Goal: Transaction & Acquisition: Purchase product/service

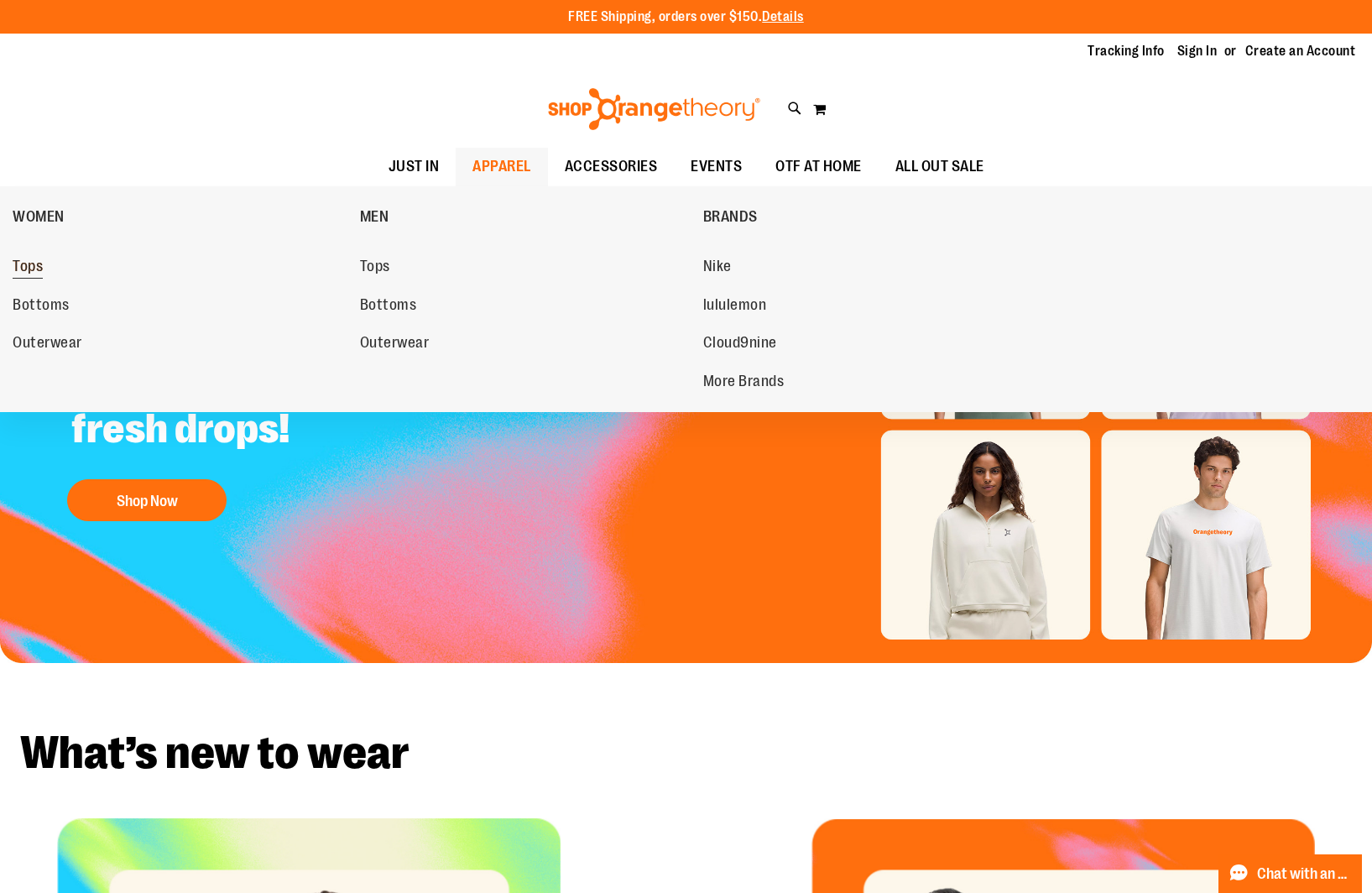
click at [29, 267] on span "Tops" at bounding box center [27, 268] width 30 height 21
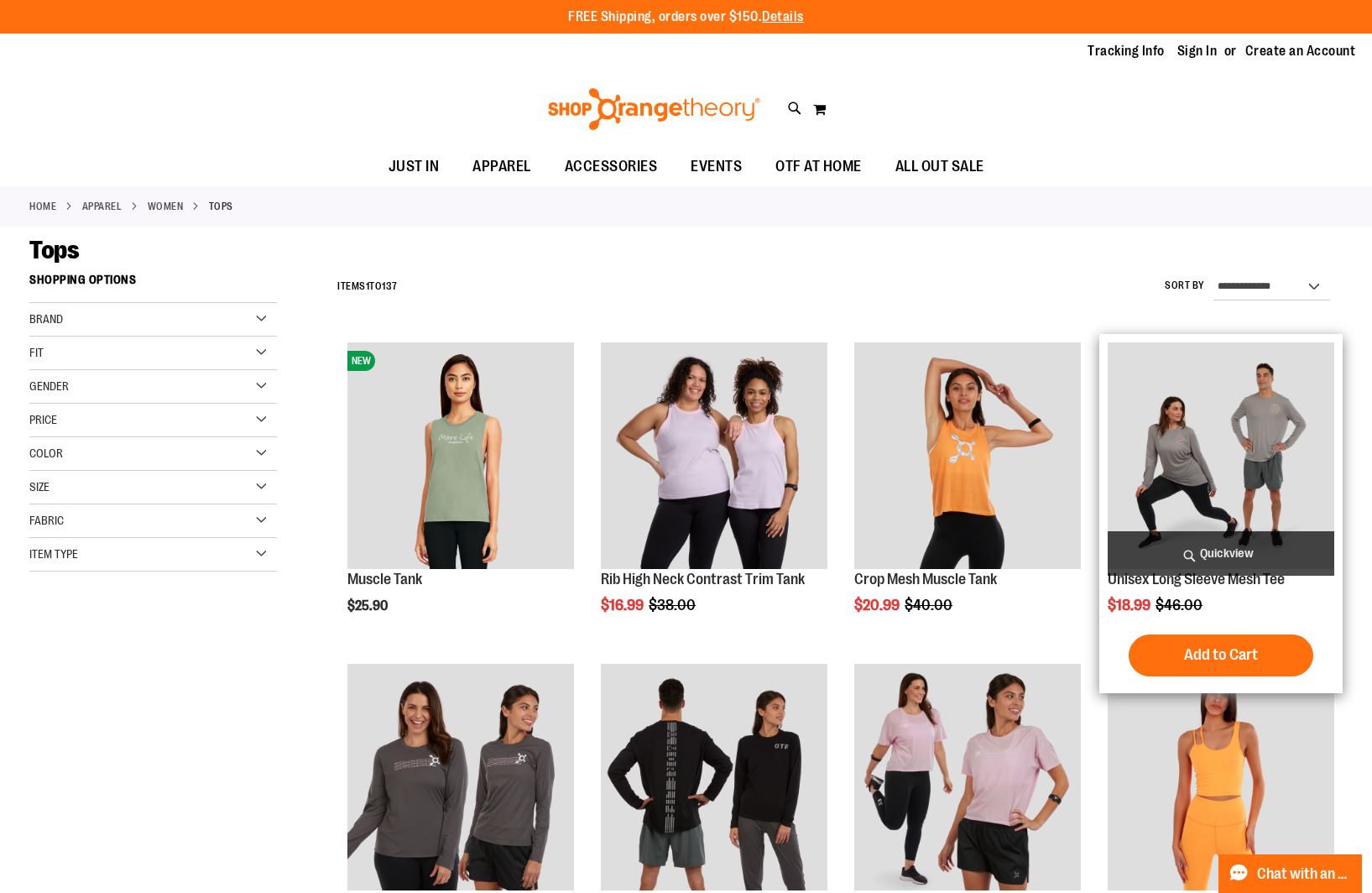
click at [1214, 560] on span "Quickview" at bounding box center [1220, 554] width 227 height 45
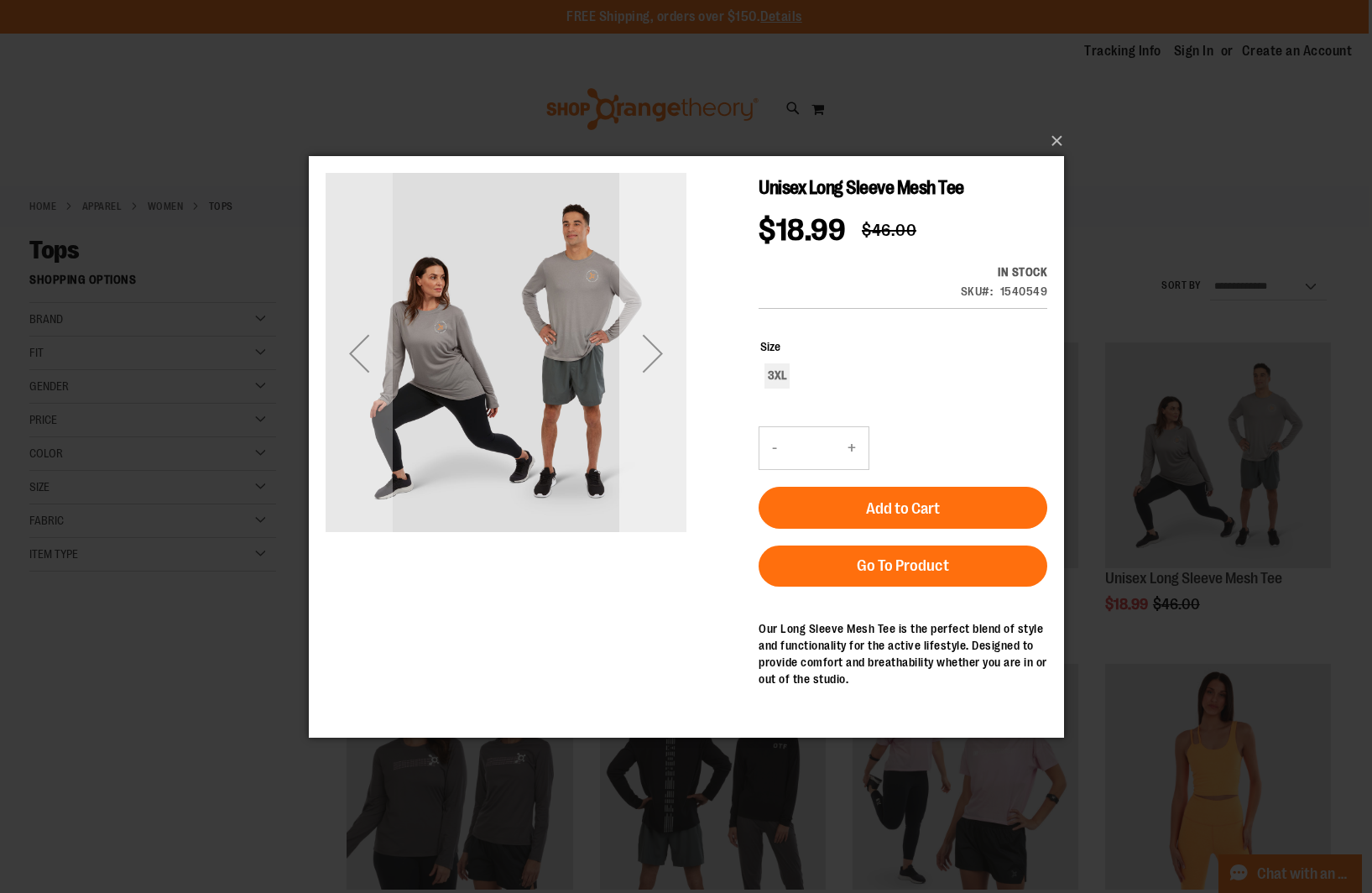
click at [658, 357] on div "Next" at bounding box center [651, 352] width 67 height 67
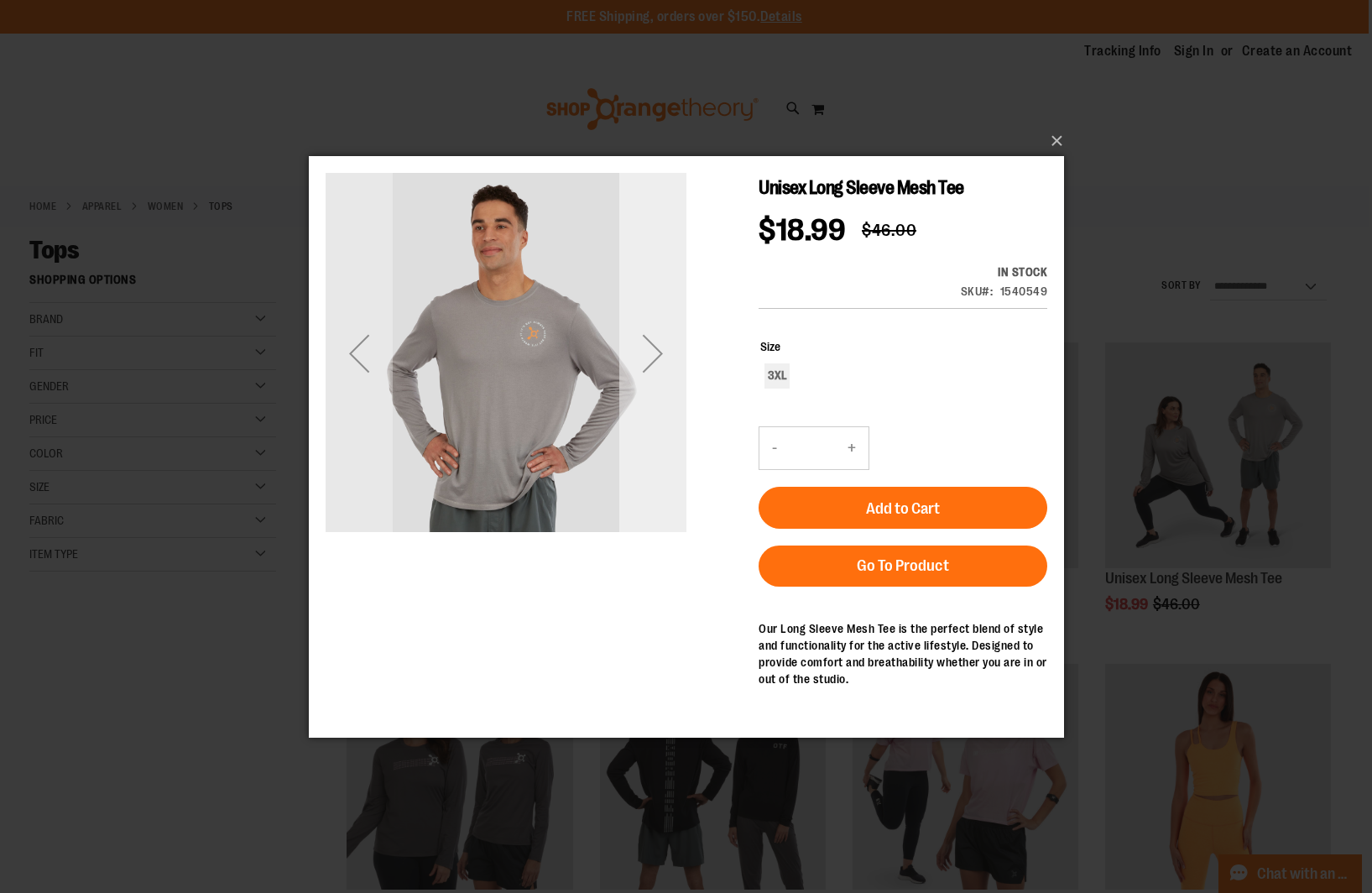
click at [658, 358] on div "Next" at bounding box center [651, 352] width 67 height 67
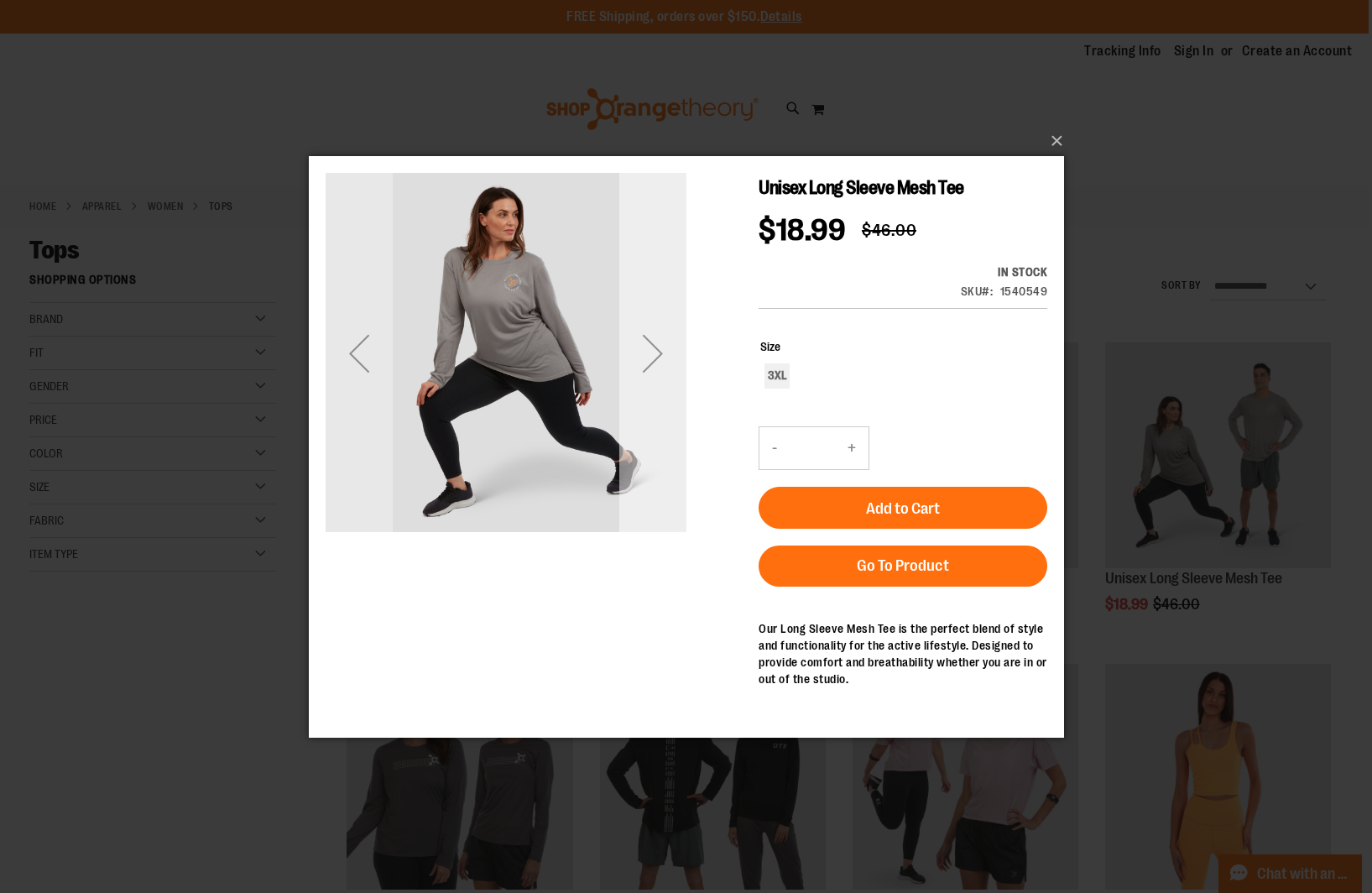
click at [658, 358] on div "Next" at bounding box center [651, 352] width 67 height 67
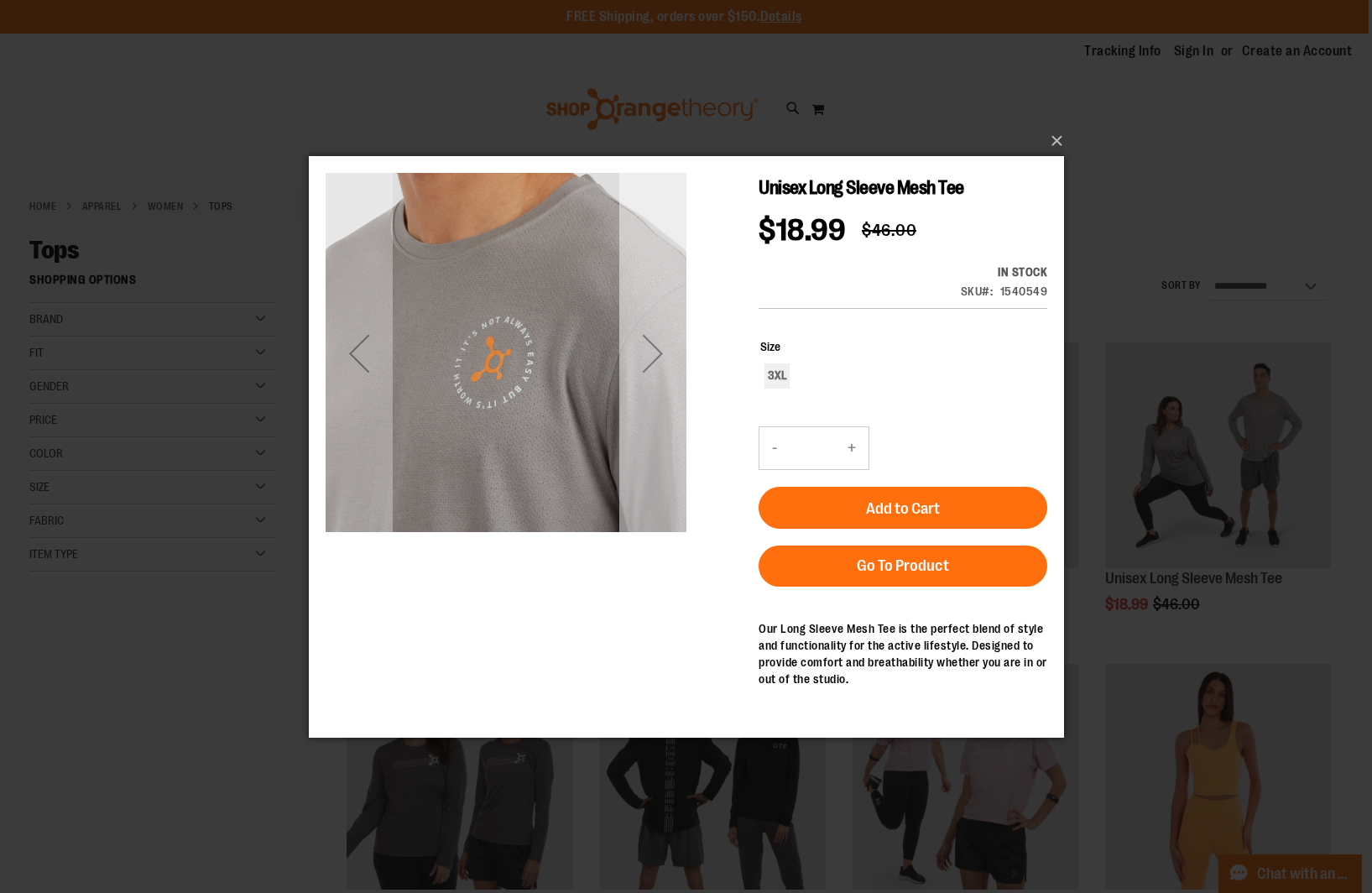
click at [662, 355] on div "Next" at bounding box center [651, 352] width 67 height 67
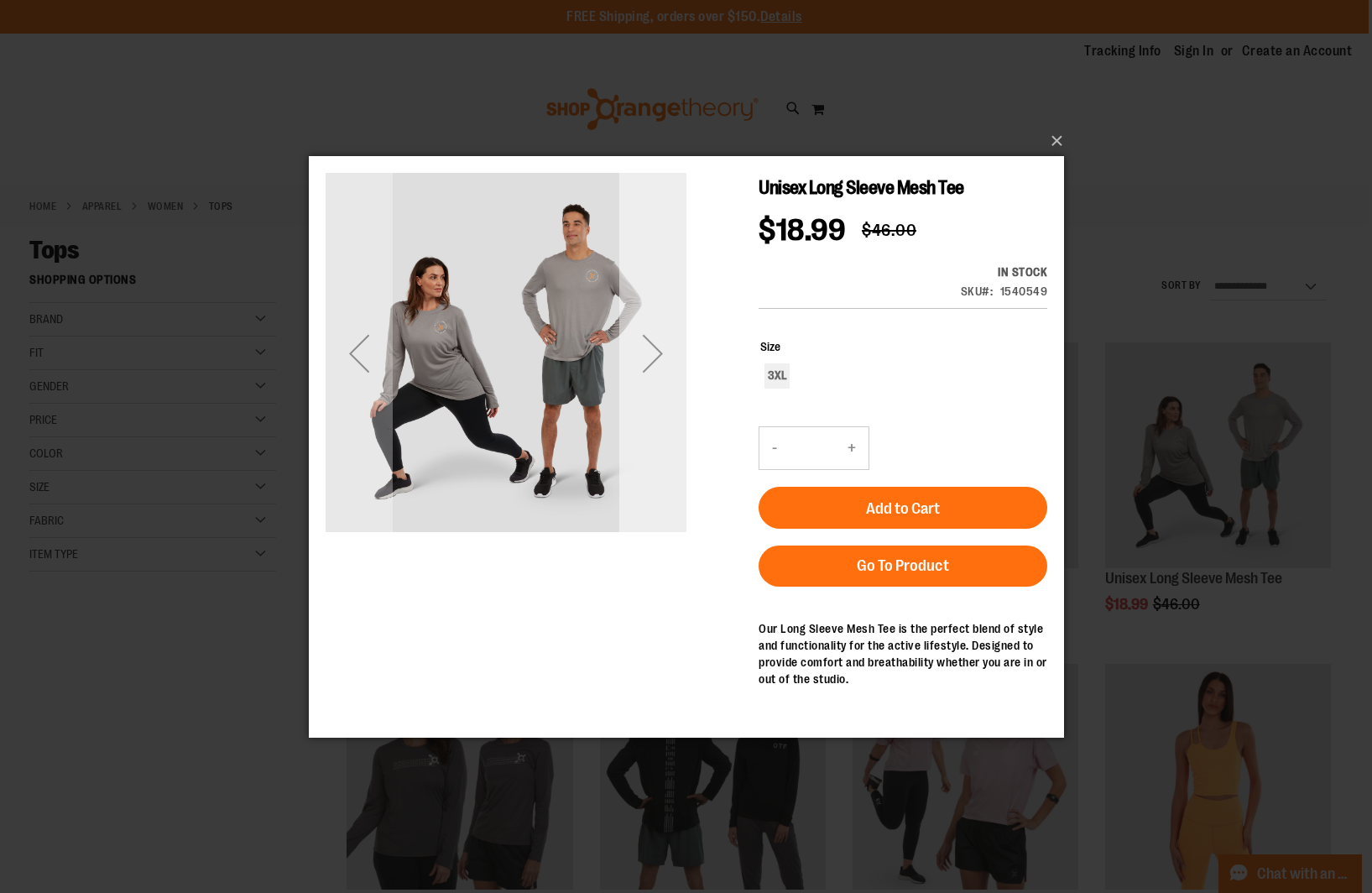
click at [655, 363] on div "Next" at bounding box center [651, 352] width 67 height 67
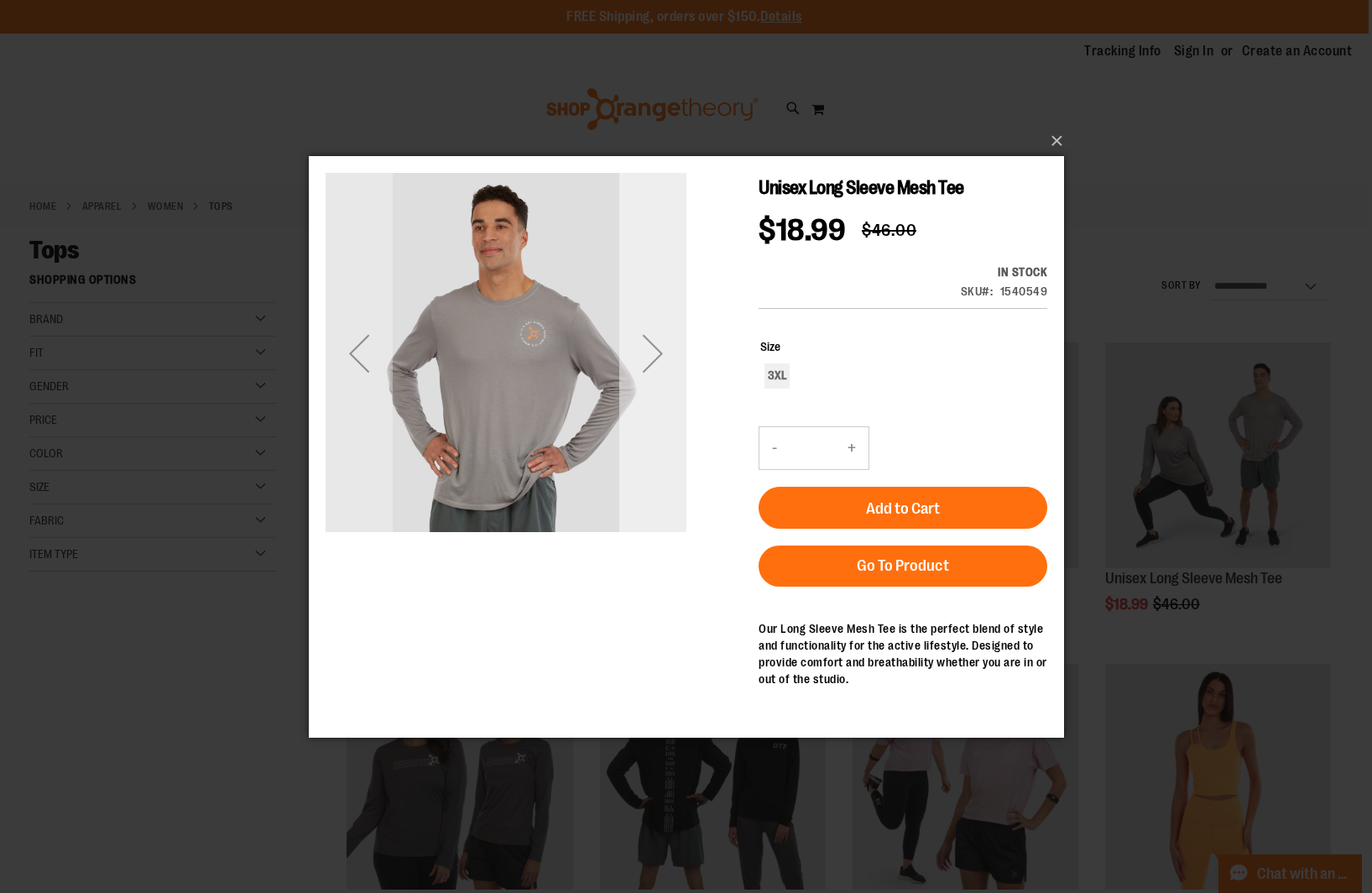
click at [656, 363] on div "Next" at bounding box center [651, 352] width 67 height 67
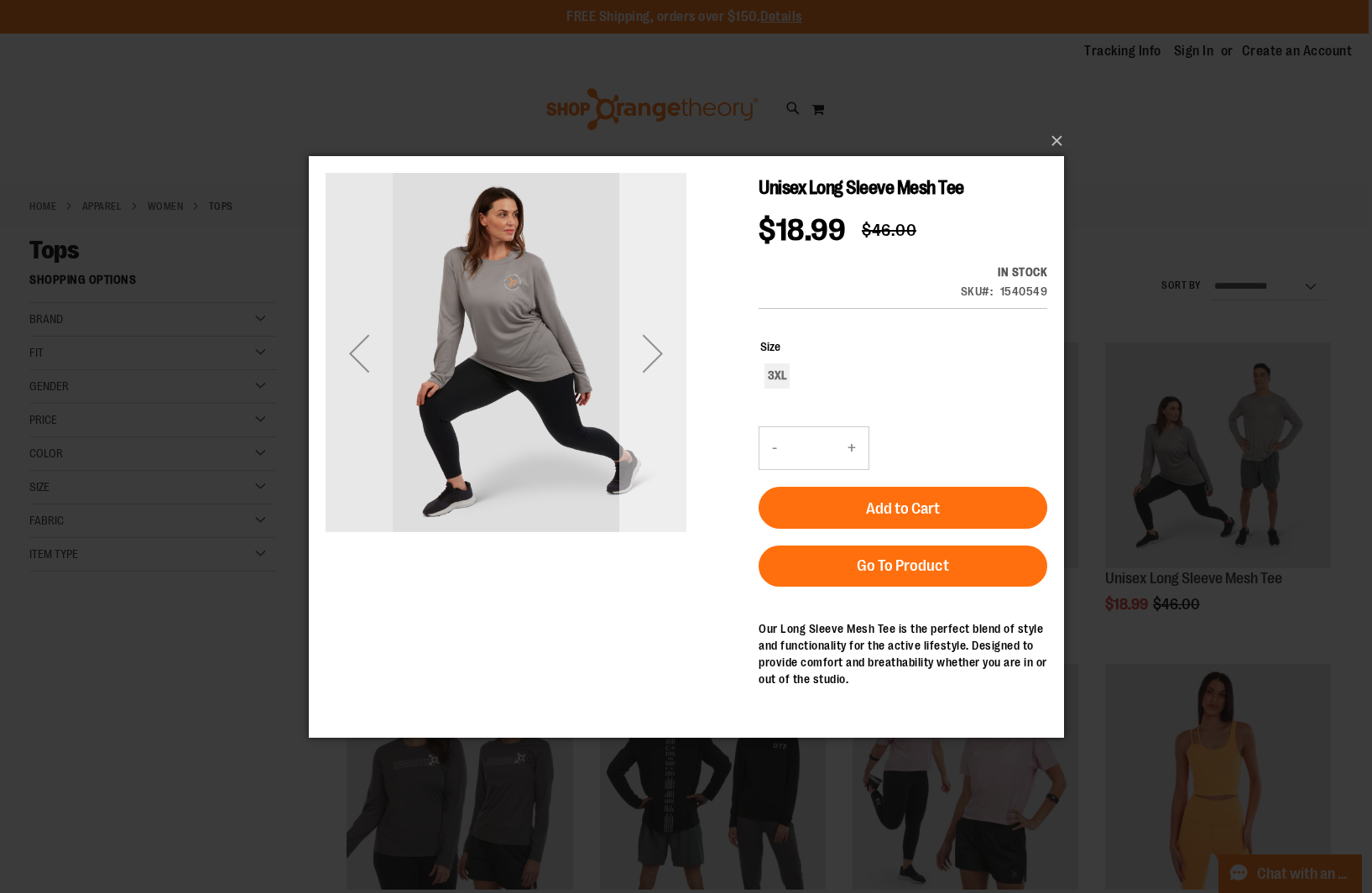
click at [655, 363] on div "Next" at bounding box center [651, 352] width 67 height 67
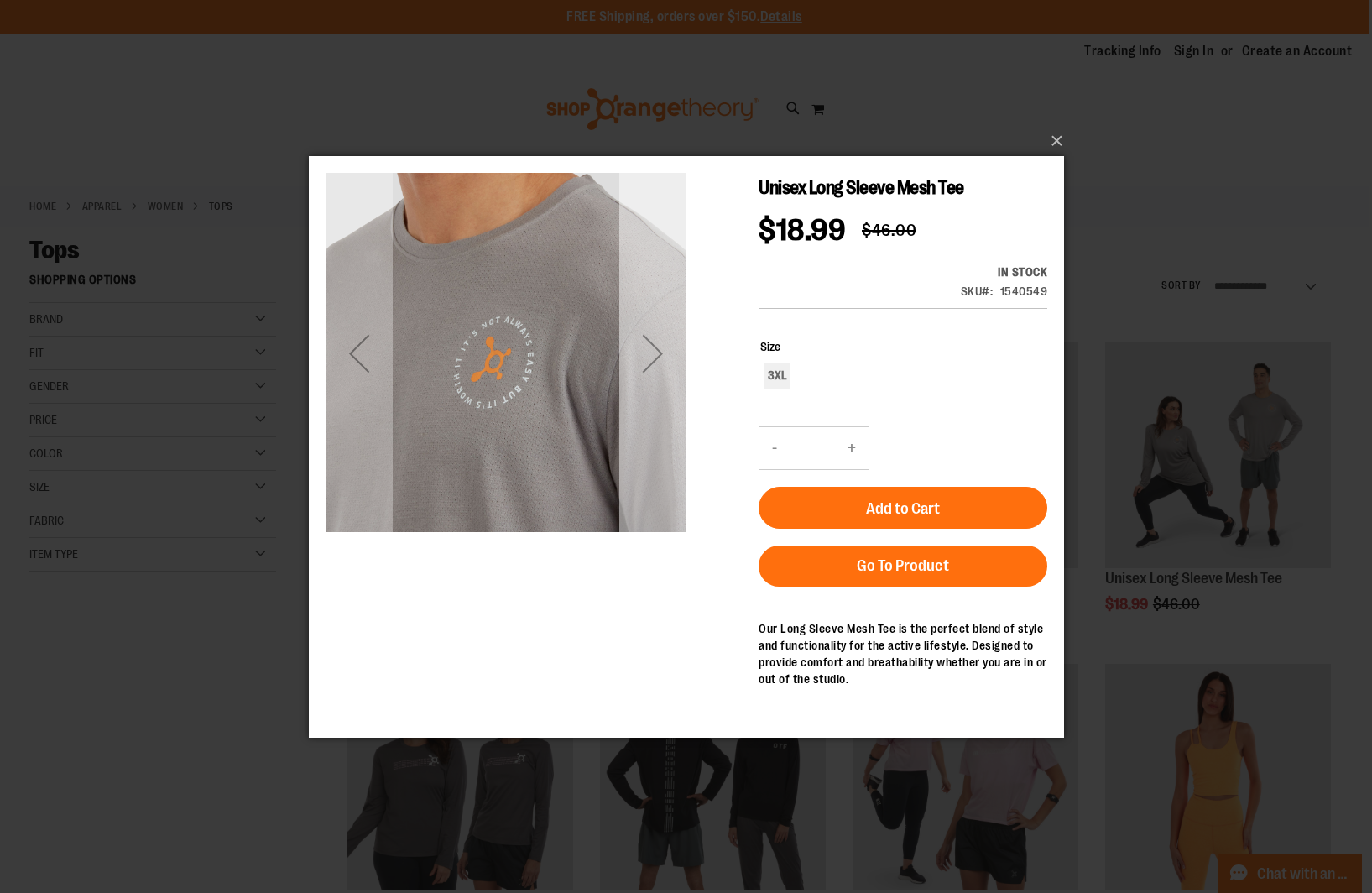
click at [655, 363] on div "Next" at bounding box center [651, 352] width 67 height 67
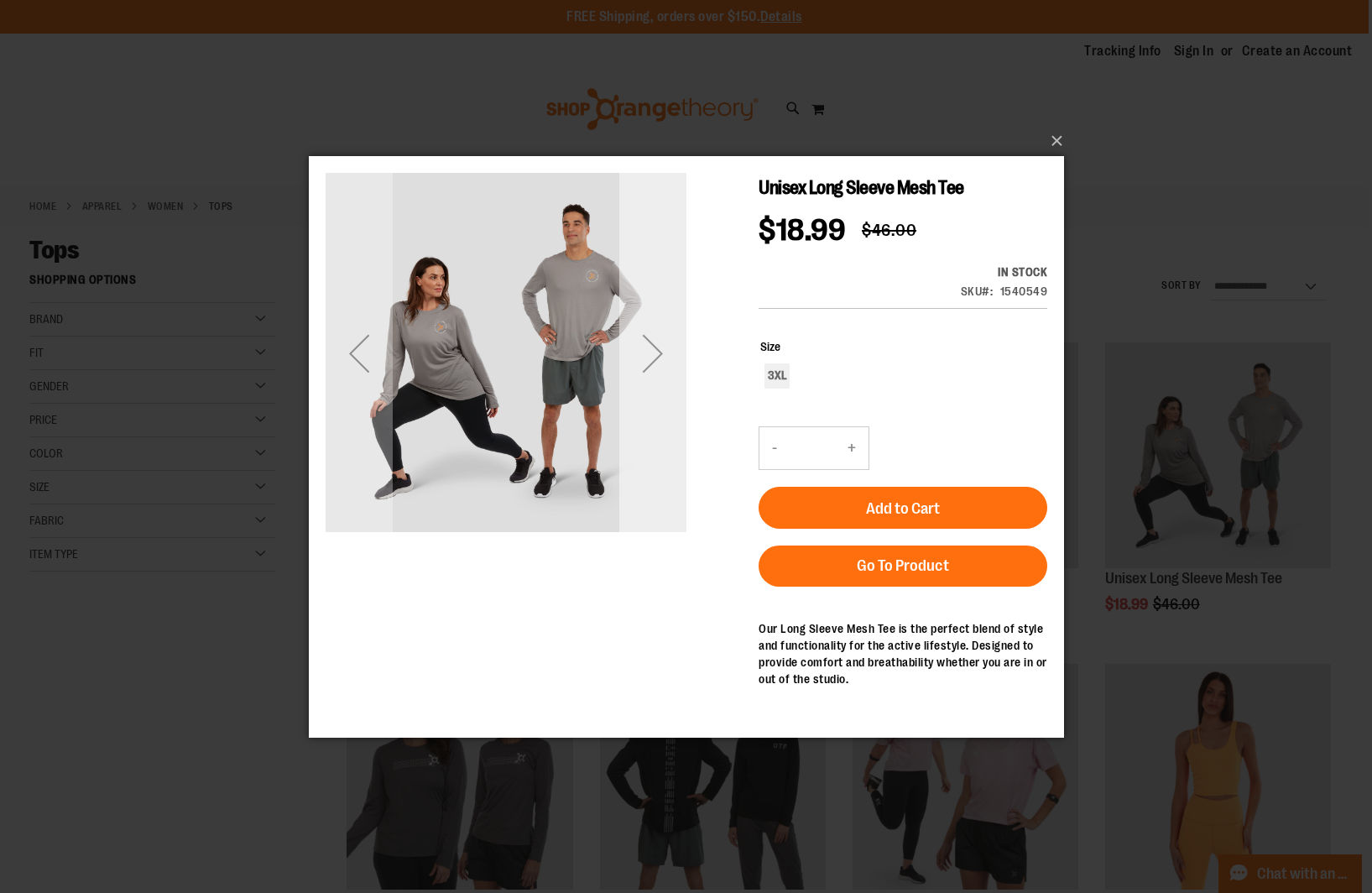
click at [655, 363] on div "Next" at bounding box center [651, 352] width 67 height 67
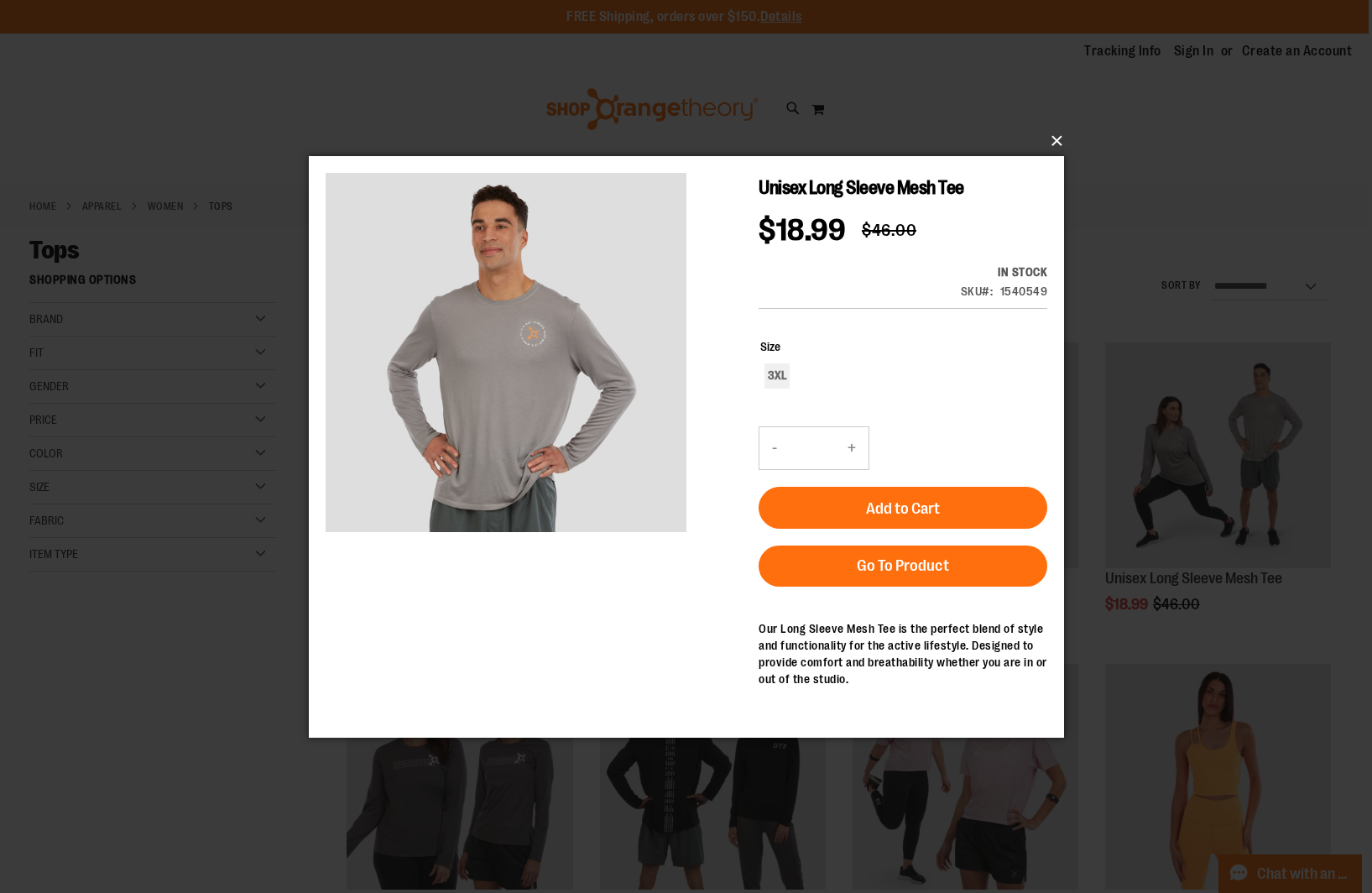
click at [1064, 143] on button "×" at bounding box center [691, 141] width 755 height 37
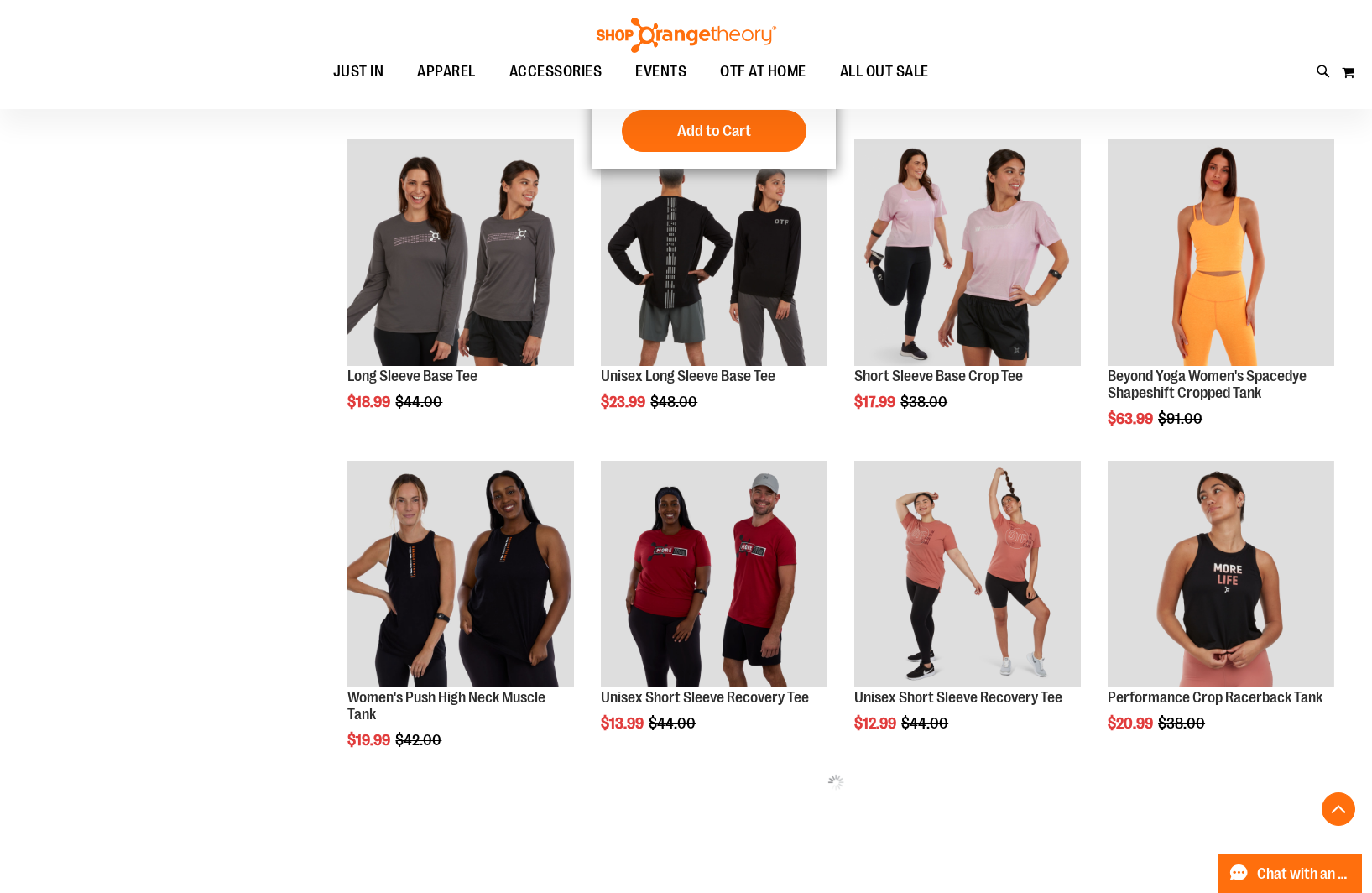
scroll to position [541, 0]
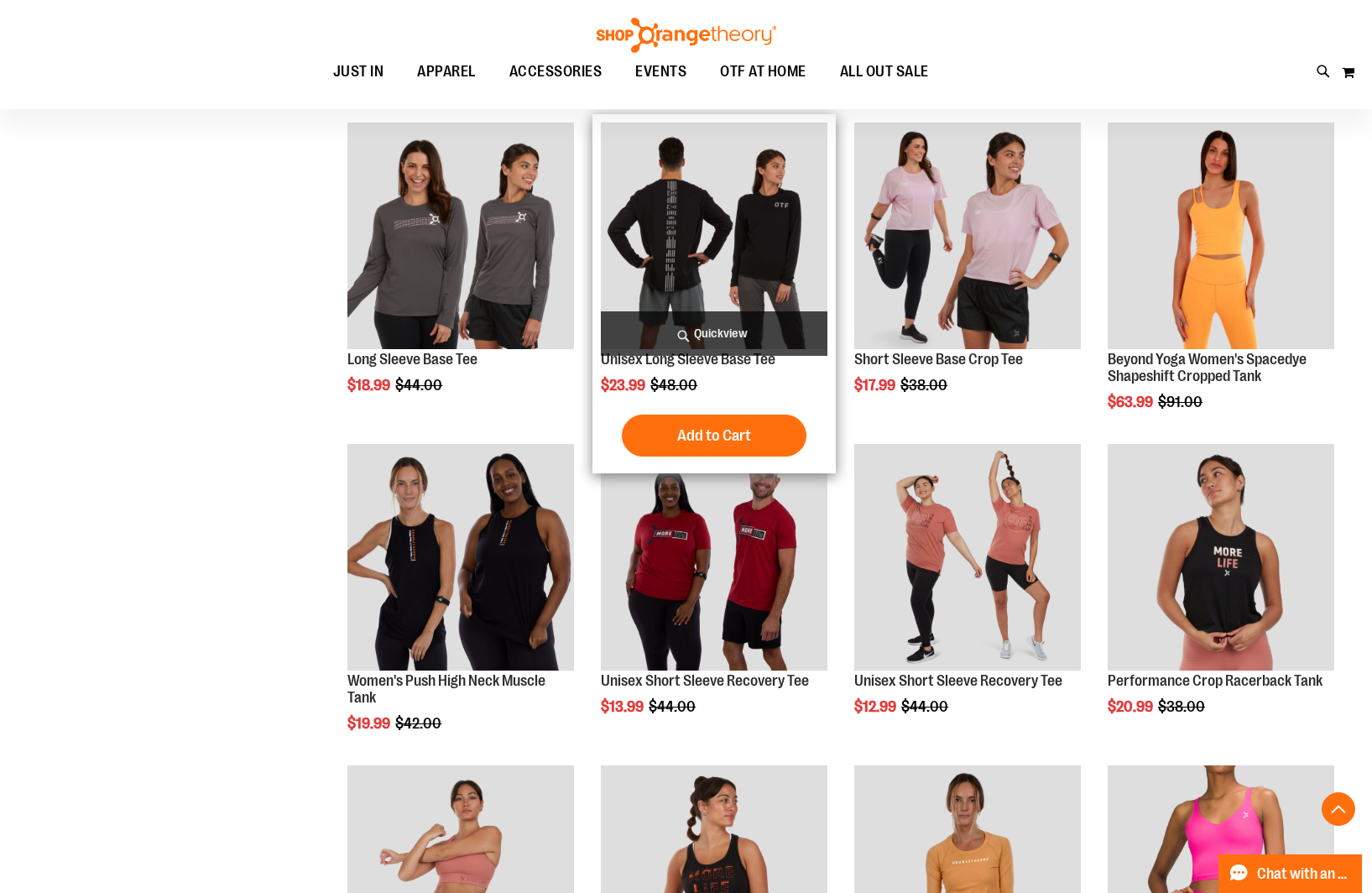
click at [678, 326] on span "Quickview" at bounding box center [714, 334] width 227 height 45
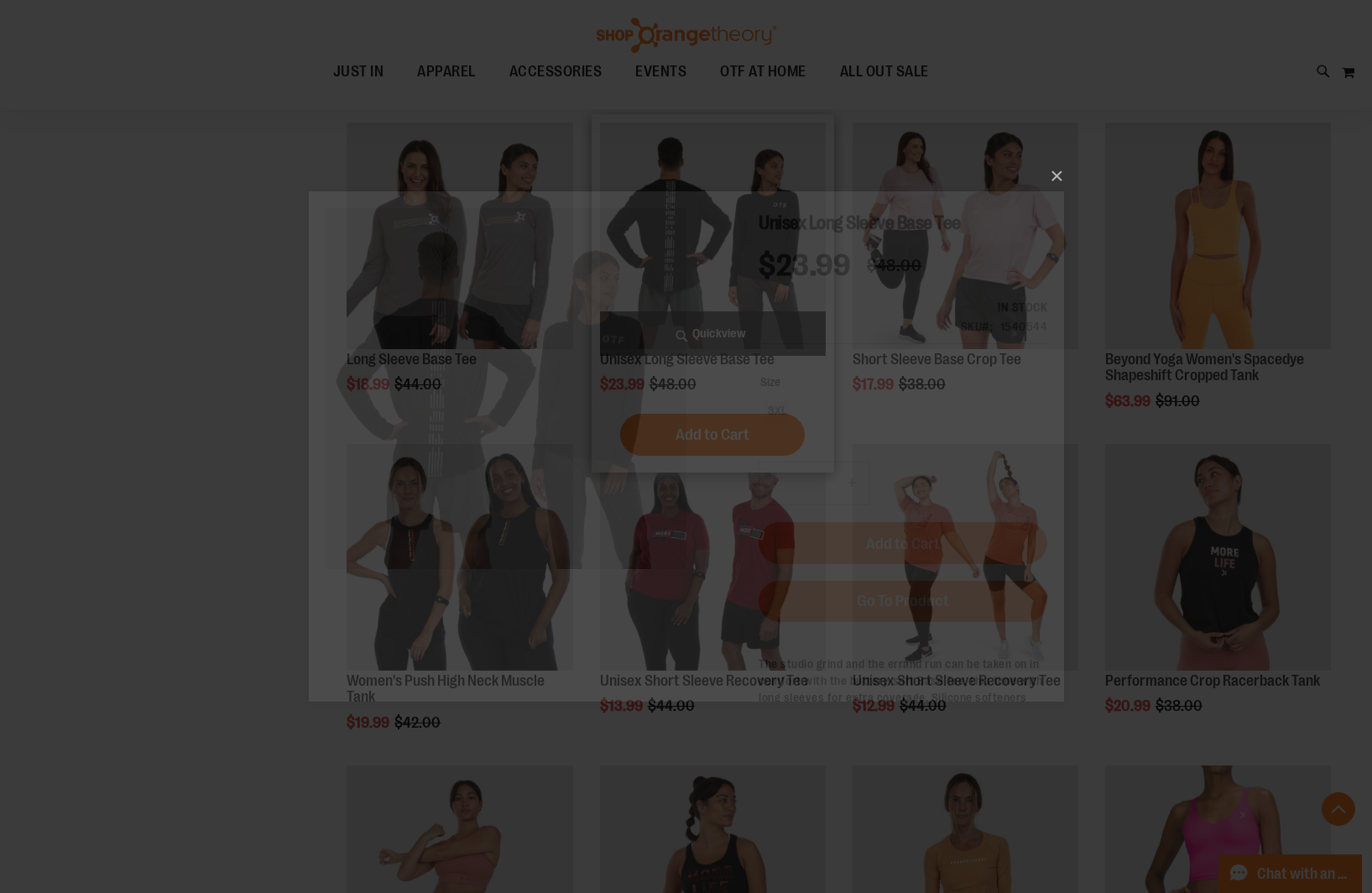
scroll to position [0, 0]
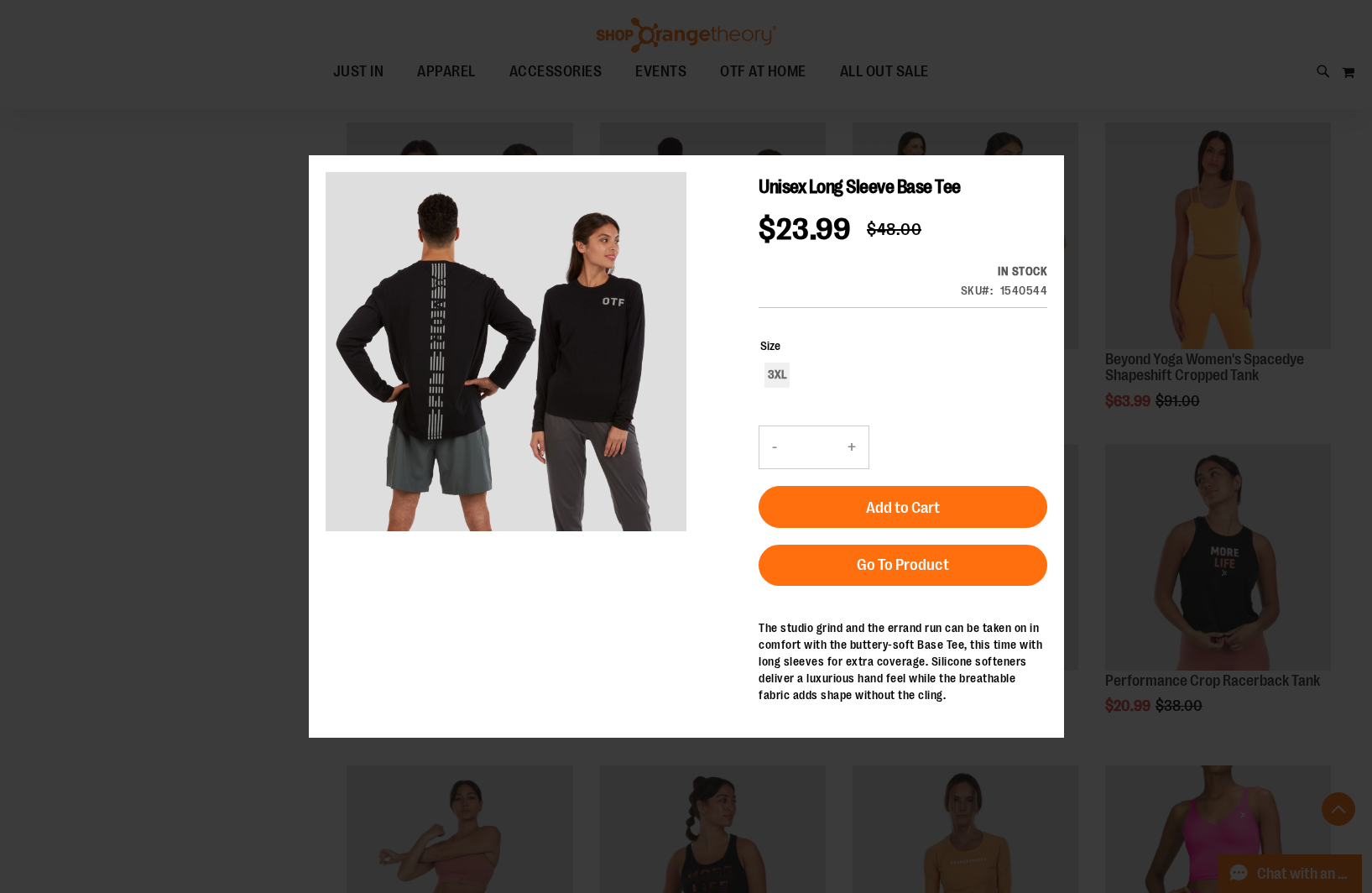
click at [270, 298] on div "×" at bounding box center [686, 446] width 1372 height 893
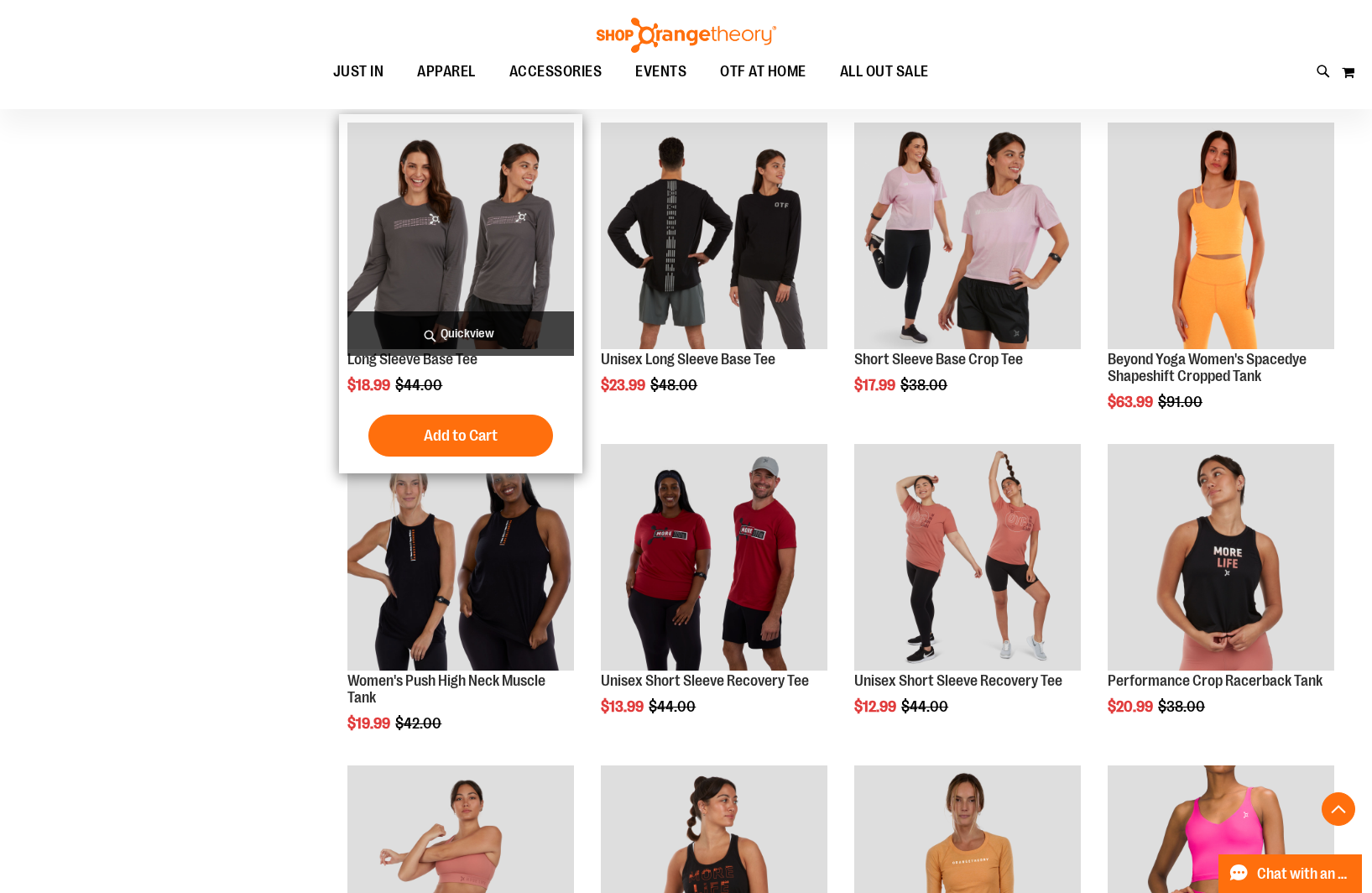
click at [467, 323] on span "Quickview" at bounding box center [460, 334] width 227 height 45
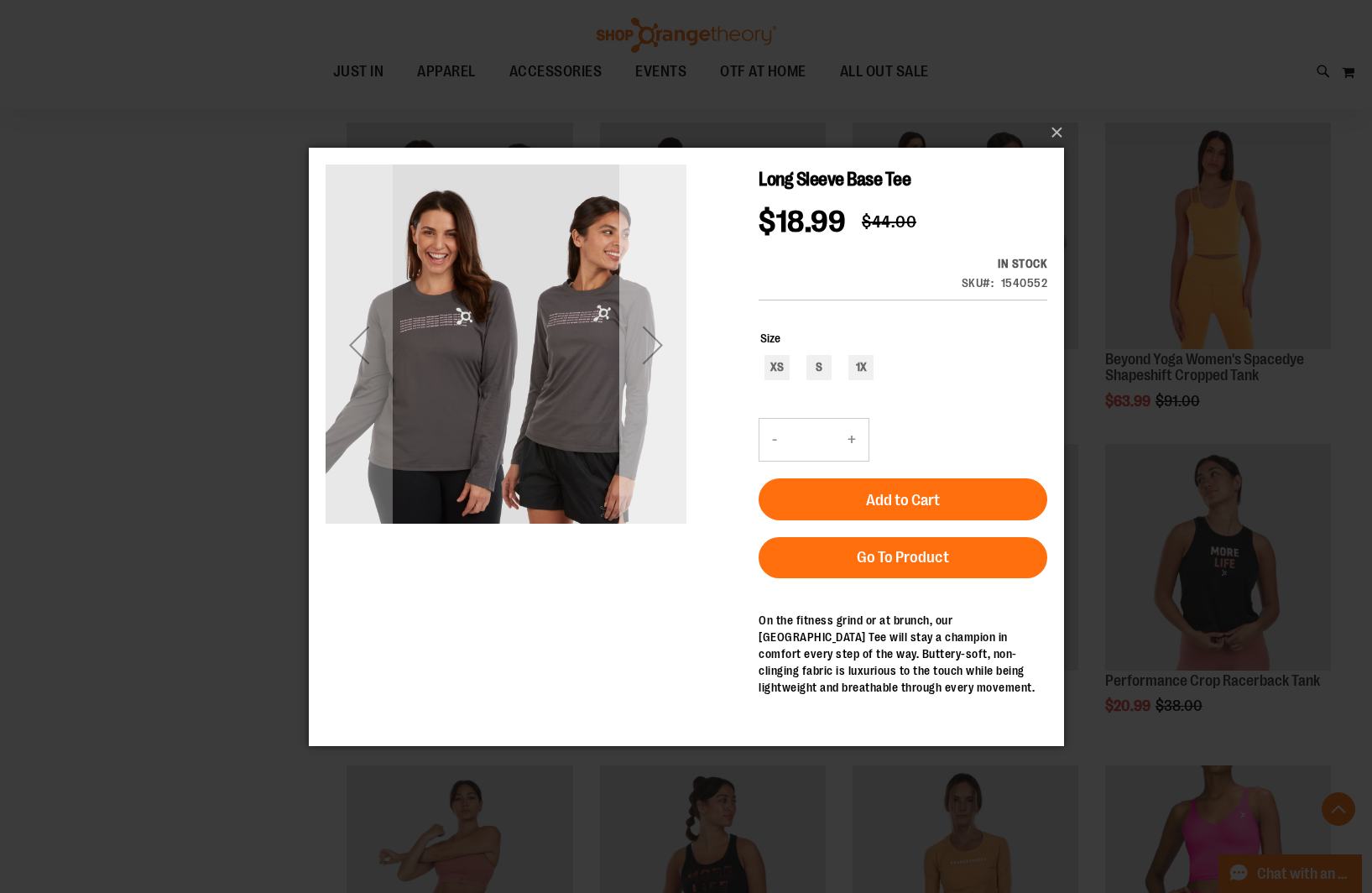
click at [652, 355] on div "Next" at bounding box center [651, 343] width 67 height 67
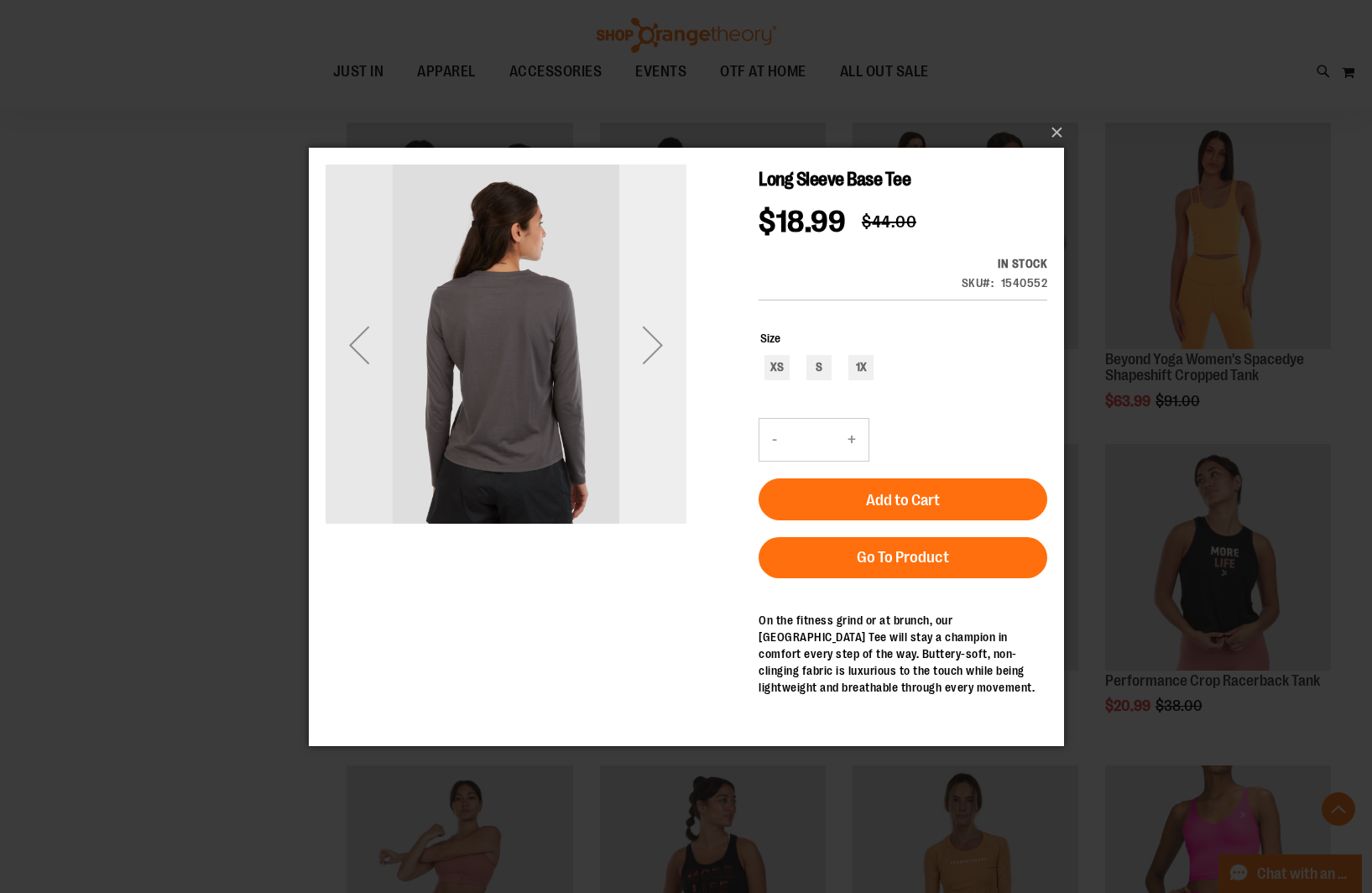
click at [653, 355] on div "Next" at bounding box center [651, 343] width 67 height 67
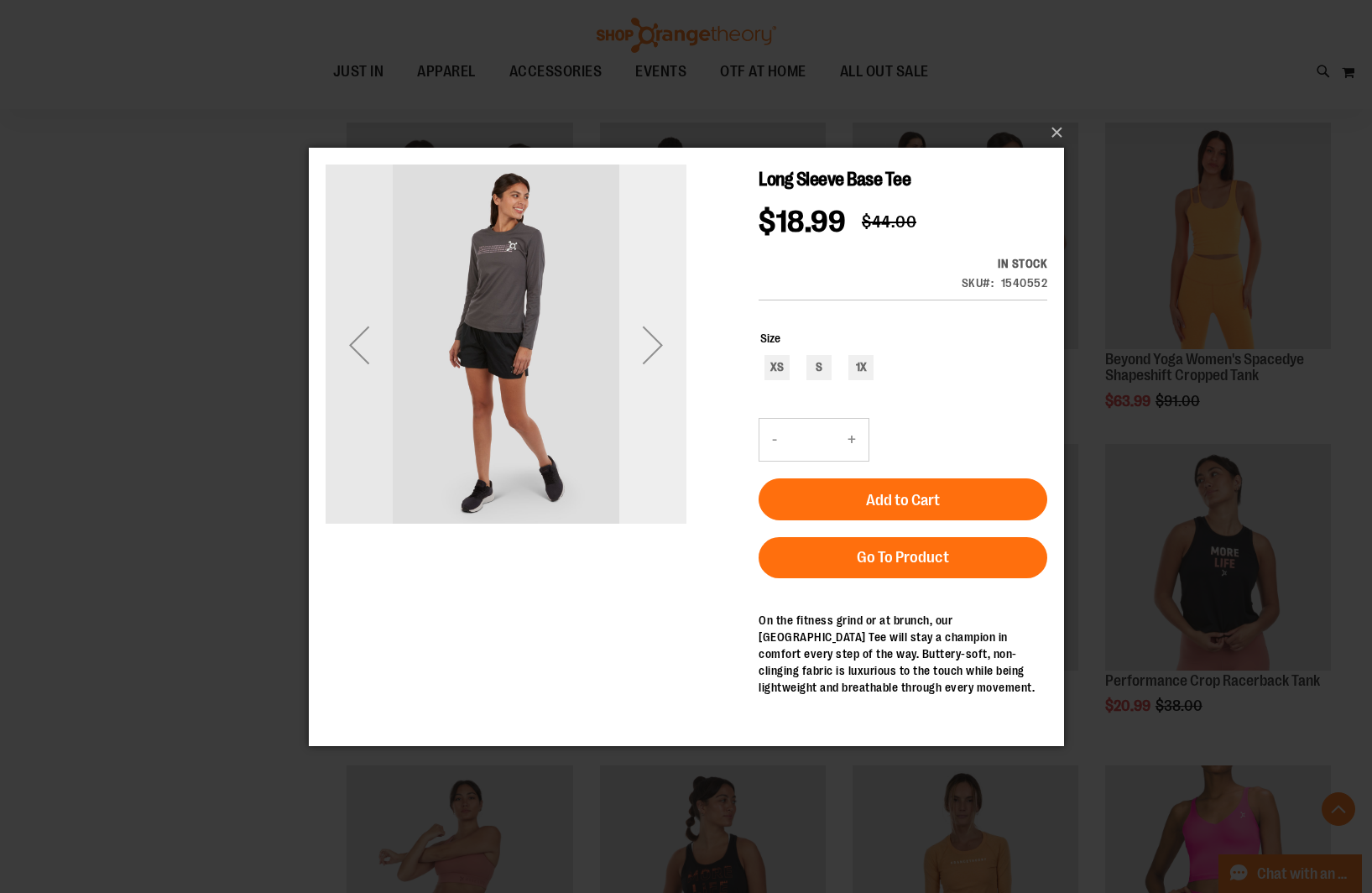
click at [652, 355] on div "Next" at bounding box center [651, 343] width 67 height 67
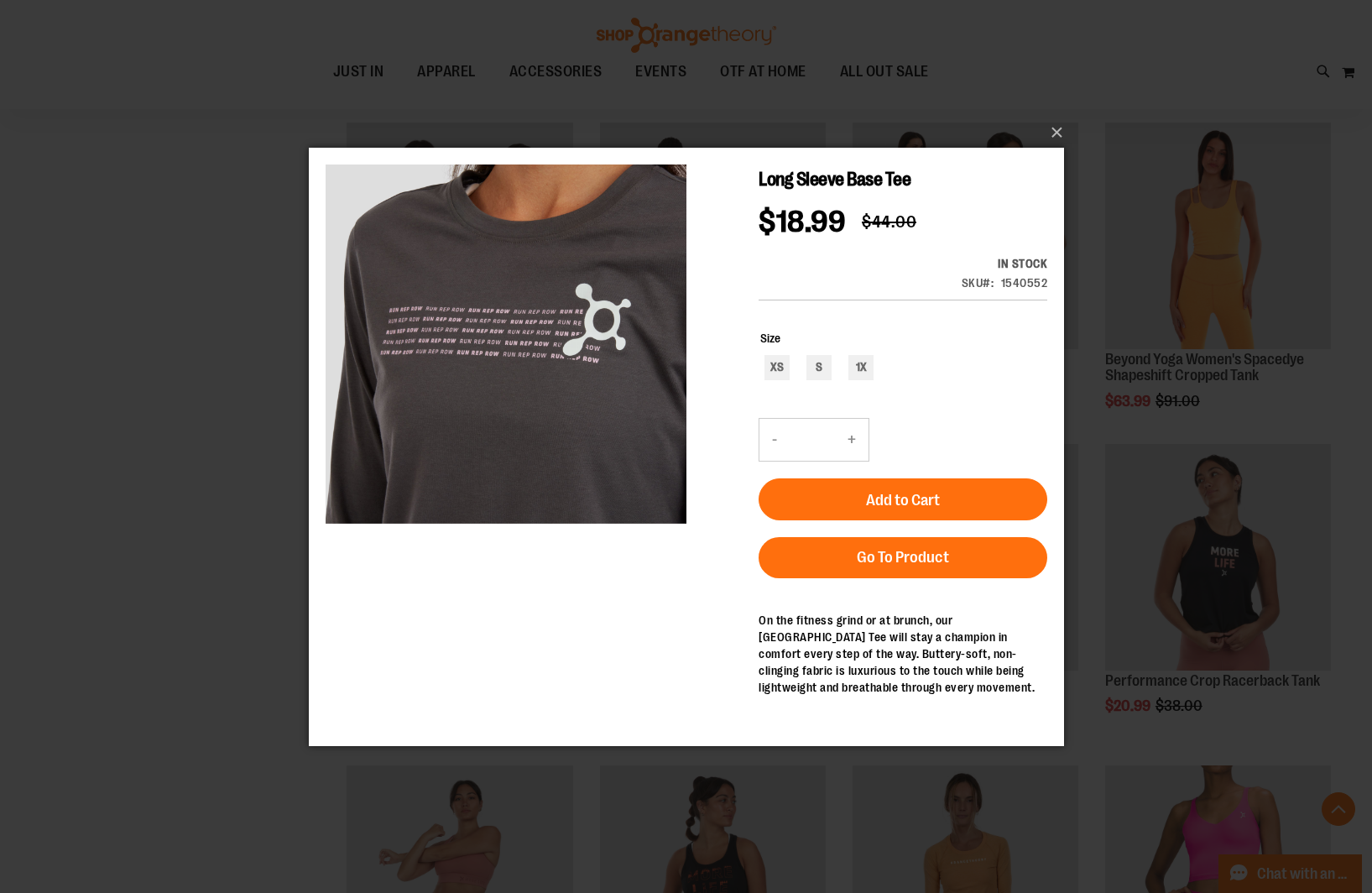
click at [123, 354] on div "×" at bounding box center [686, 446] width 1372 height 893
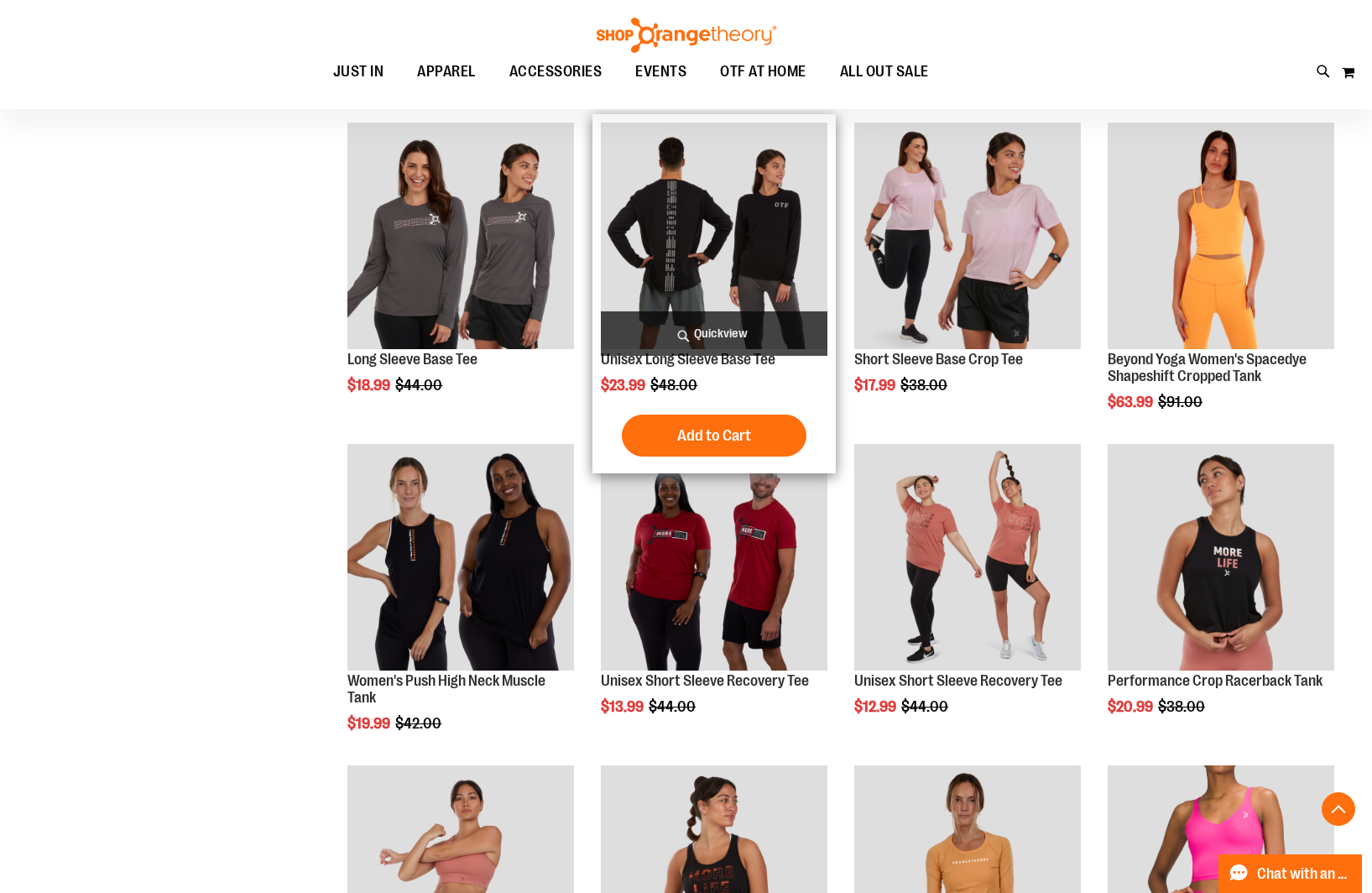
click at [676, 342] on span "Quickview" at bounding box center [714, 334] width 227 height 45
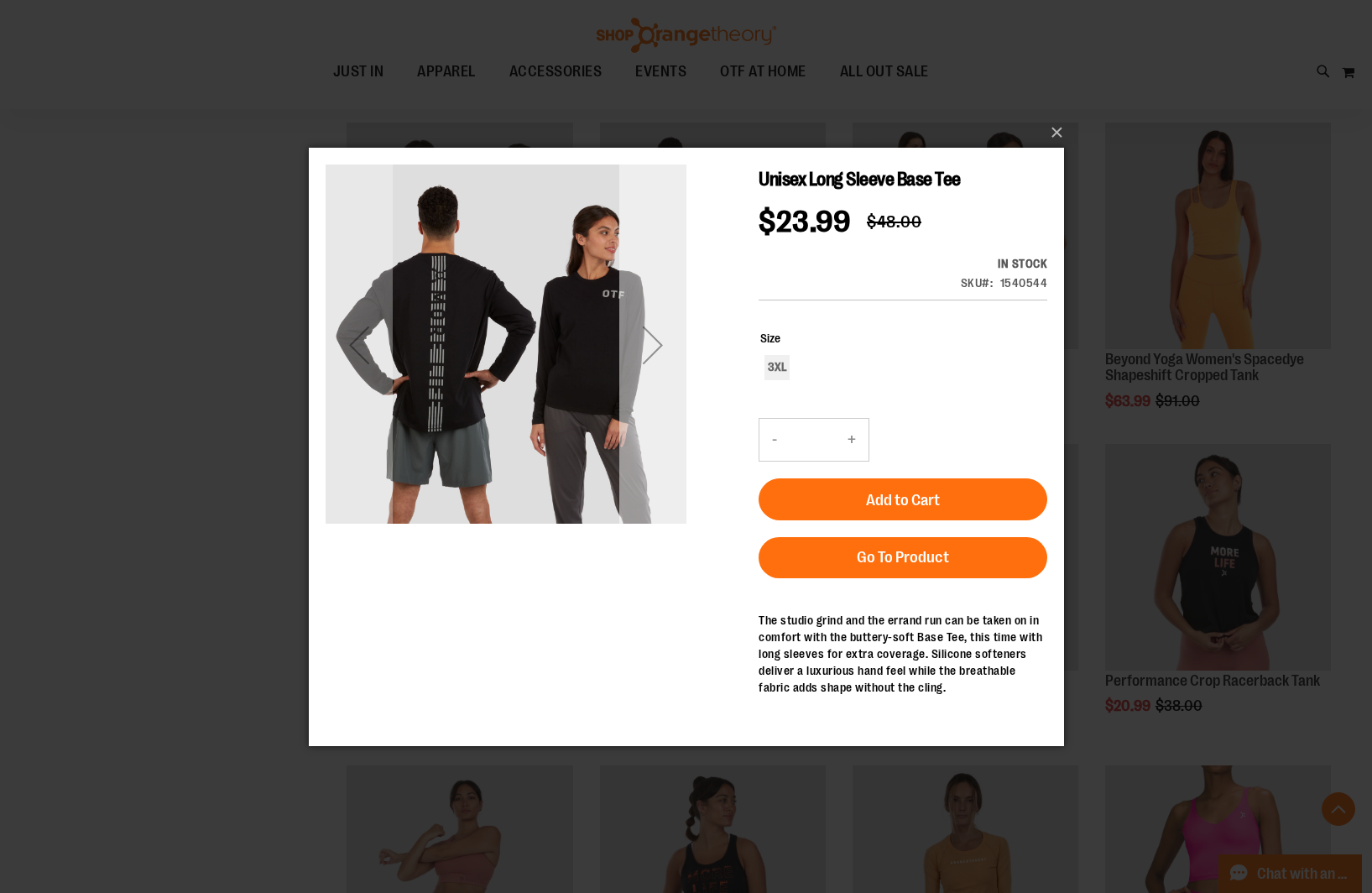
click at [663, 352] on div "Next" at bounding box center [651, 343] width 67 height 67
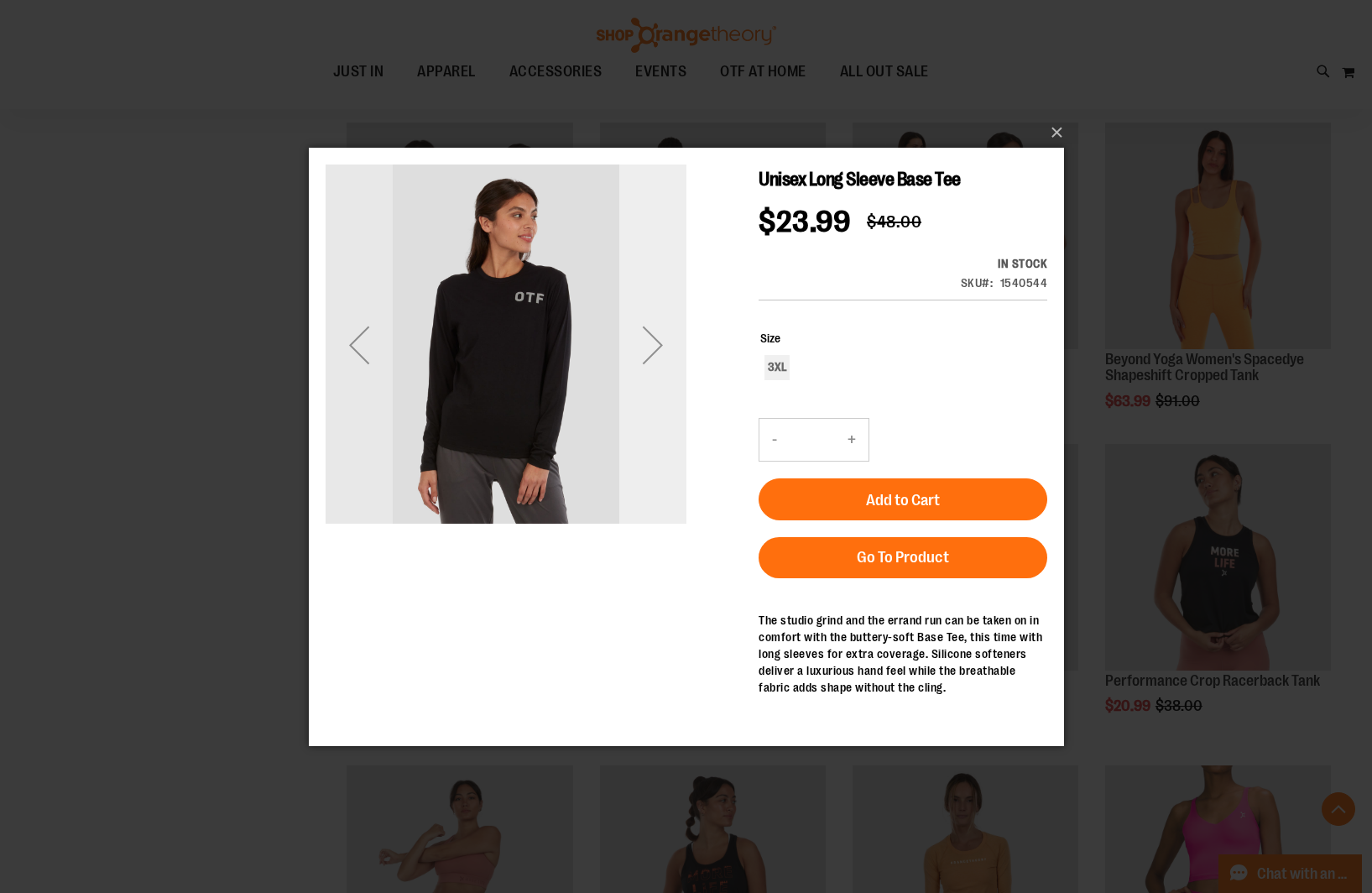
click at [663, 352] on div "Next" at bounding box center [651, 343] width 67 height 67
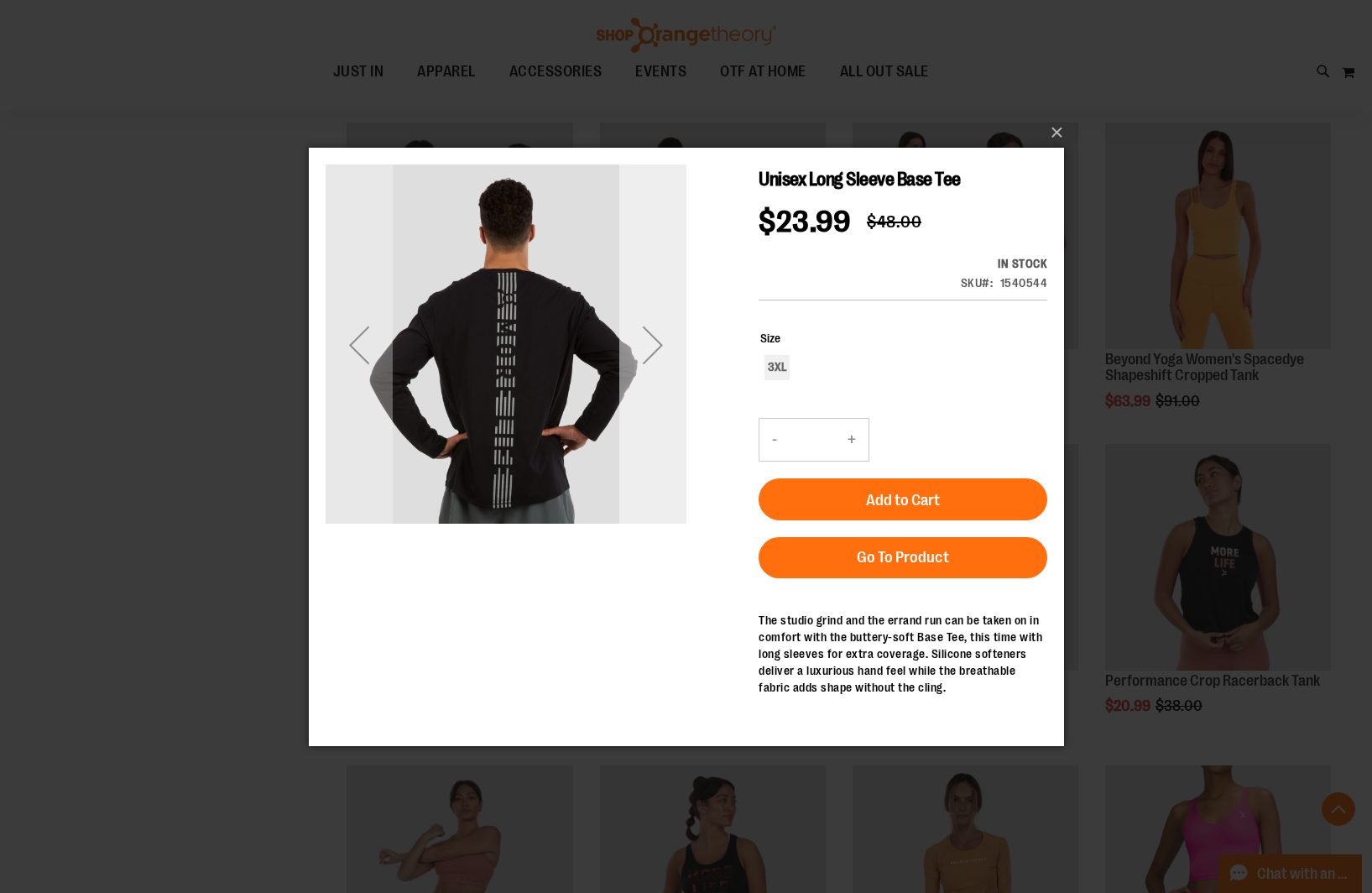
click at [663, 352] on div "Next" at bounding box center [651, 343] width 67 height 67
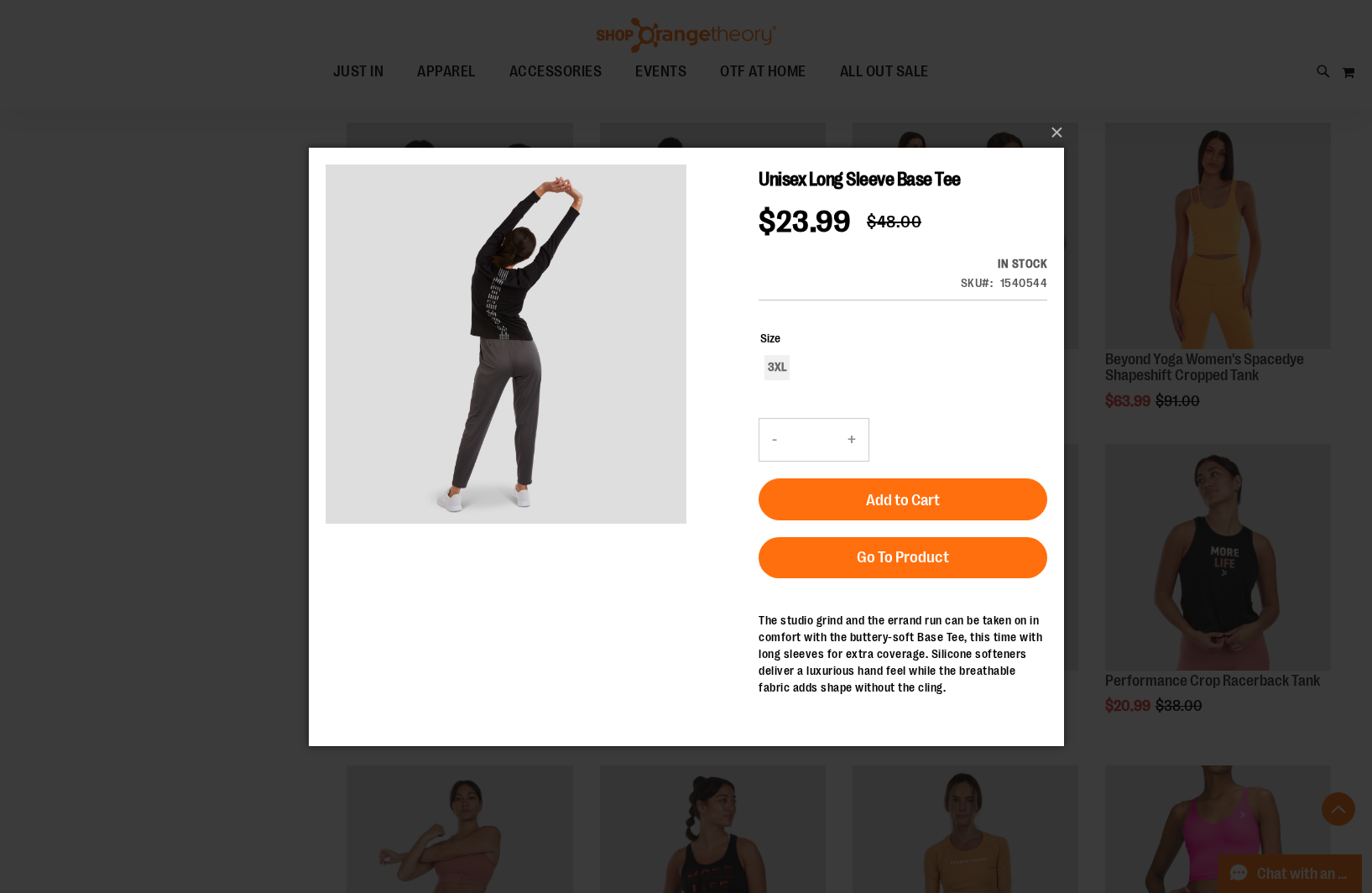
click at [64, 346] on div "×" at bounding box center [686, 446] width 1372 height 893
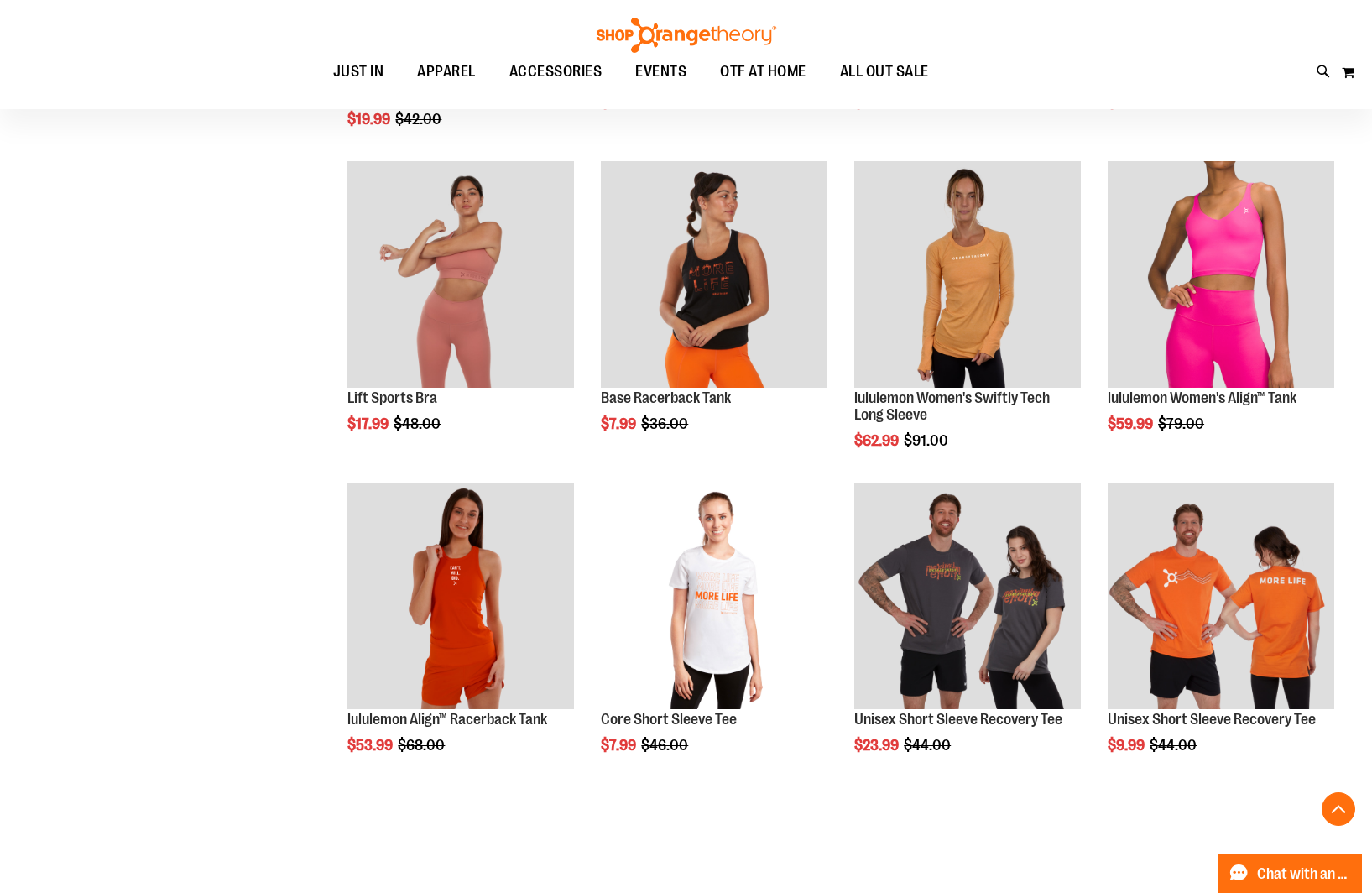
scroll to position [1148, 0]
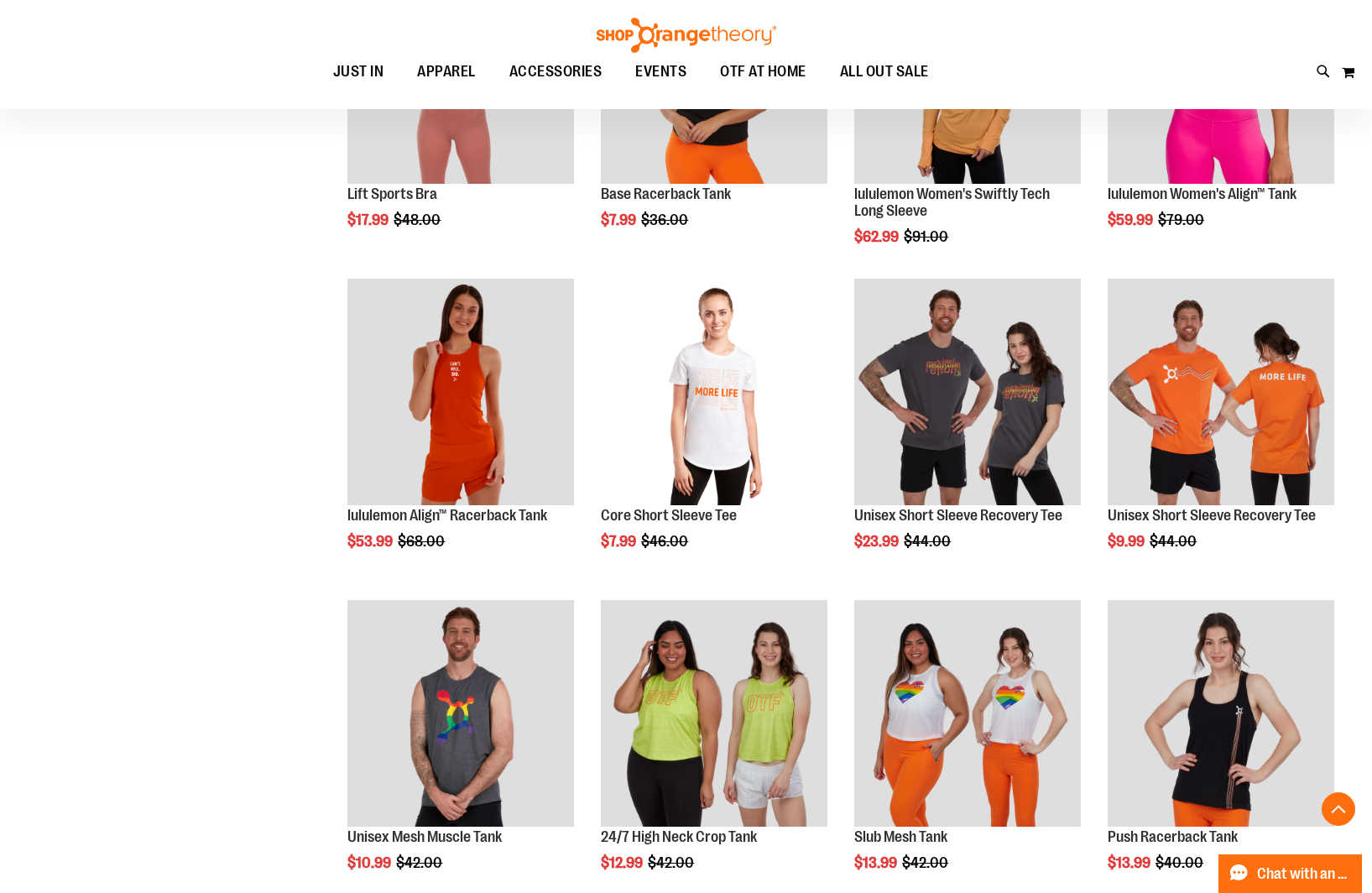
scroll to position [1353, 0]
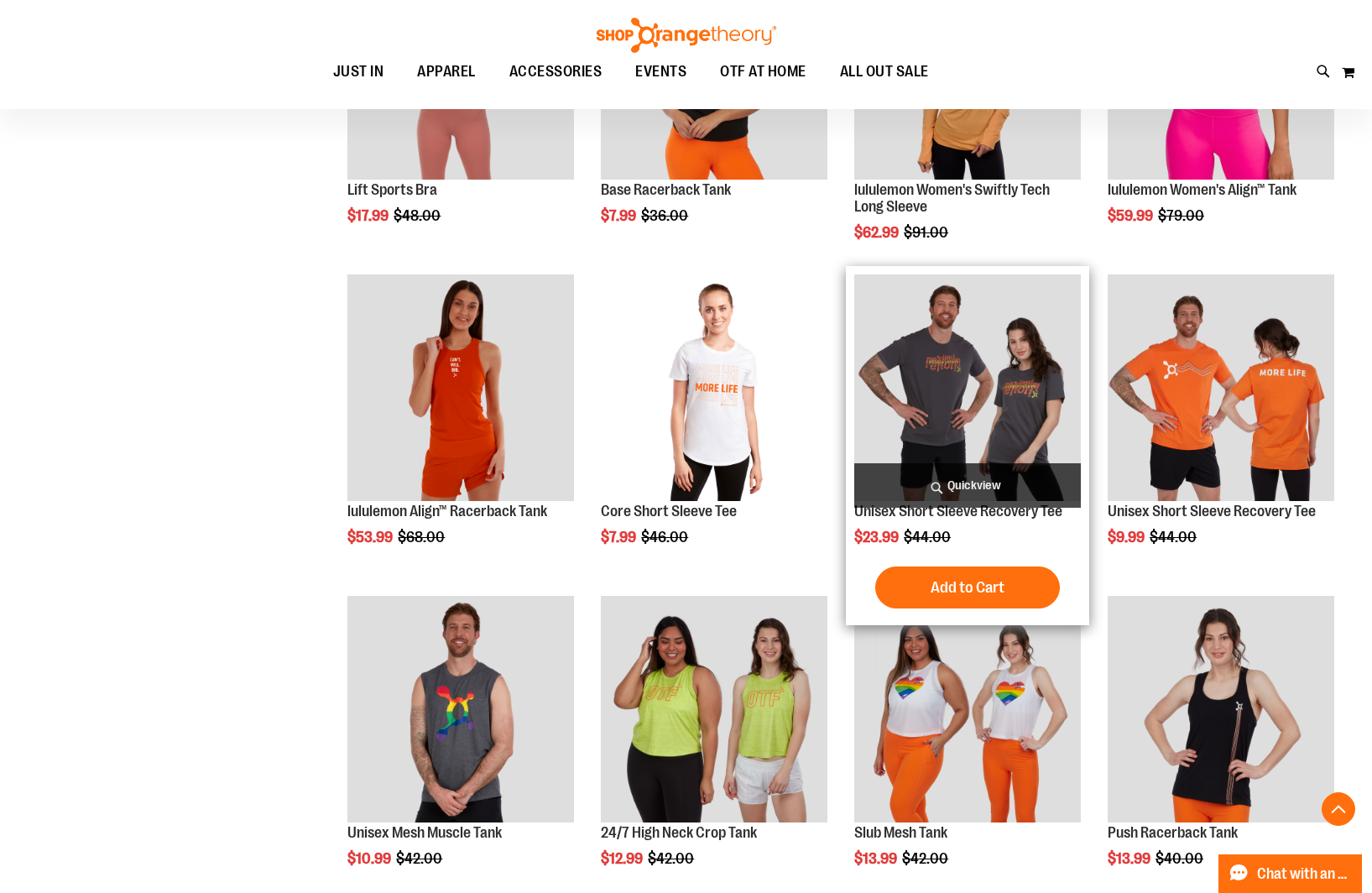
click at [932, 487] on span "Quickview" at bounding box center [967, 485] width 227 height 45
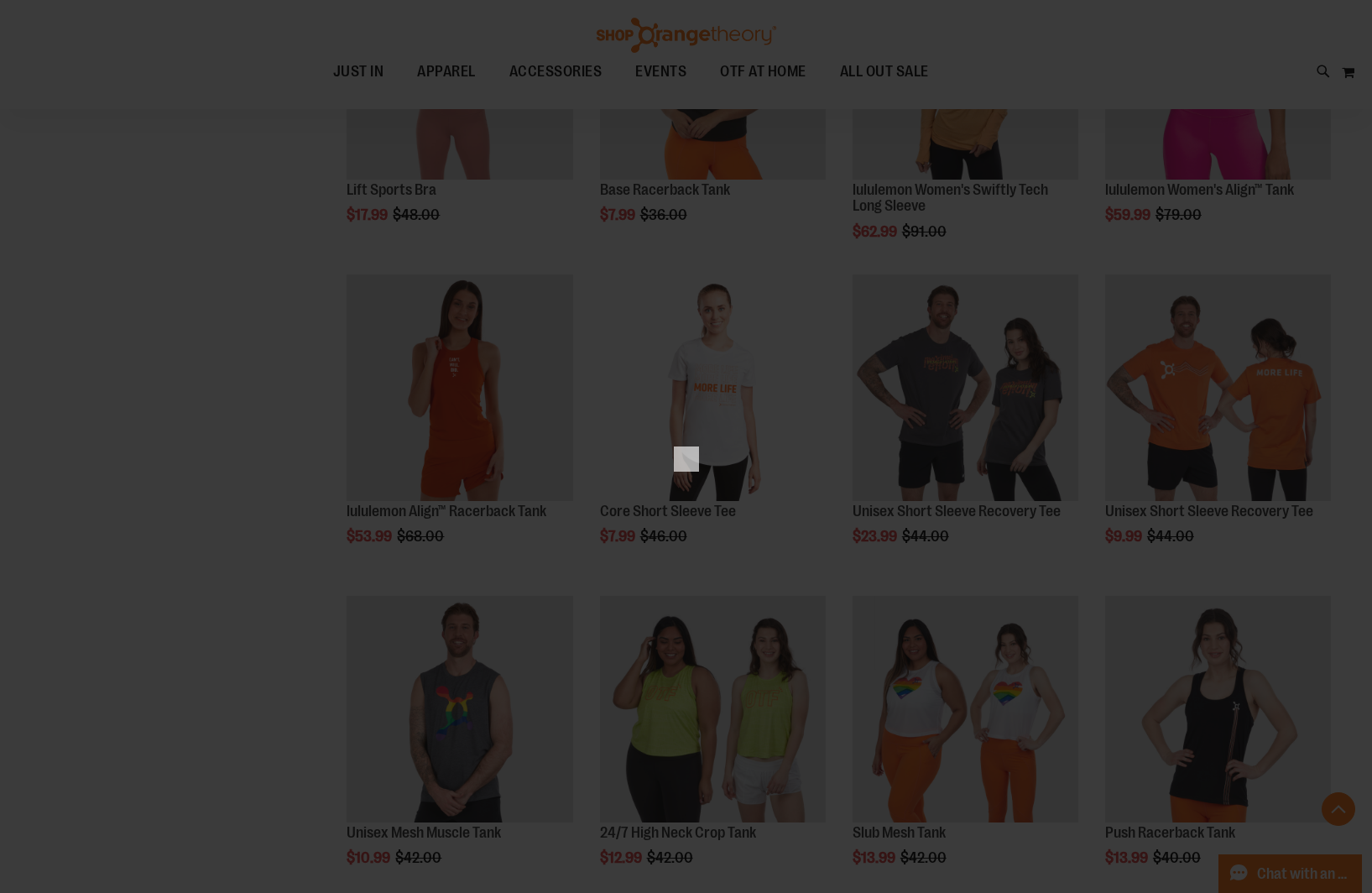
scroll to position [0, 0]
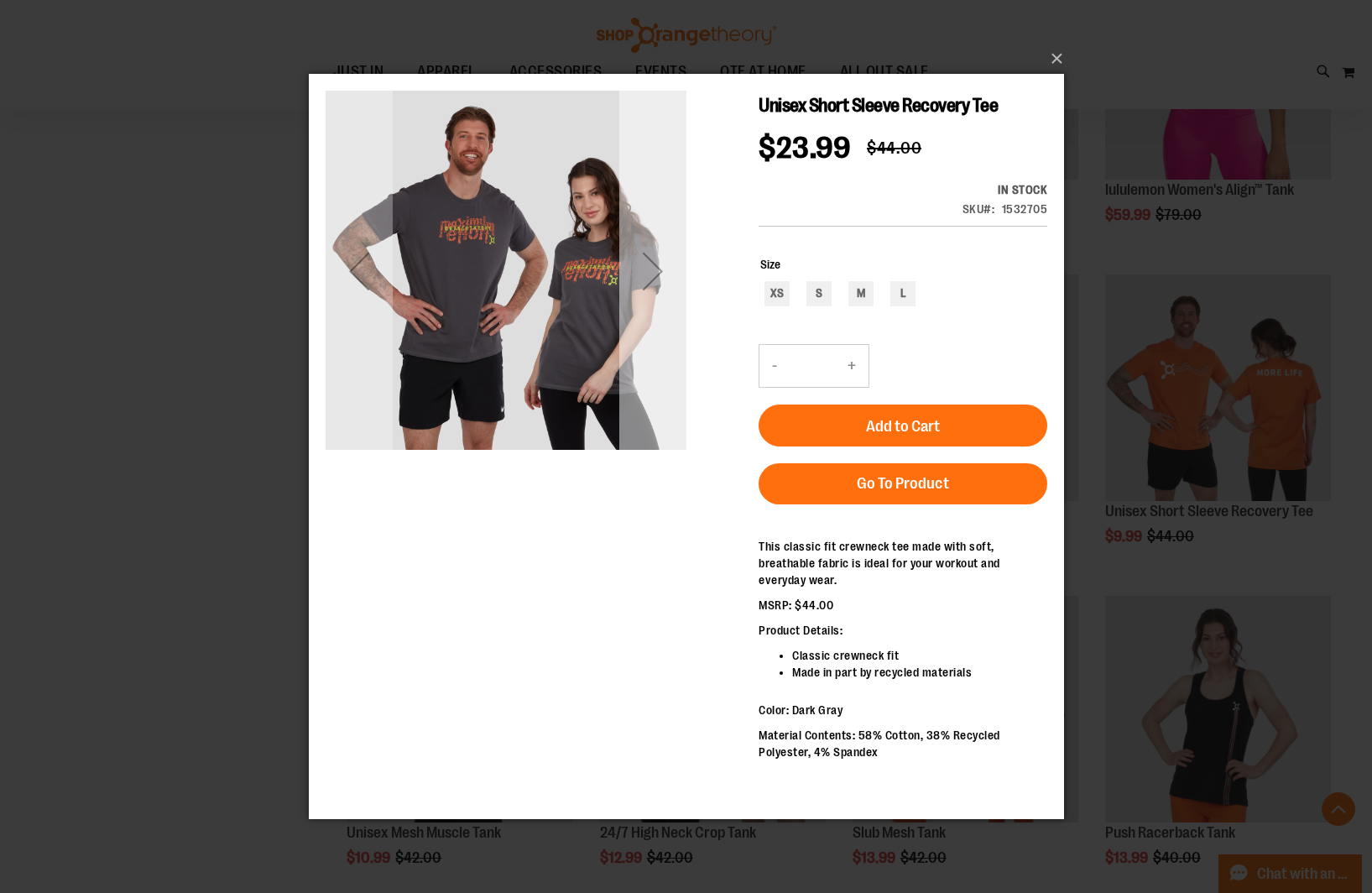
click at [653, 275] on div "Next" at bounding box center [651, 270] width 67 height 67
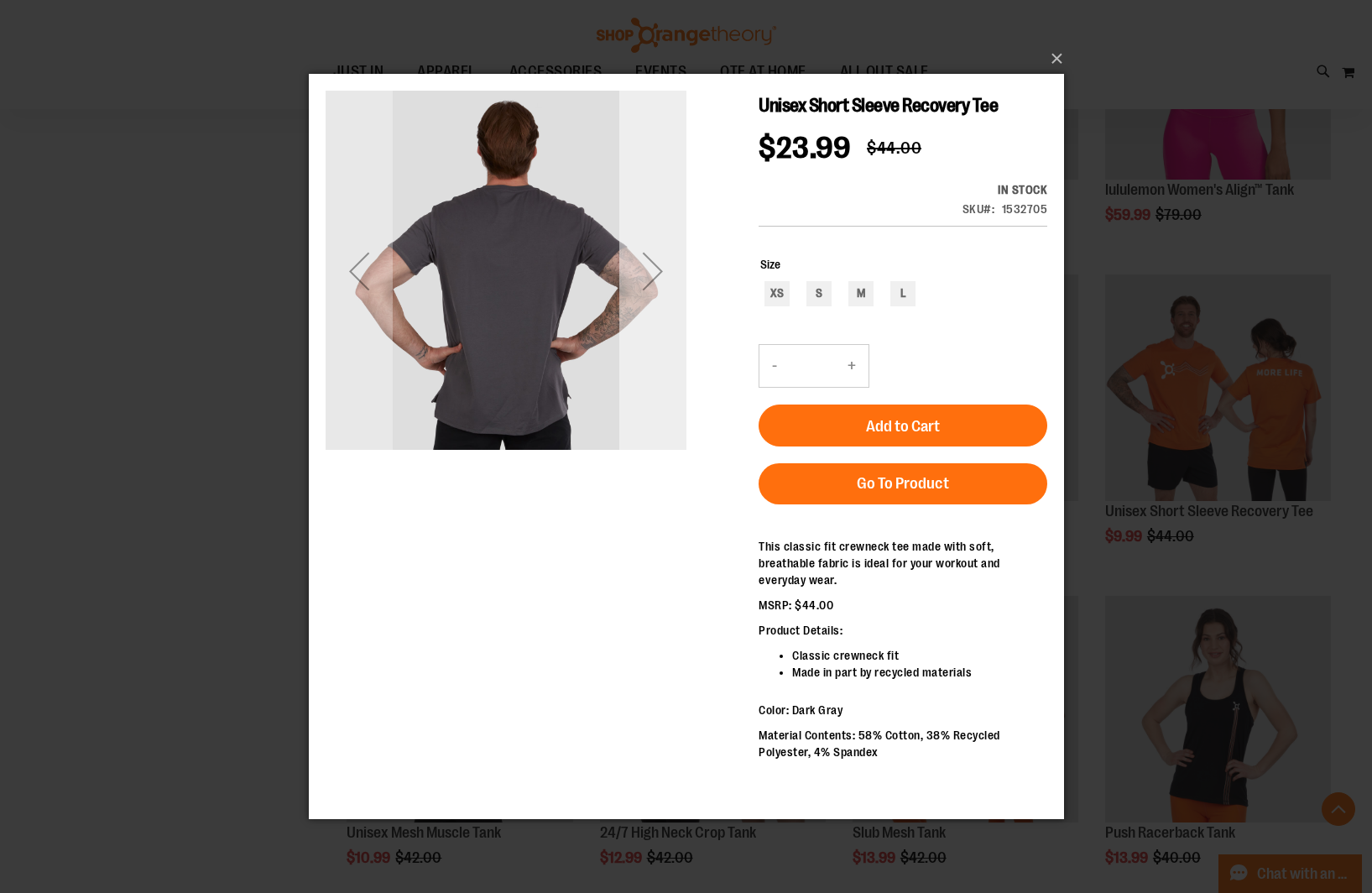
click at [653, 275] on div "Next" at bounding box center [651, 270] width 67 height 67
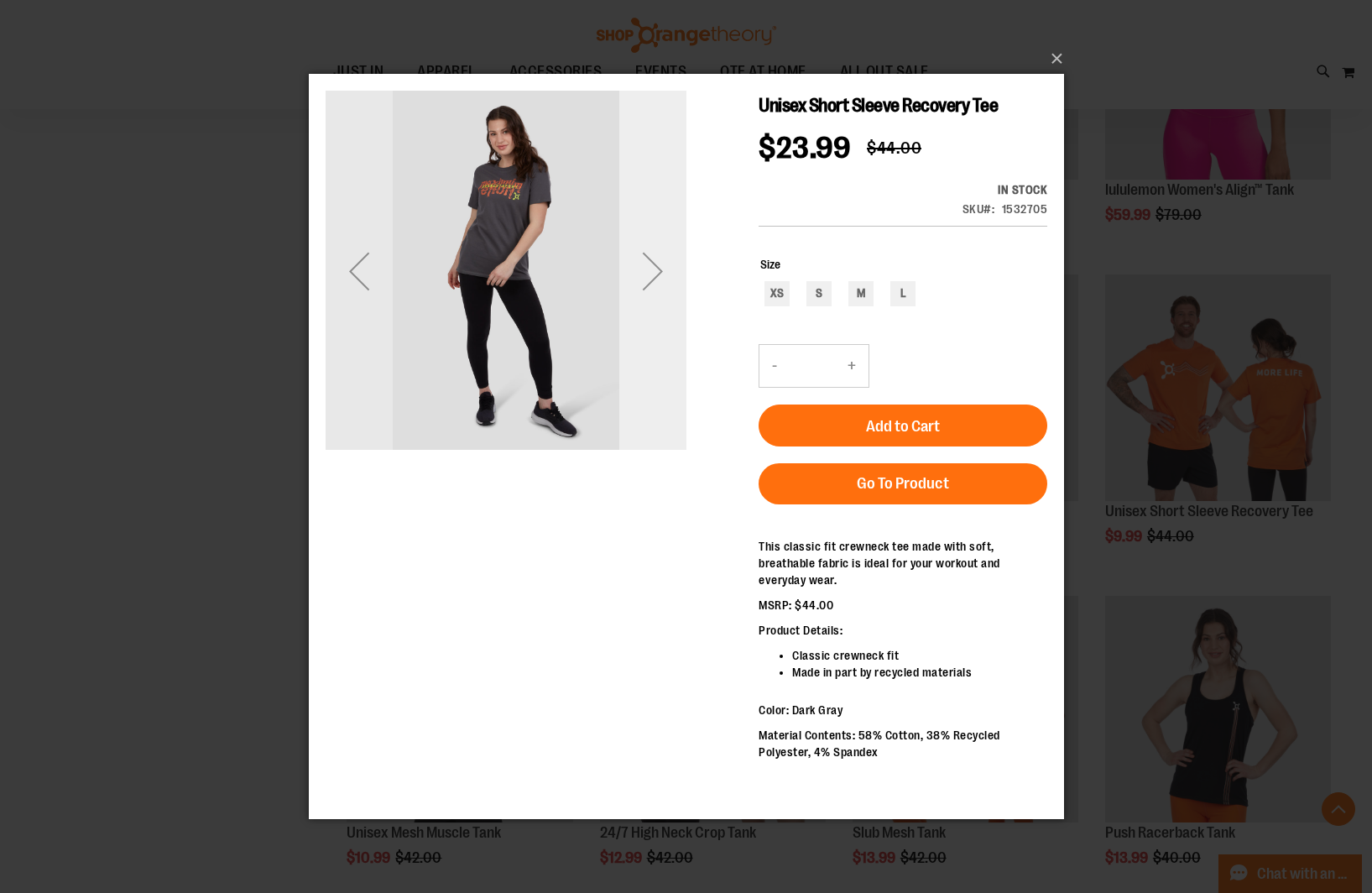
click at [653, 275] on div "Next" at bounding box center [651, 270] width 67 height 67
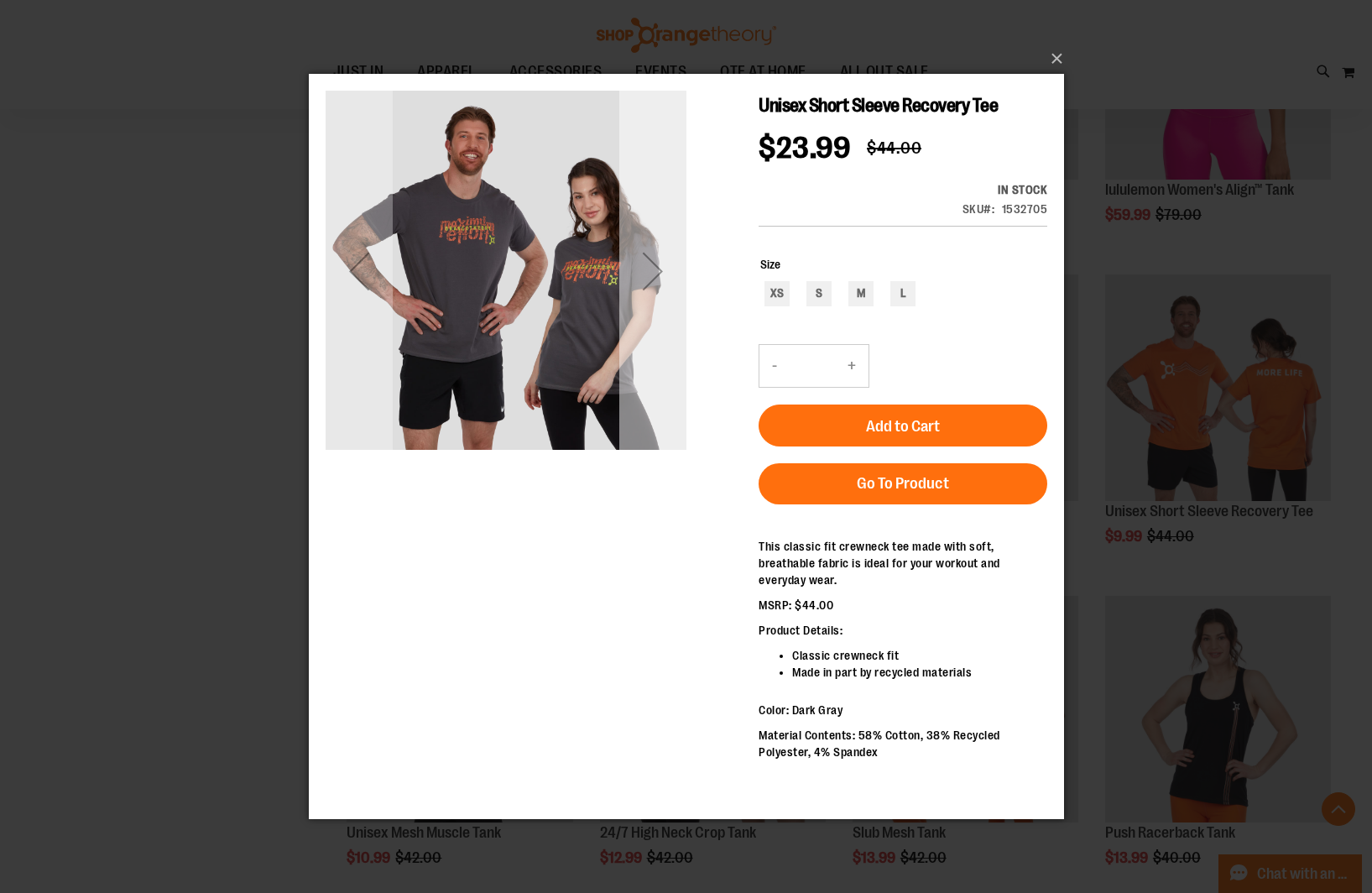
click at [653, 275] on div "Next" at bounding box center [651, 270] width 67 height 67
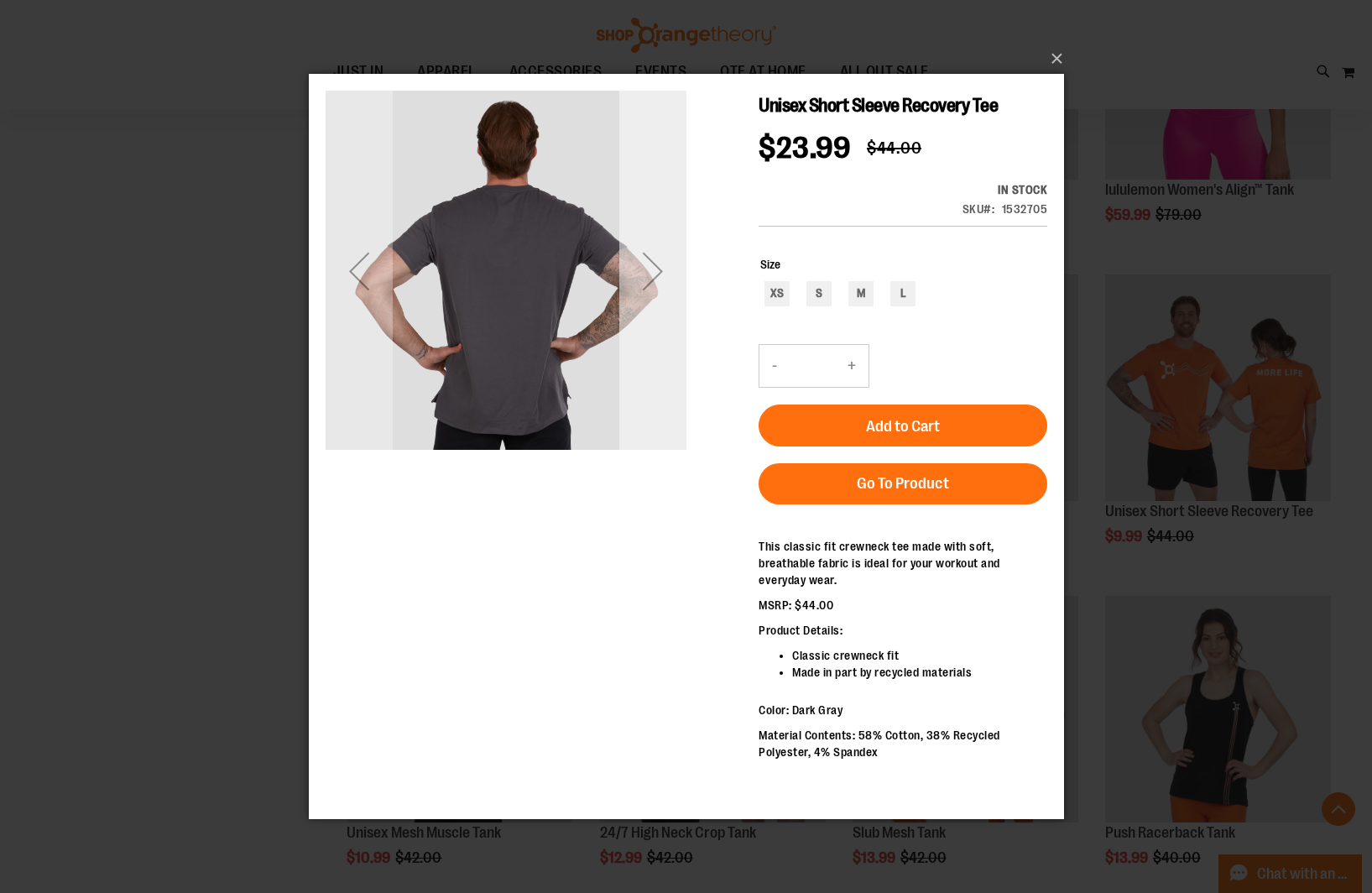
click at [653, 276] on div "Next" at bounding box center [651, 270] width 67 height 67
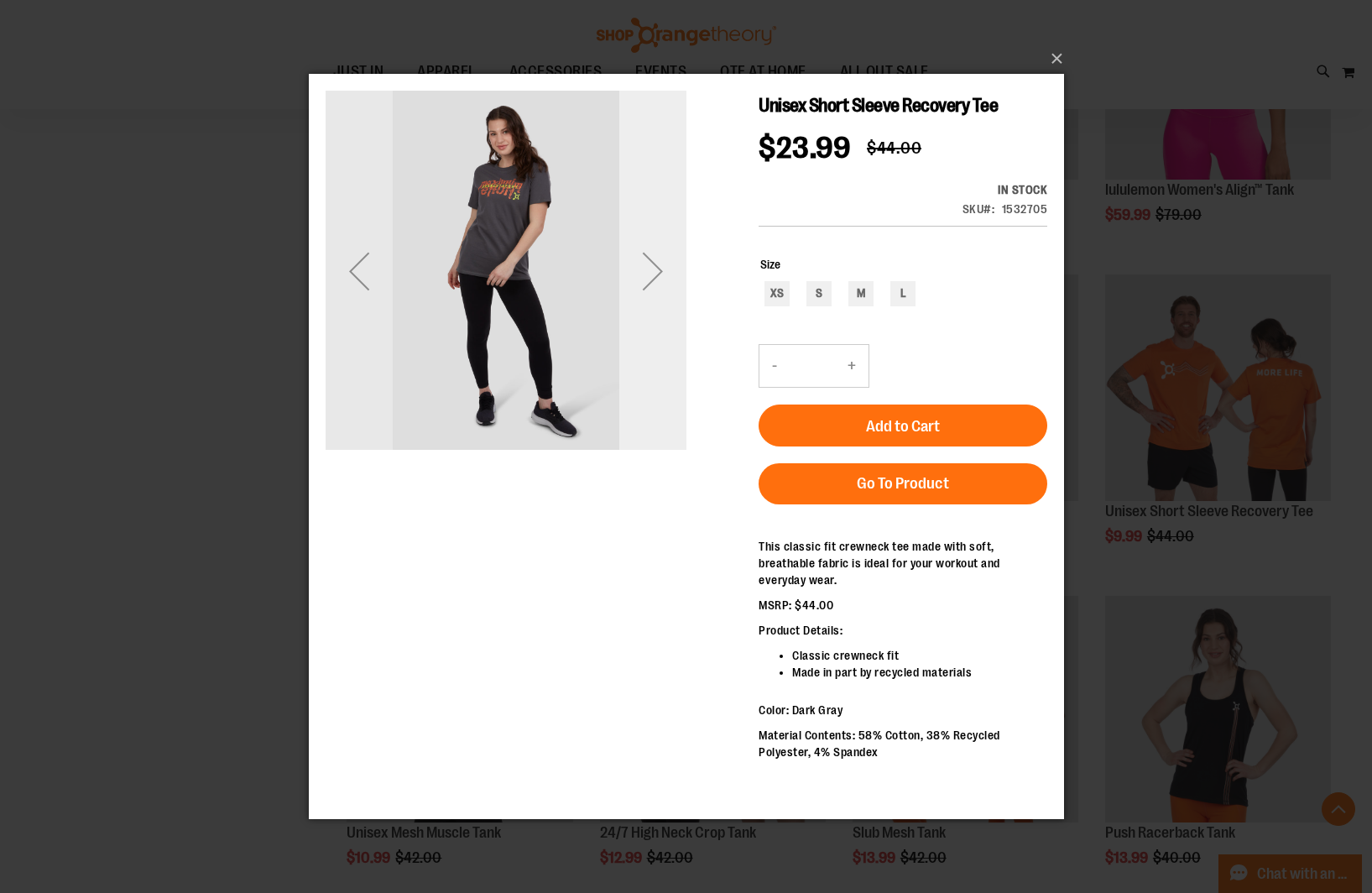
click at [654, 276] on div "Next" at bounding box center [651, 270] width 67 height 67
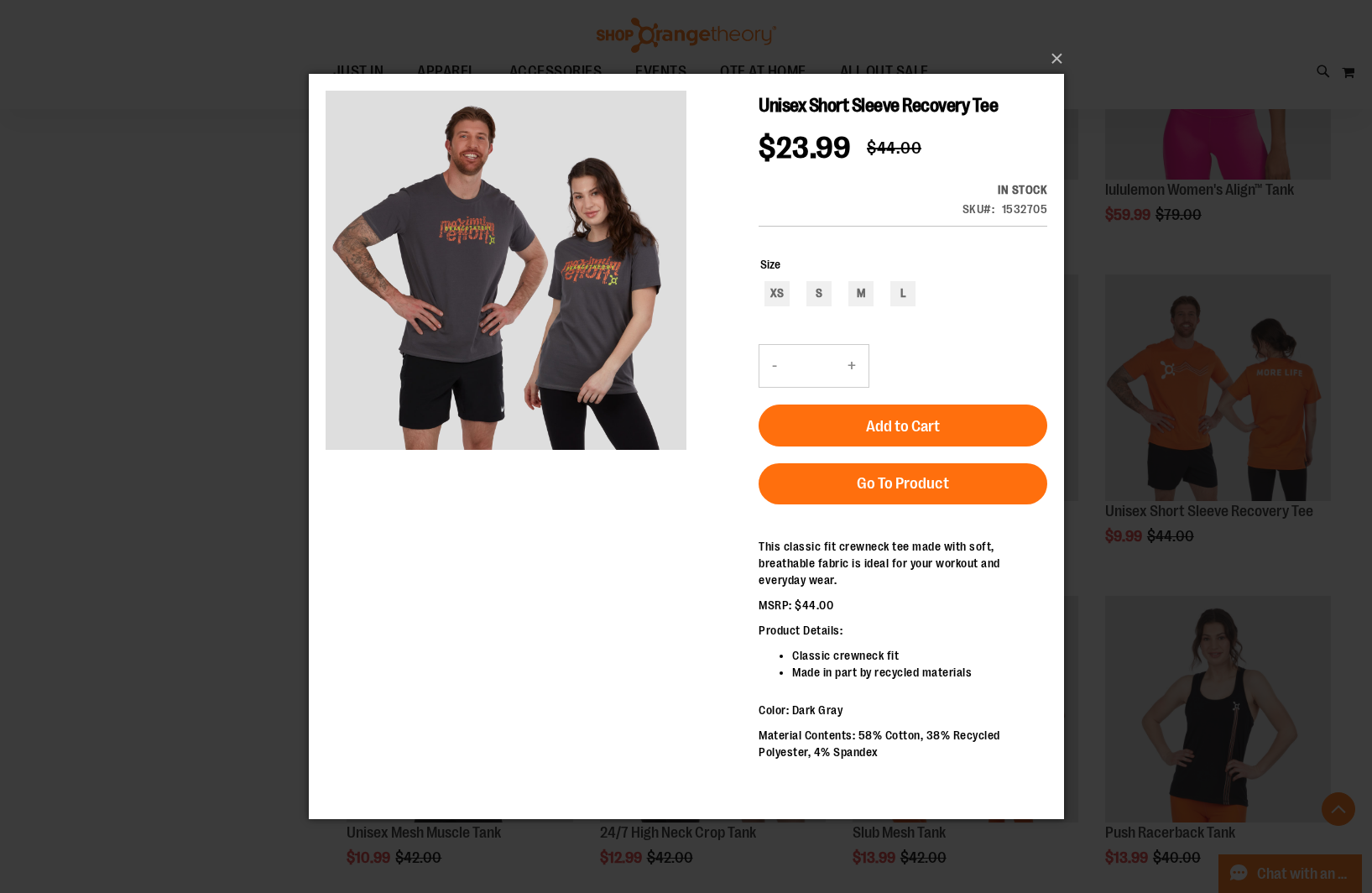
click at [217, 285] on div "×" at bounding box center [686, 446] width 1372 height 893
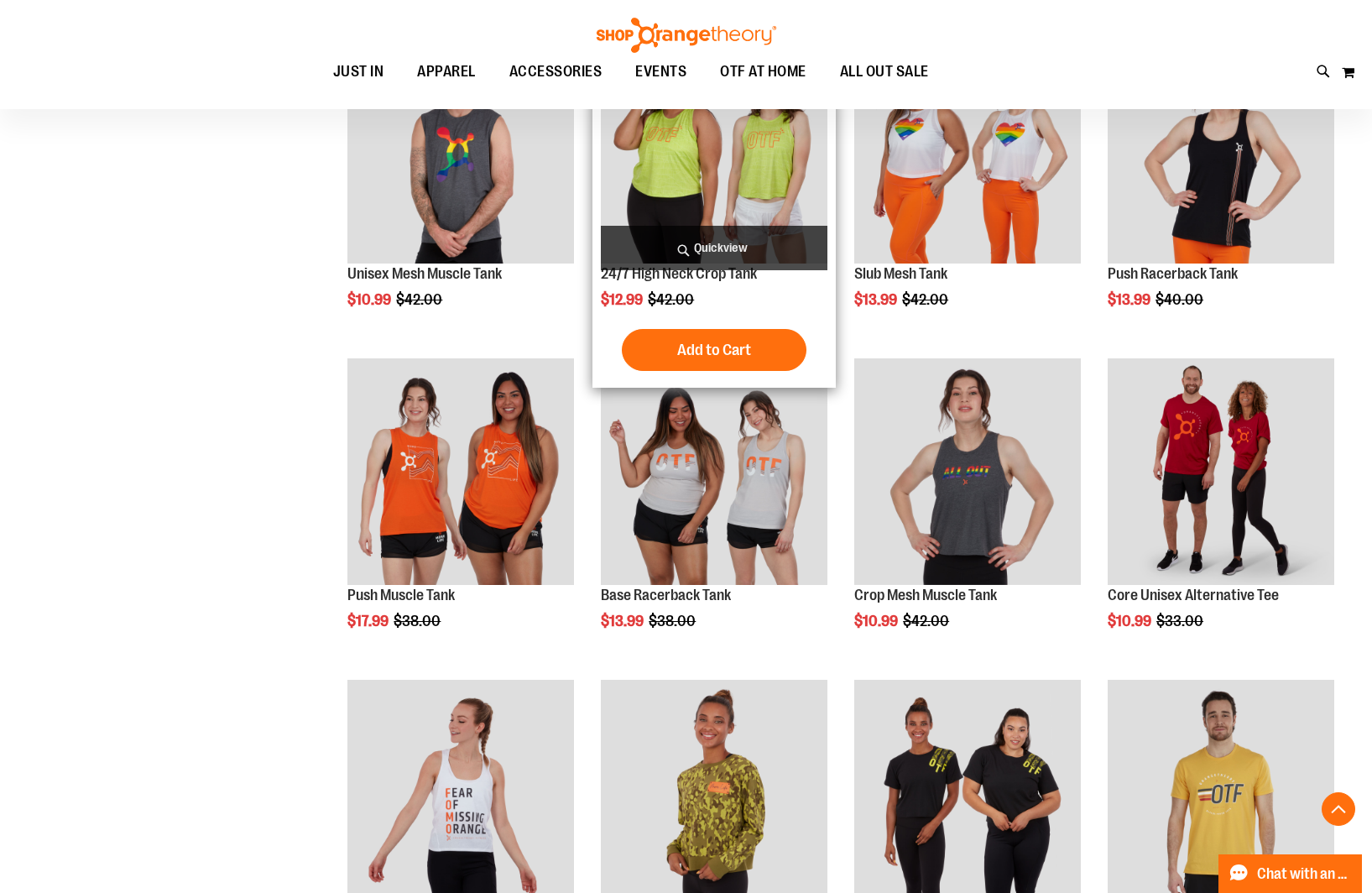
scroll to position [1972, 0]
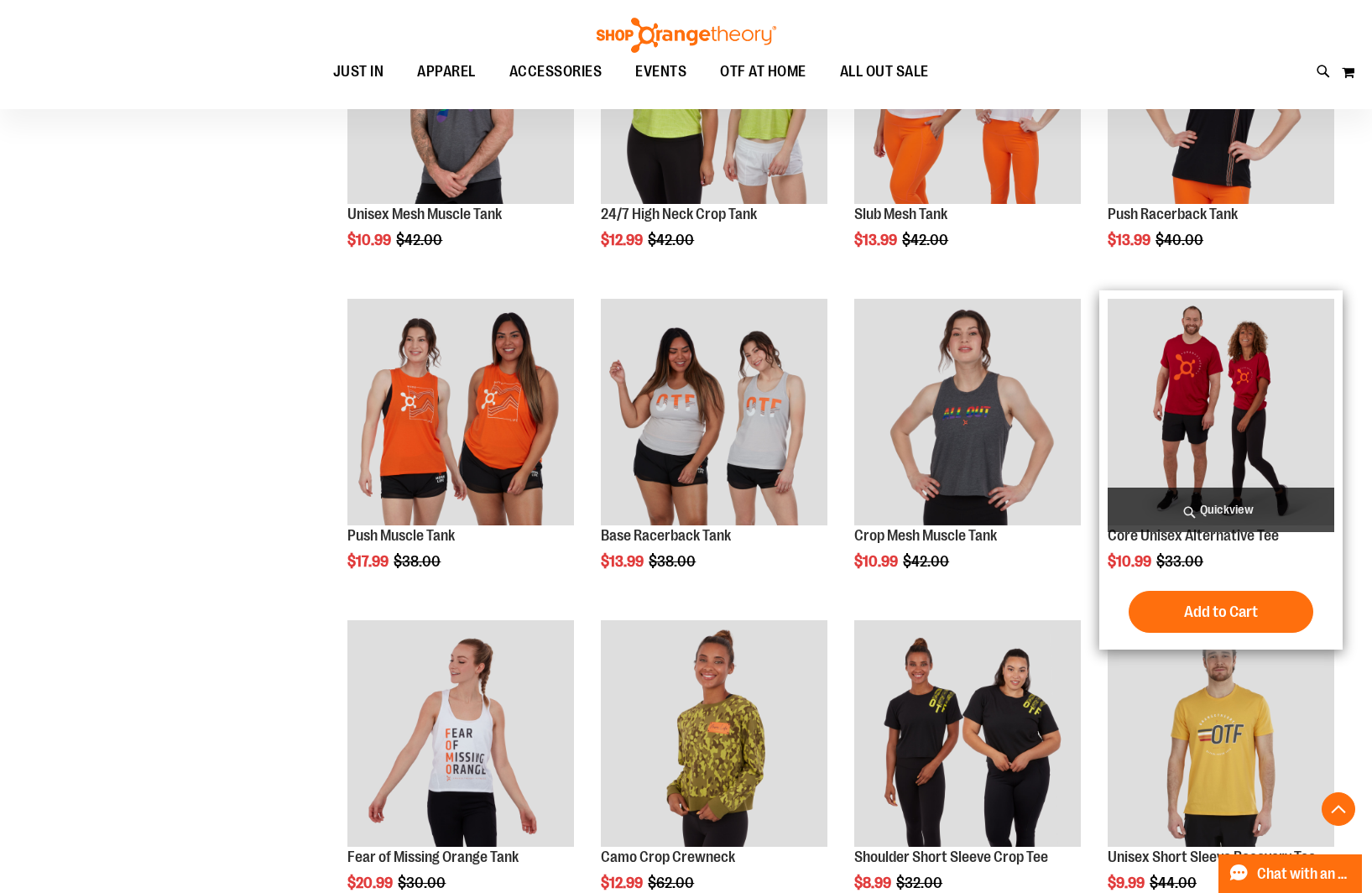
click at [1196, 511] on span "Quickview" at bounding box center [1220, 510] width 227 height 45
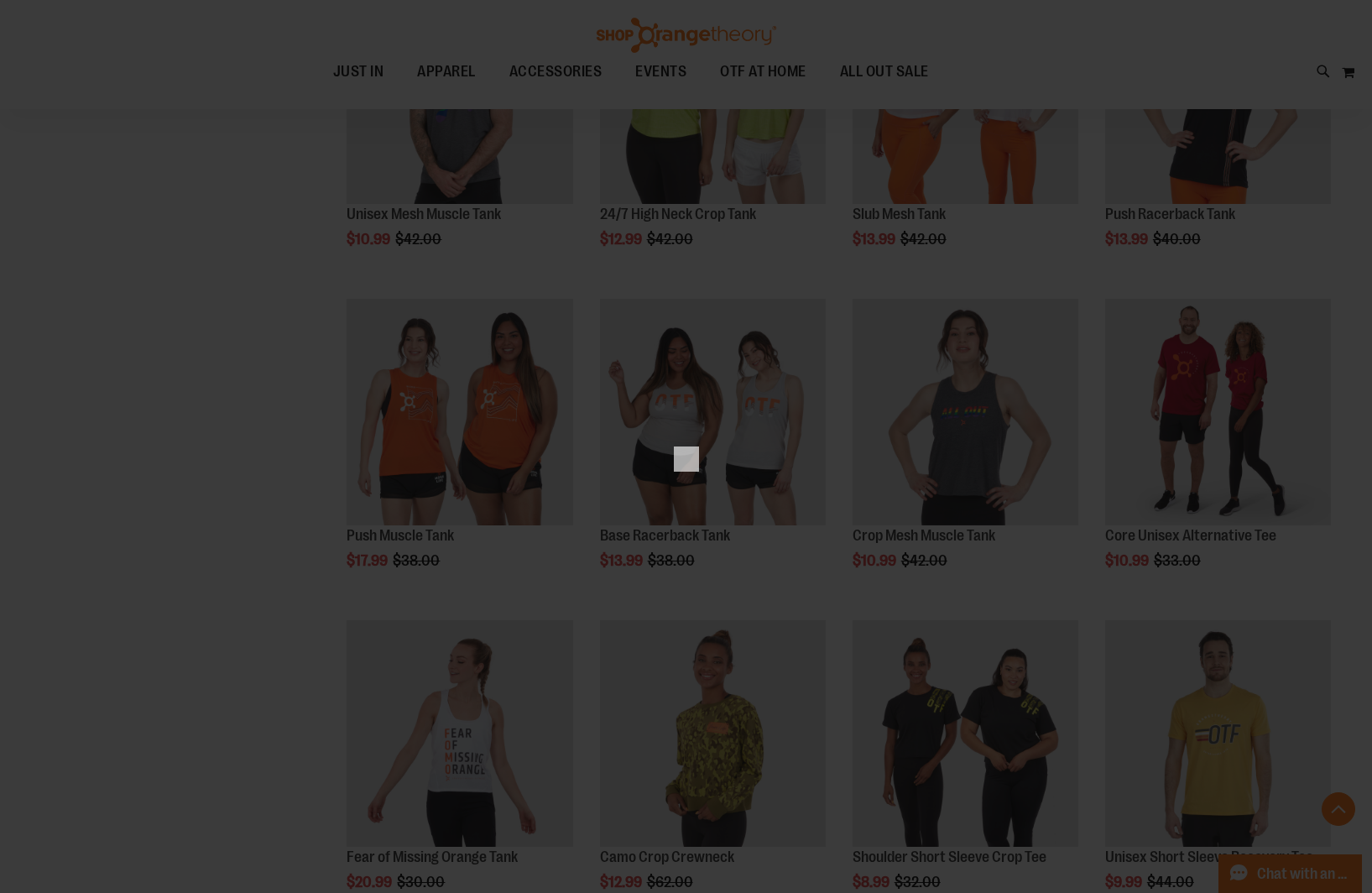
scroll to position [0, 0]
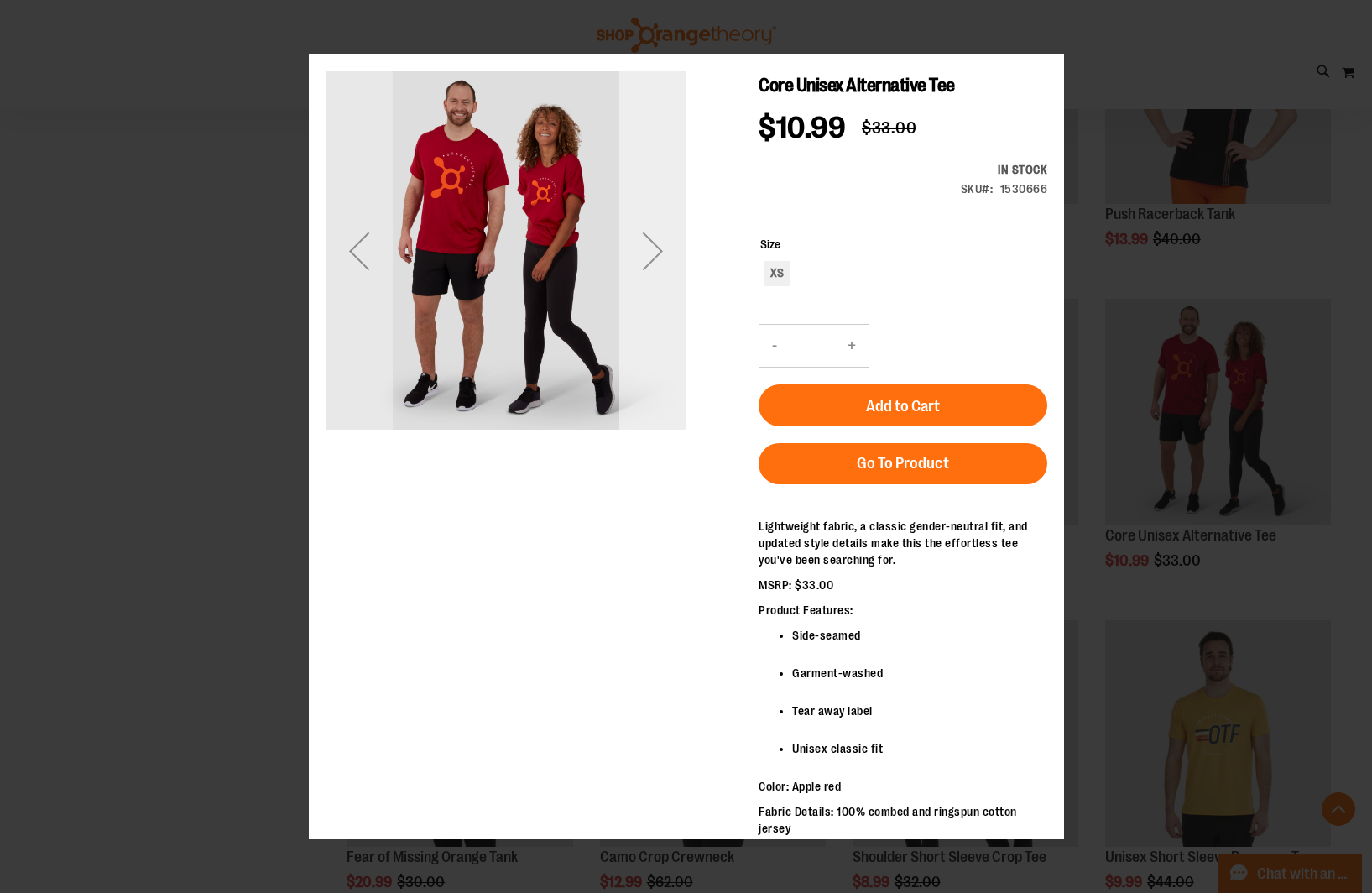
drag, startPoint x: 666, startPoint y: 266, endPoint x: 666, endPoint y: 287, distance: 21.0
click at [666, 289] on div "Next" at bounding box center [651, 250] width 67 height 361
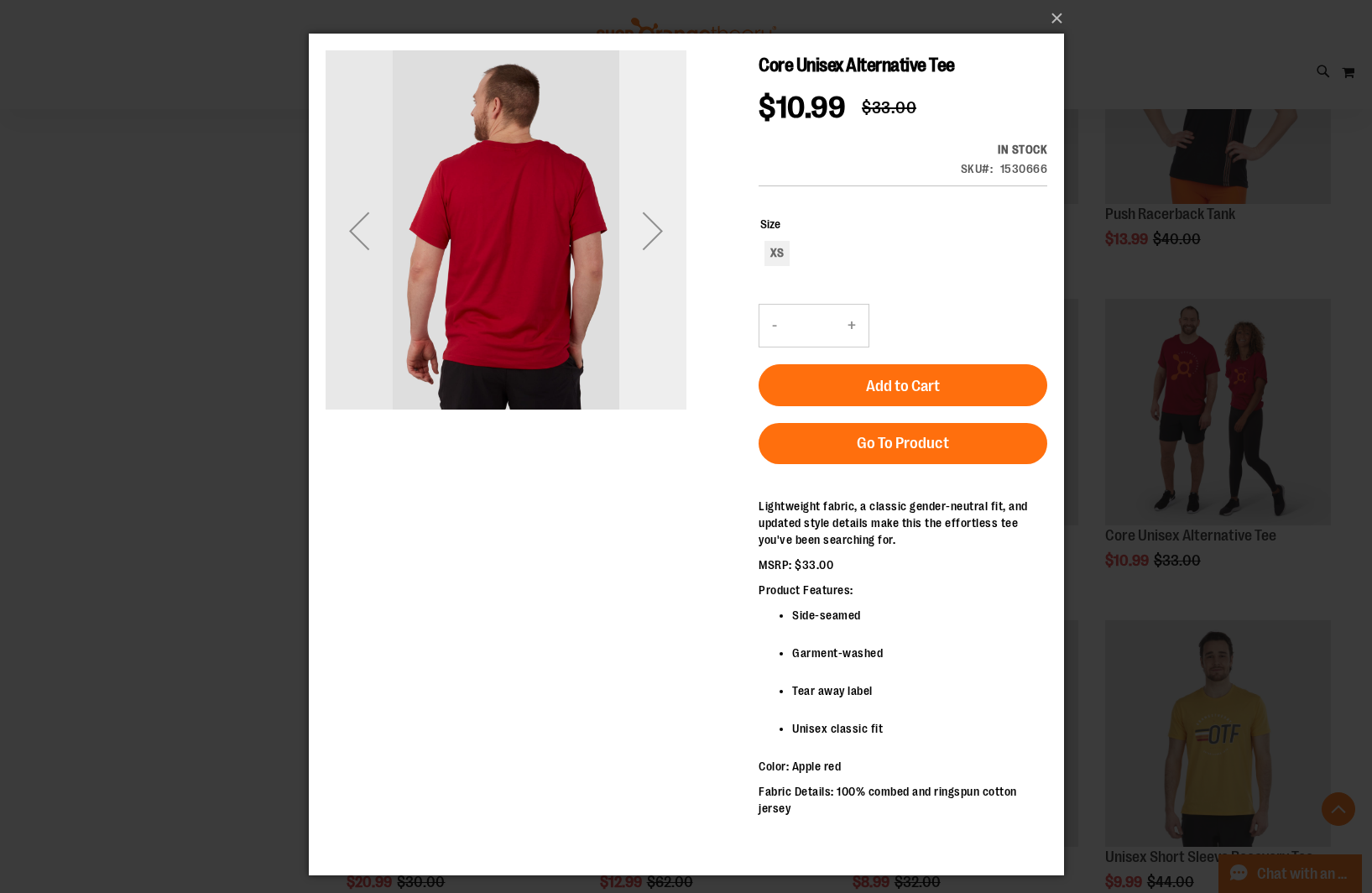
click at [666, 274] on div "Next" at bounding box center [651, 231] width 67 height 361
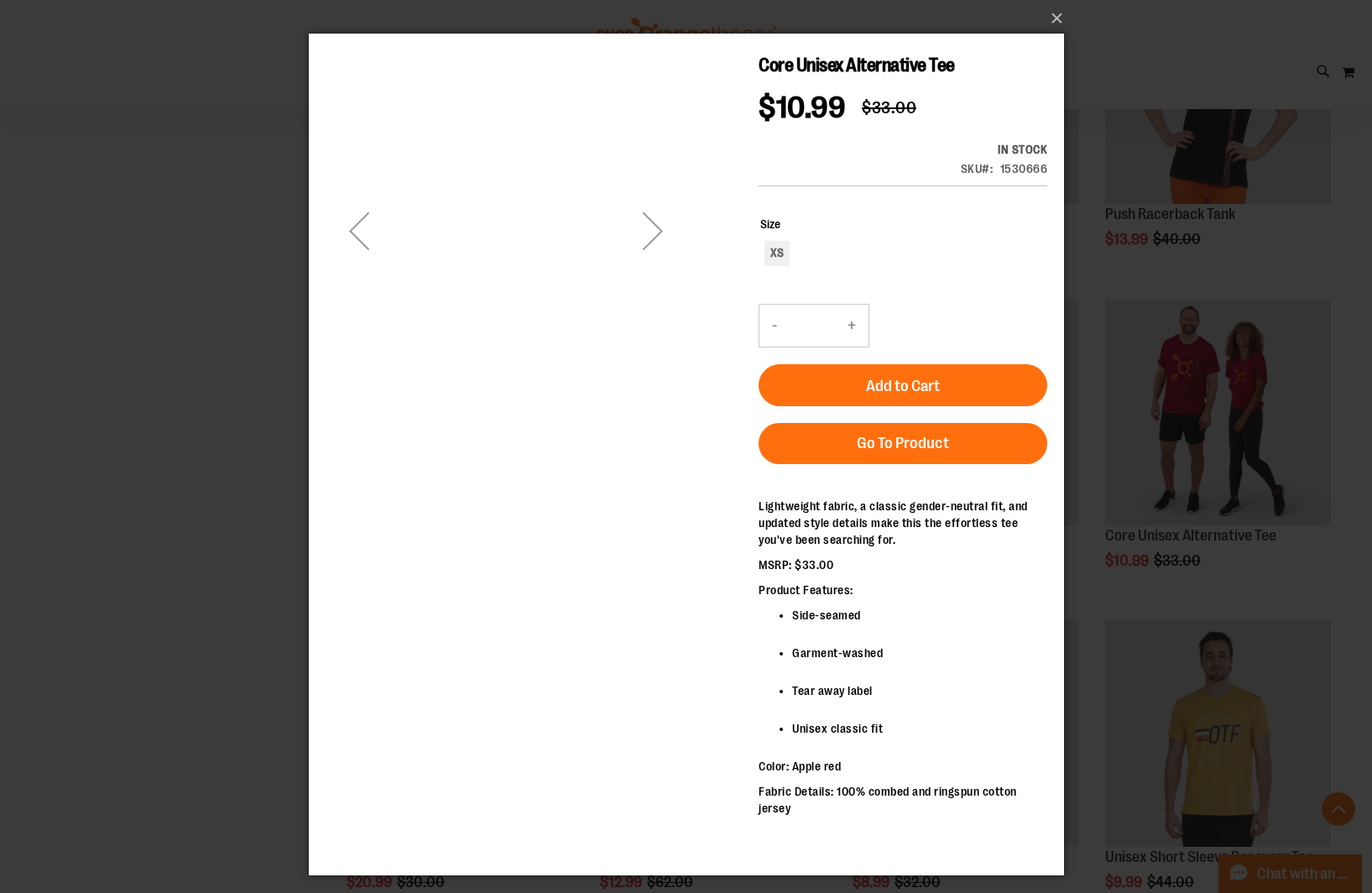
click at [666, 274] on div "Next" at bounding box center [651, 231] width 67 height 361
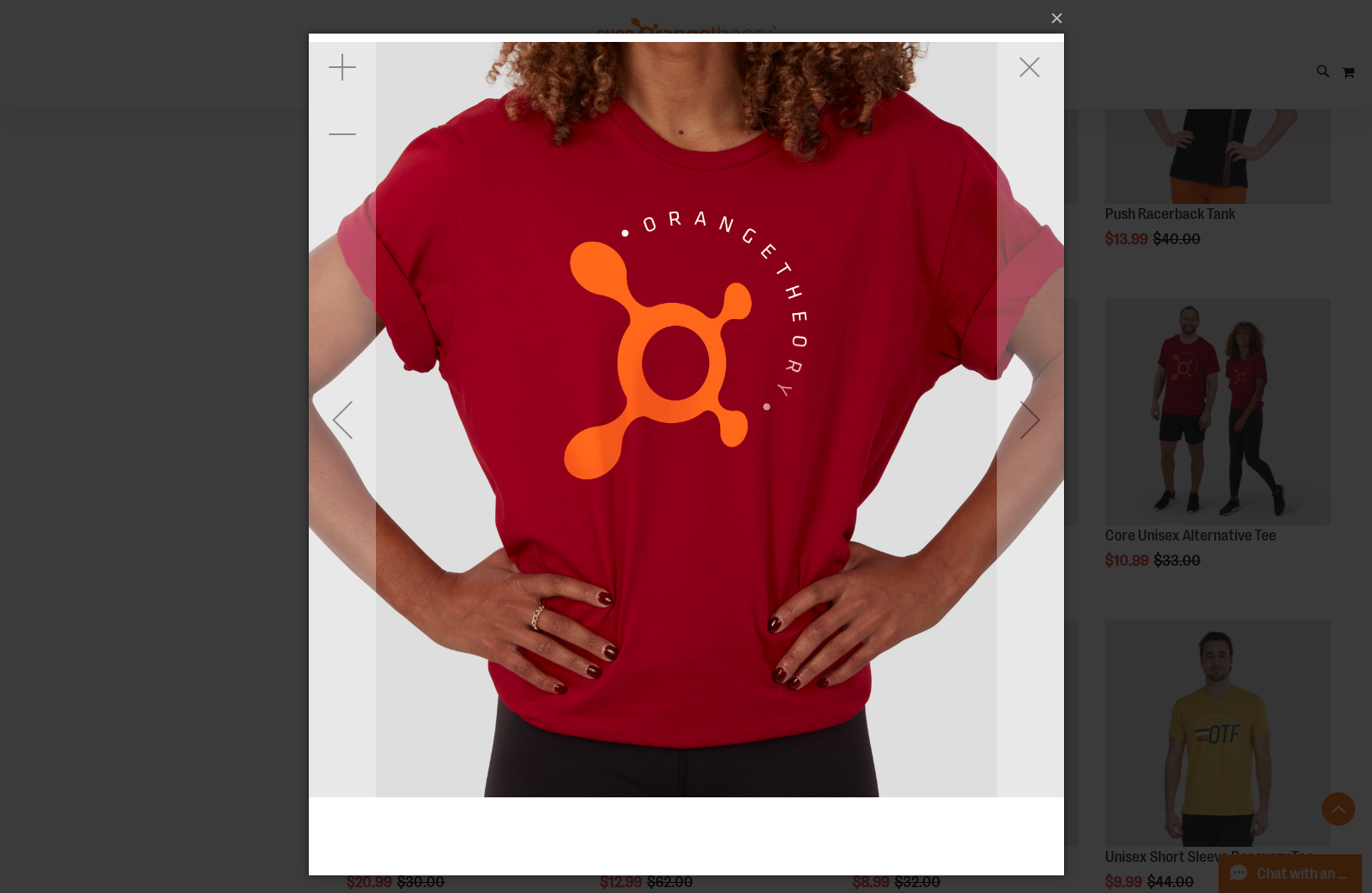
click at [1052, 22] on button "×" at bounding box center [691, 18] width 755 height 37
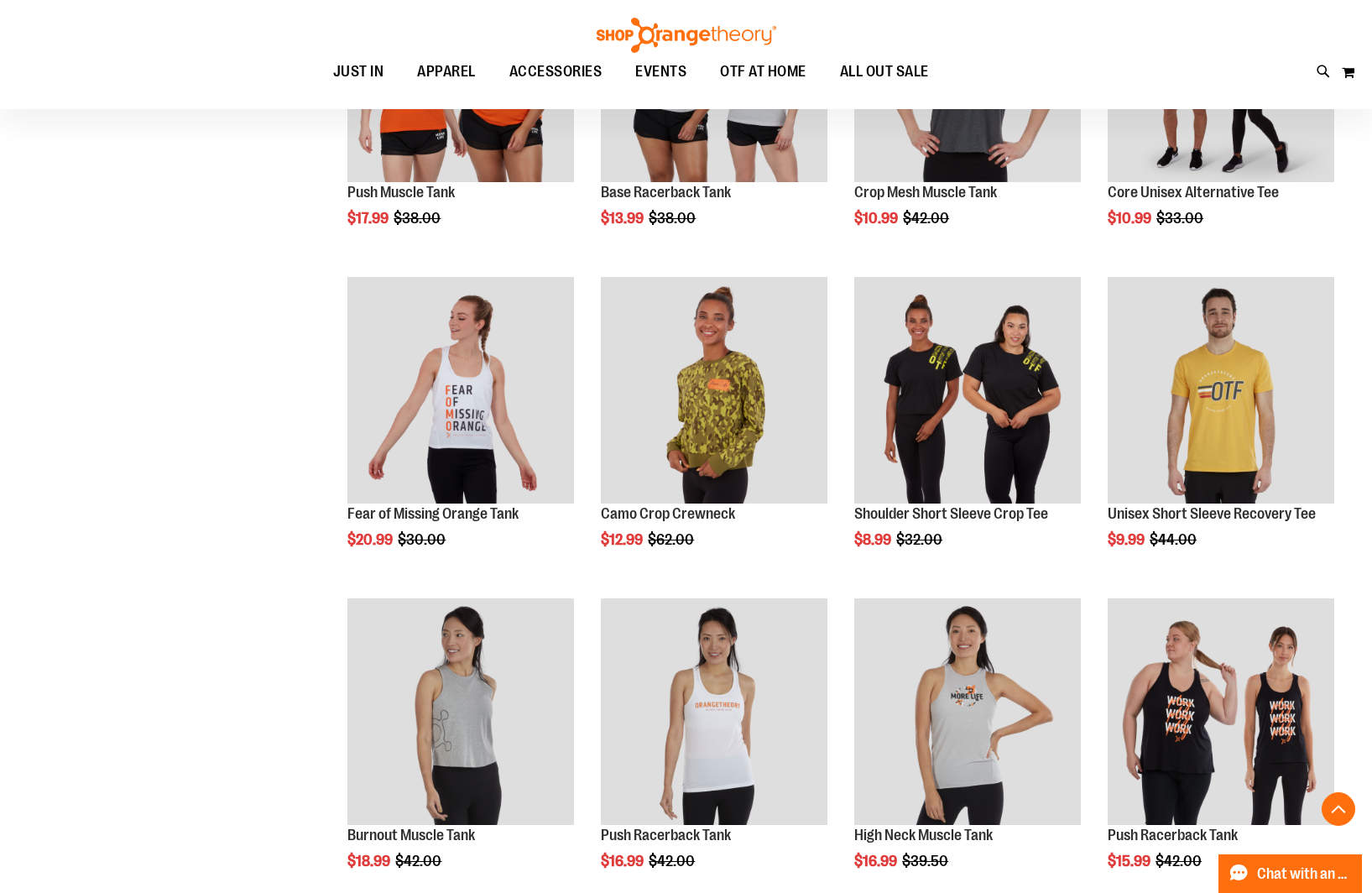
scroll to position [2392, 0]
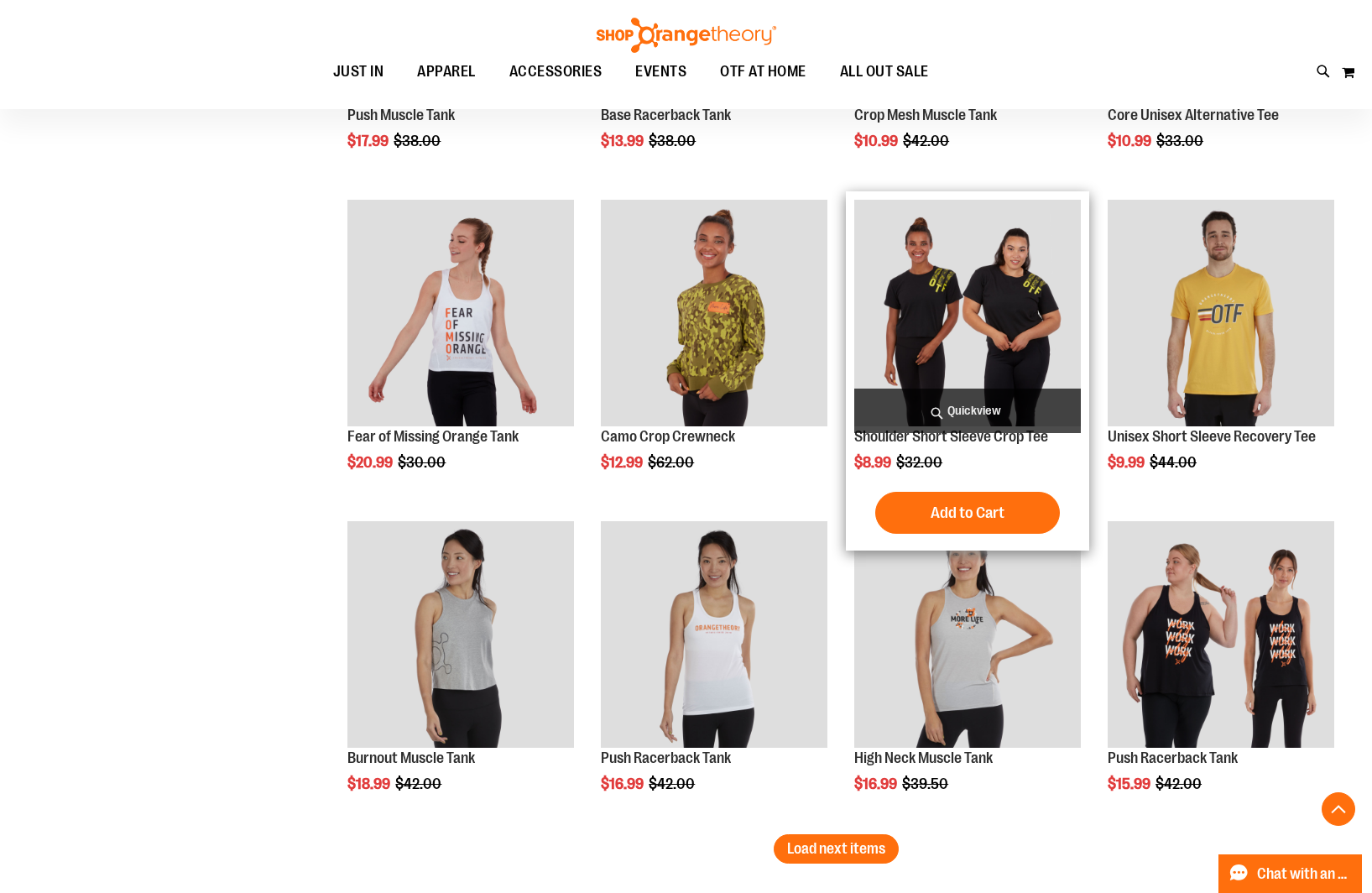
click at [985, 410] on span "Quickview" at bounding box center [967, 411] width 227 height 45
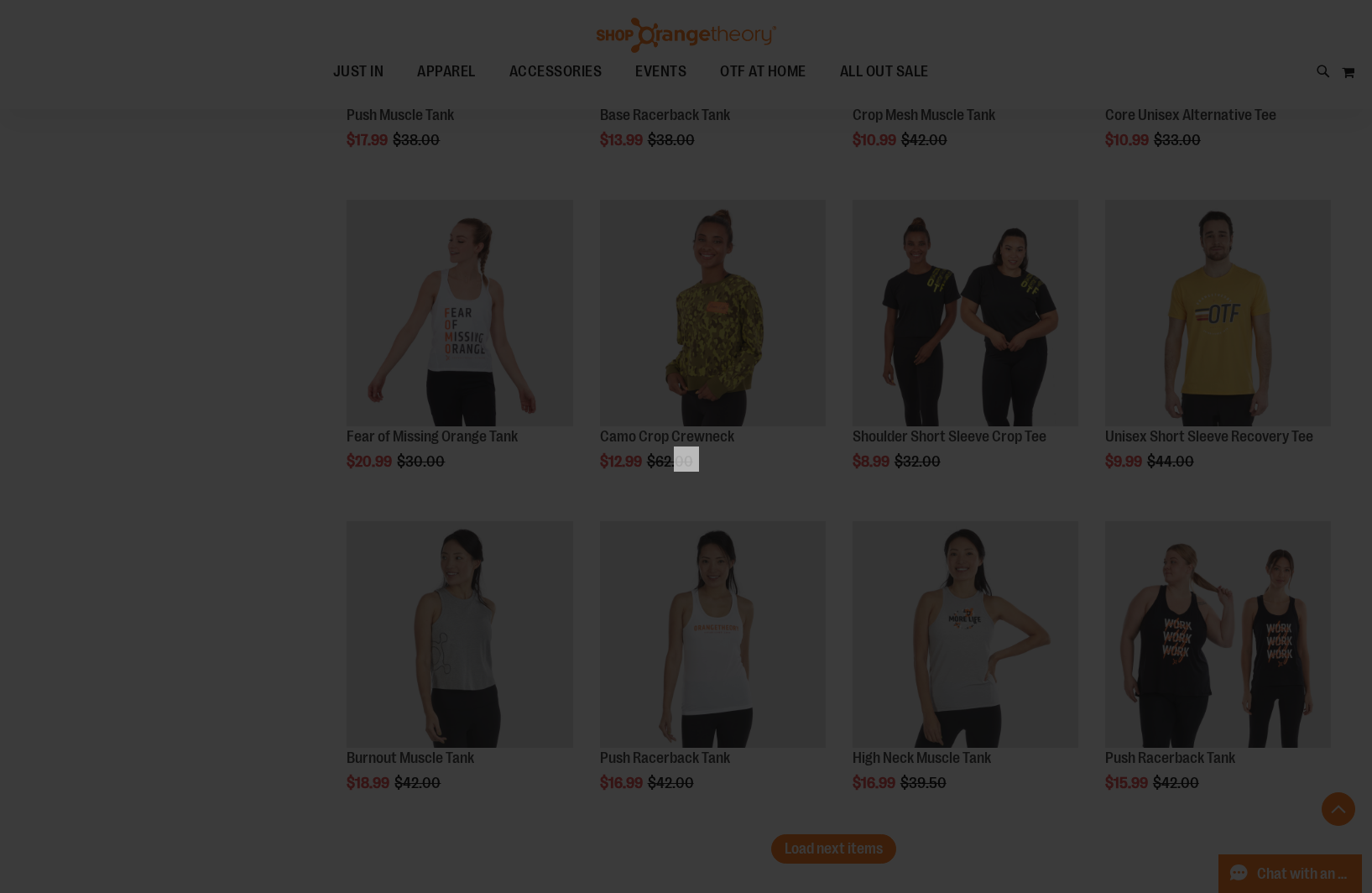
scroll to position [0, 0]
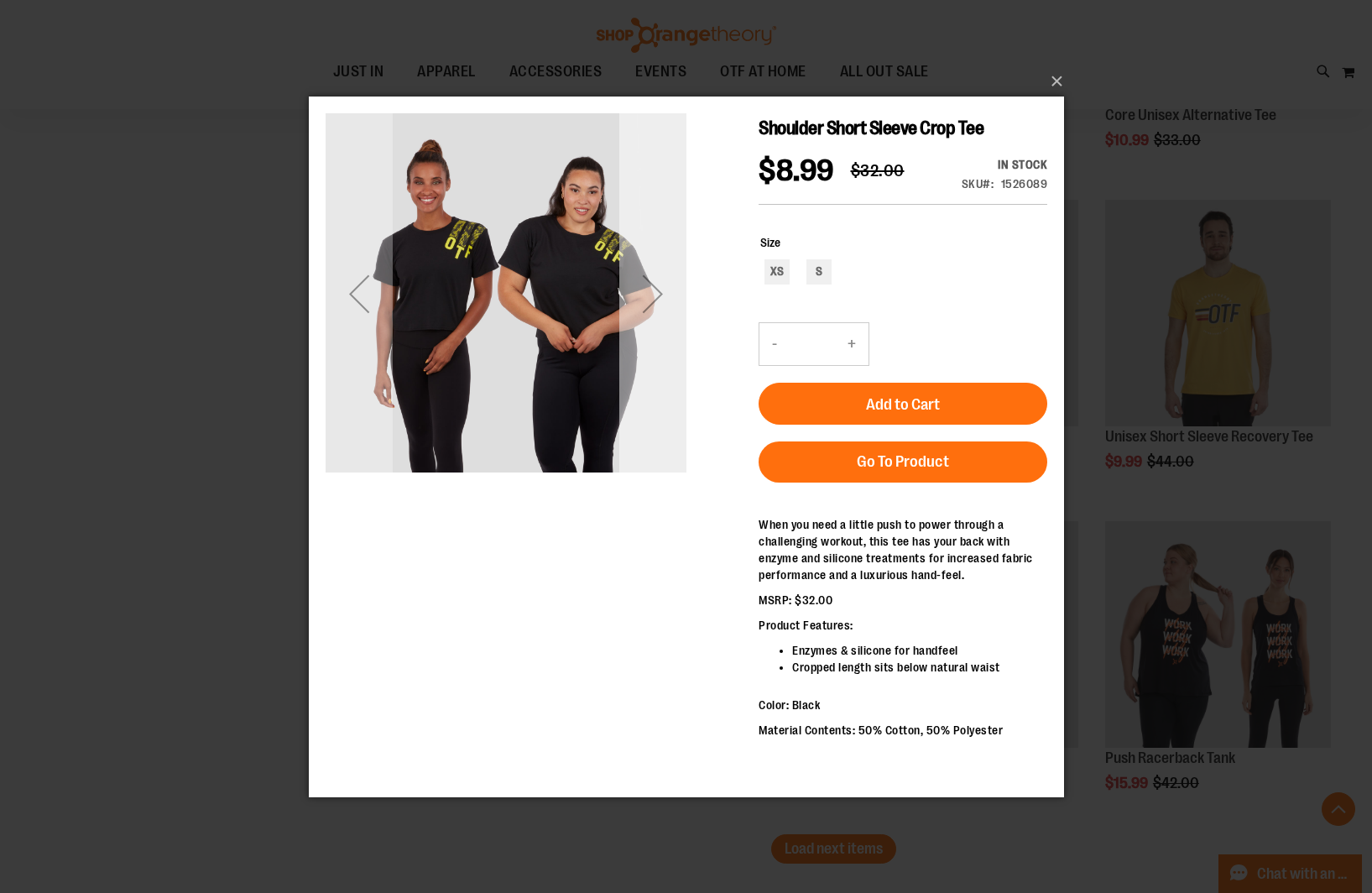
click at [662, 306] on div "Next" at bounding box center [651, 293] width 67 height 67
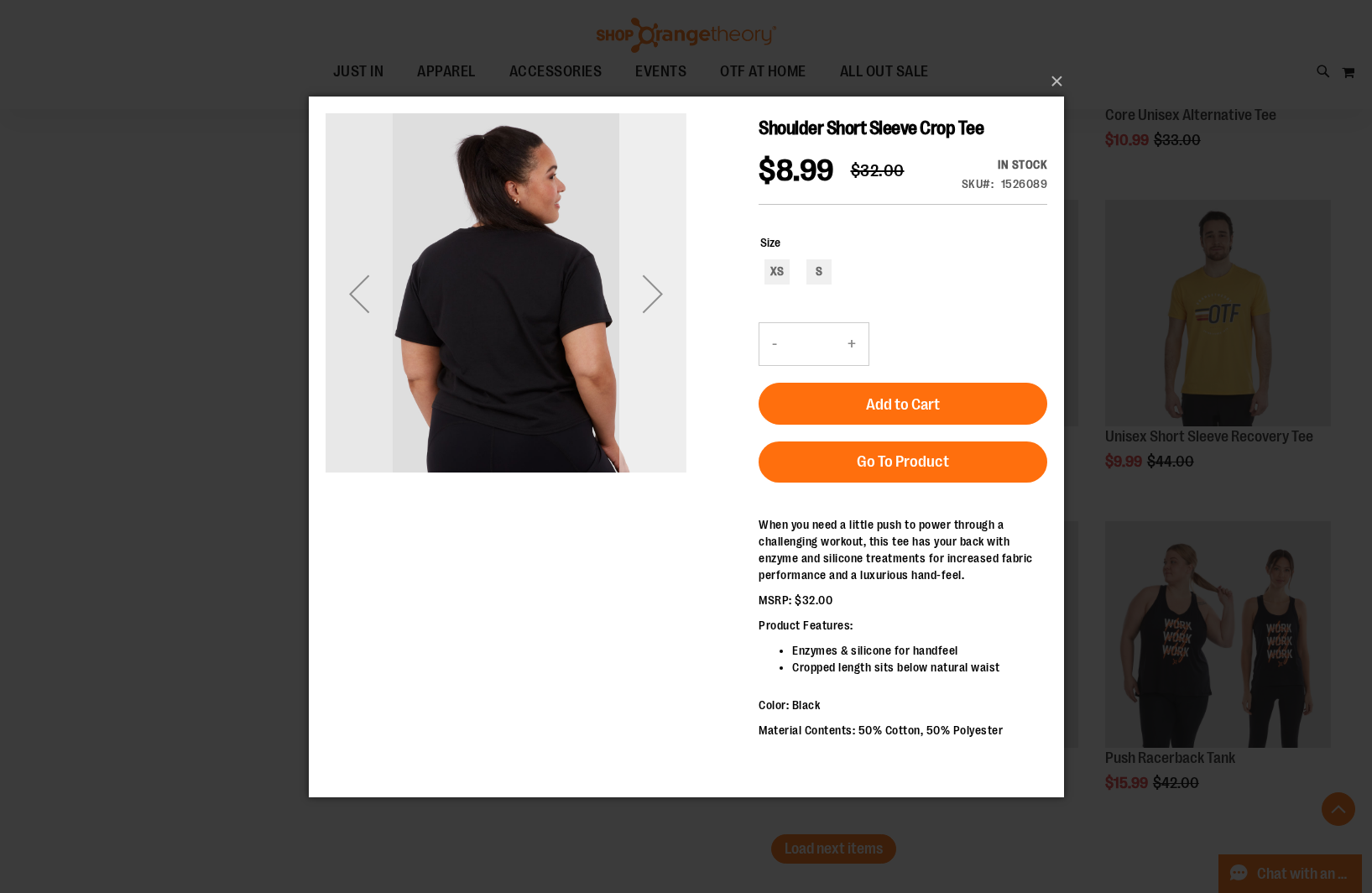
click at [658, 308] on div "Next" at bounding box center [651, 293] width 67 height 67
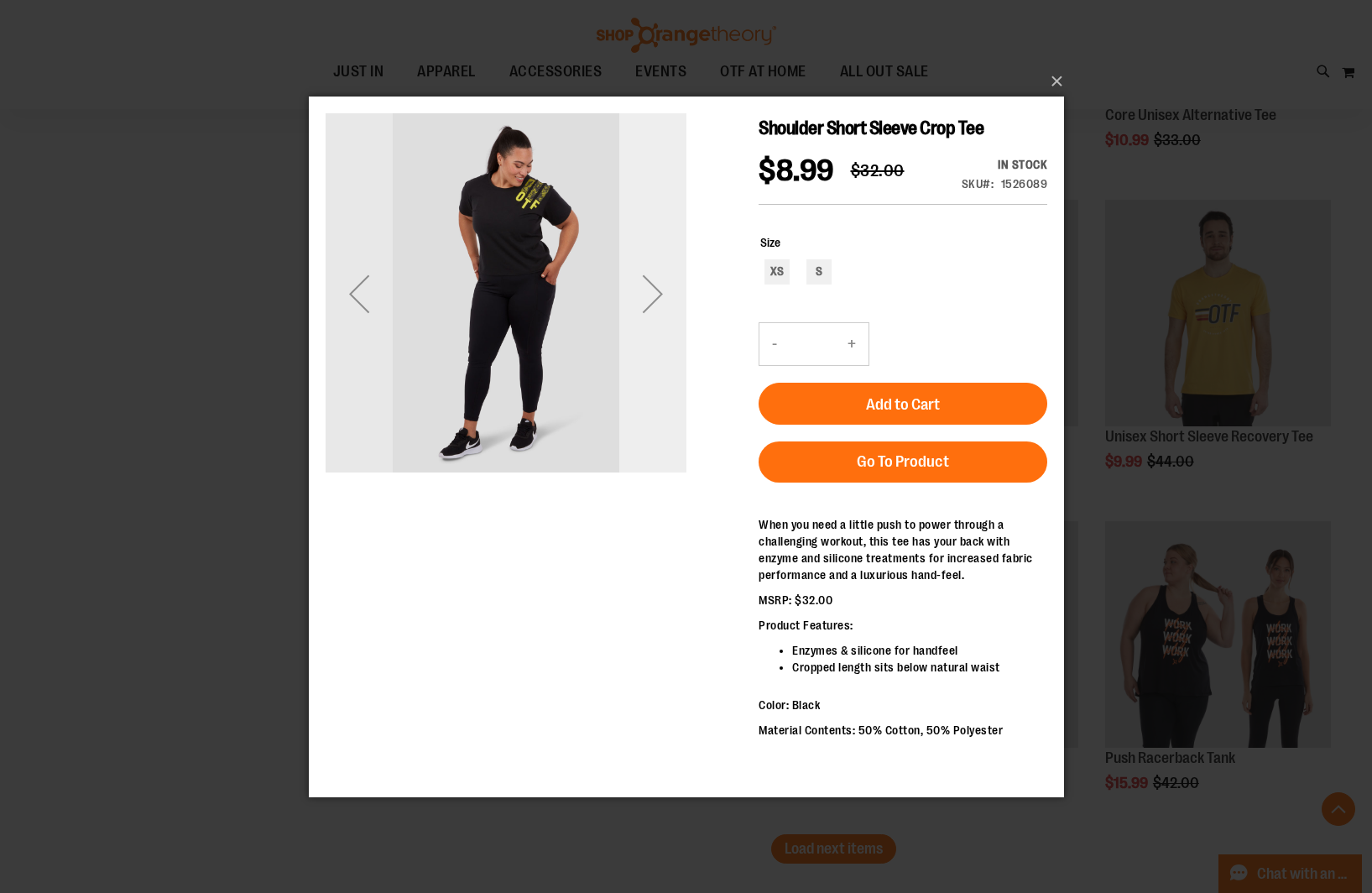
click at [658, 308] on div "Next" at bounding box center [651, 293] width 67 height 67
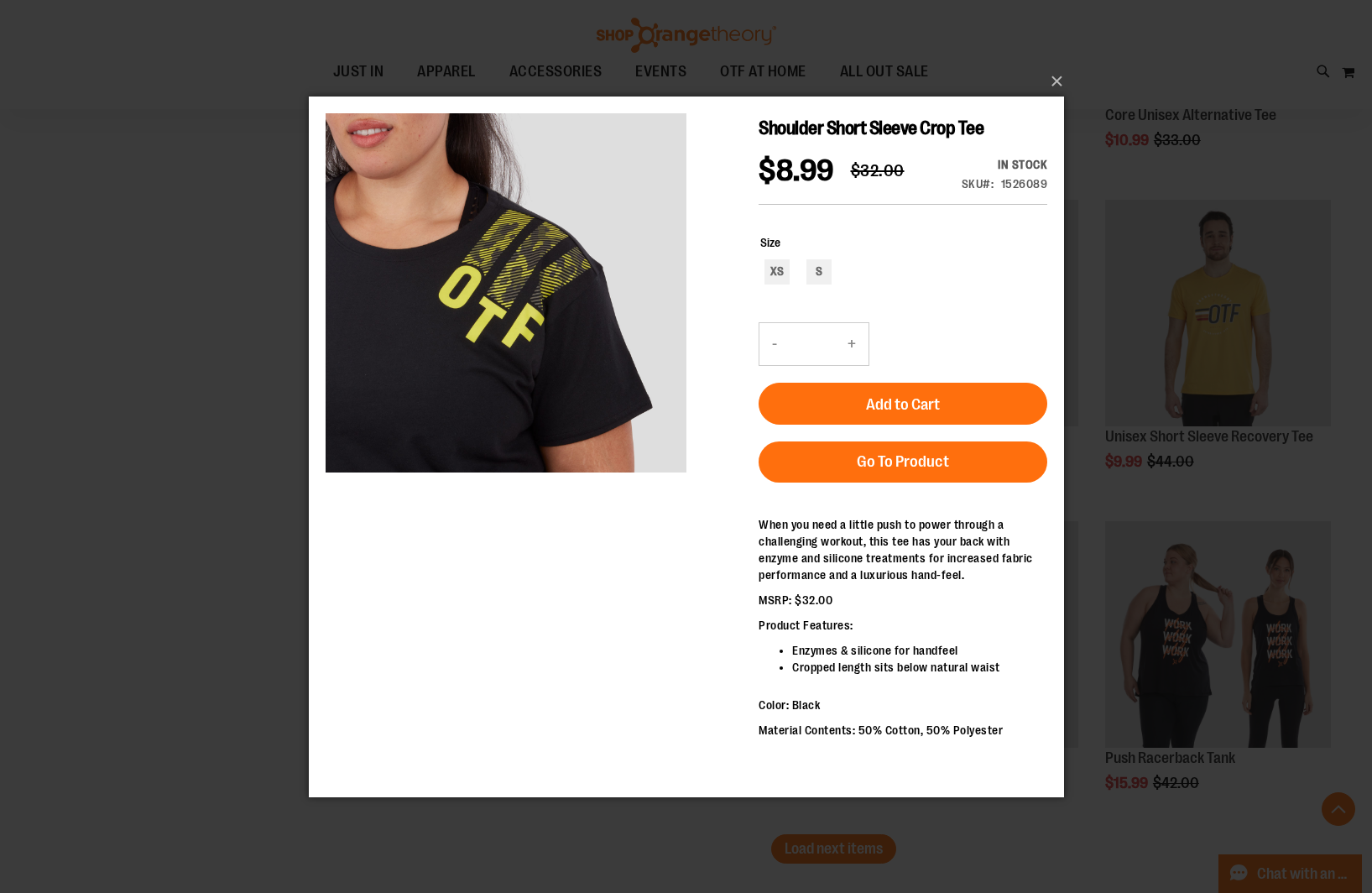
click at [209, 306] on div "×" at bounding box center [686, 446] width 1372 height 893
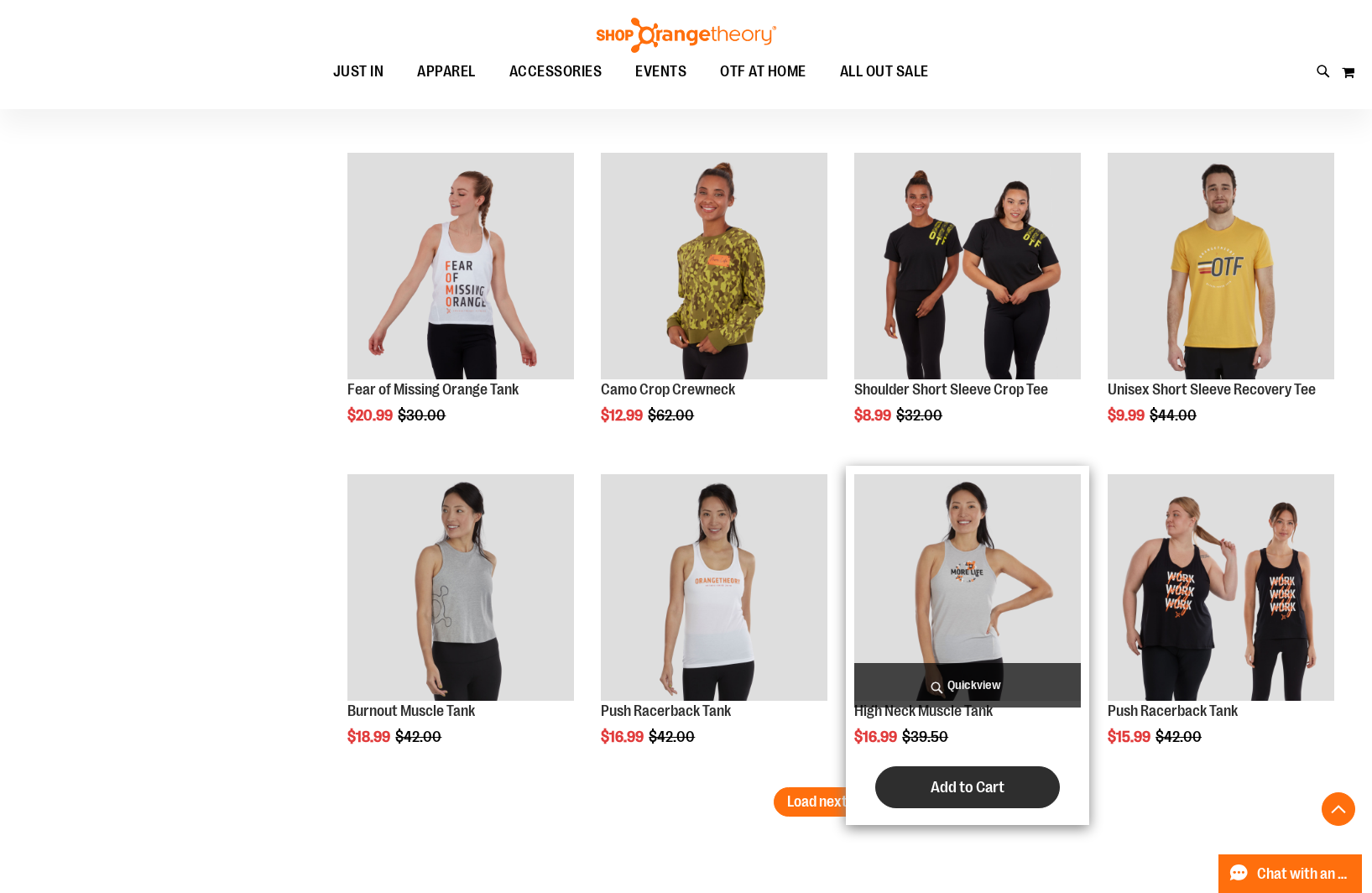
scroll to position [2442, 0]
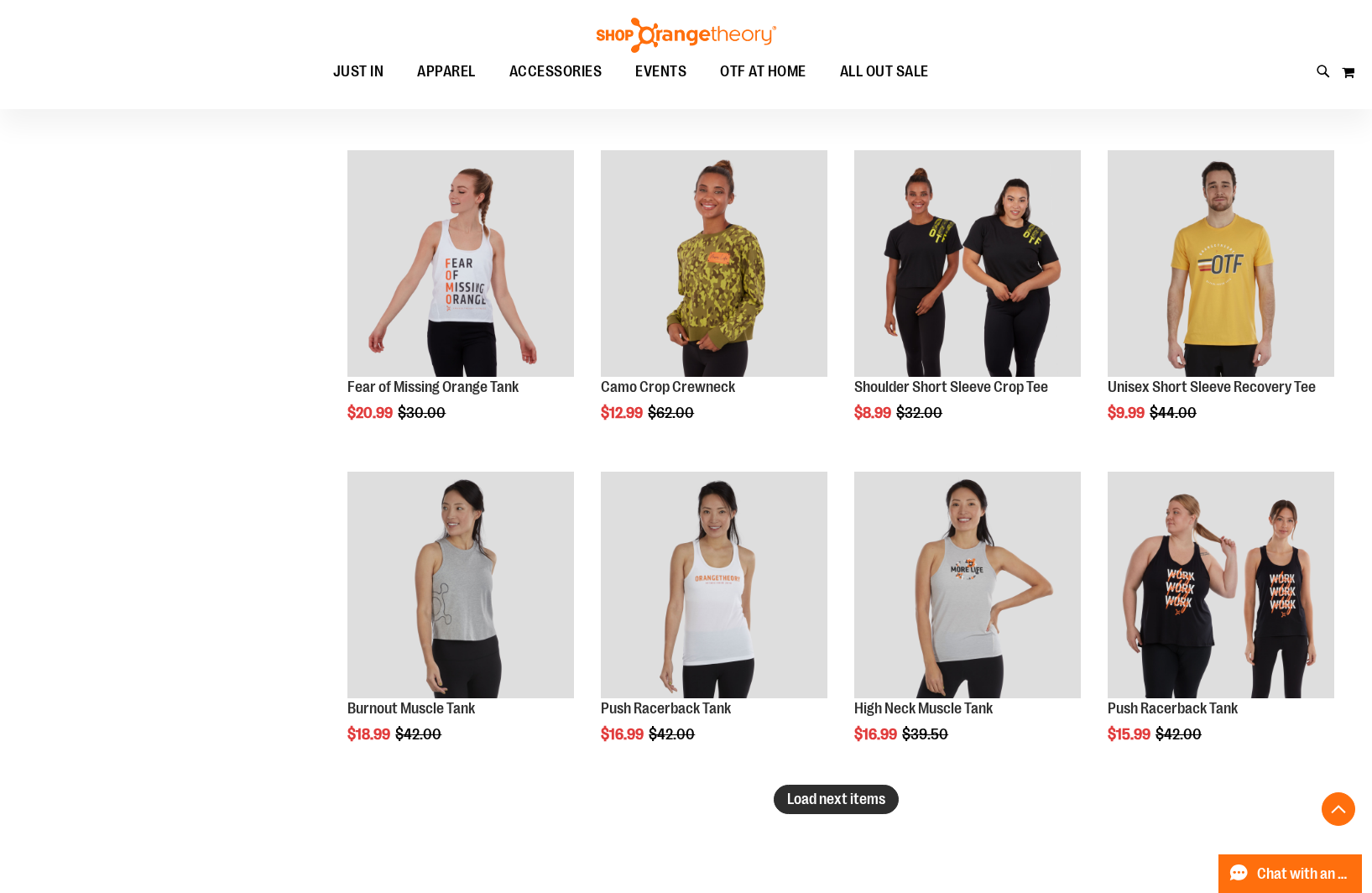
click at [787, 799] on span "Load next items" at bounding box center [835, 799] width 98 height 17
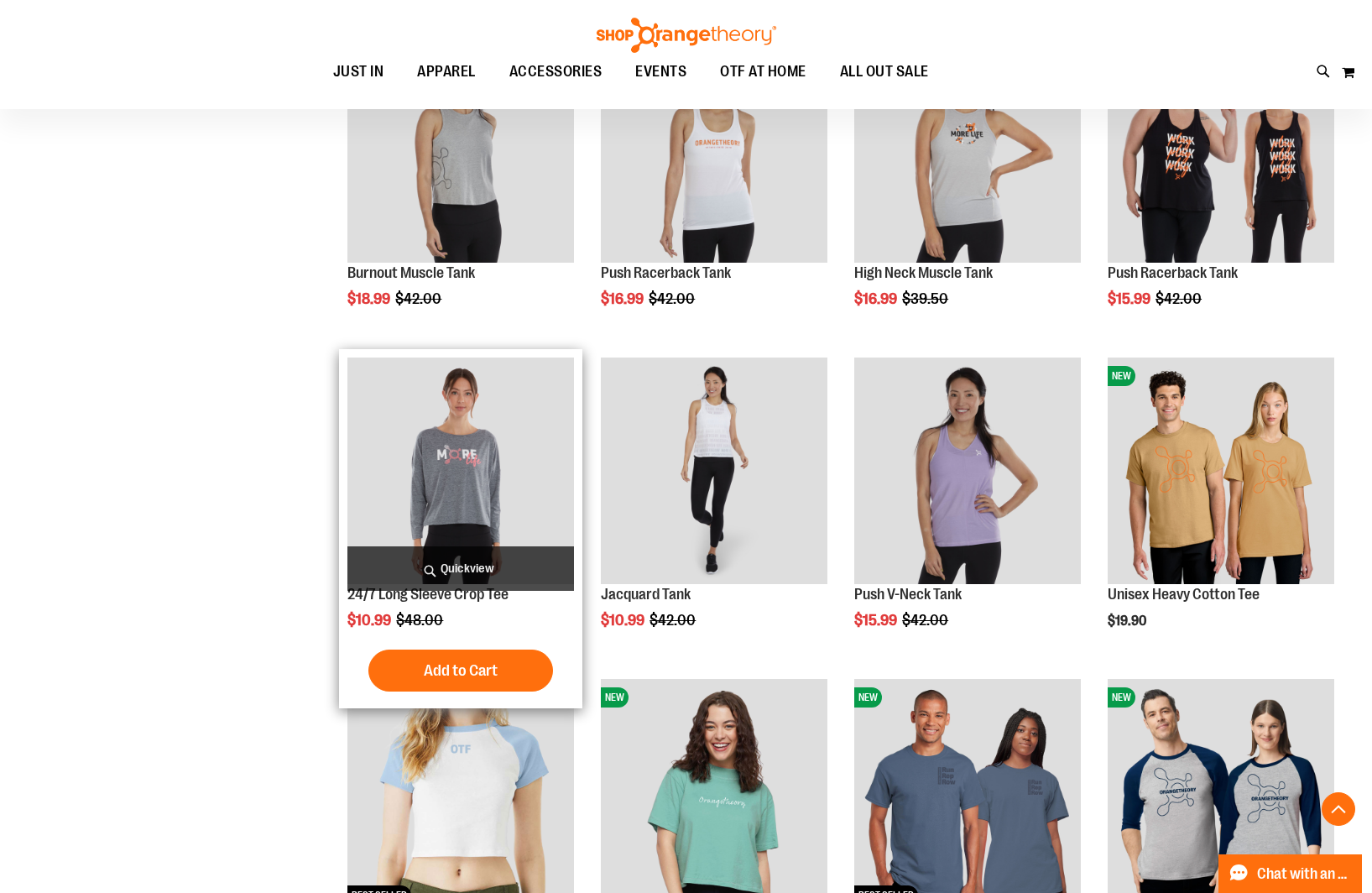
scroll to position [2885, 0]
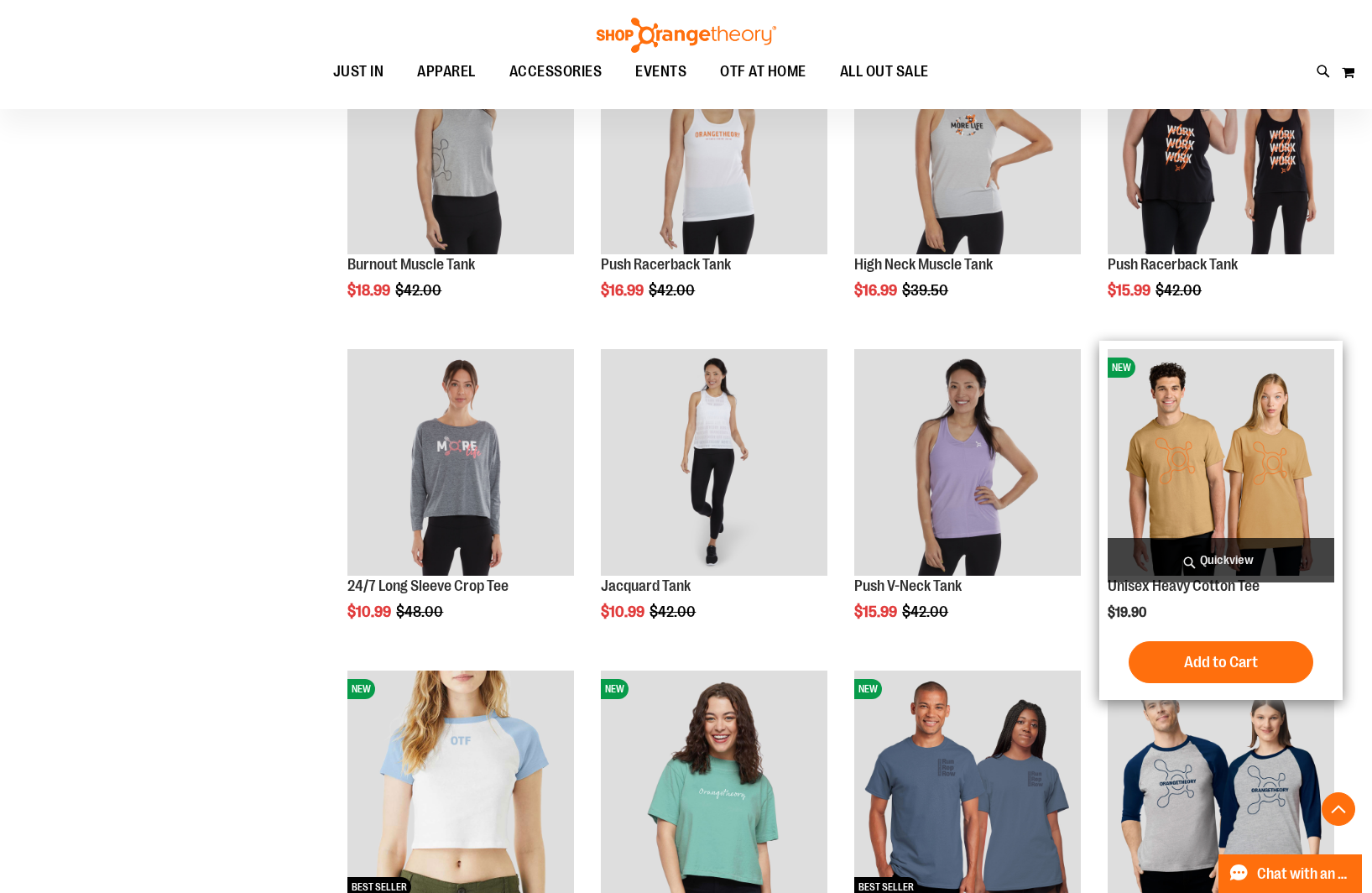
click at [1226, 557] on span "Quickview" at bounding box center [1220, 560] width 227 height 45
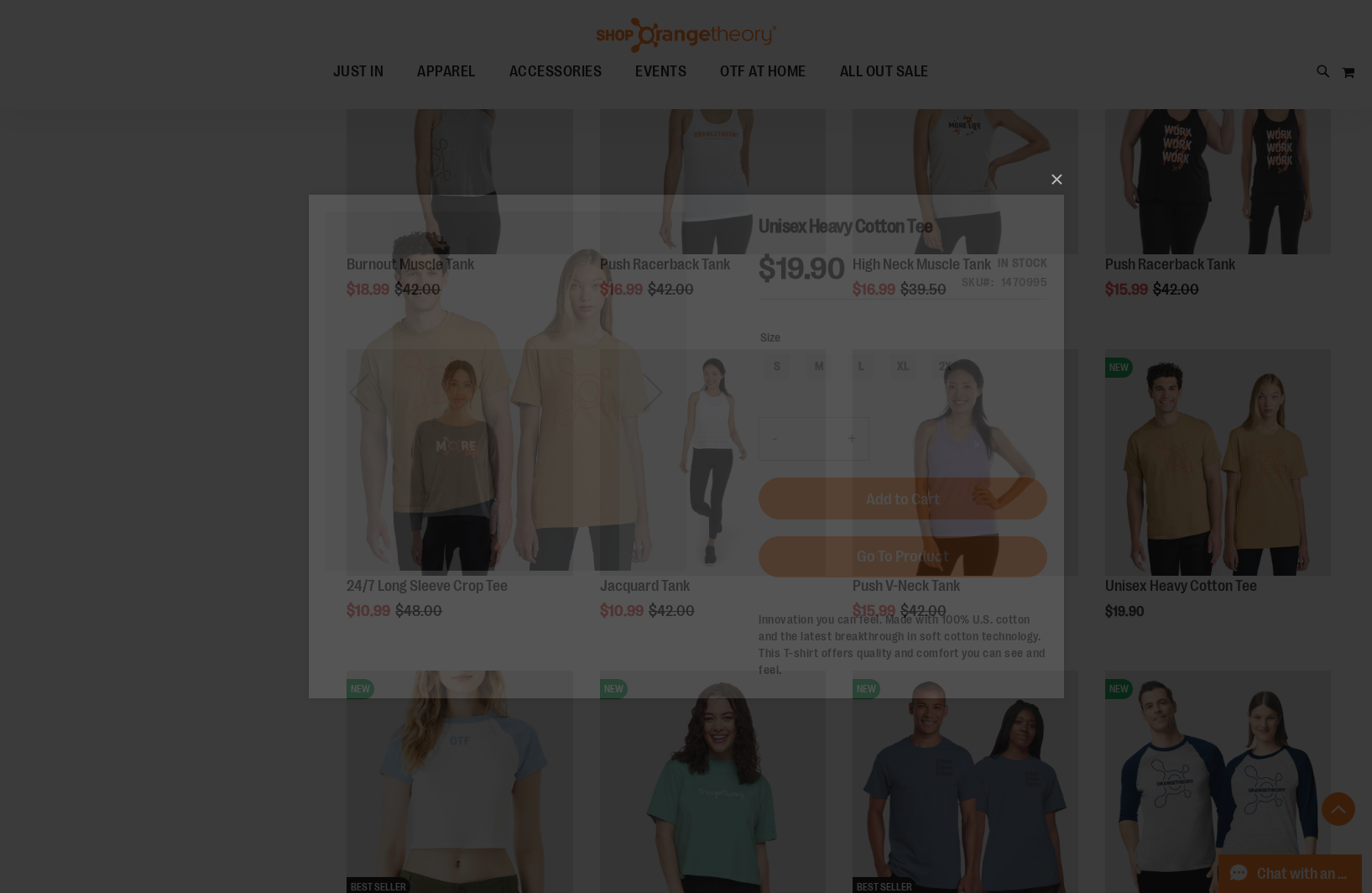
scroll to position [0, 0]
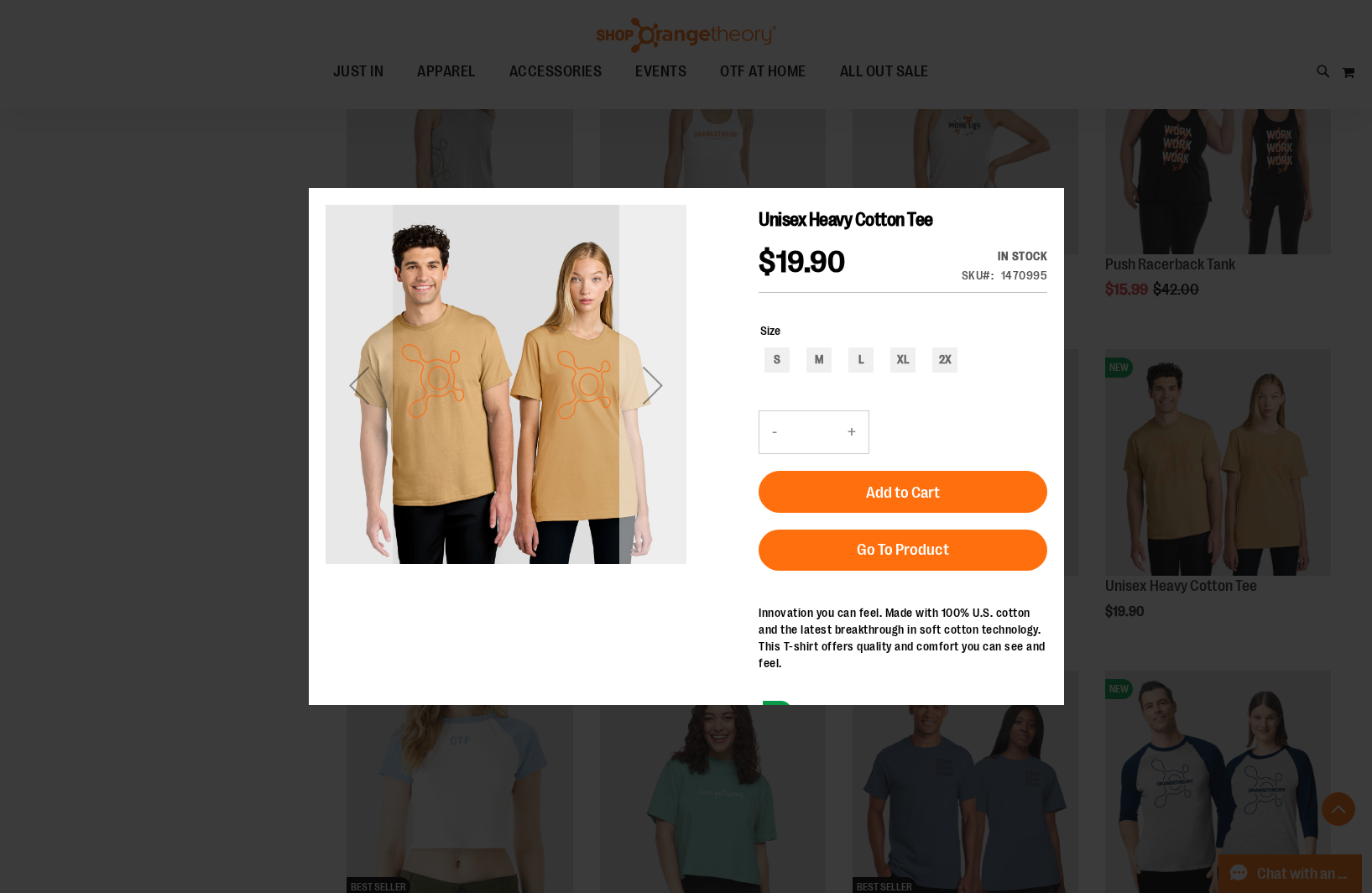
click at [663, 415] on div "Next" at bounding box center [651, 384] width 67 height 67
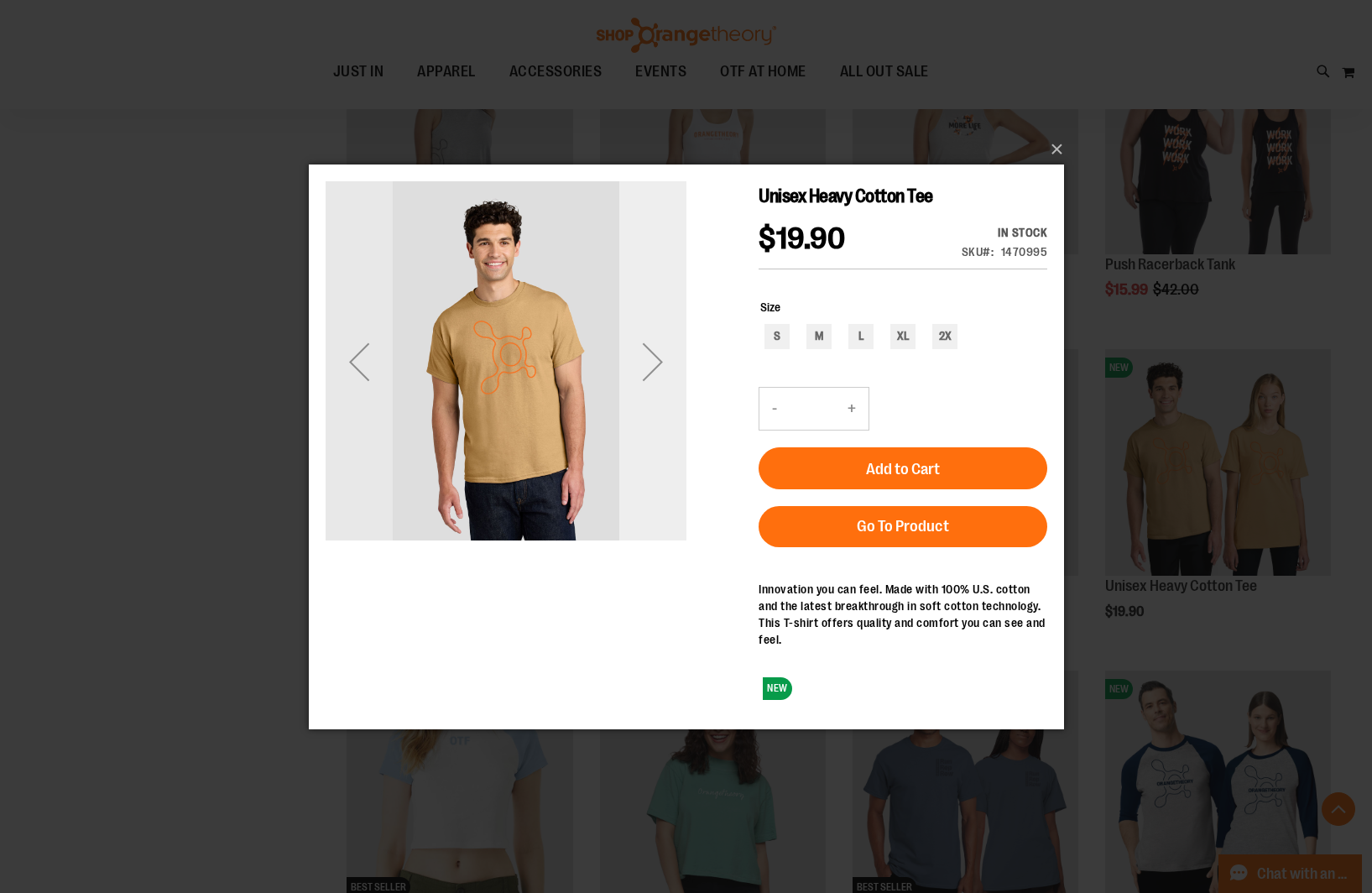
click at [651, 379] on div "Next" at bounding box center [651, 360] width 67 height 67
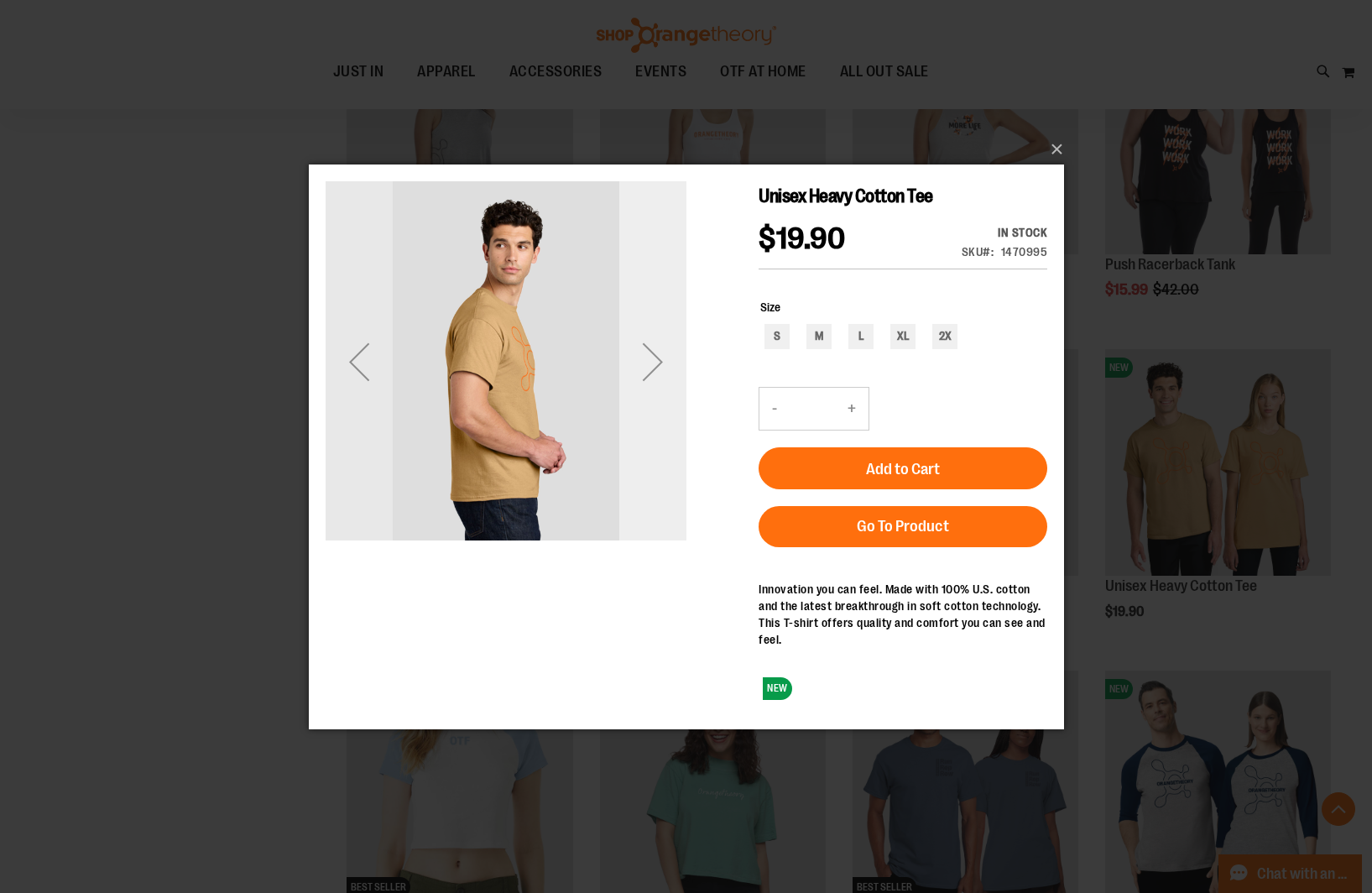
click at [651, 379] on div "Next" at bounding box center [651, 360] width 67 height 67
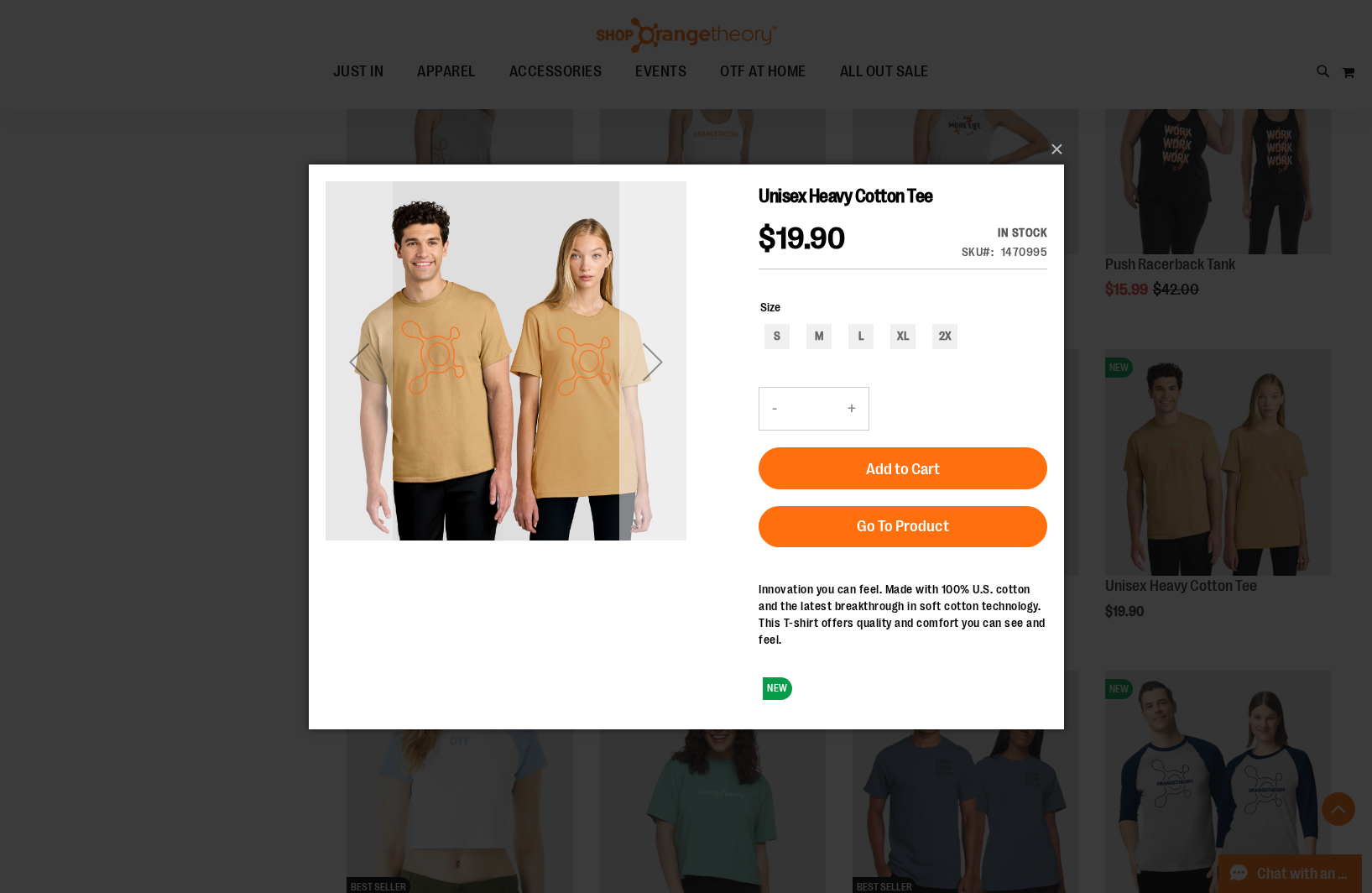
click at [651, 379] on div "Next" at bounding box center [651, 360] width 67 height 67
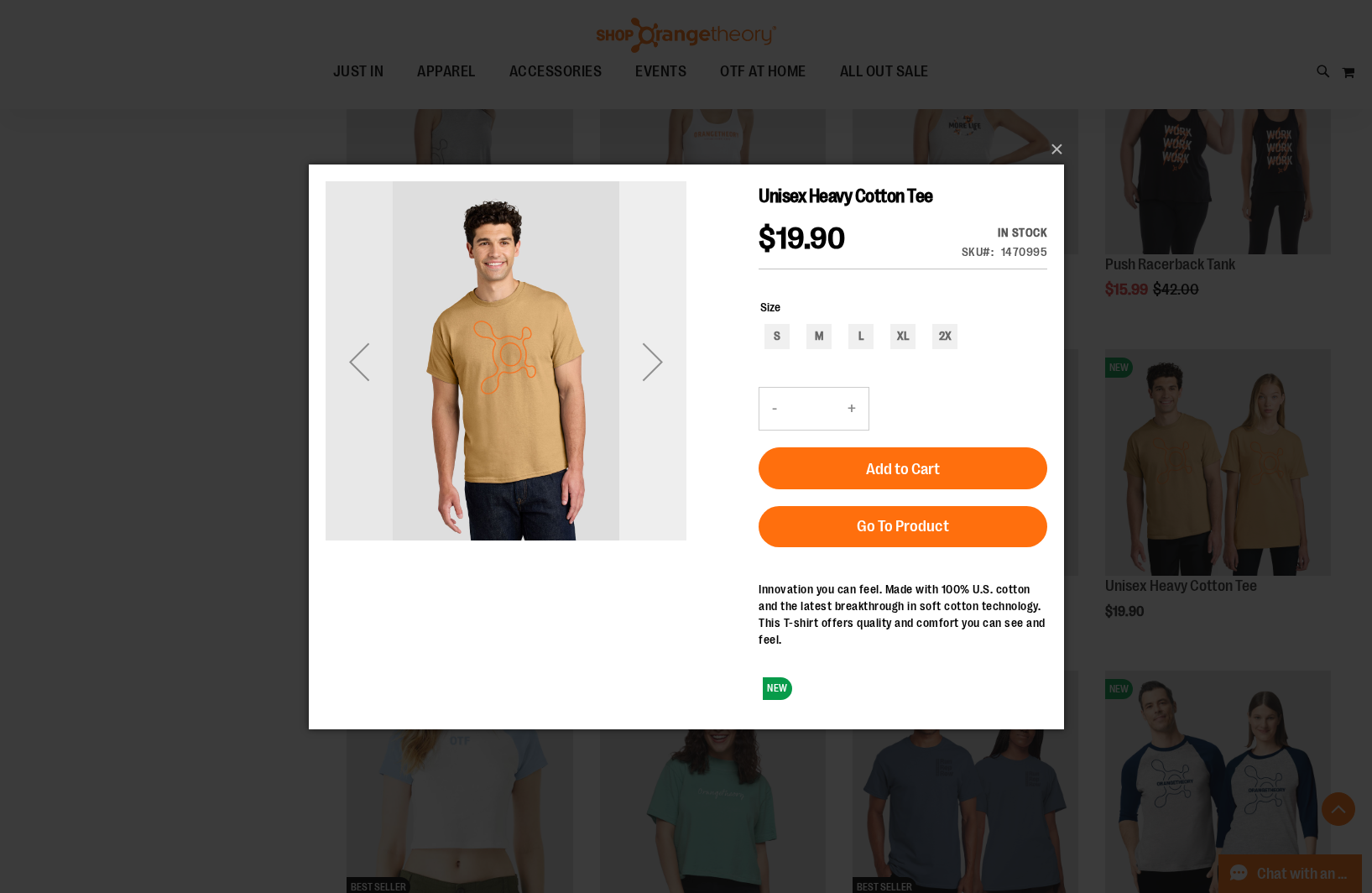
click at [651, 379] on div "Next" at bounding box center [651, 360] width 67 height 67
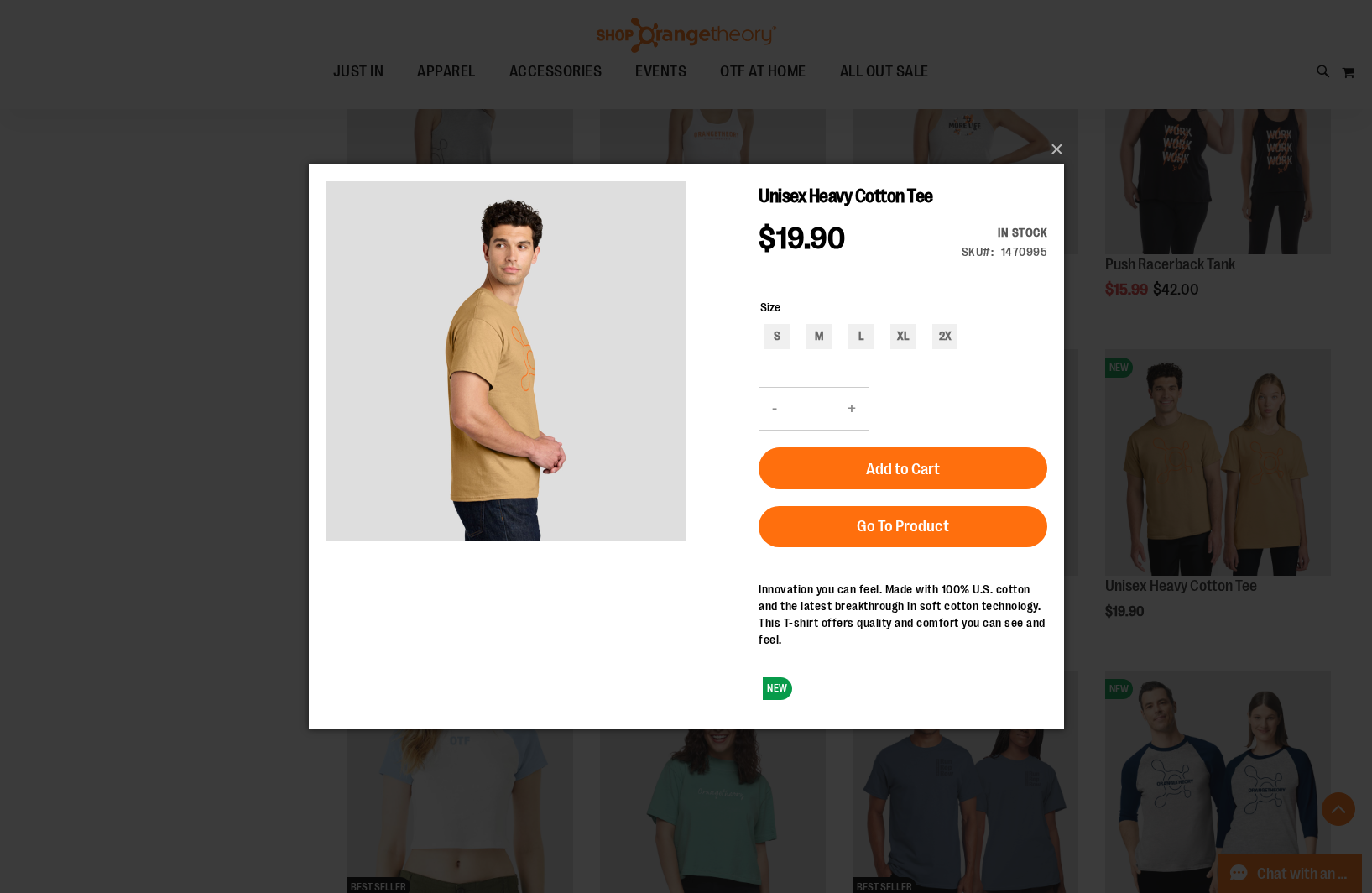
click at [220, 375] on div "×" at bounding box center [686, 446] width 1372 height 893
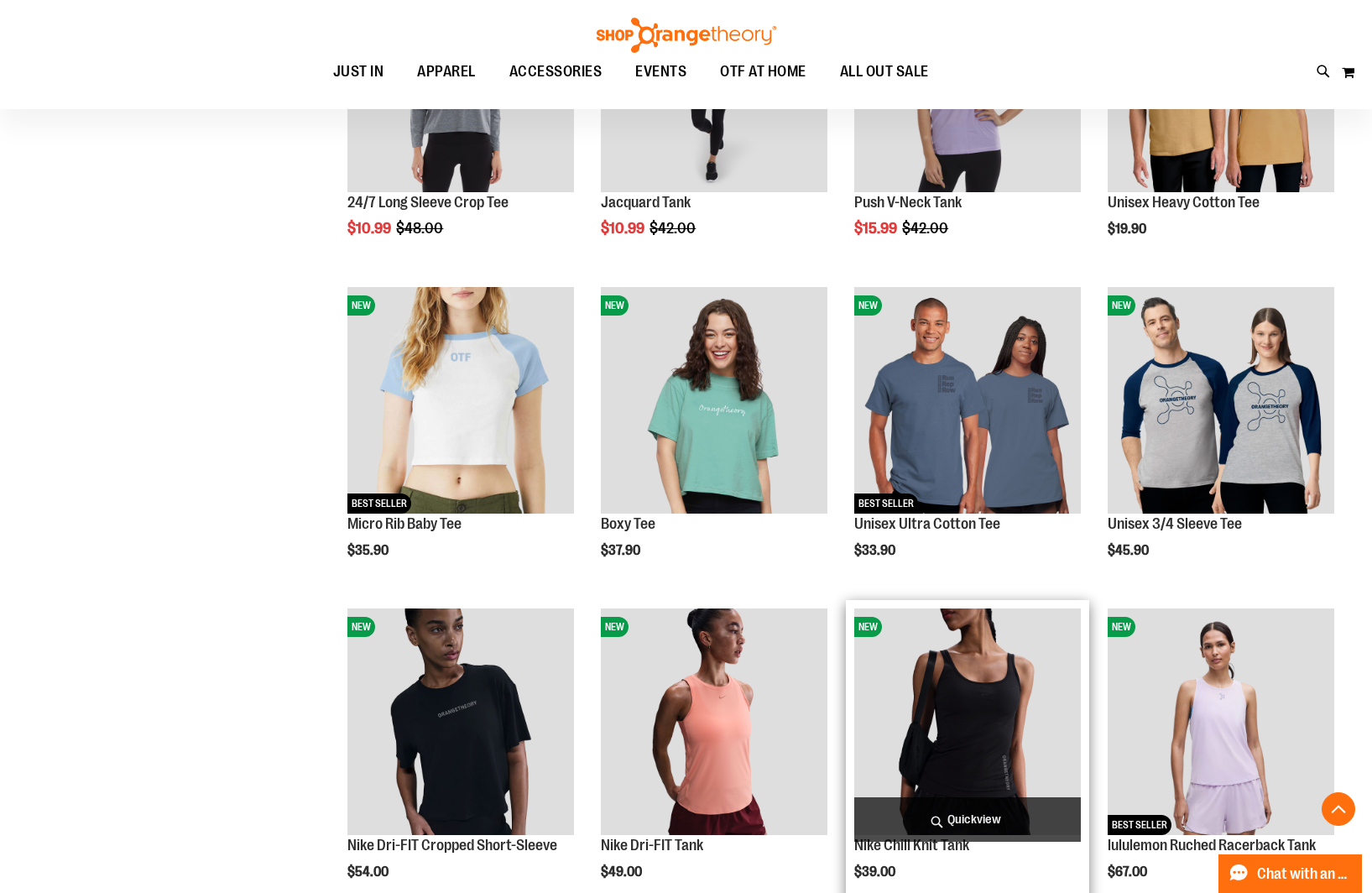
scroll to position [3452, 0]
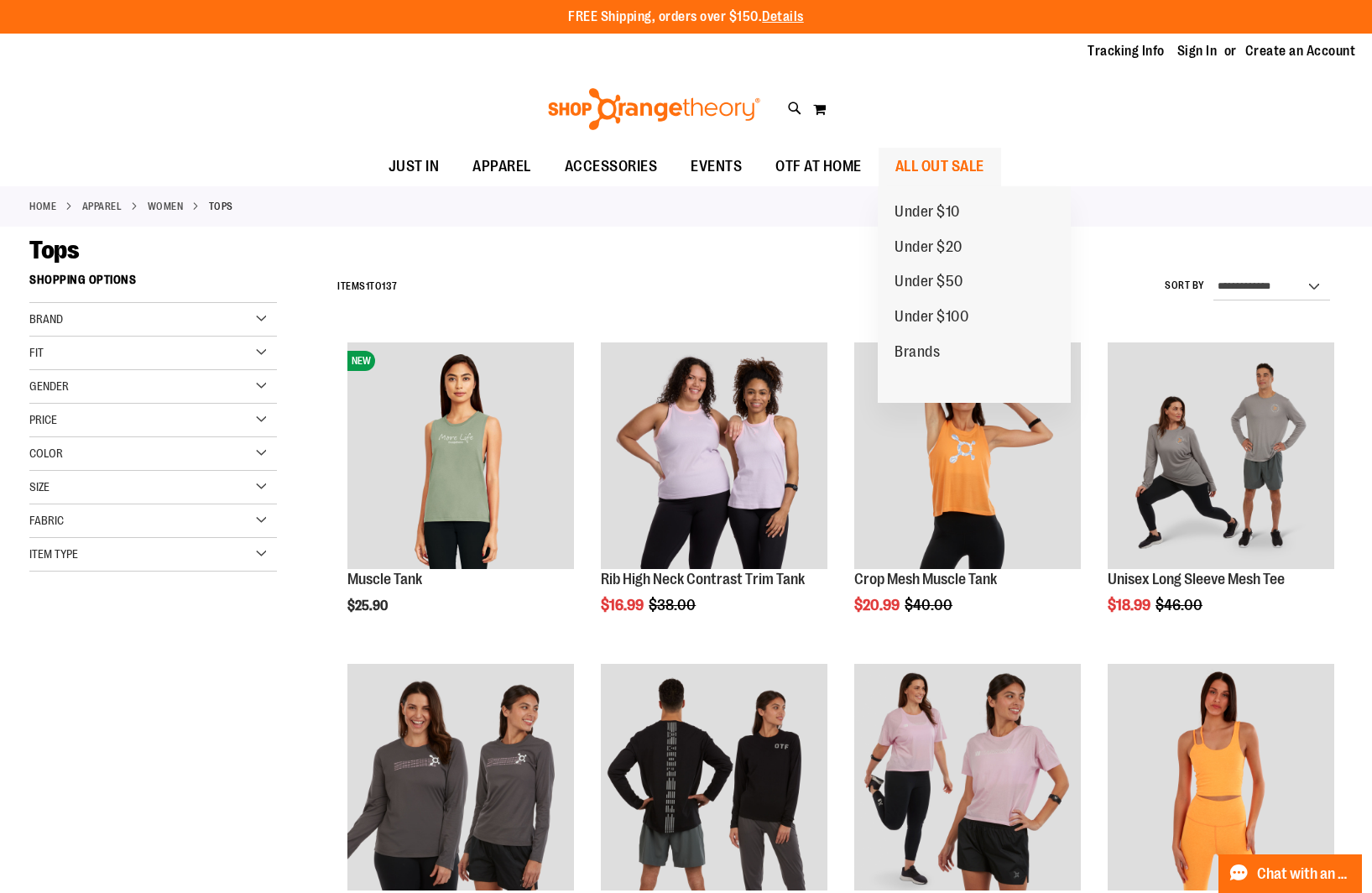
click at [918, 164] on span "ALL OUT SALE" at bounding box center [939, 166] width 88 height 38
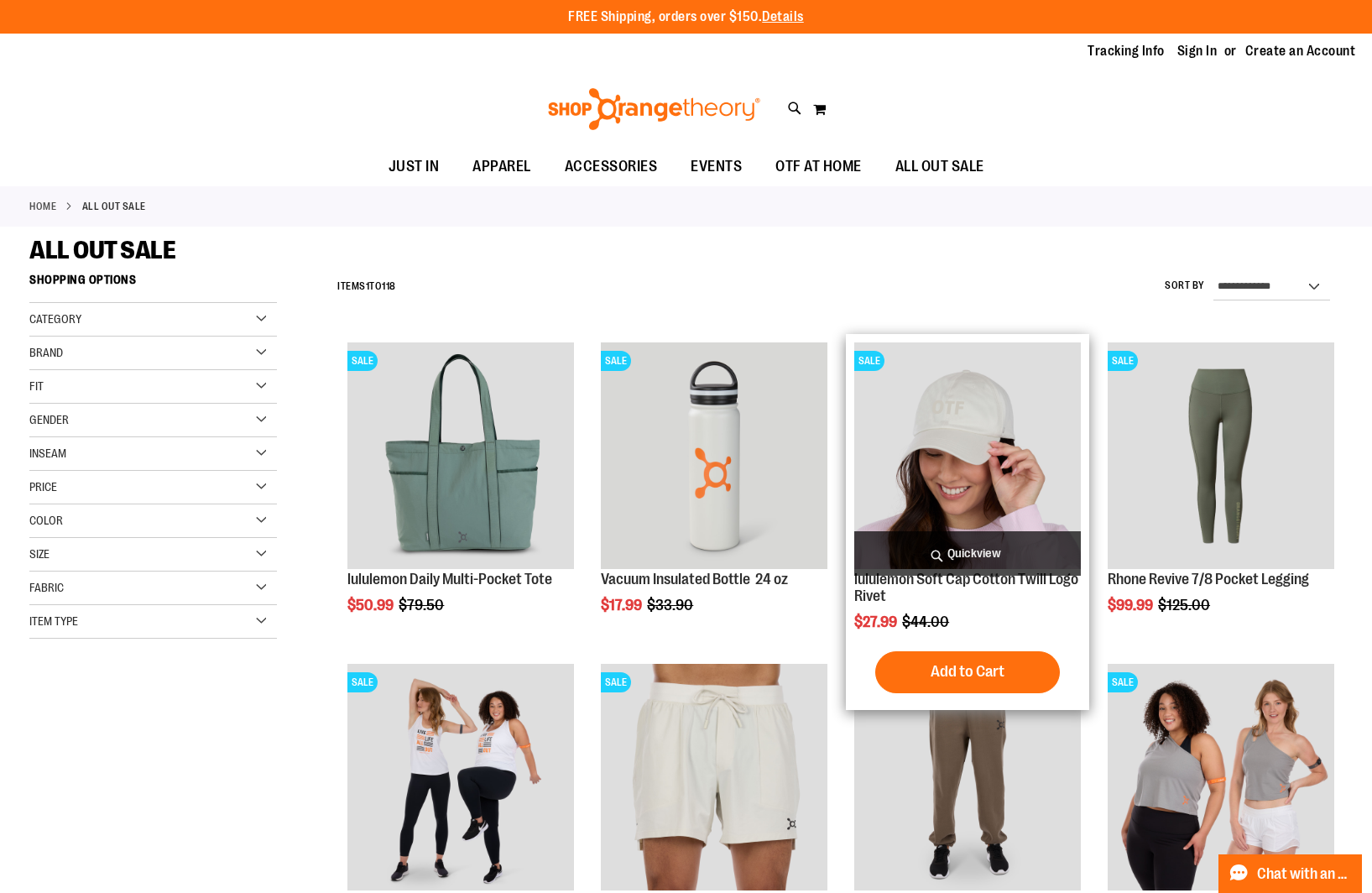
scroll to position [131, 1]
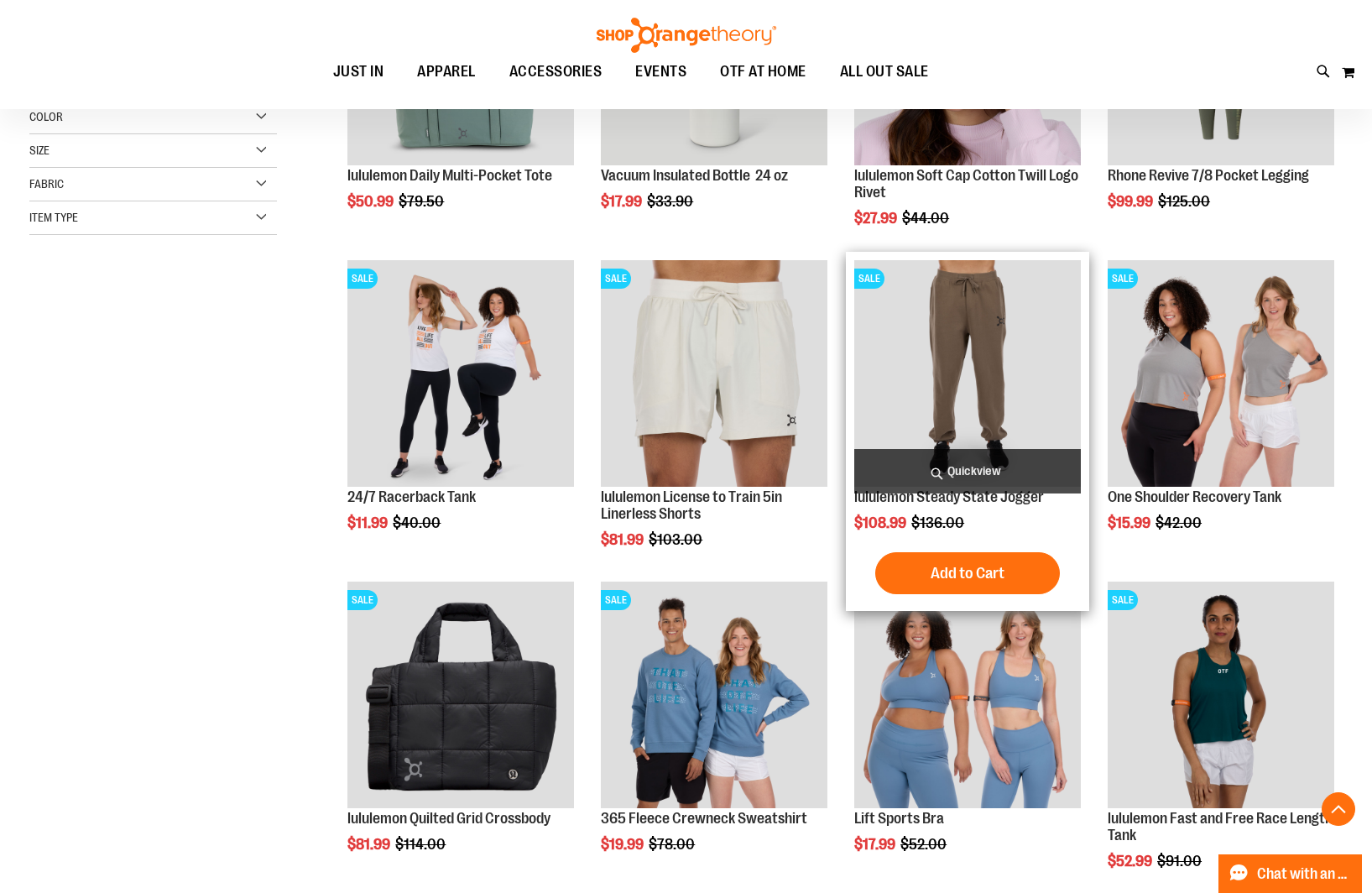
scroll to position [403, 0]
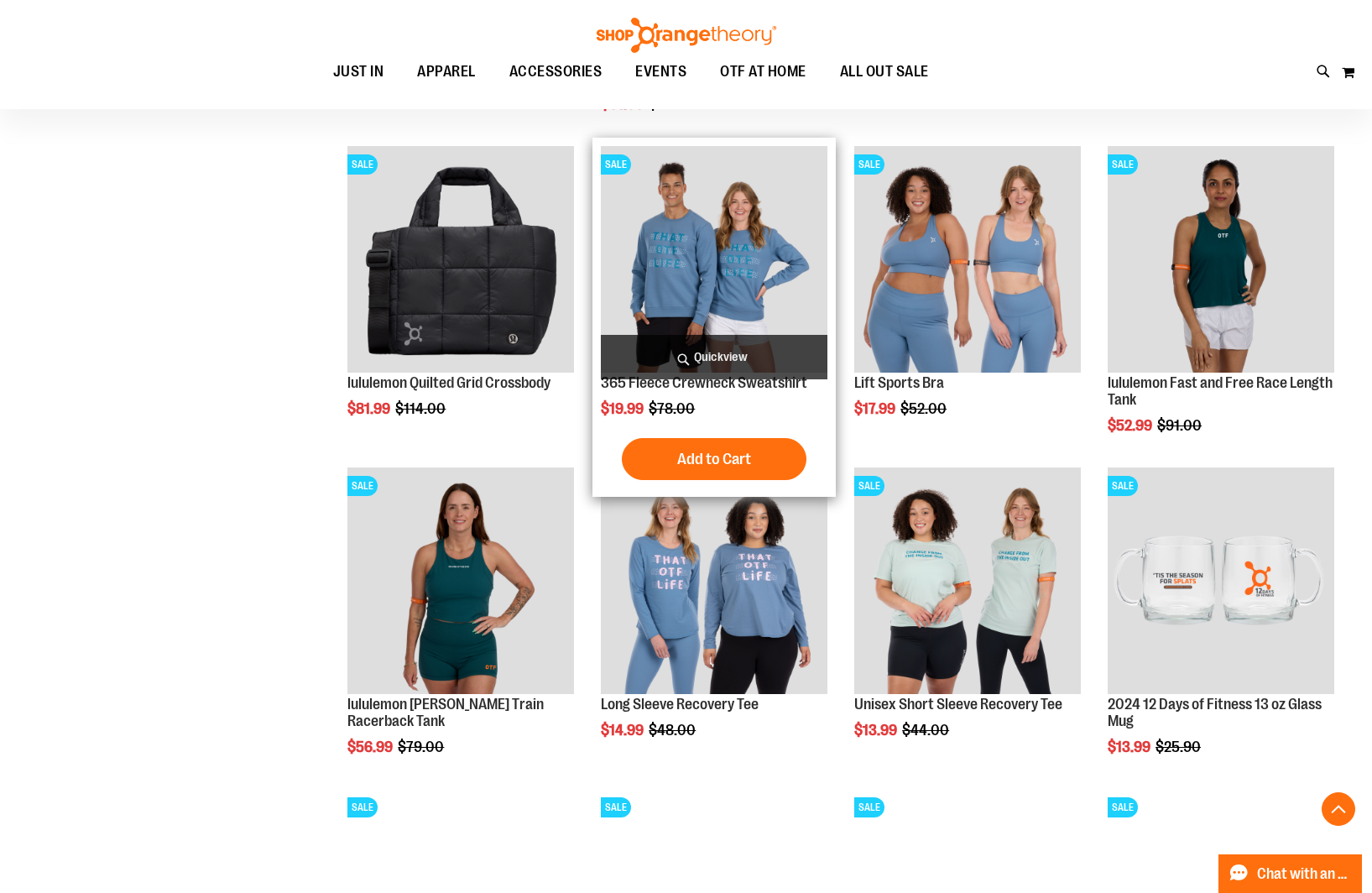
scroll to position [925, 0]
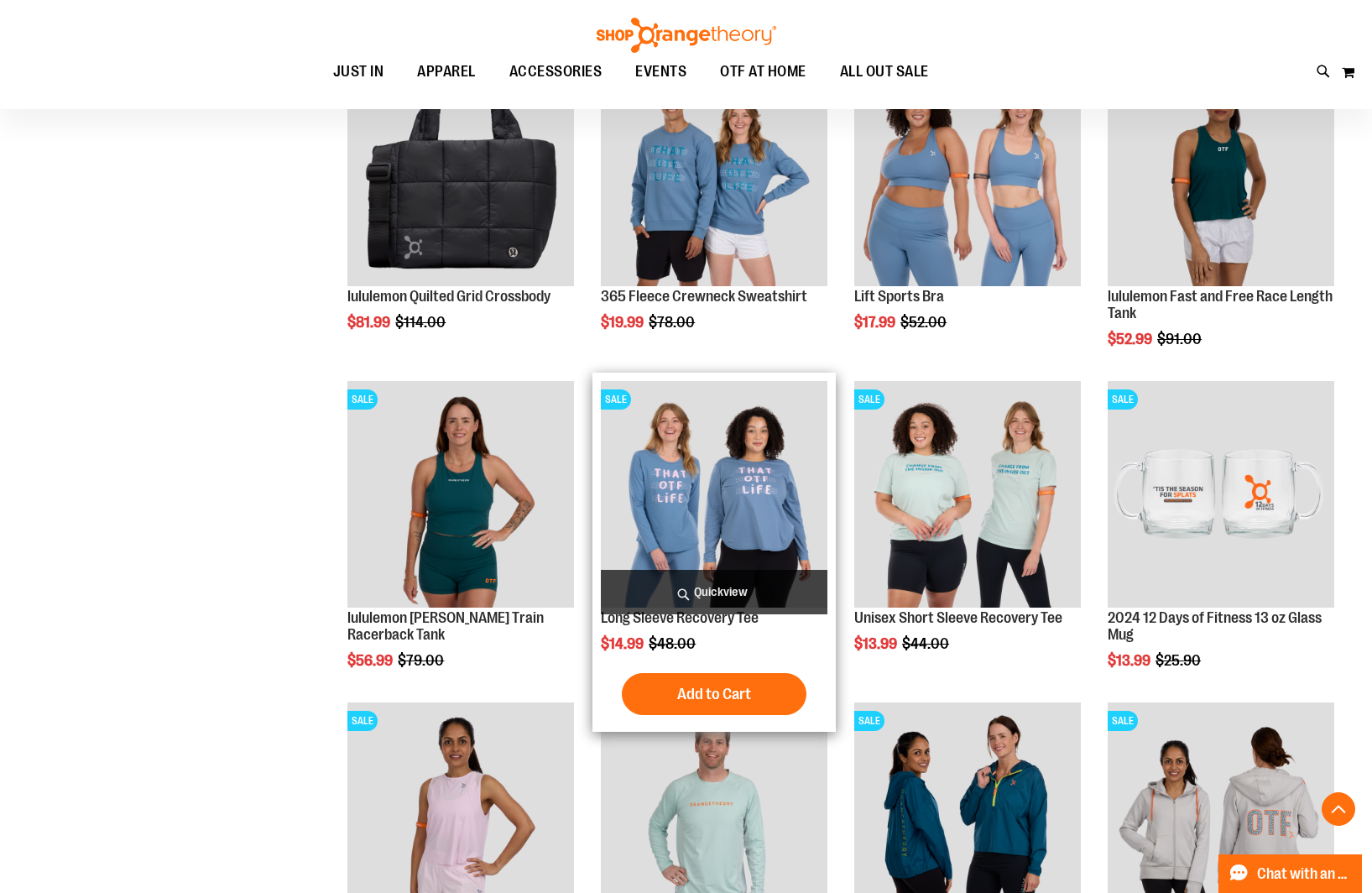
click at [676, 589] on span "Quickview" at bounding box center [714, 592] width 227 height 45
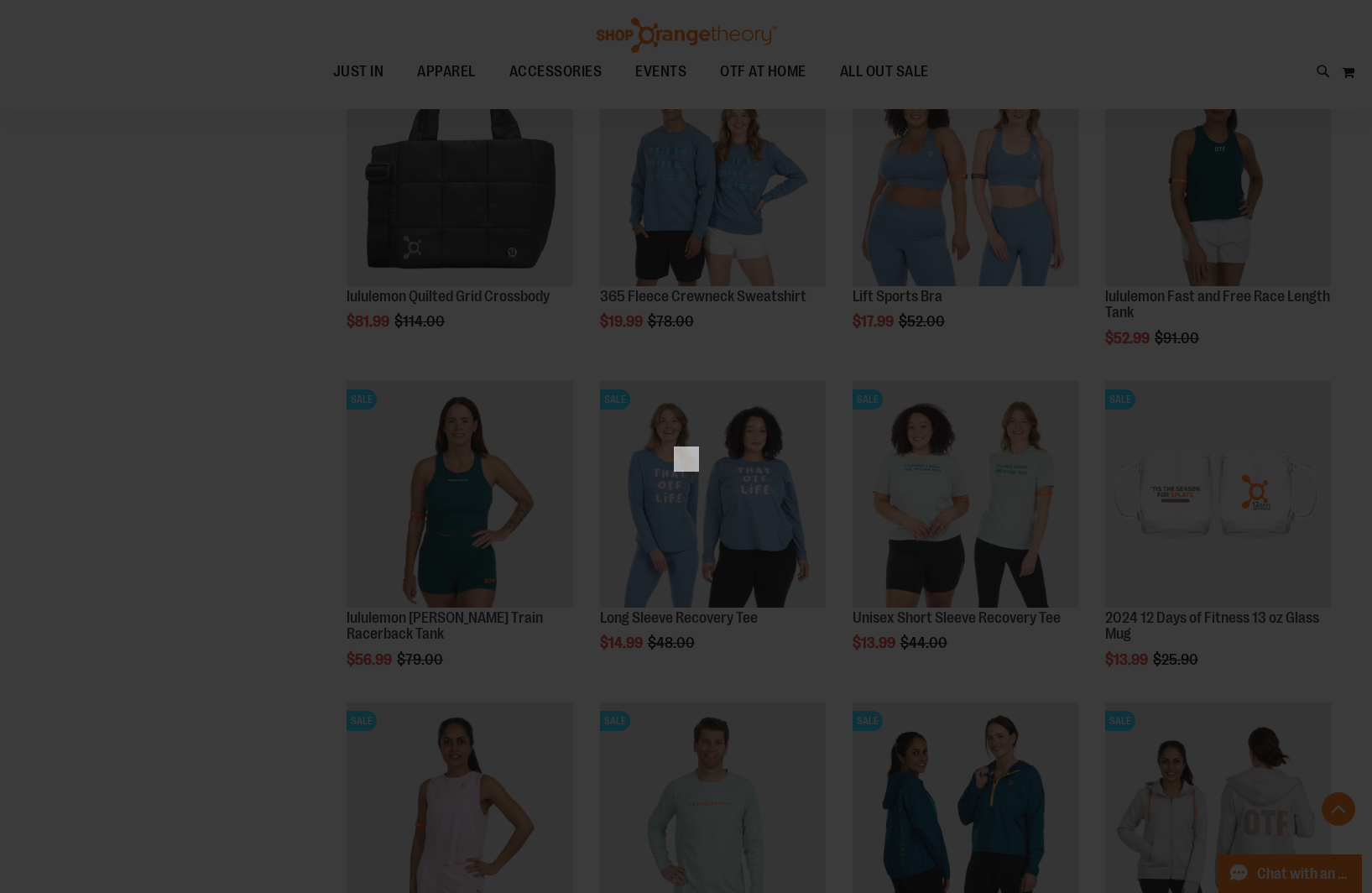
scroll to position [0, 0]
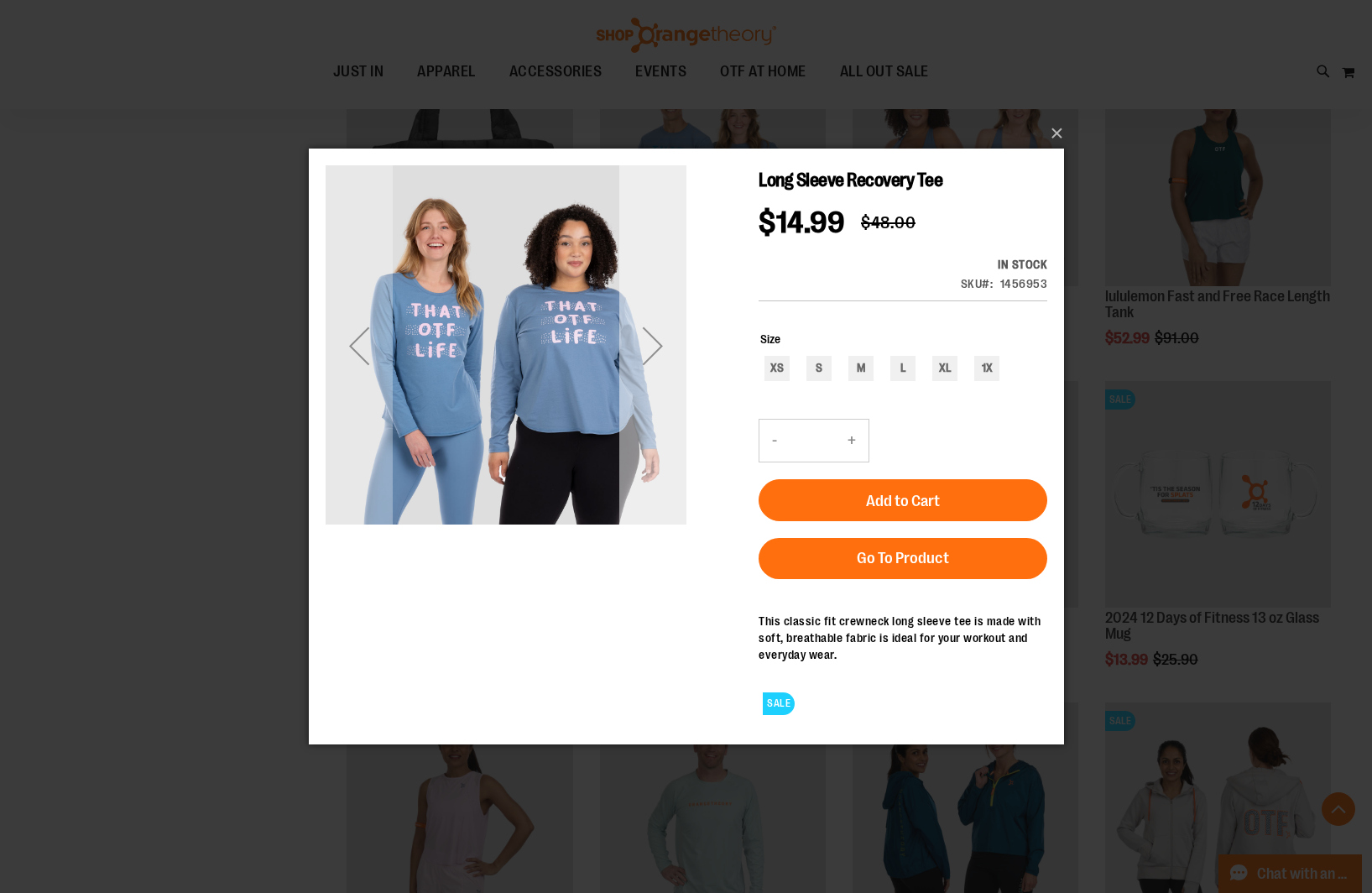
click at [660, 324] on div "Next" at bounding box center [651, 345] width 67 height 67
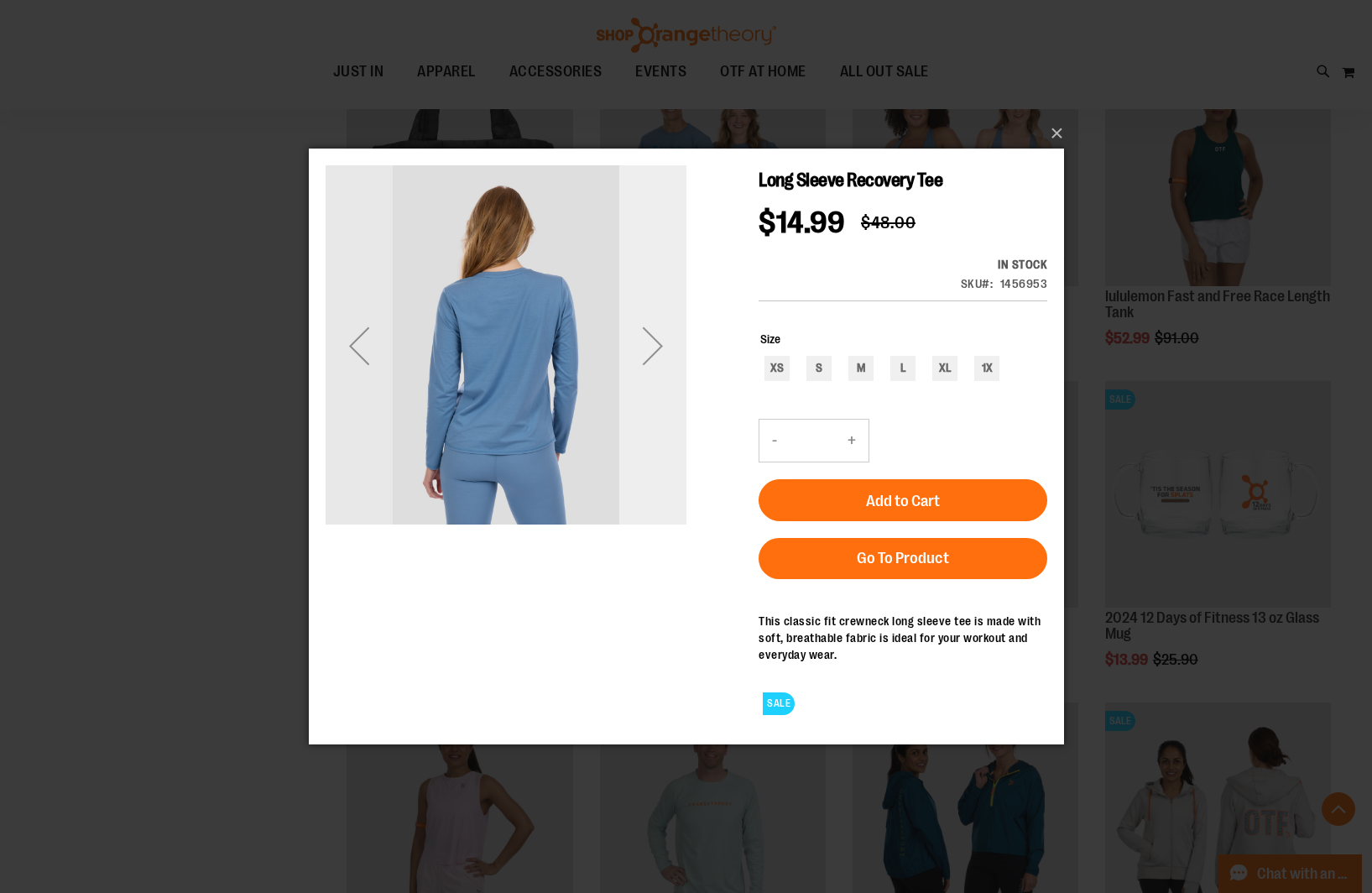
click at [660, 325] on div "Next" at bounding box center [651, 345] width 67 height 67
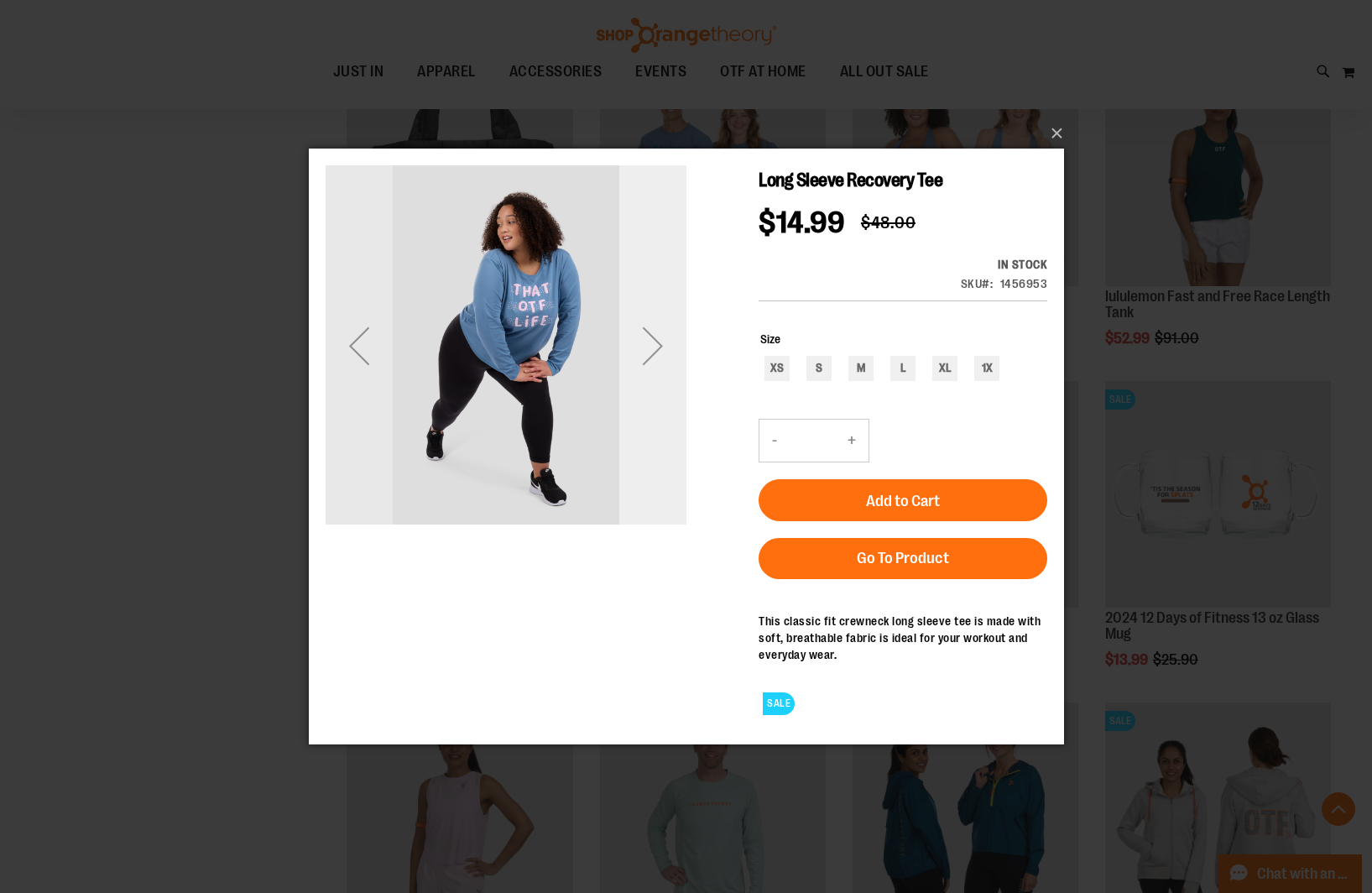
click at [660, 325] on div "Next" at bounding box center [651, 345] width 67 height 67
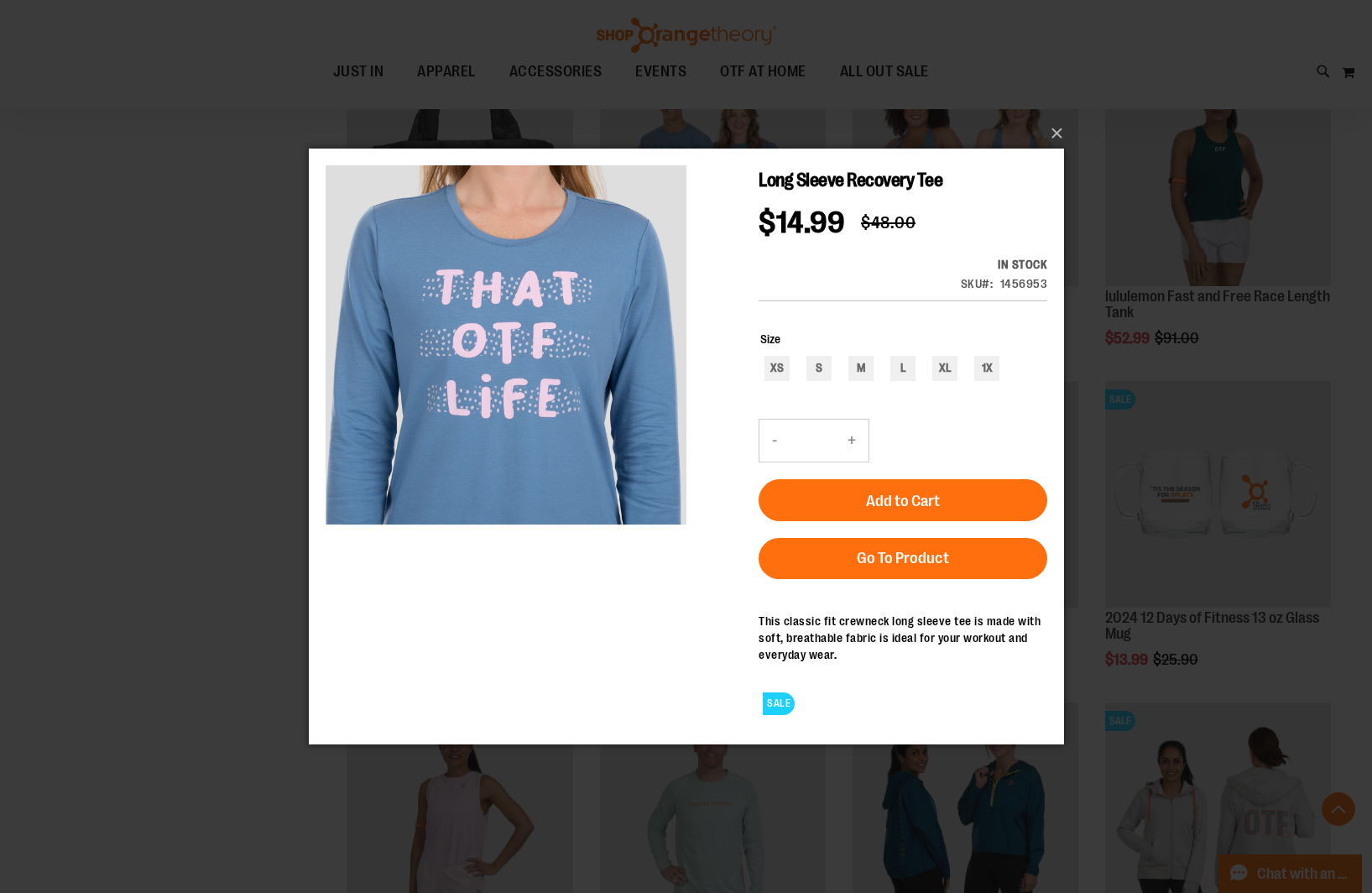
click at [64, 345] on div "×" at bounding box center [686, 446] width 1372 height 893
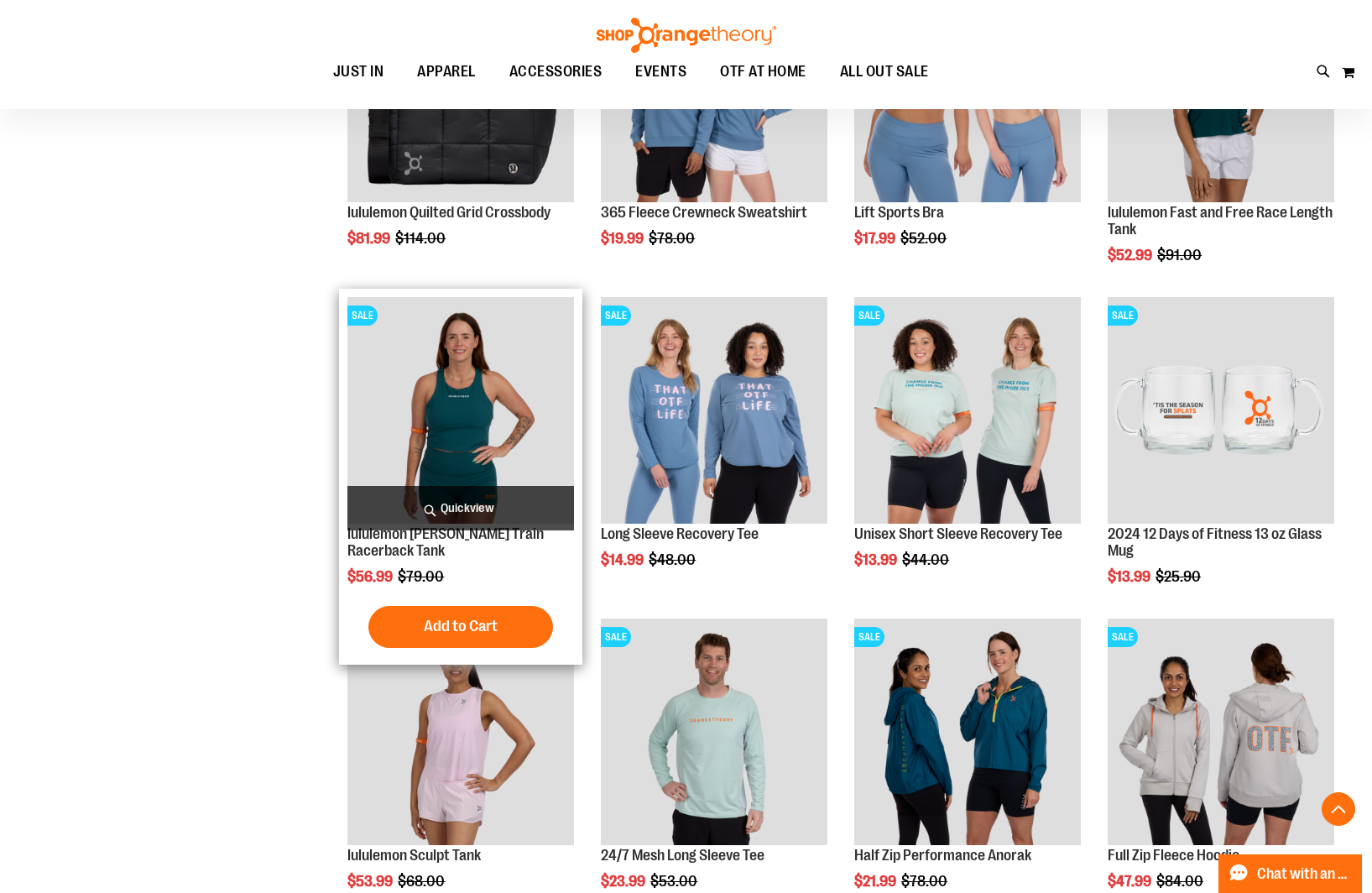
scroll to position [1012, 0]
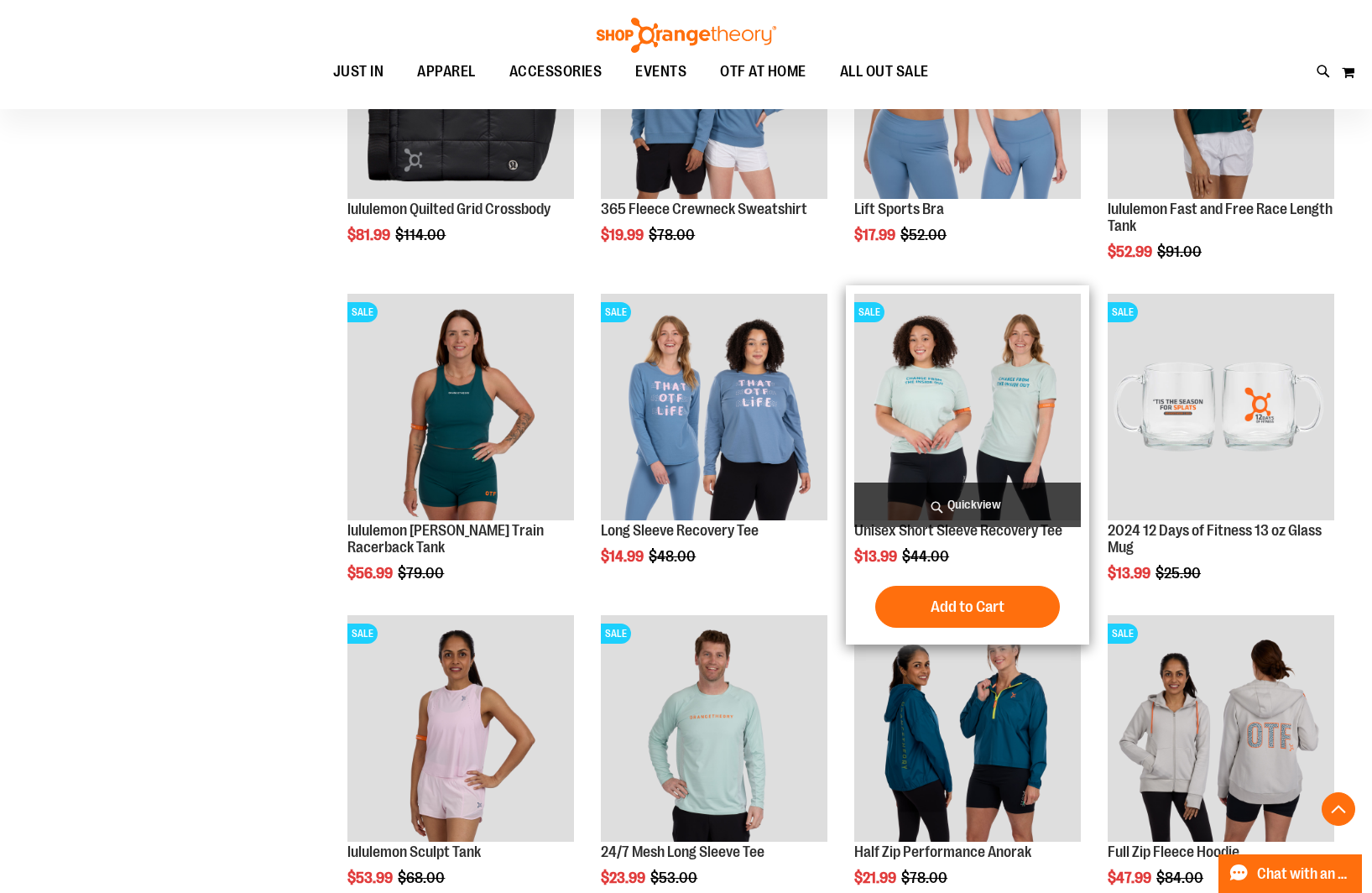
click at [919, 487] on span "Quickview" at bounding box center [967, 505] width 227 height 45
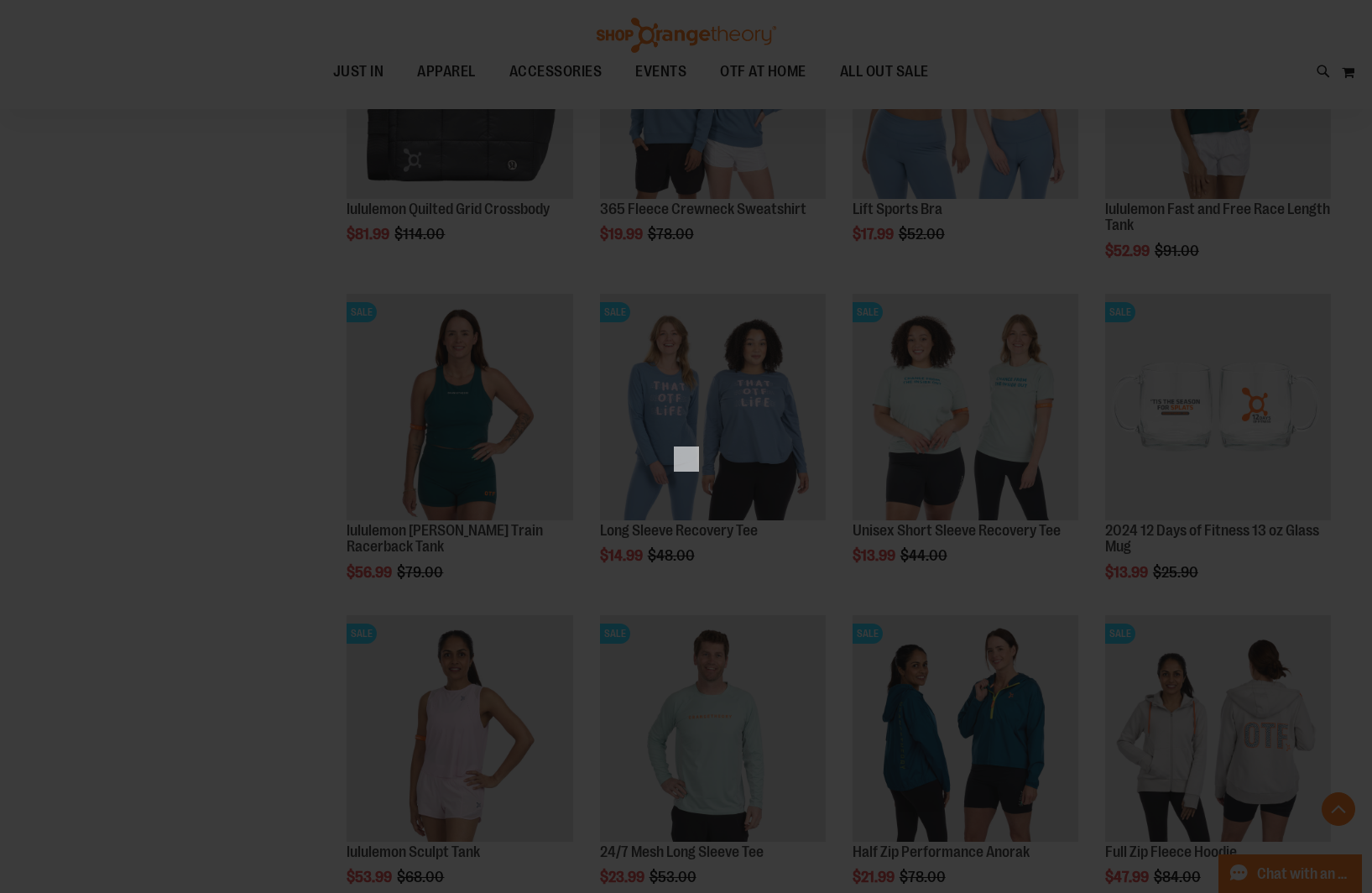
scroll to position [0, 0]
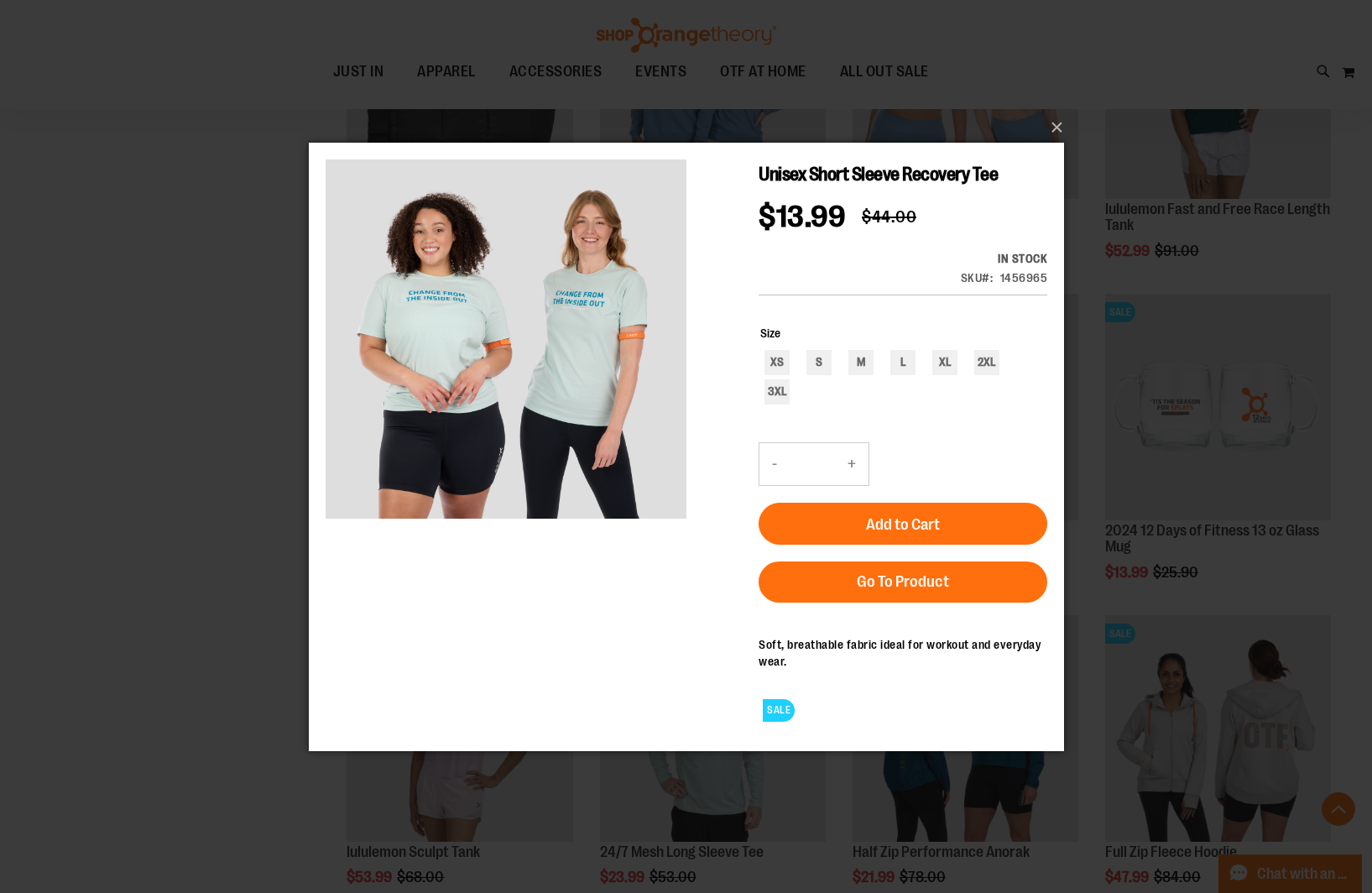
click at [208, 348] on div "×" at bounding box center [686, 446] width 1372 height 893
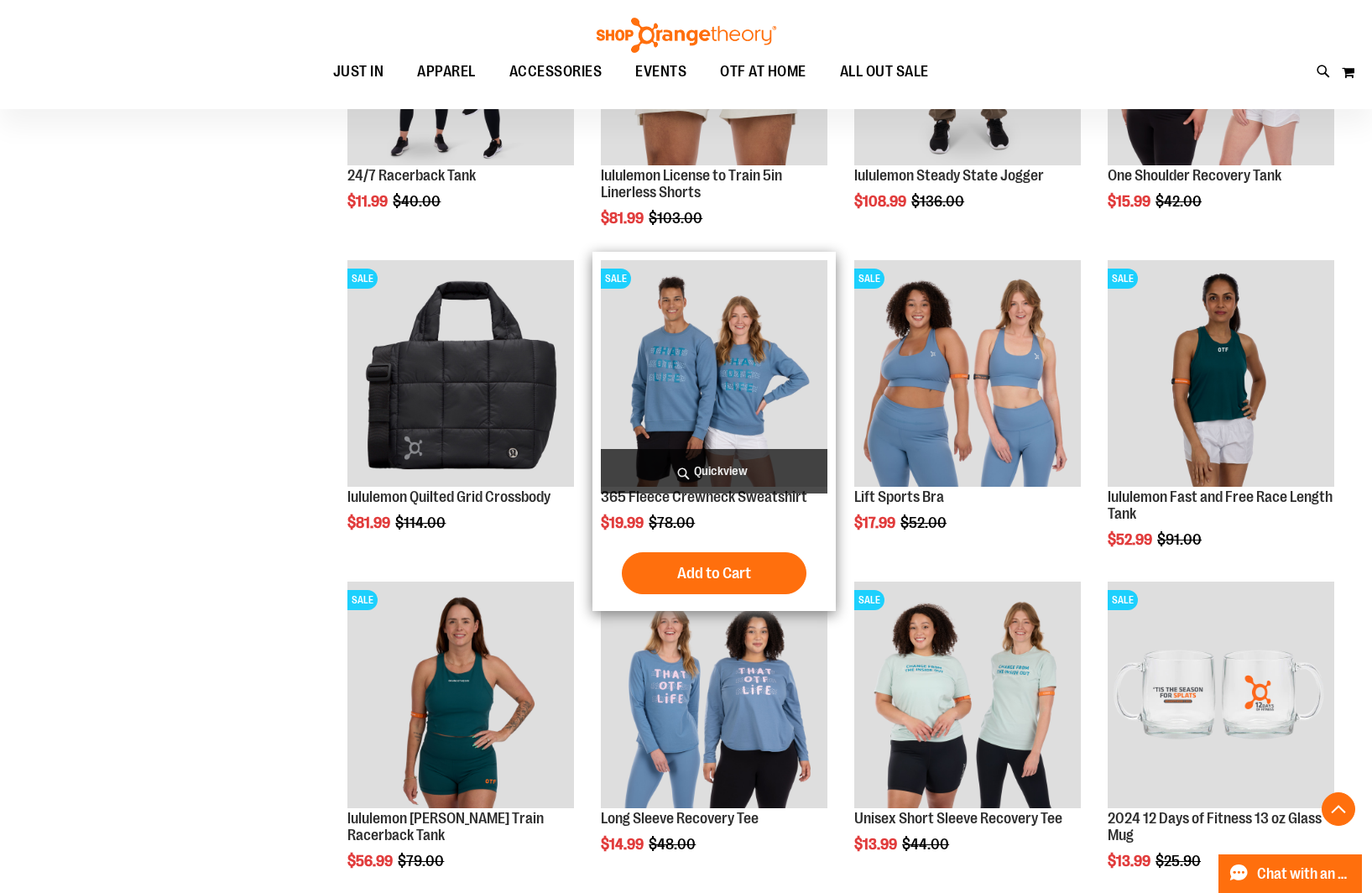
scroll to position [755, 0]
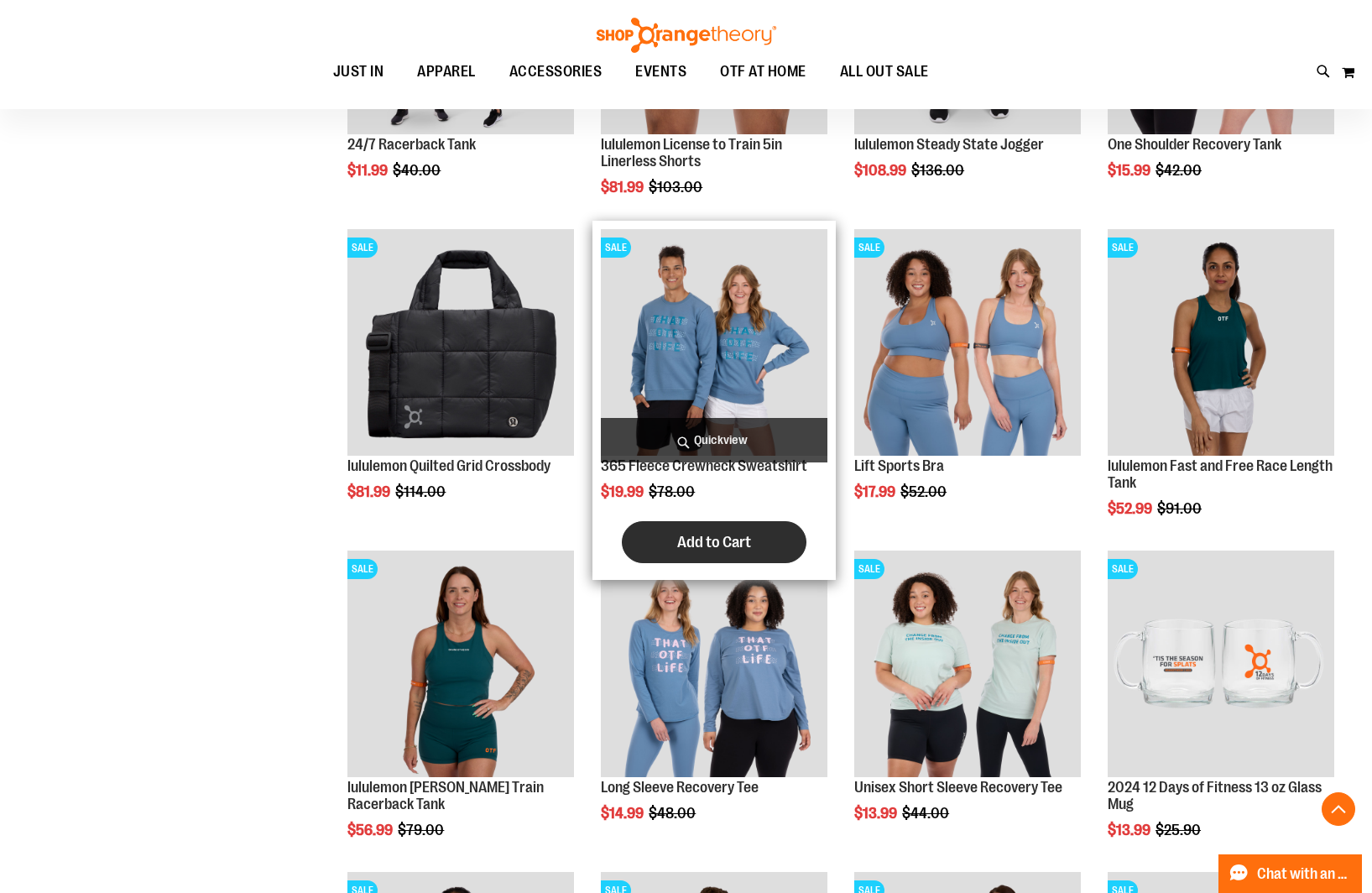
click at [755, 521] on button "Add to Cart" at bounding box center [714, 542] width 185 height 42
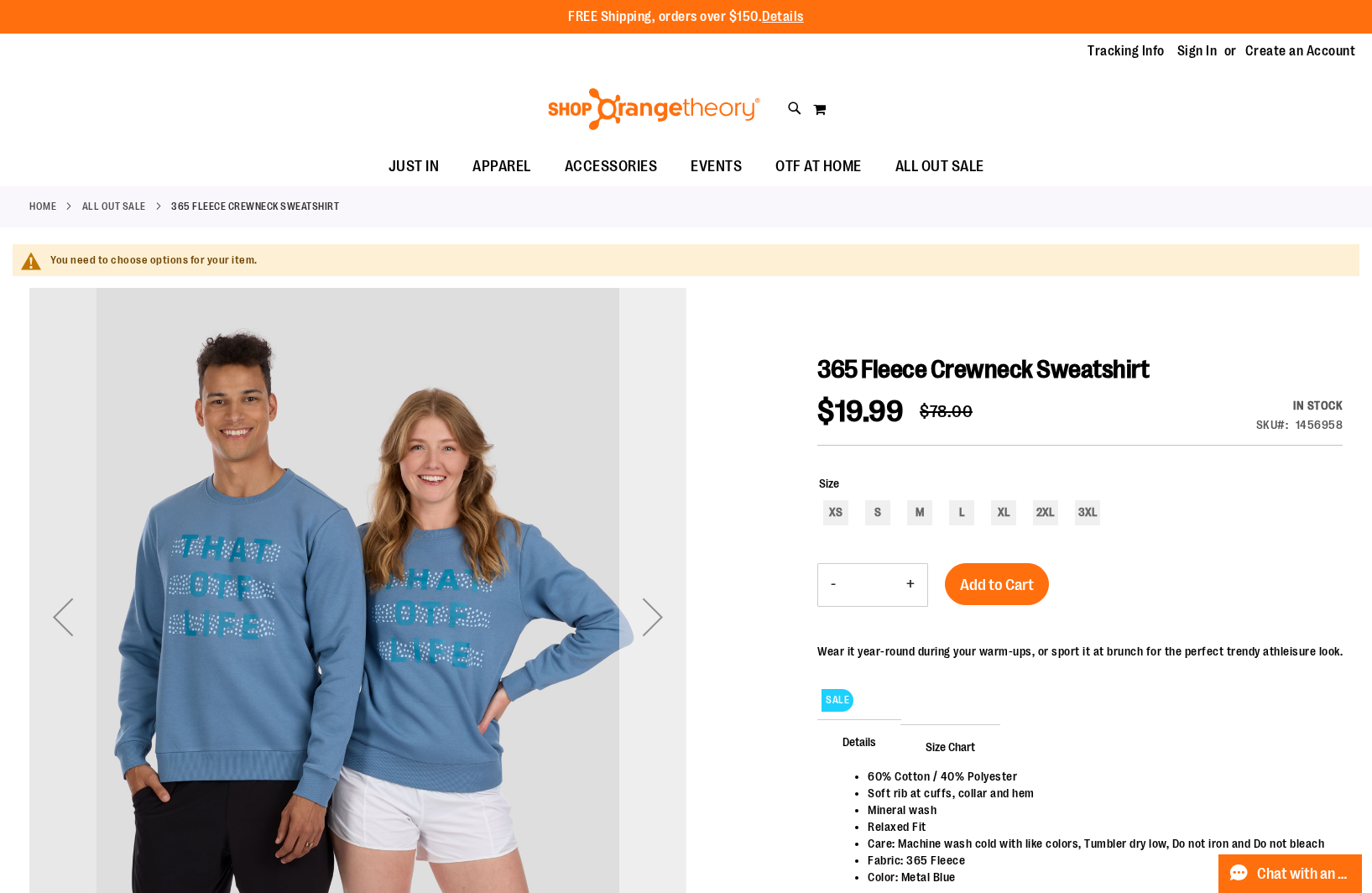
click at [652, 580] on div "Next" at bounding box center [652, 617] width 67 height 658
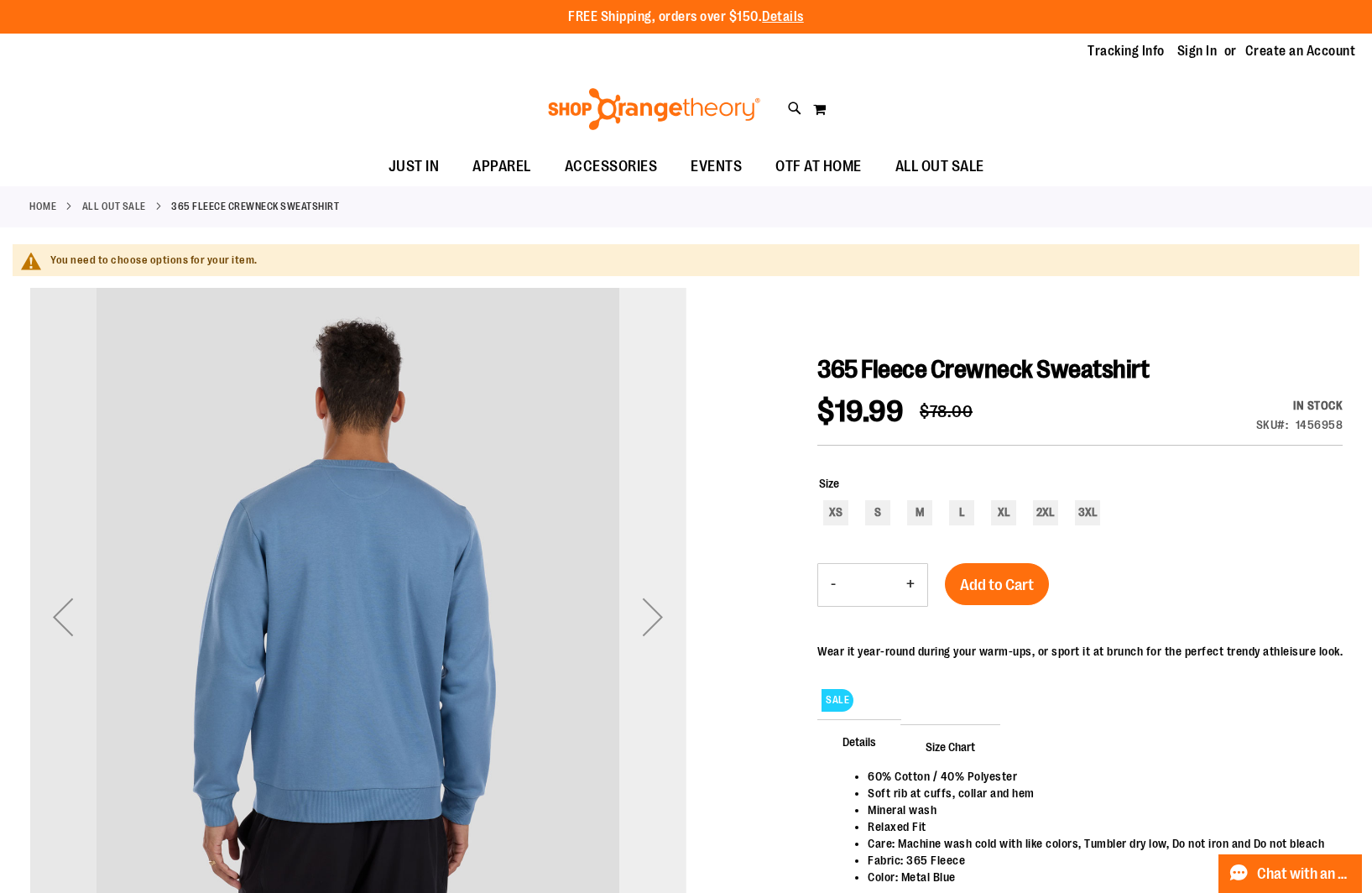
click at [651, 579] on div "Next" at bounding box center [652, 617] width 67 height 658
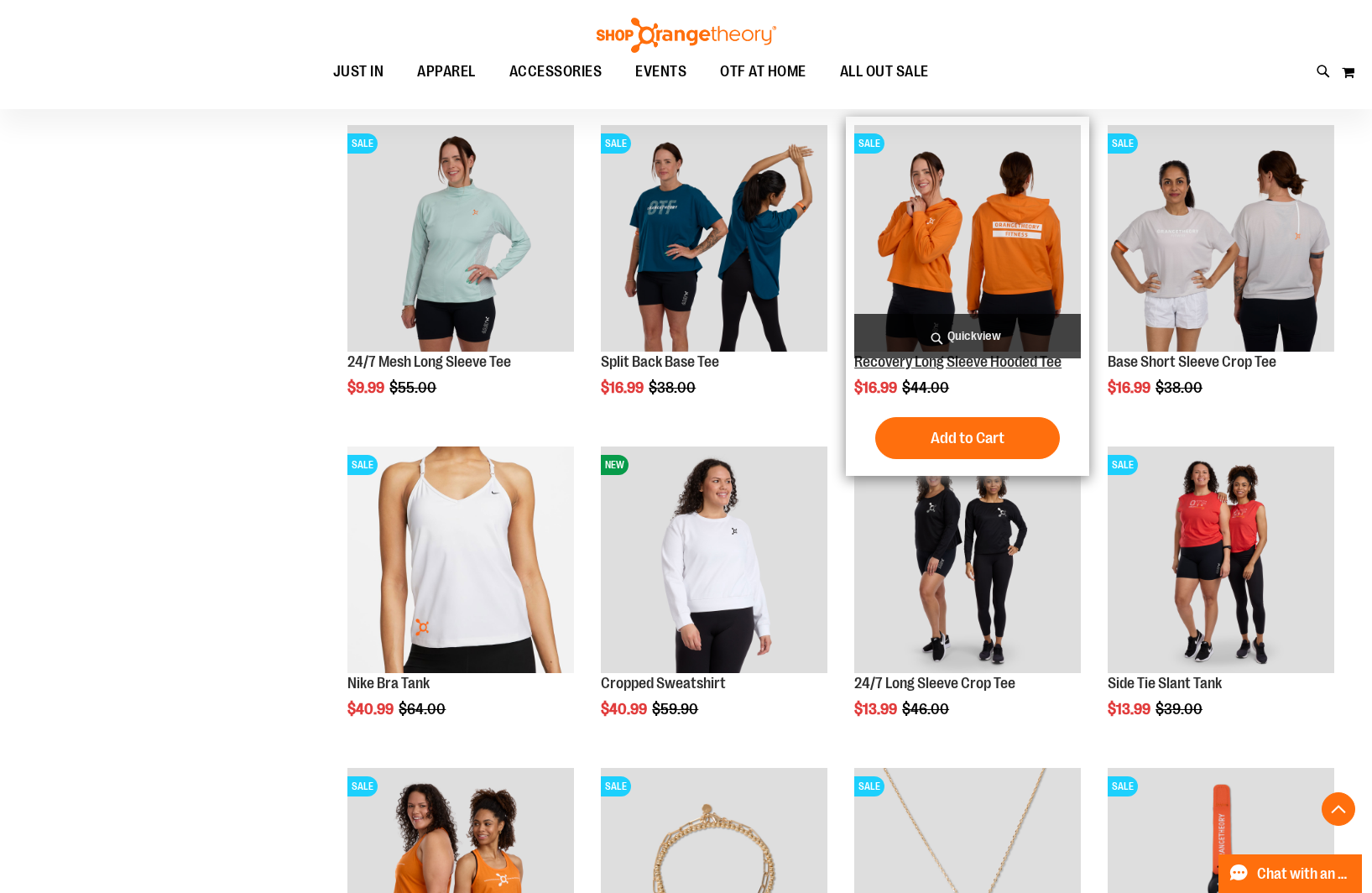
scroll to position [717, 0]
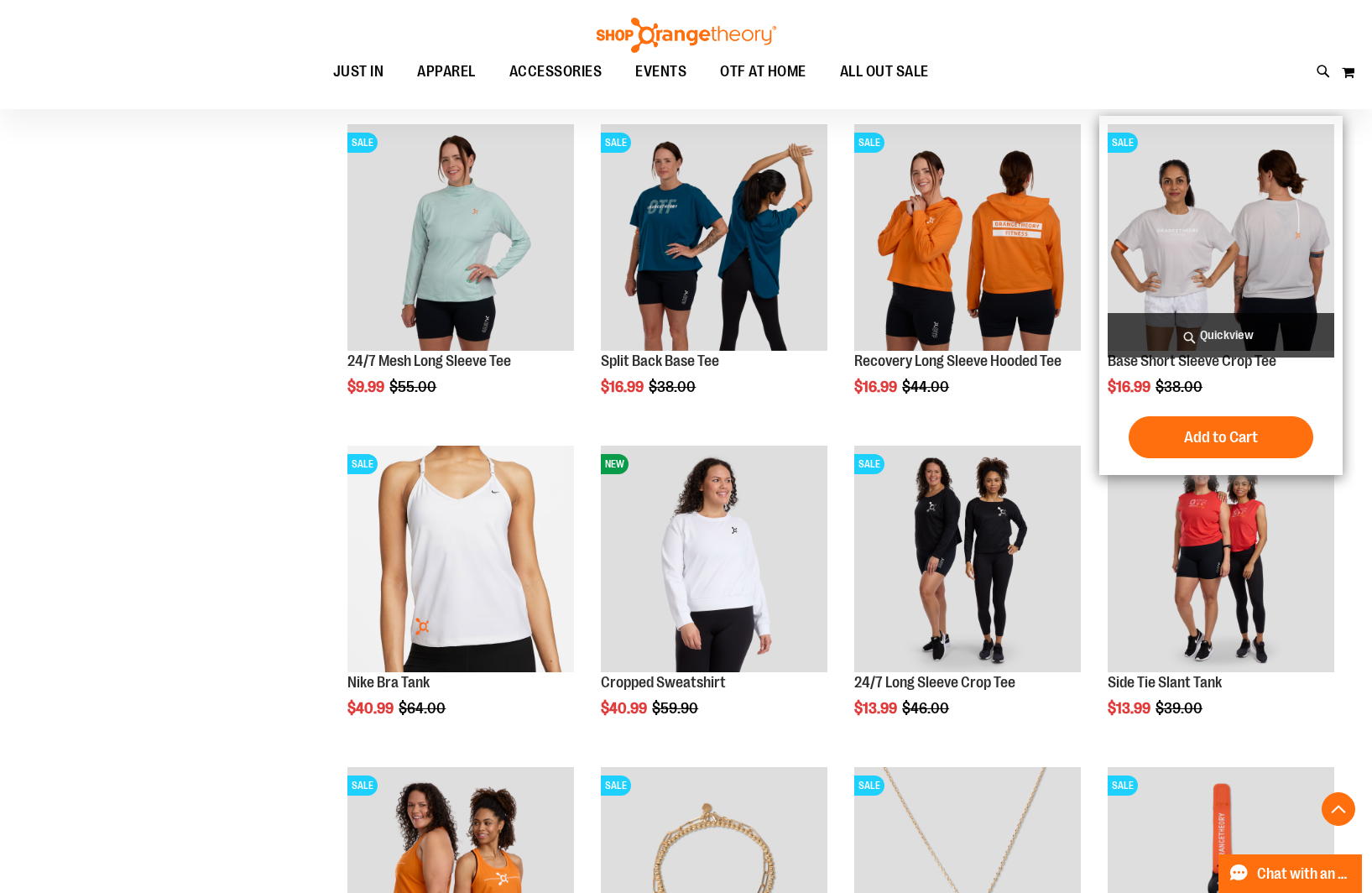
click at [1191, 331] on span "Quickview" at bounding box center [1220, 336] width 227 height 45
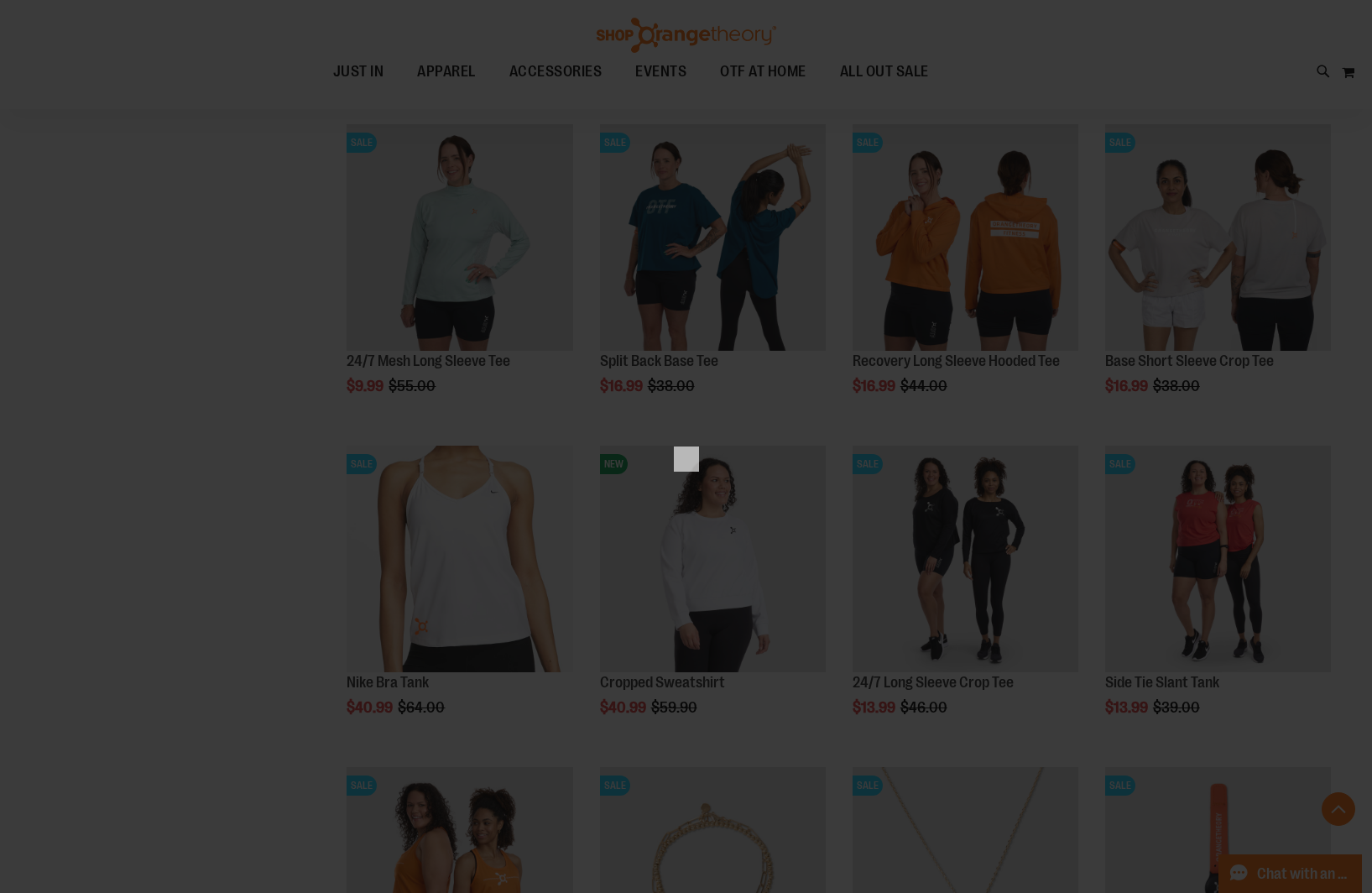
scroll to position [0, 0]
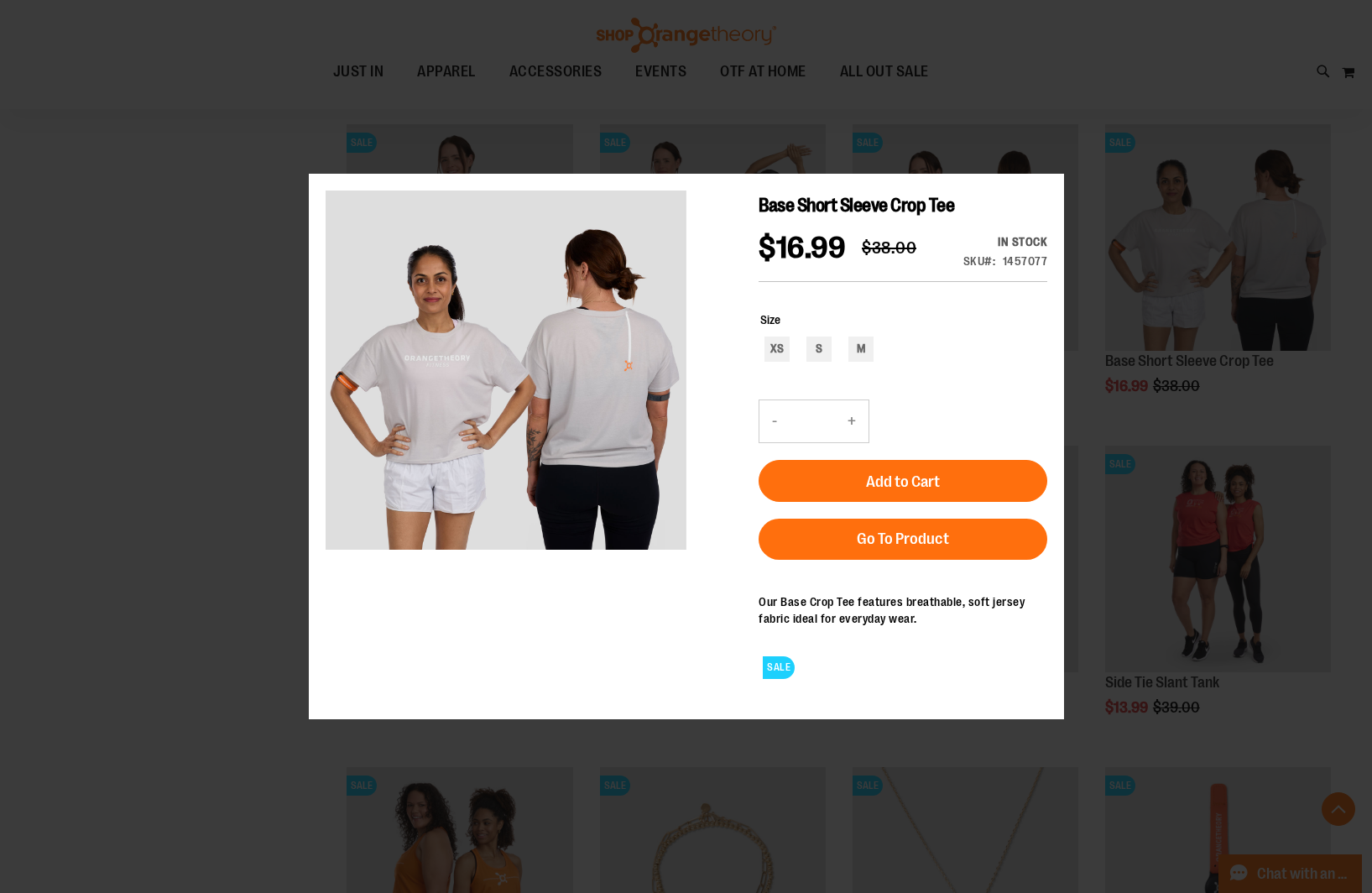
drag, startPoint x: 226, startPoint y: 358, endPoint x: 256, endPoint y: 348, distance: 31.6
click at [226, 358] on div "×" at bounding box center [686, 446] width 1372 height 893
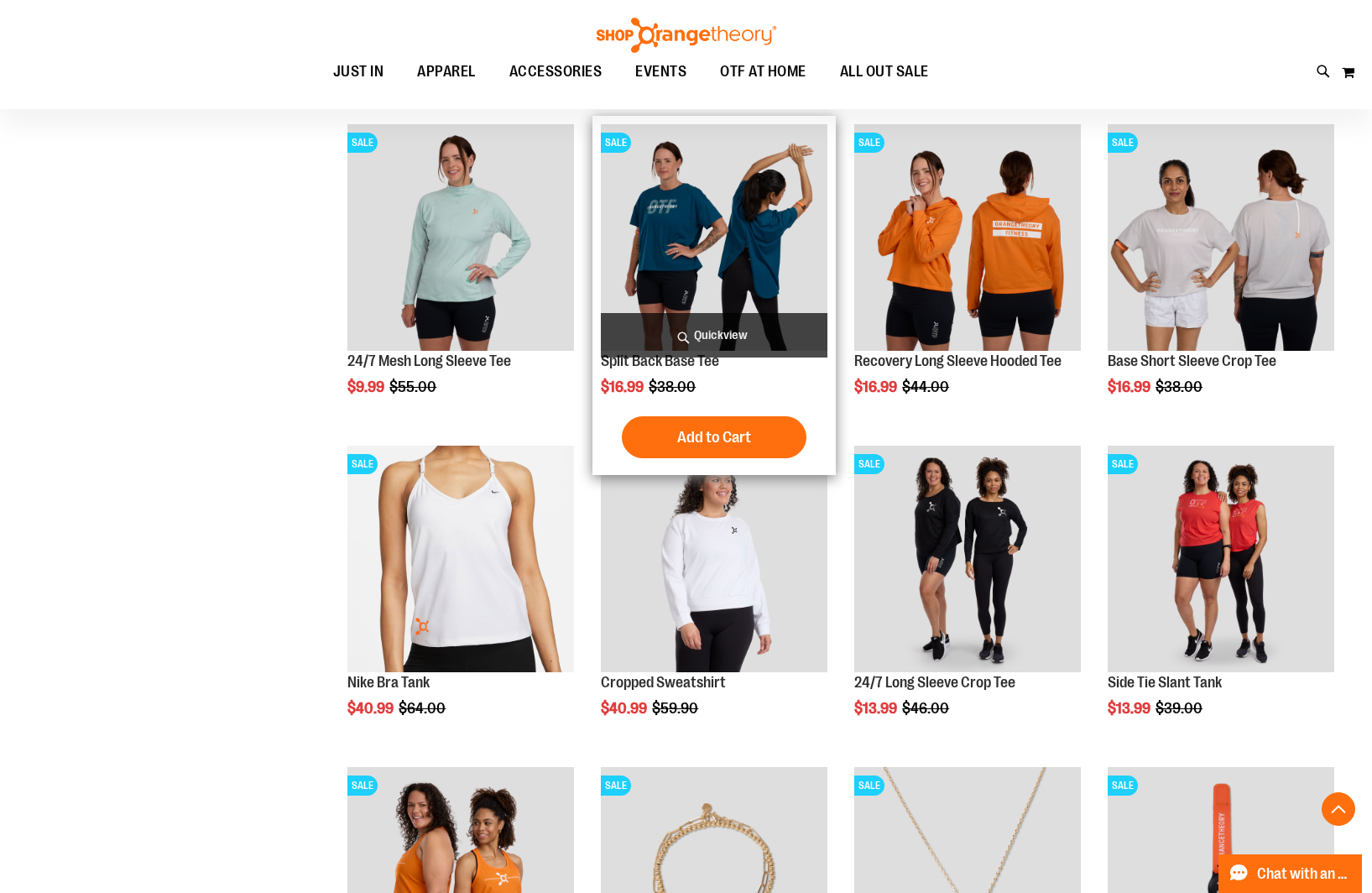
click at [722, 334] on span "Quickview" at bounding box center [714, 336] width 227 height 45
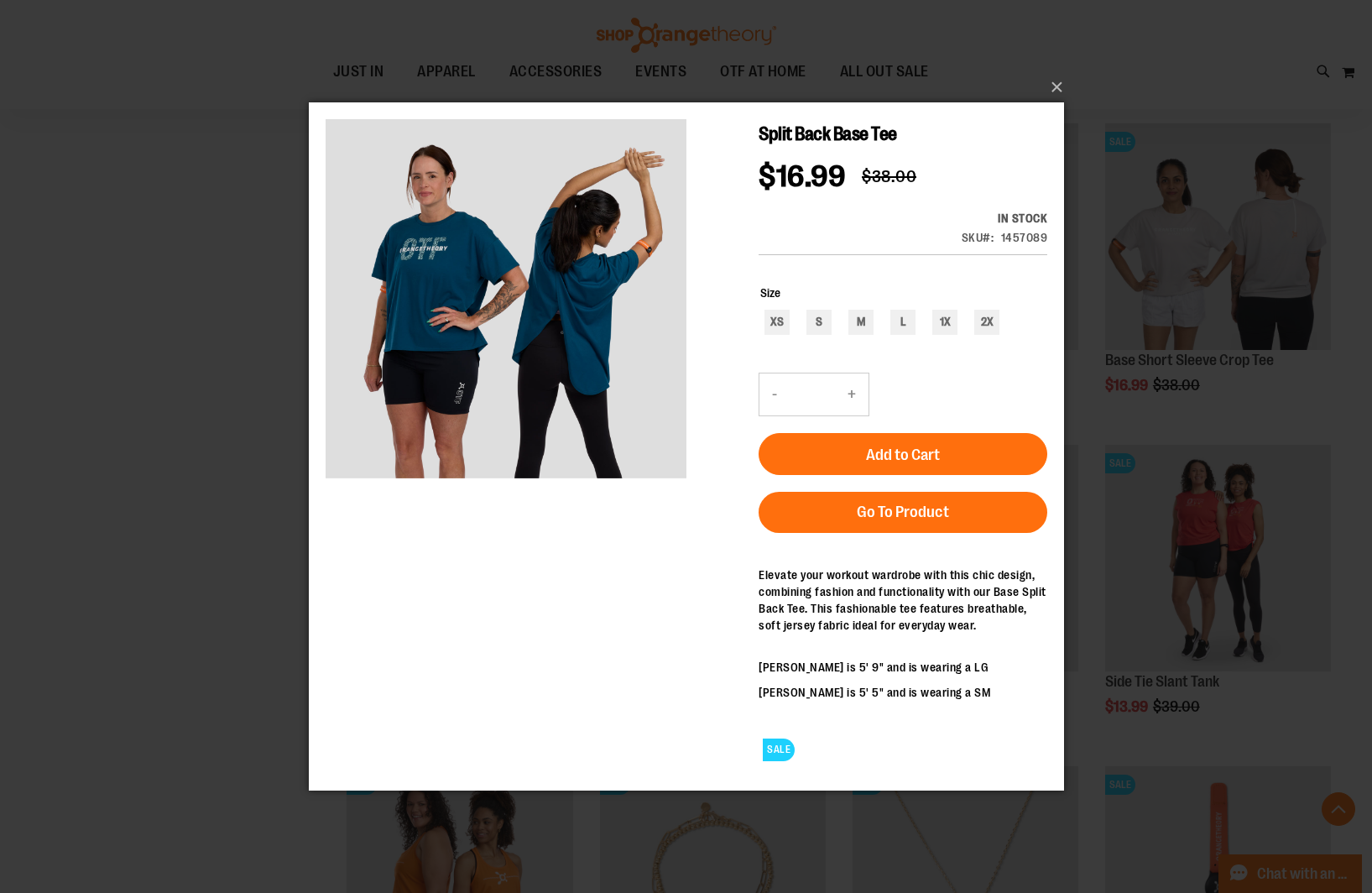
click at [180, 308] on div "×" at bounding box center [686, 446] width 1372 height 893
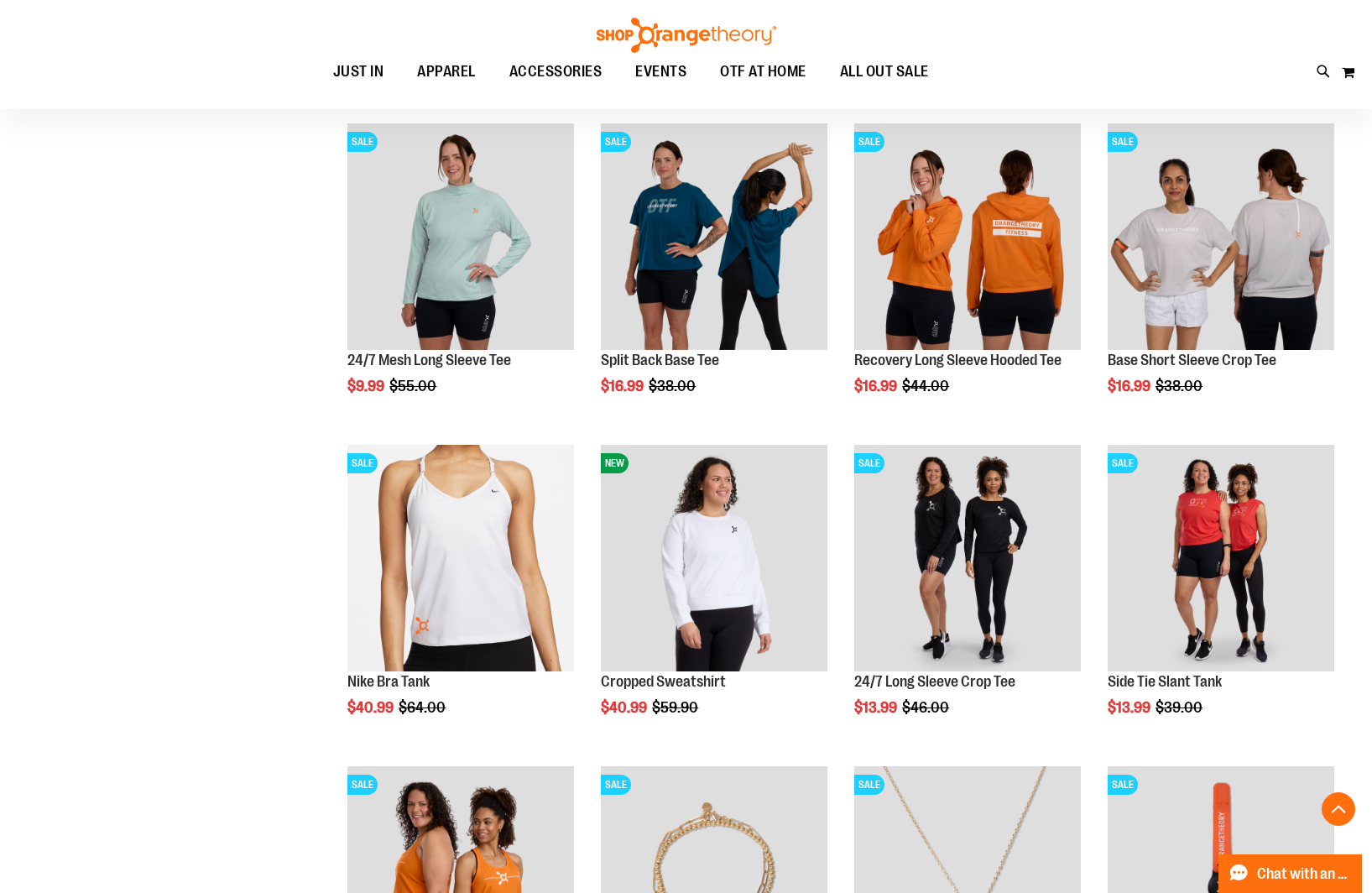
scroll to position [717, 0]
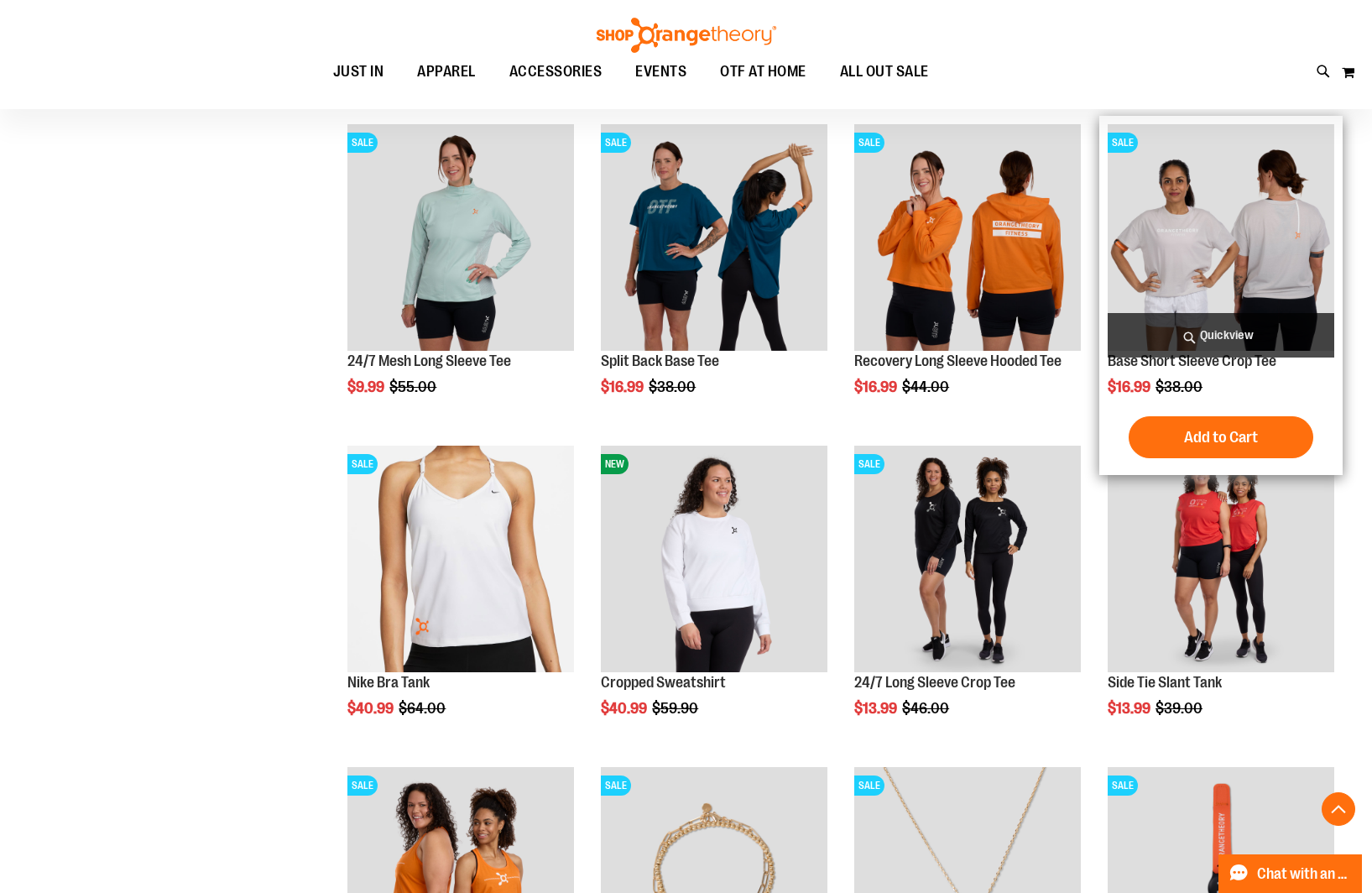
click at [1200, 334] on span "Quickview" at bounding box center [1220, 336] width 227 height 45
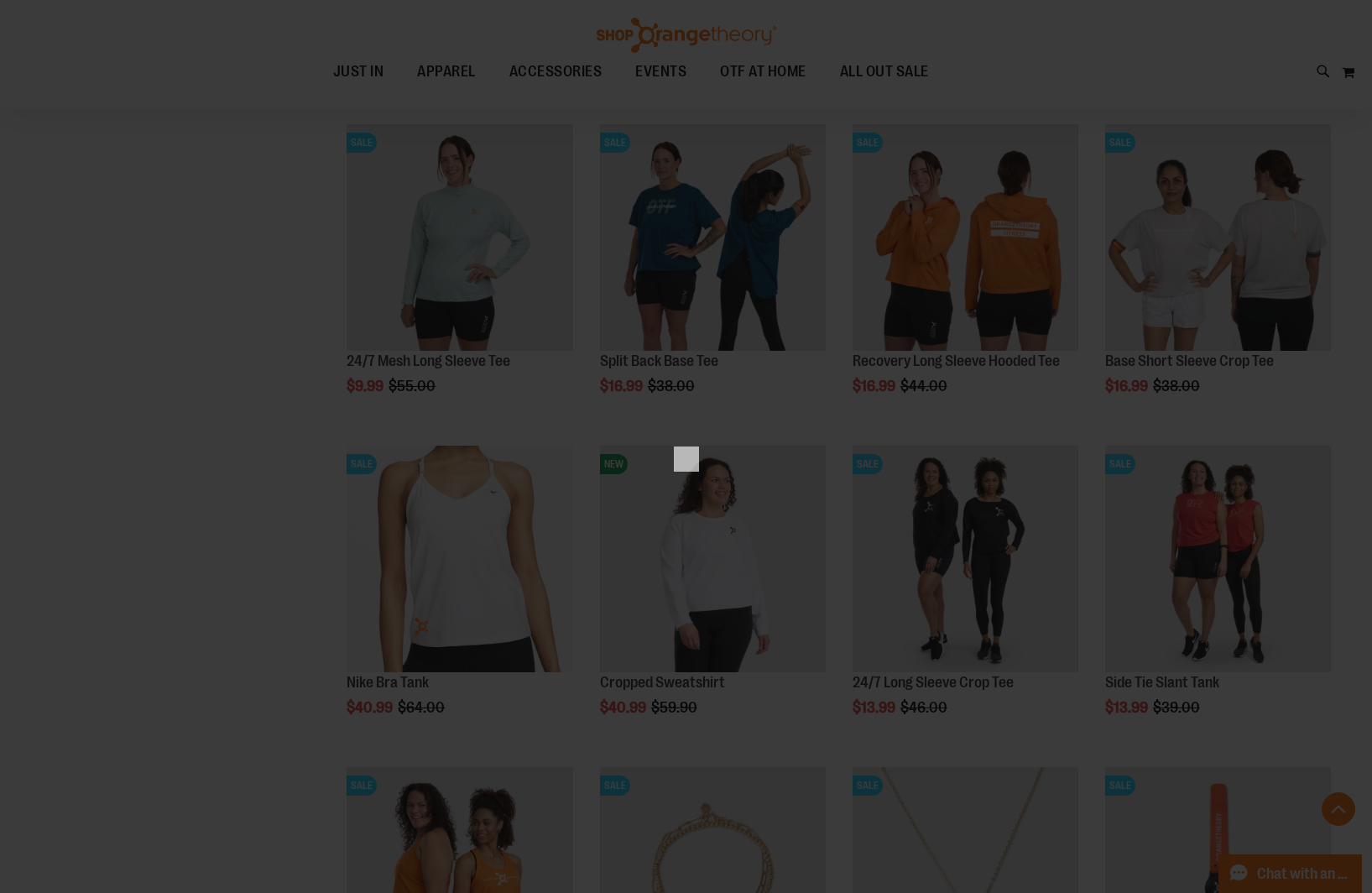
scroll to position [0, 0]
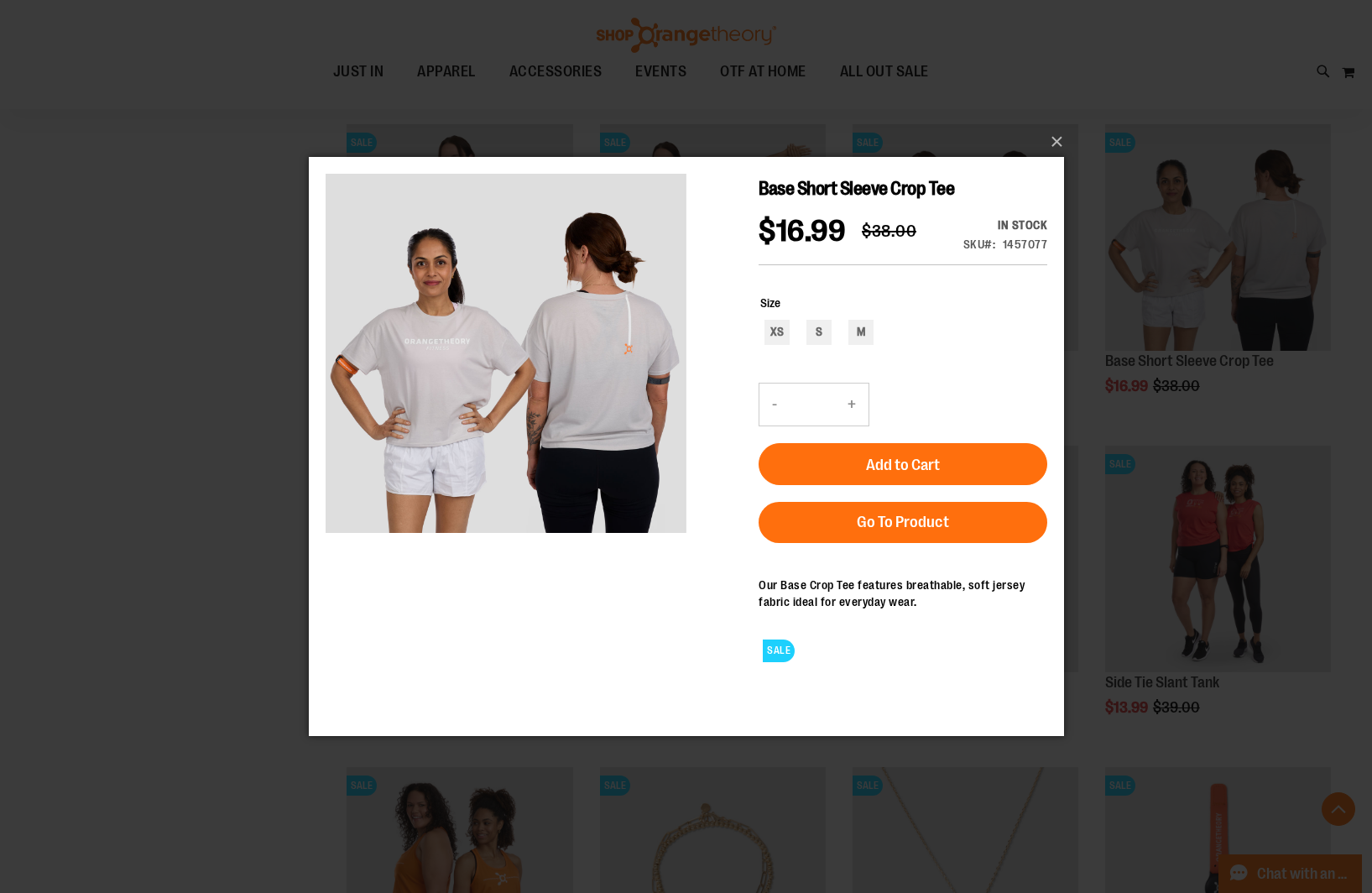
click at [252, 388] on div "×" at bounding box center [686, 446] width 1372 height 893
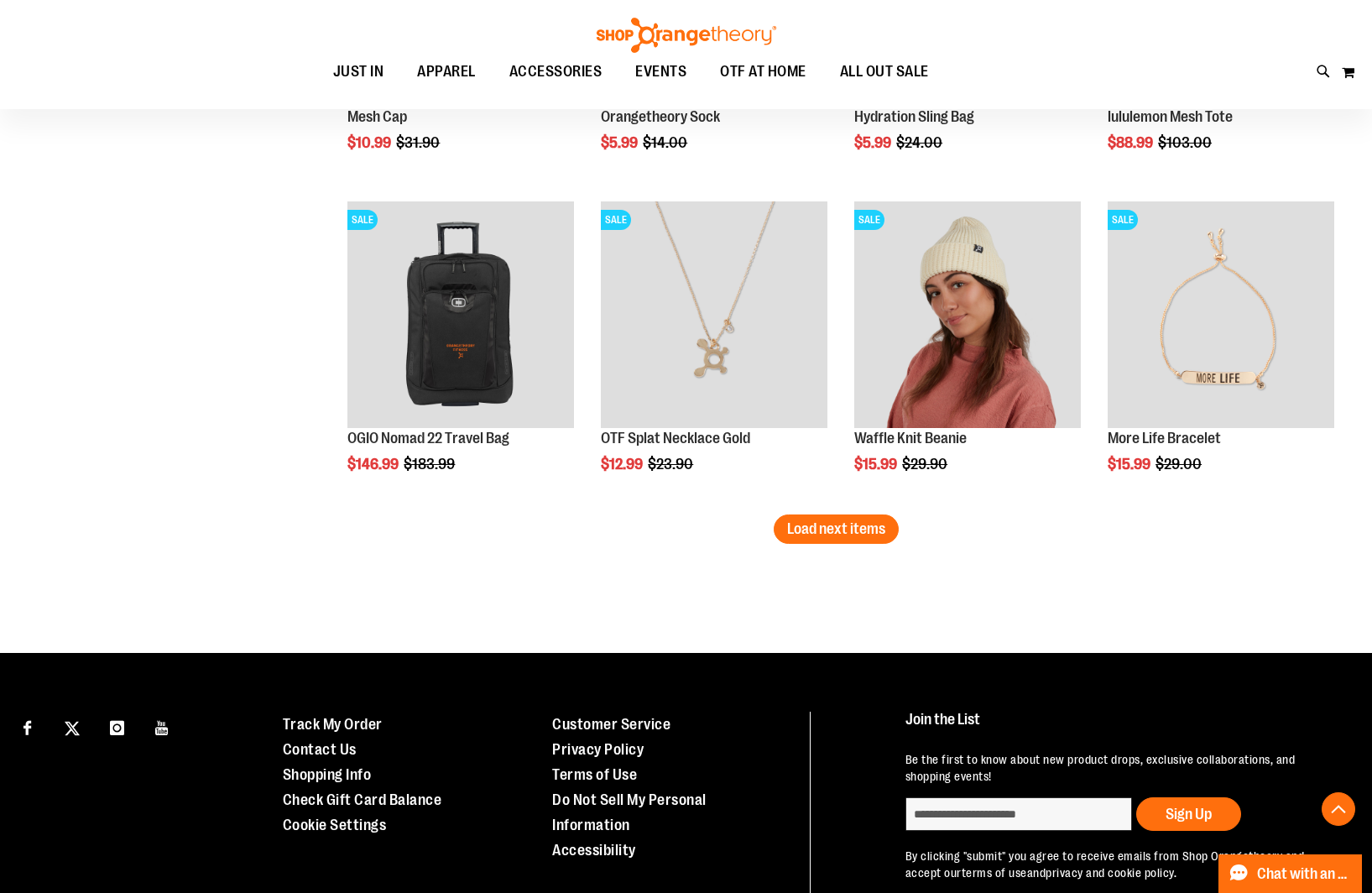
scroll to position [2658, 0]
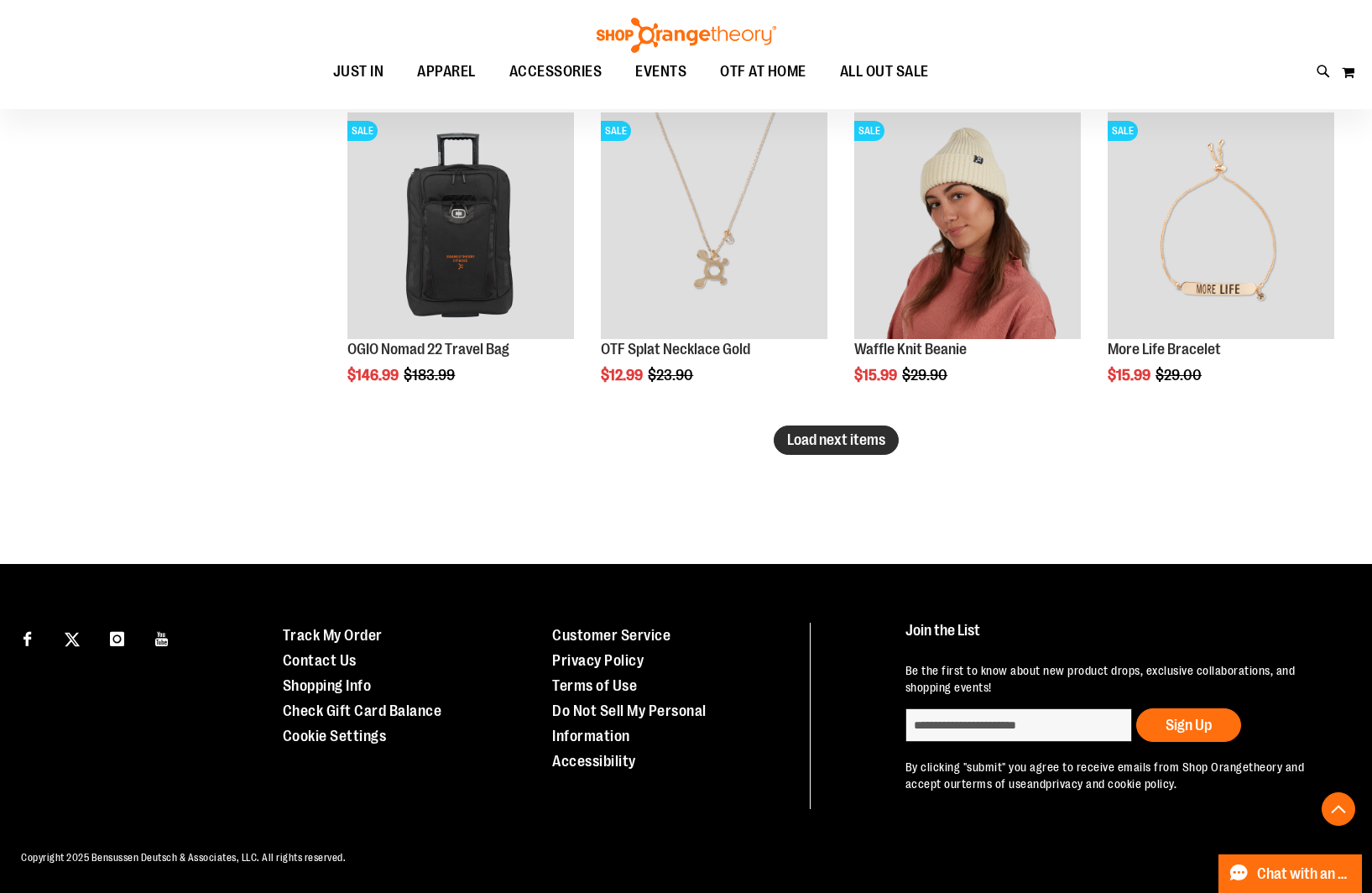
click at [797, 449] on button "Load next items" at bounding box center [835, 440] width 125 height 29
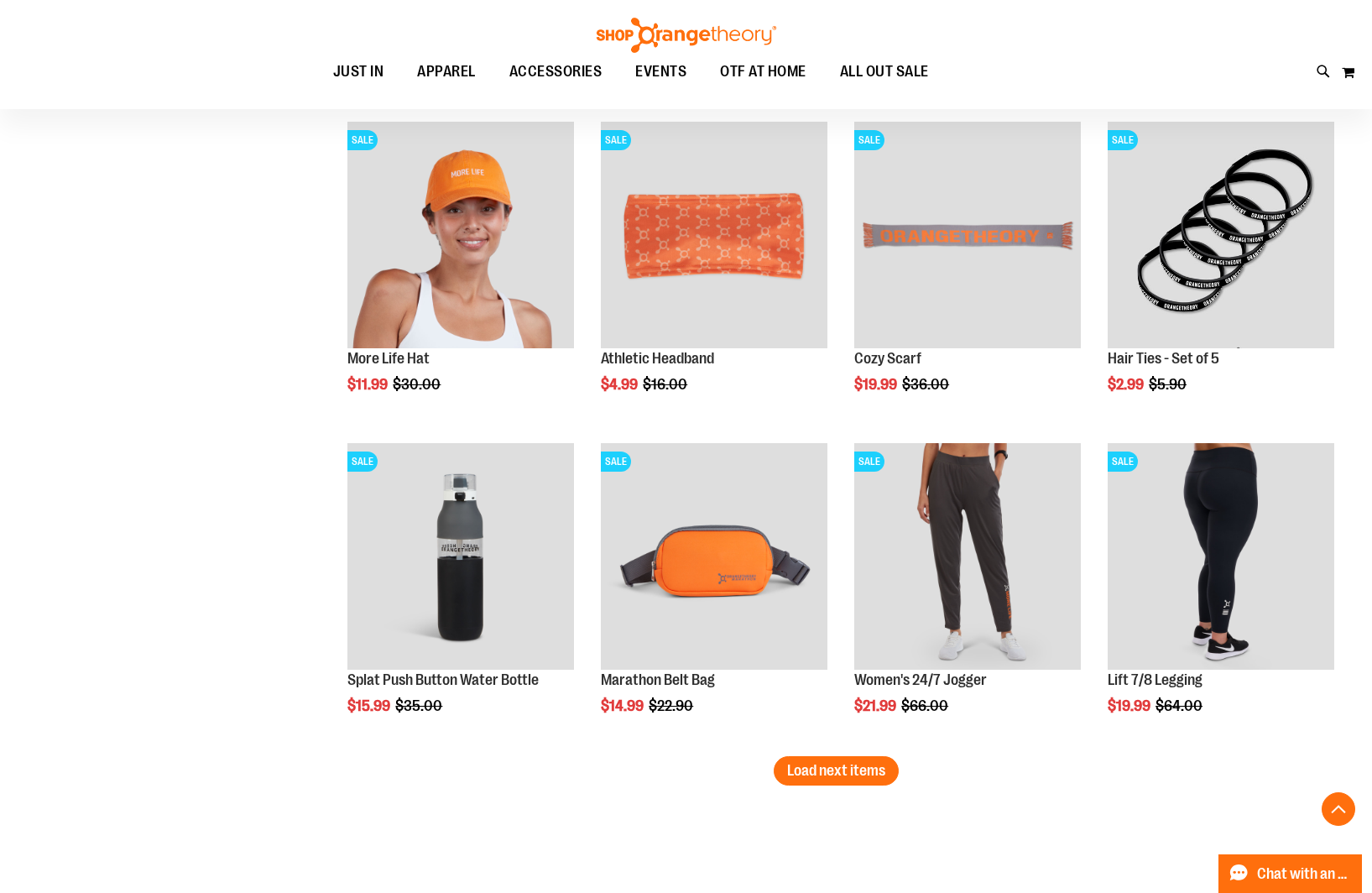
scroll to position [3415, 0]
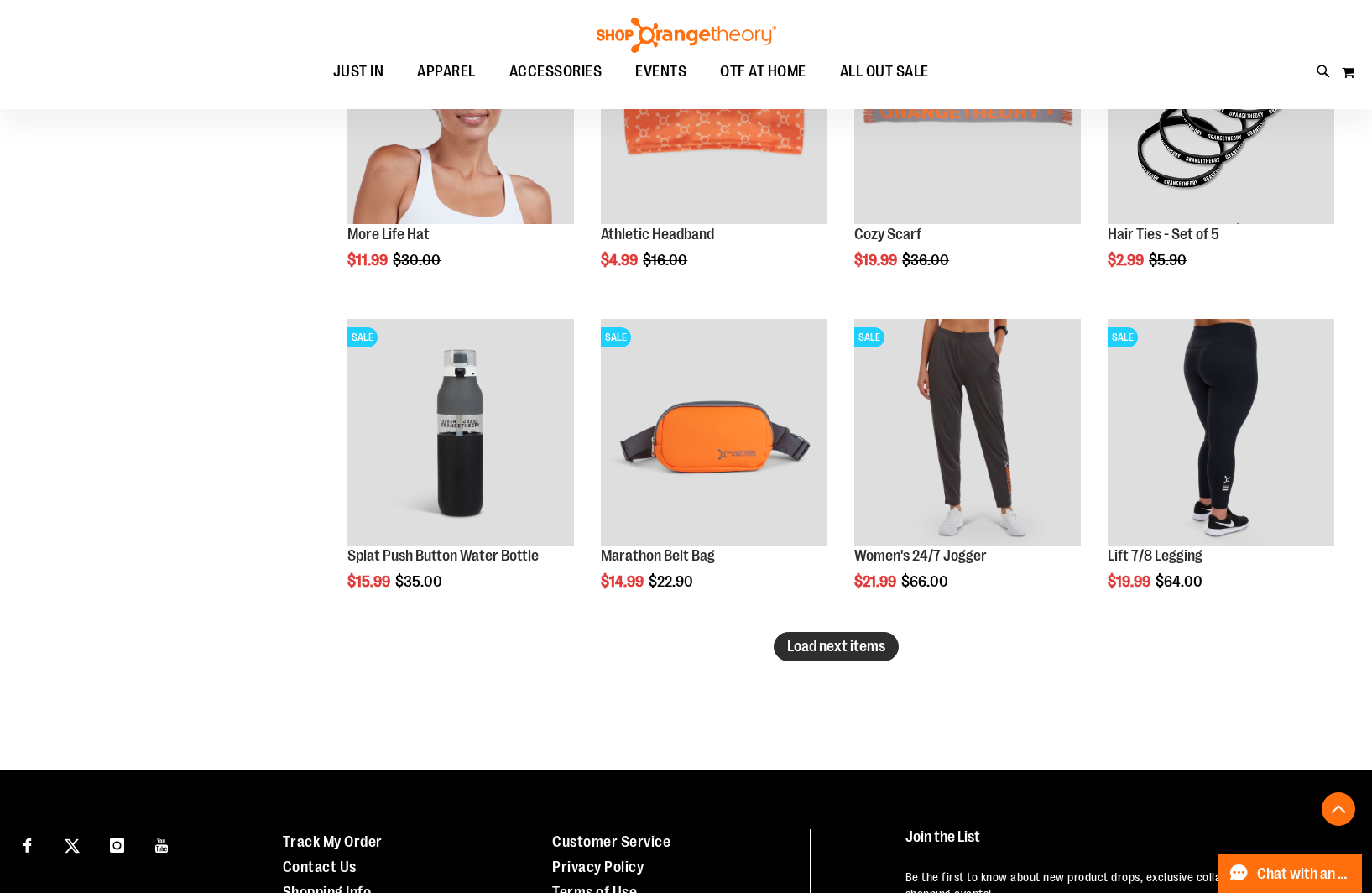
click at [853, 661] on button "Load next items" at bounding box center [835, 647] width 125 height 29
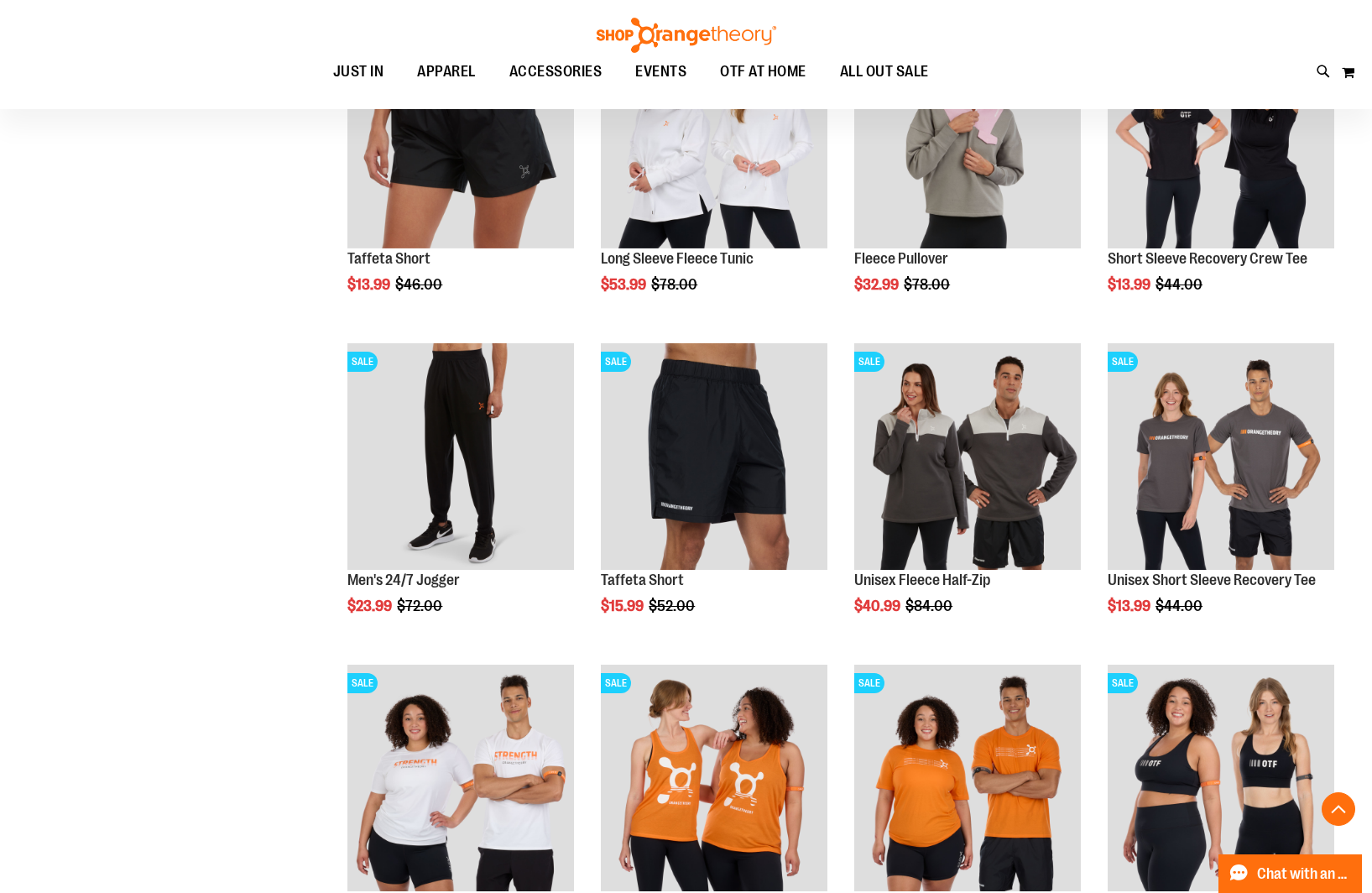
scroll to position [4034, 0]
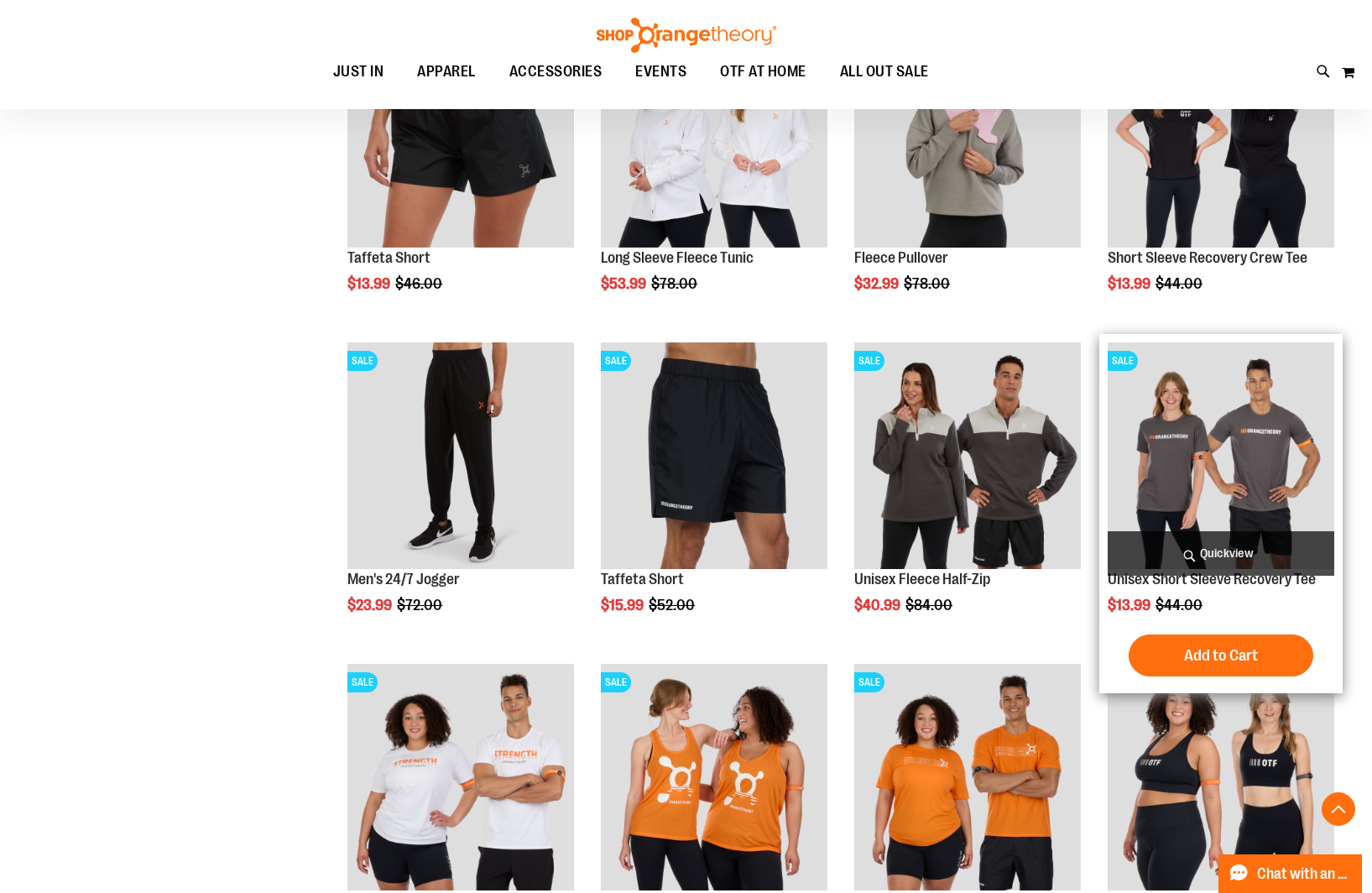
click at [1240, 543] on span "Quickview" at bounding box center [1220, 554] width 227 height 45
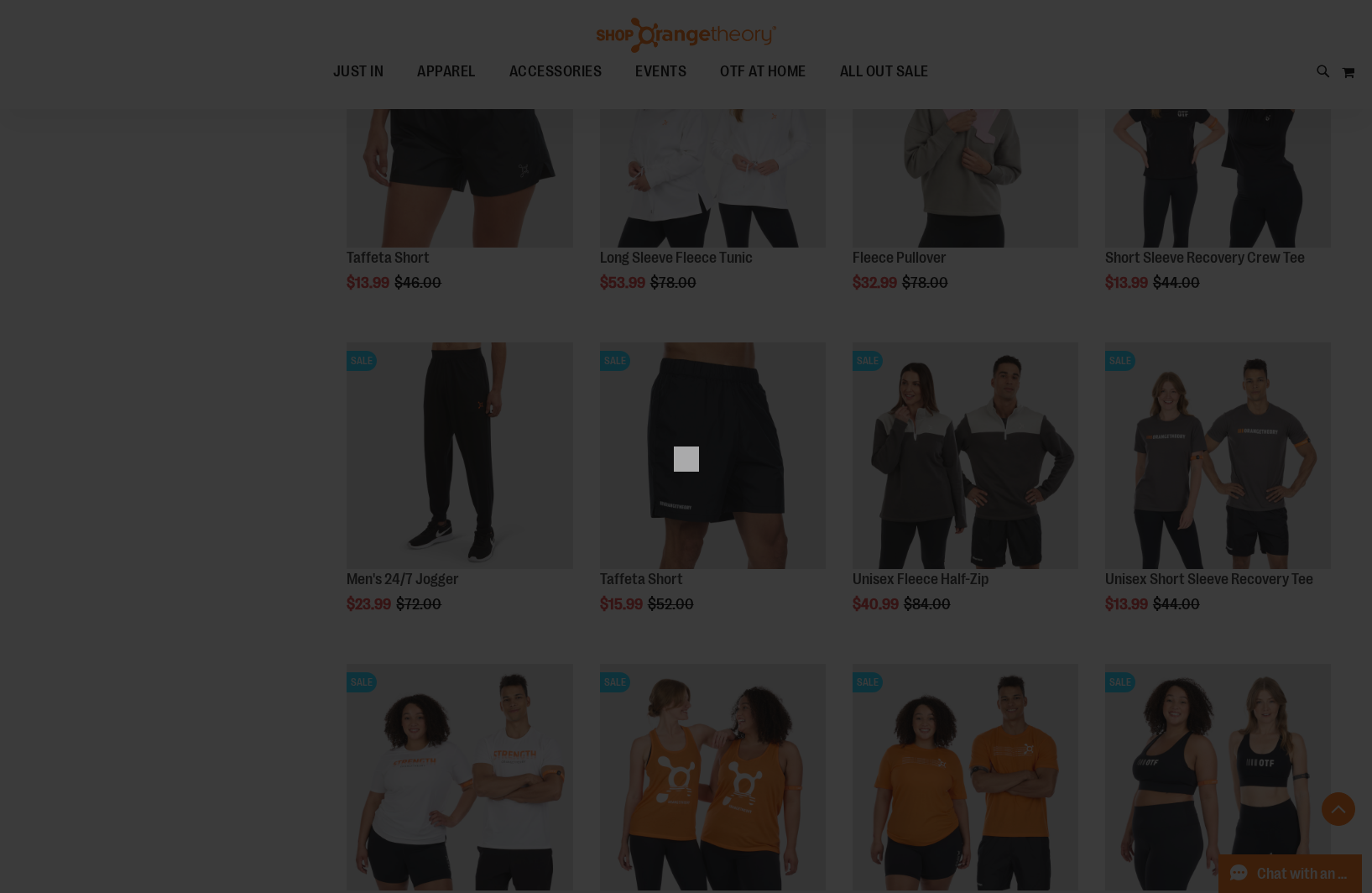
scroll to position [0, 0]
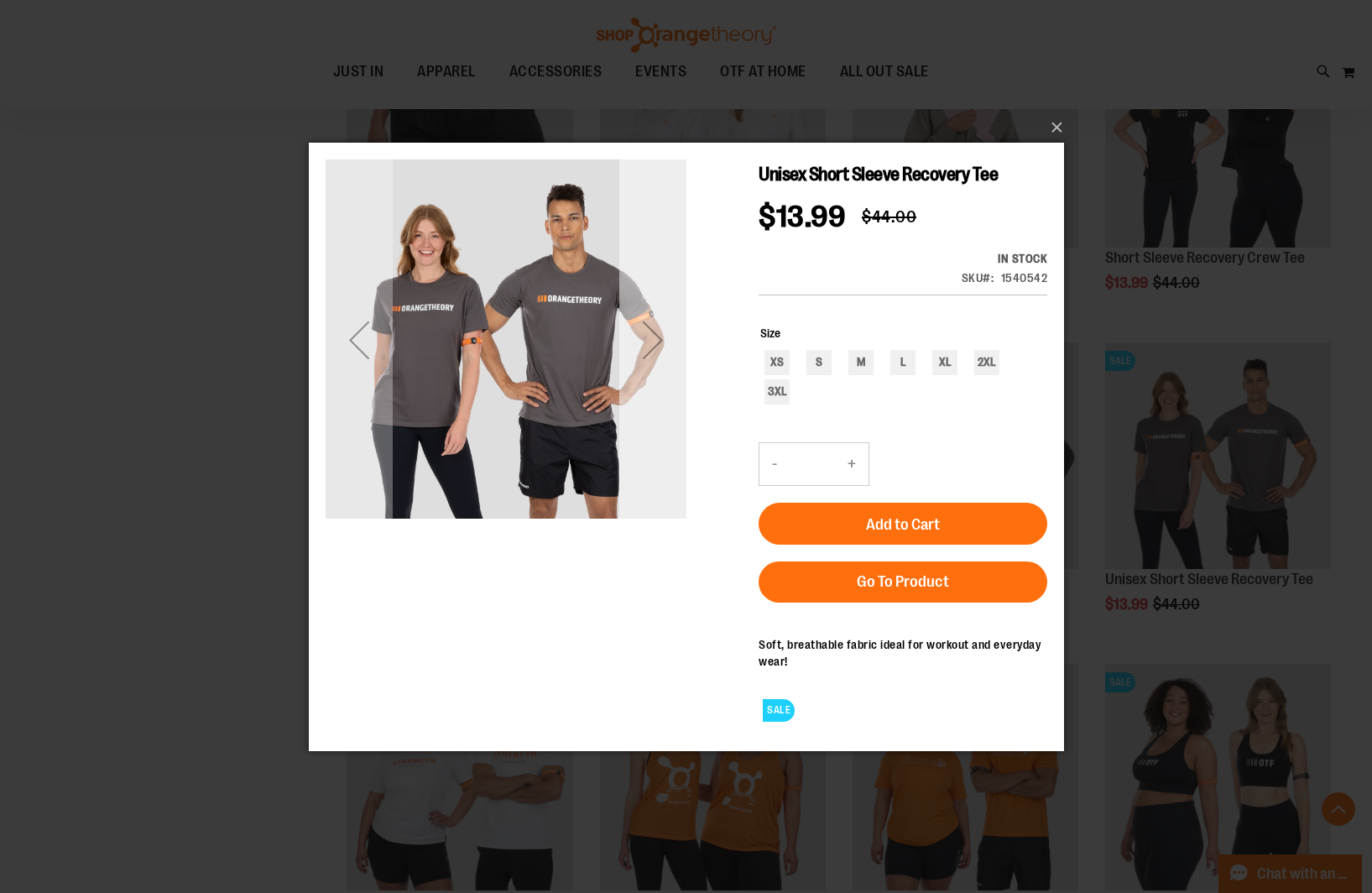
click at [657, 342] on div "Next" at bounding box center [651, 339] width 67 height 67
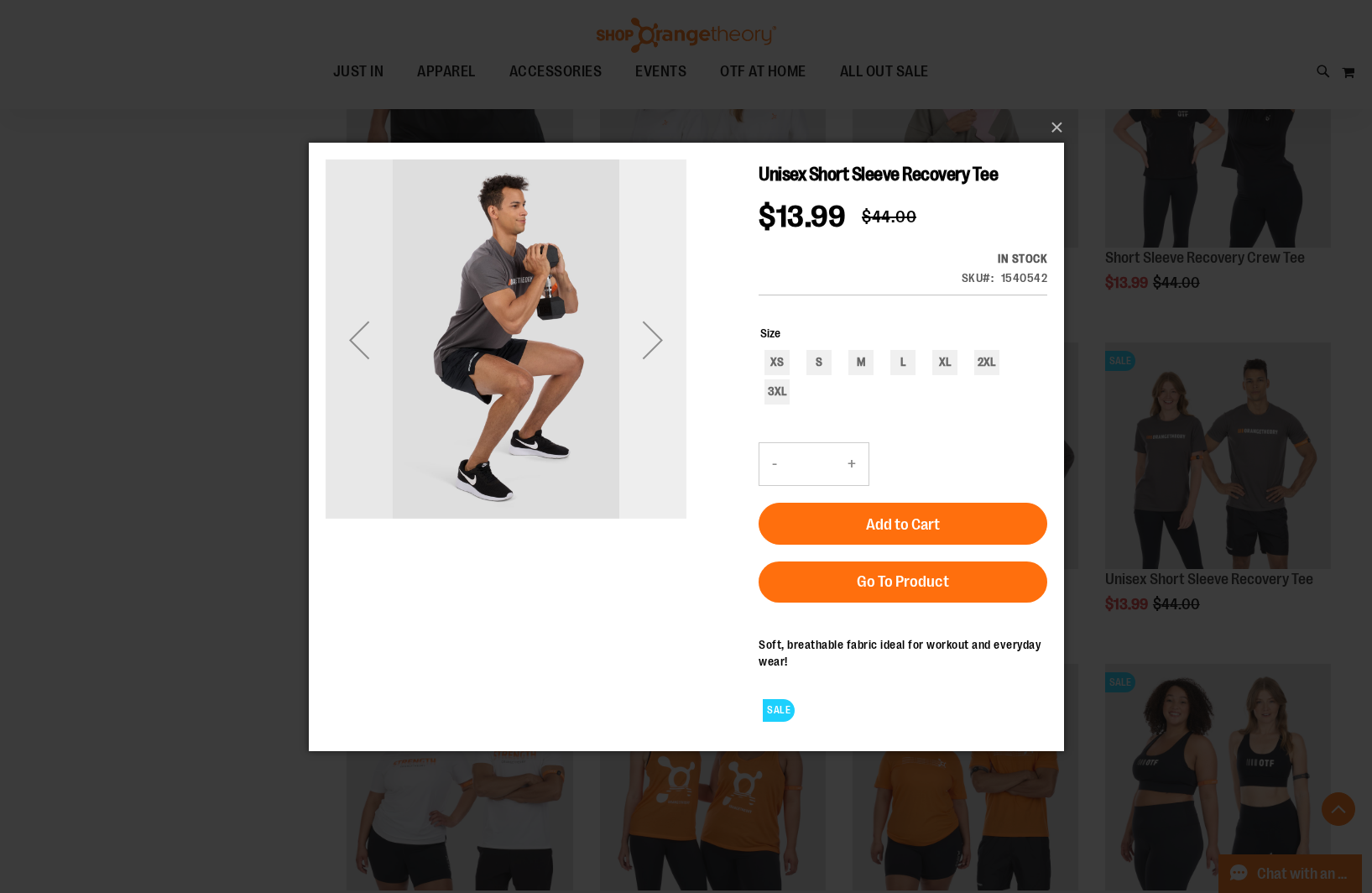
click at [657, 342] on div "Next" at bounding box center [651, 339] width 67 height 67
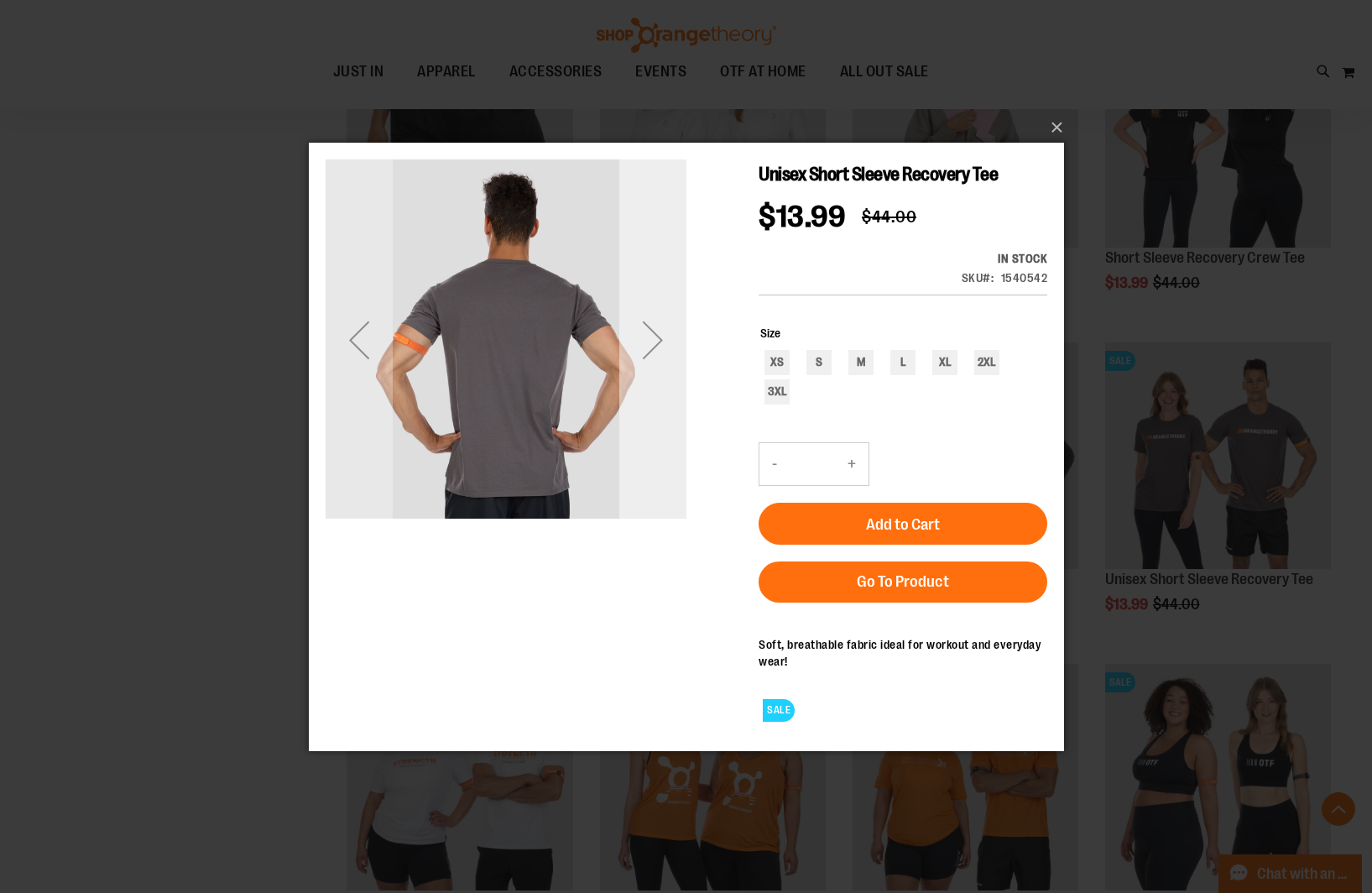
click at [657, 342] on div "Next" at bounding box center [651, 339] width 67 height 67
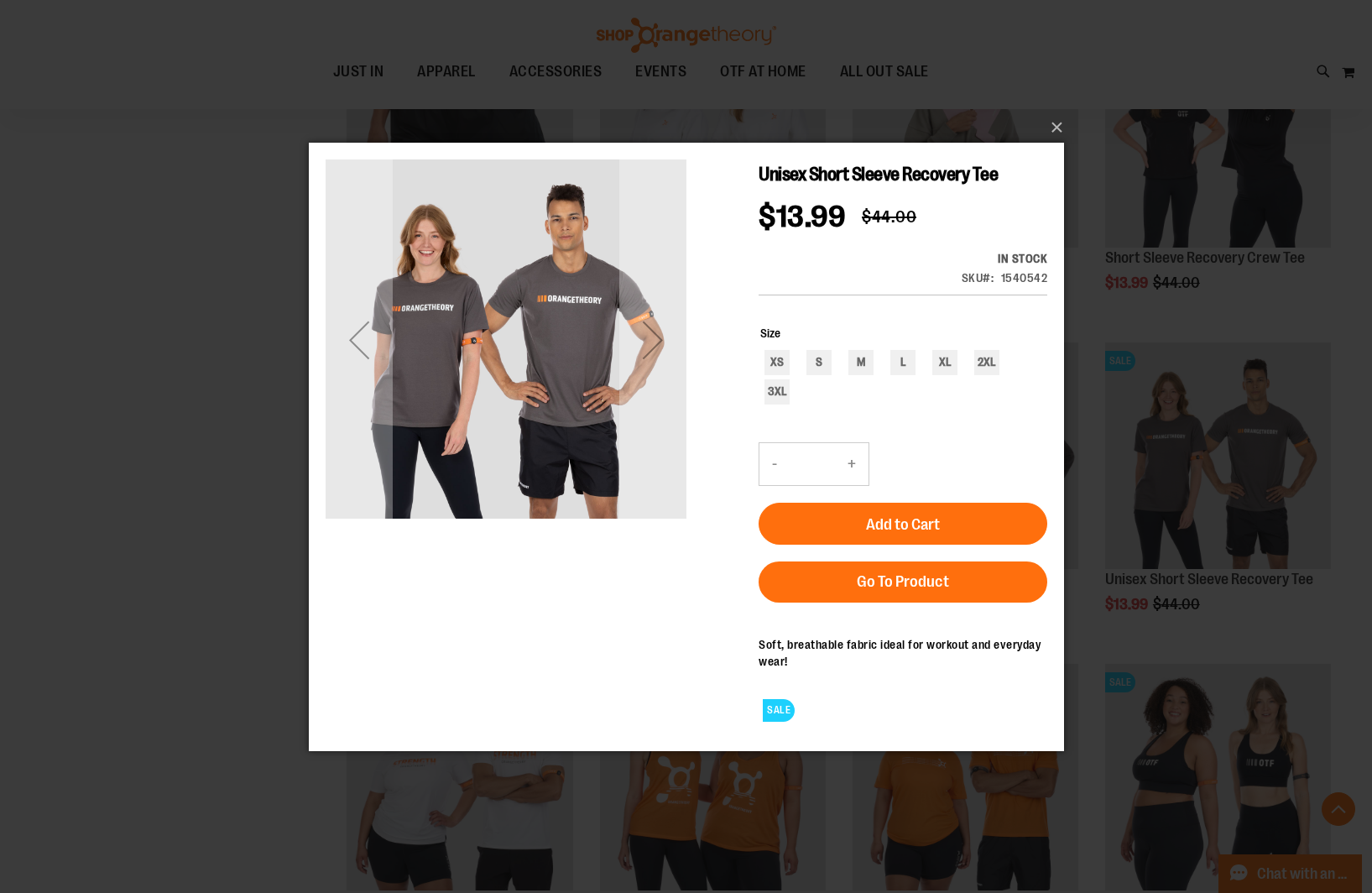
click at [666, 338] on div "Next" at bounding box center [651, 339] width 67 height 67
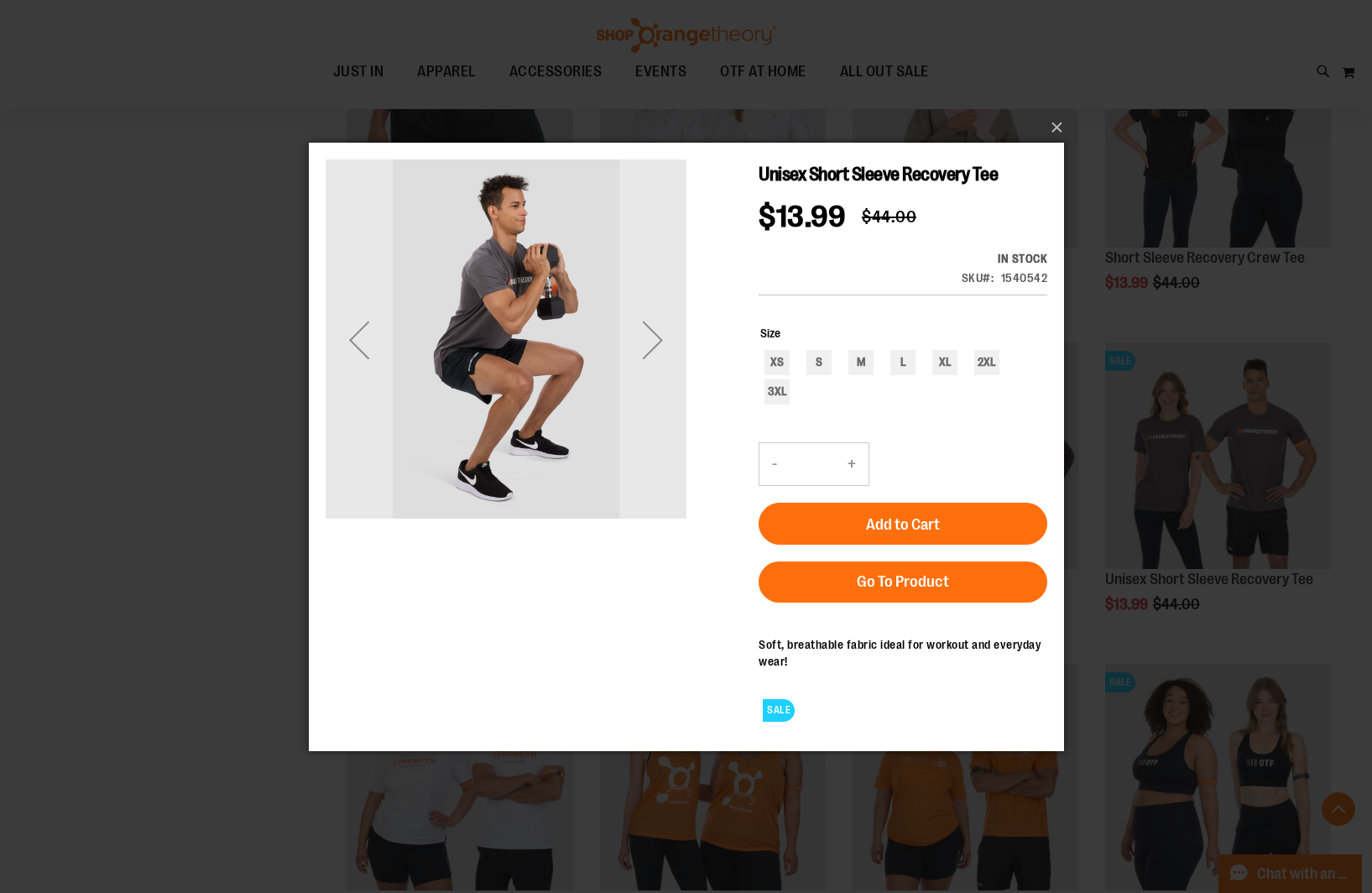
click at [666, 338] on div "Next" at bounding box center [651, 339] width 67 height 67
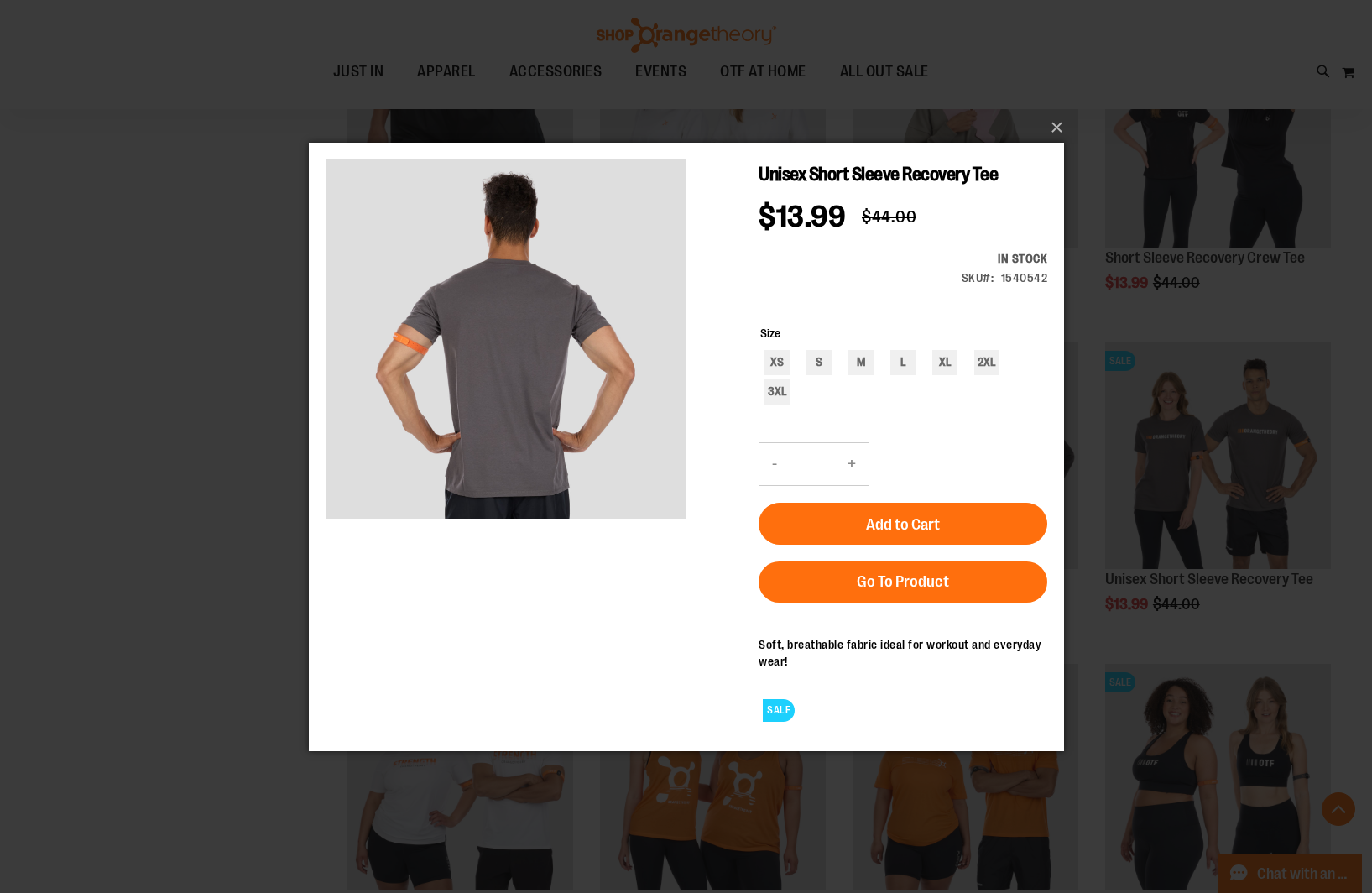
click at [247, 322] on div "×" at bounding box center [686, 446] width 1372 height 893
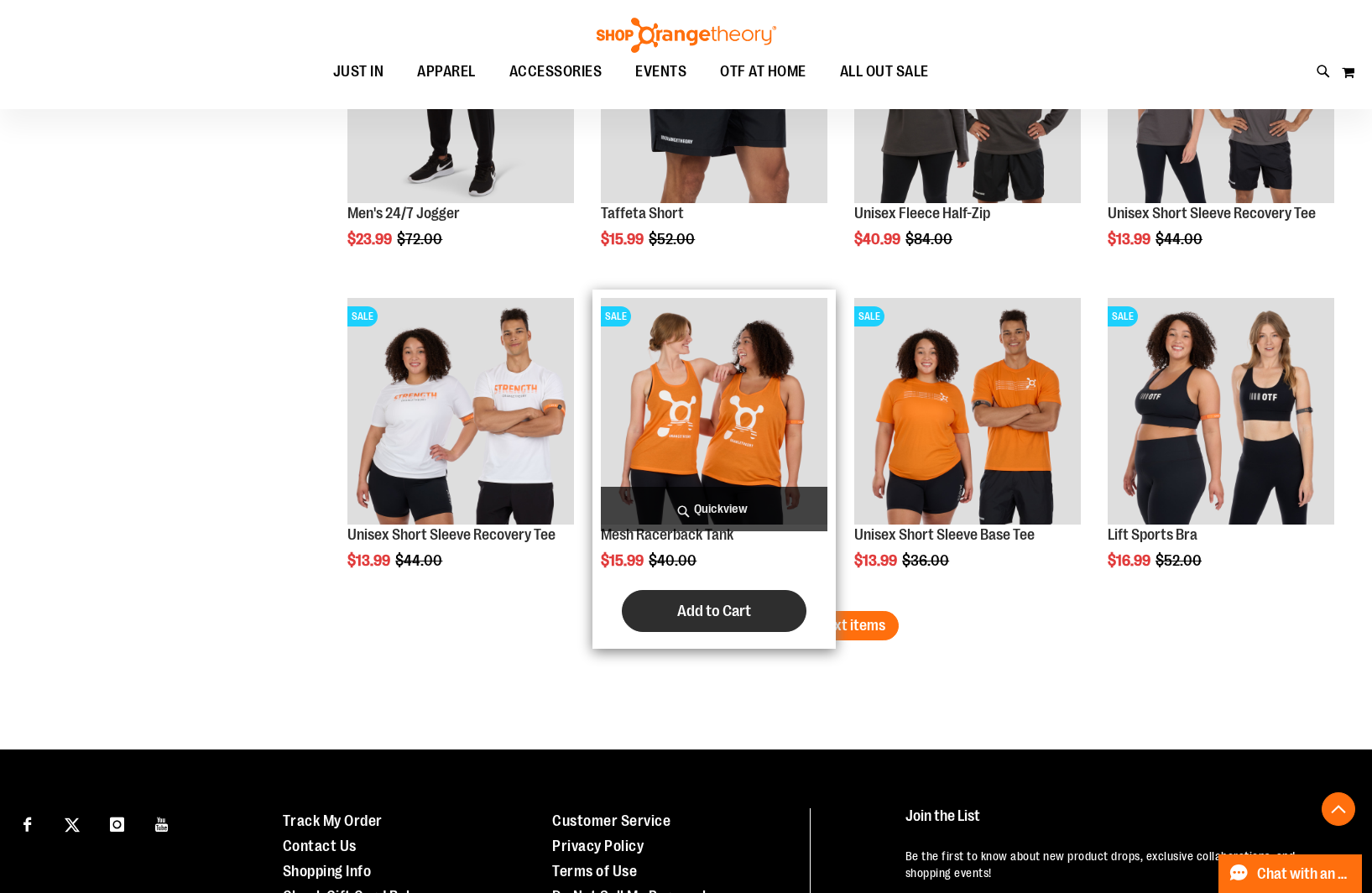
scroll to position [4405, 0]
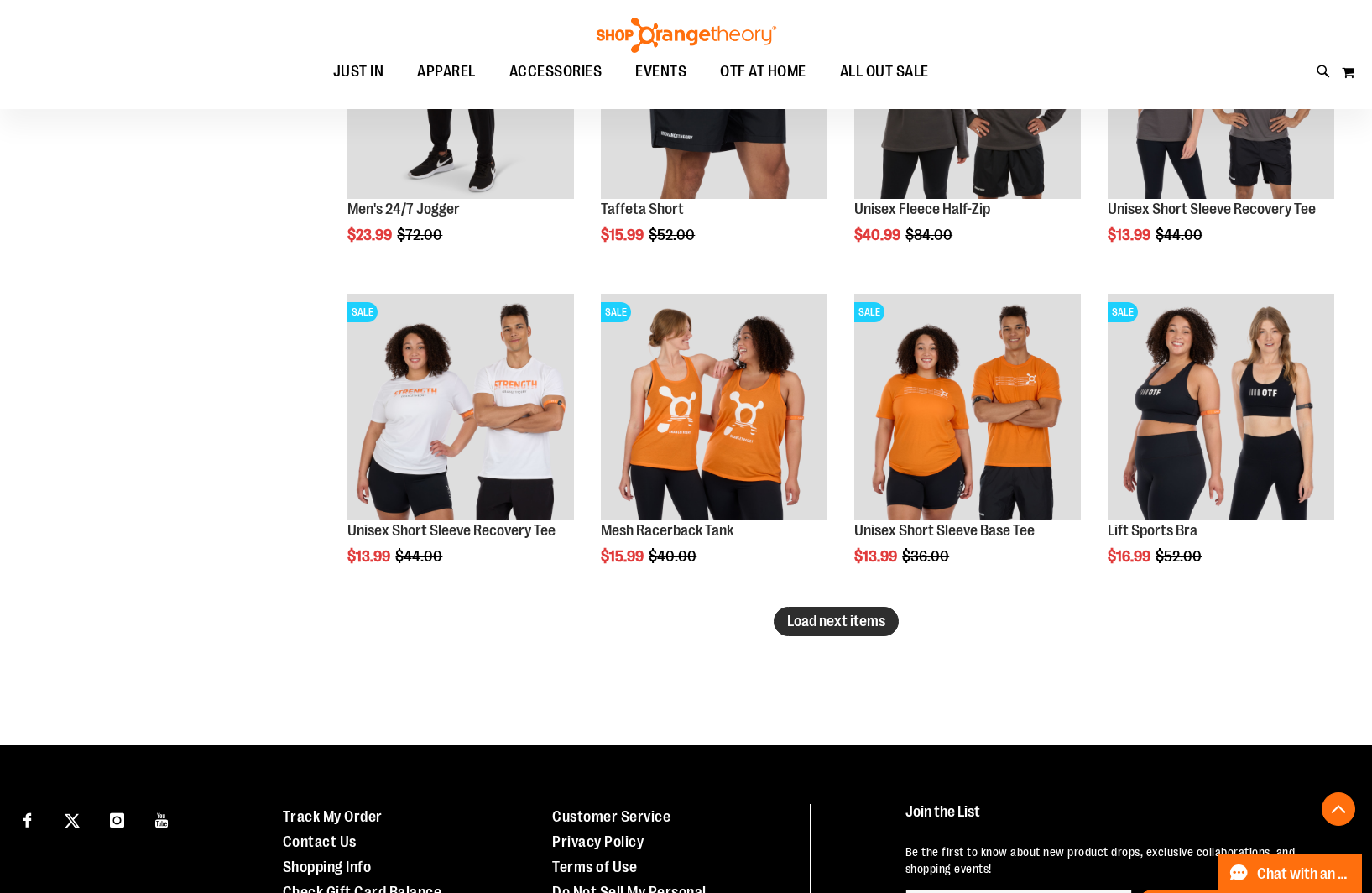
click at [869, 633] on button "Load next items" at bounding box center [835, 622] width 125 height 29
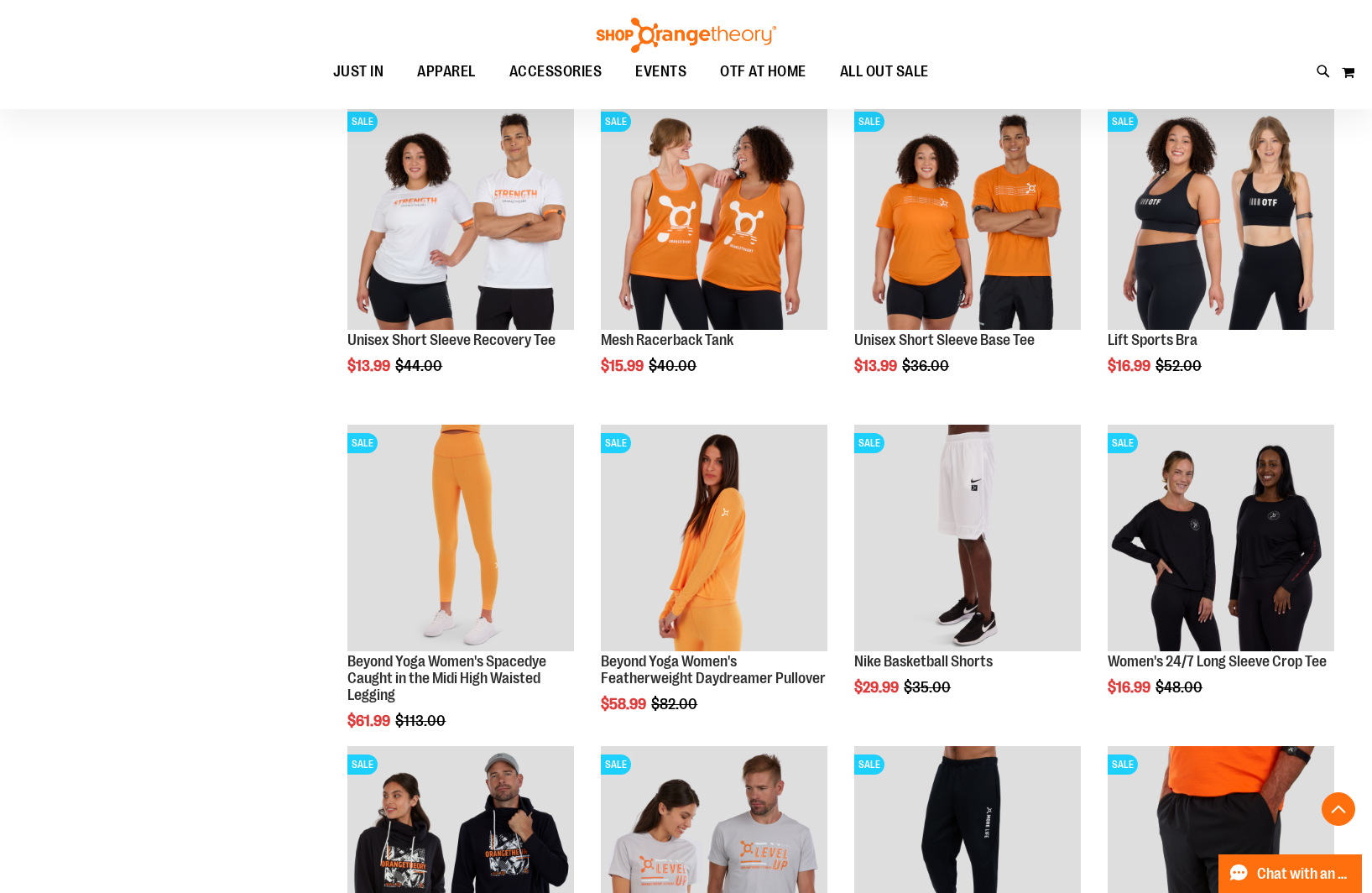
scroll to position [4658, 0]
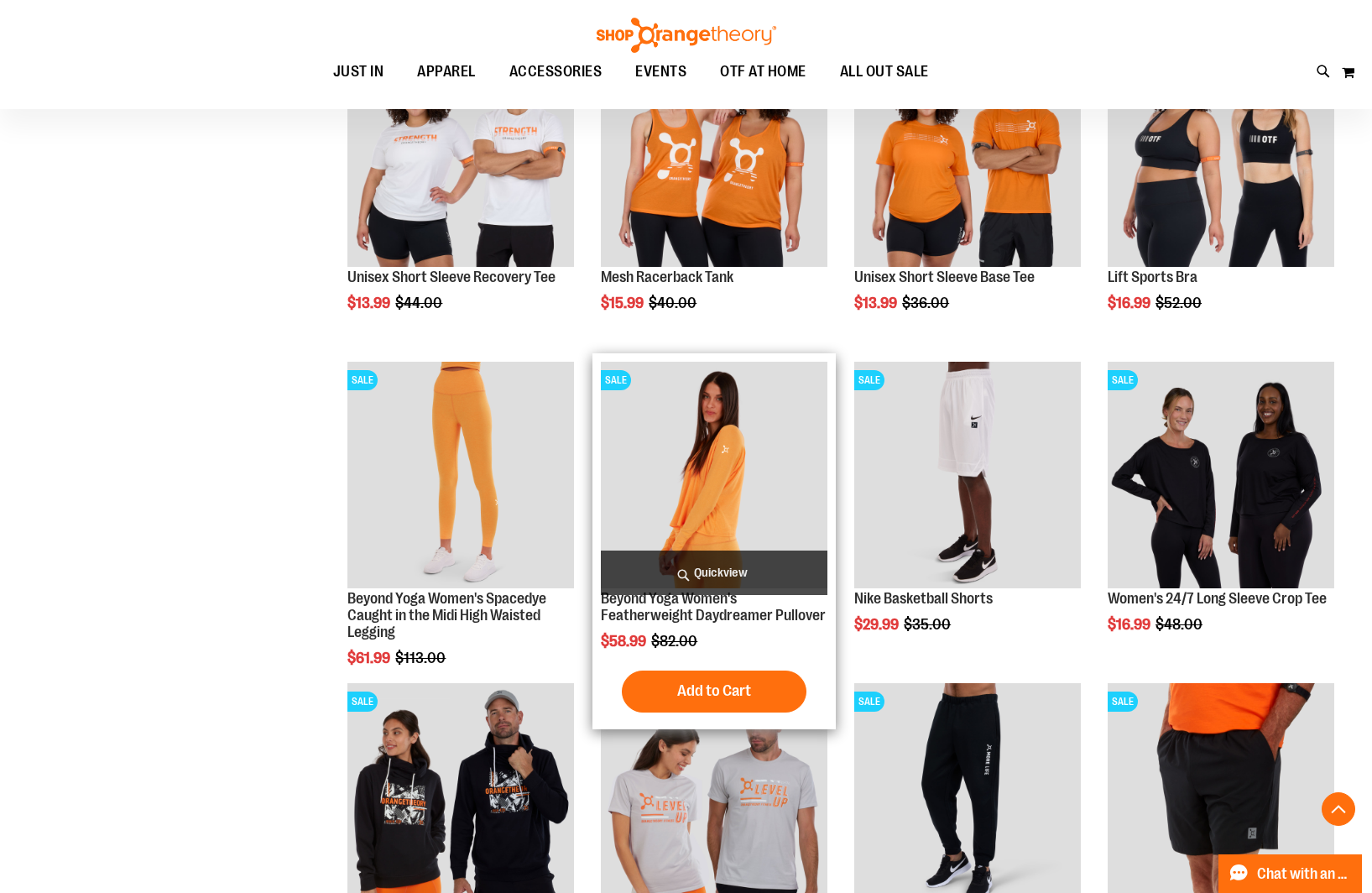
click at [712, 574] on span "Quickview" at bounding box center [714, 573] width 227 height 45
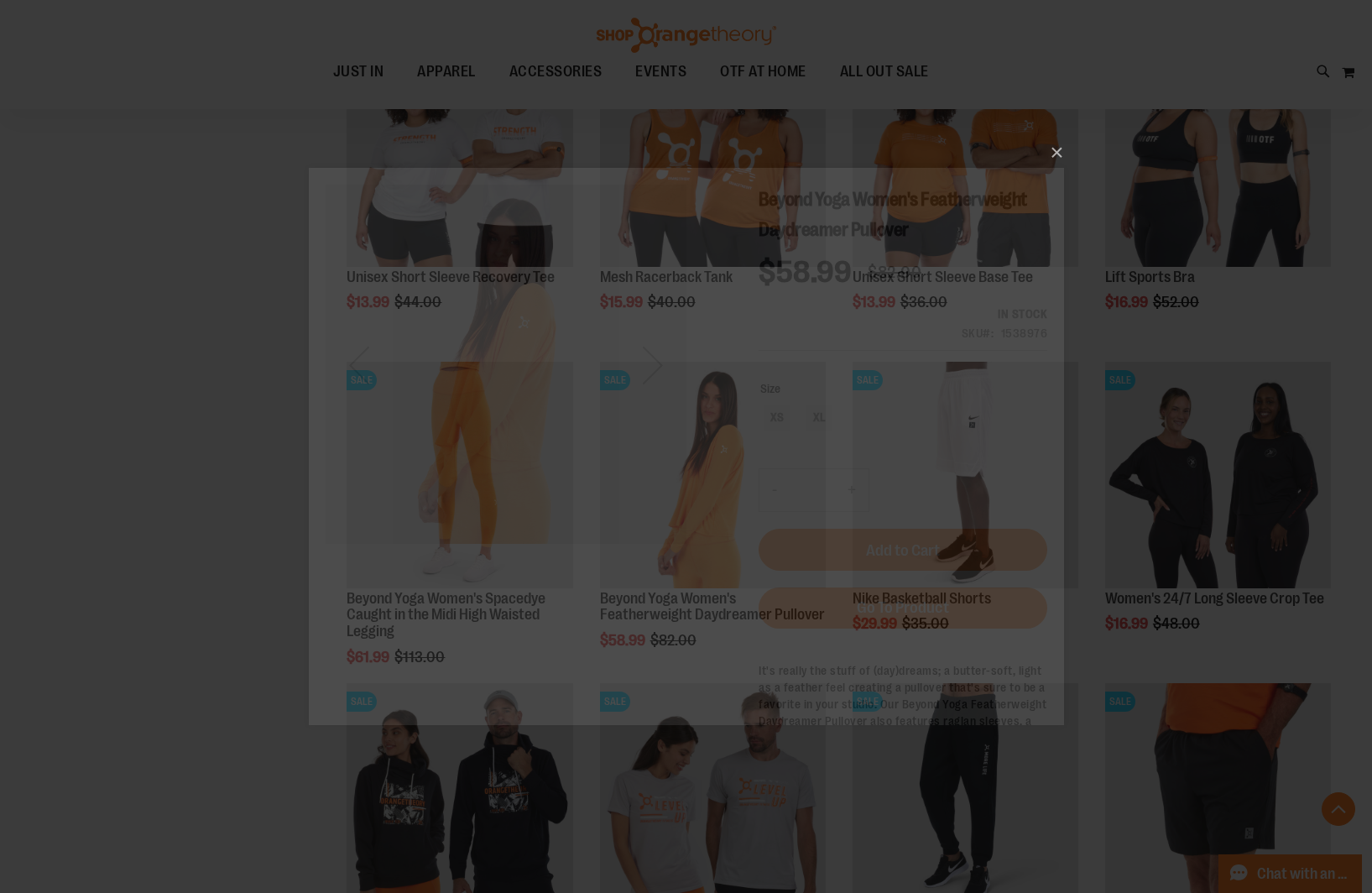
scroll to position [0, 0]
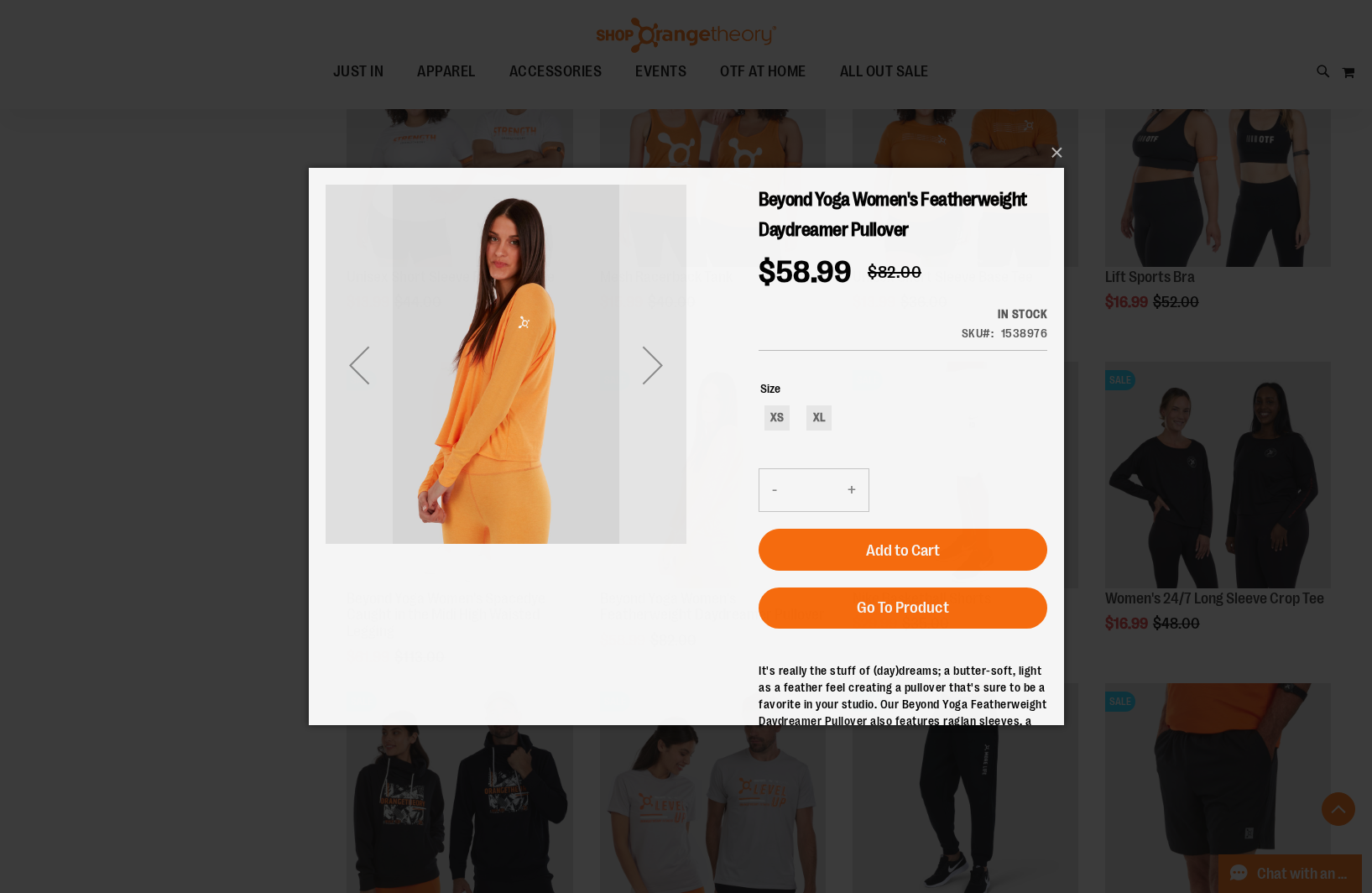
click at [656, 370] on div "Next" at bounding box center [651, 365] width 67 height 67
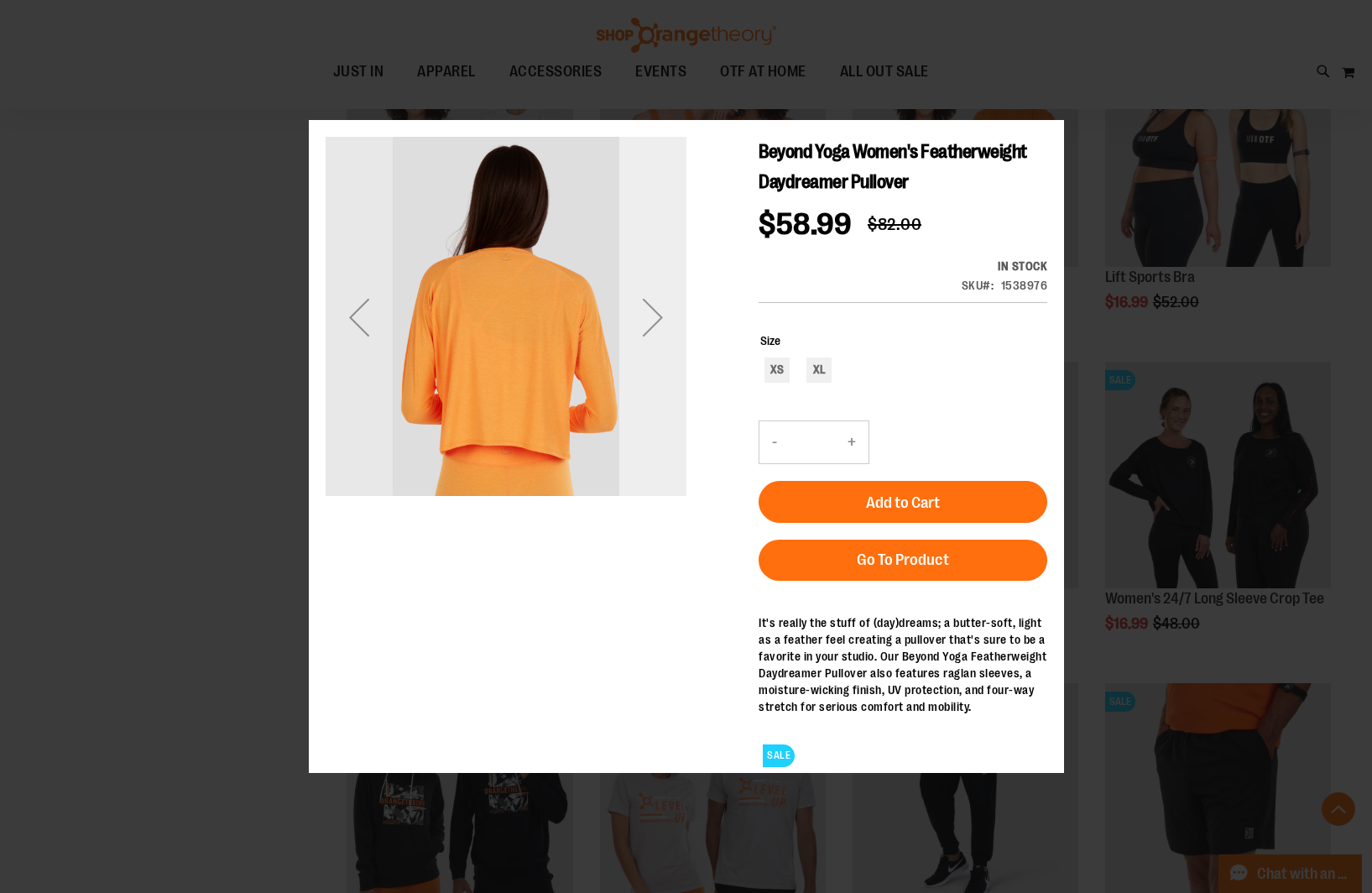
click at [656, 382] on div "Next" at bounding box center [651, 317] width 67 height 361
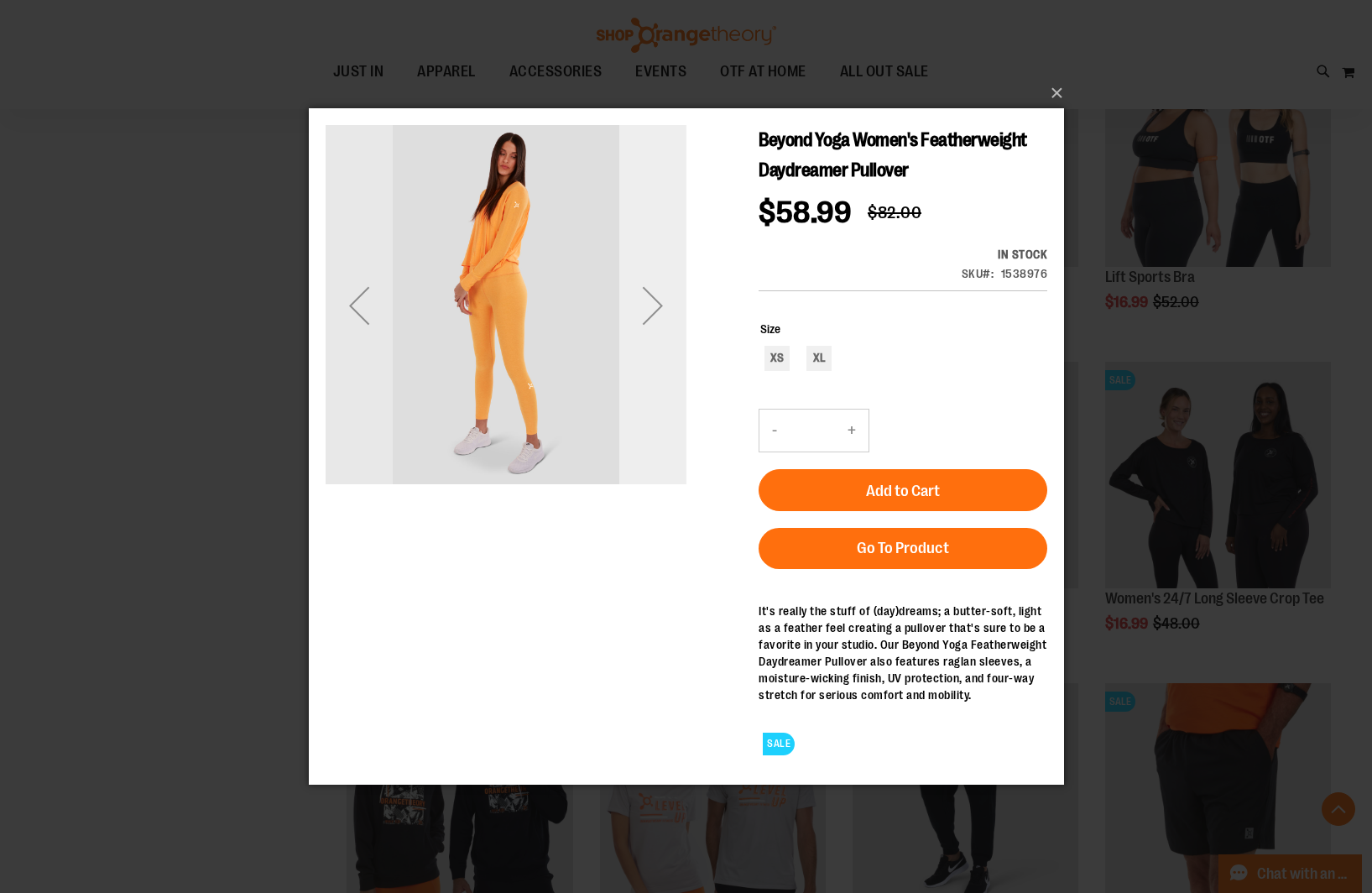
click at [656, 370] on div "Next" at bounding box center [651, 305] width 67 height 361
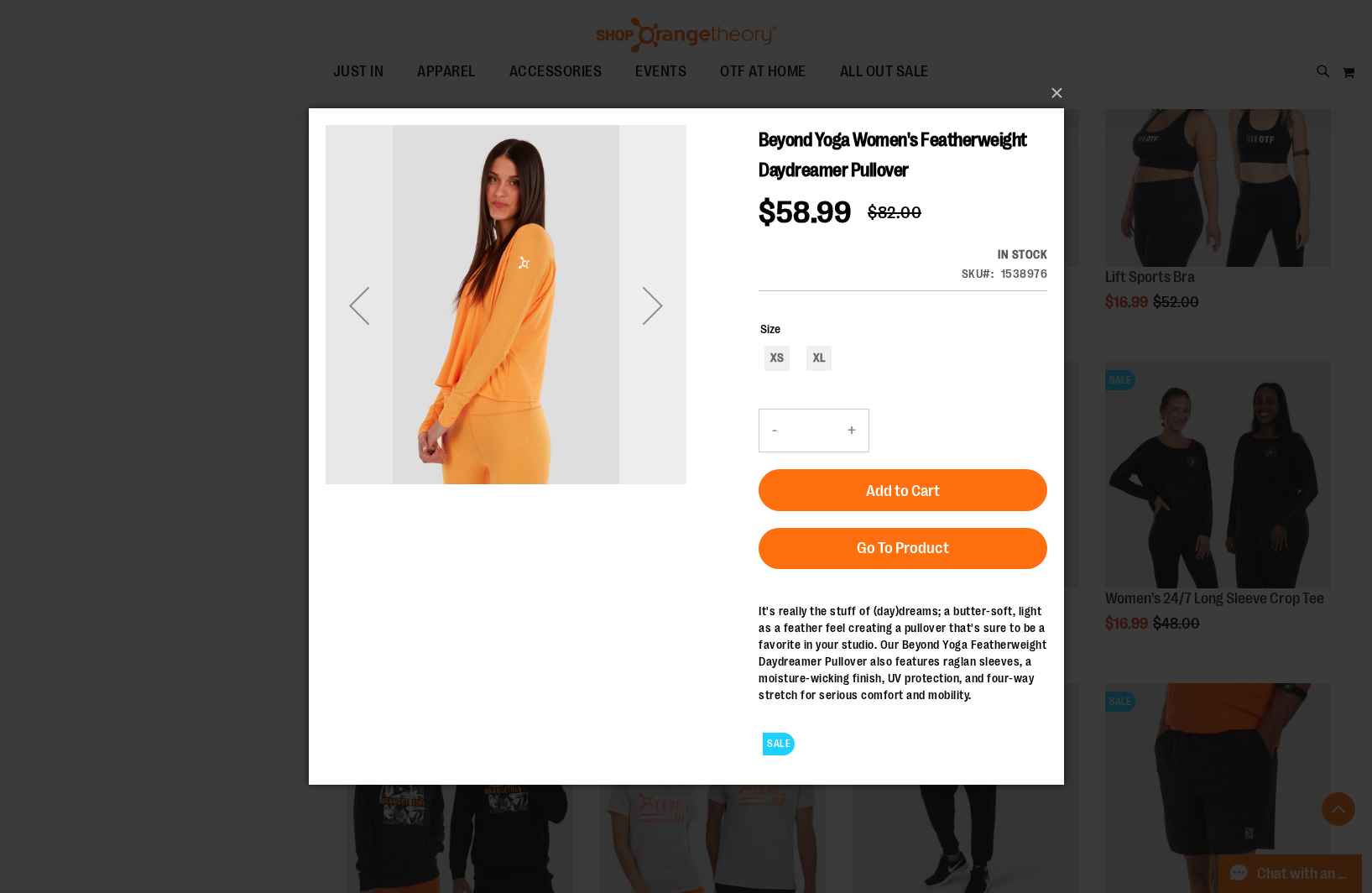
click at [656, 370] on div "Next" at bounding box center [651, 305] width 67 height 361
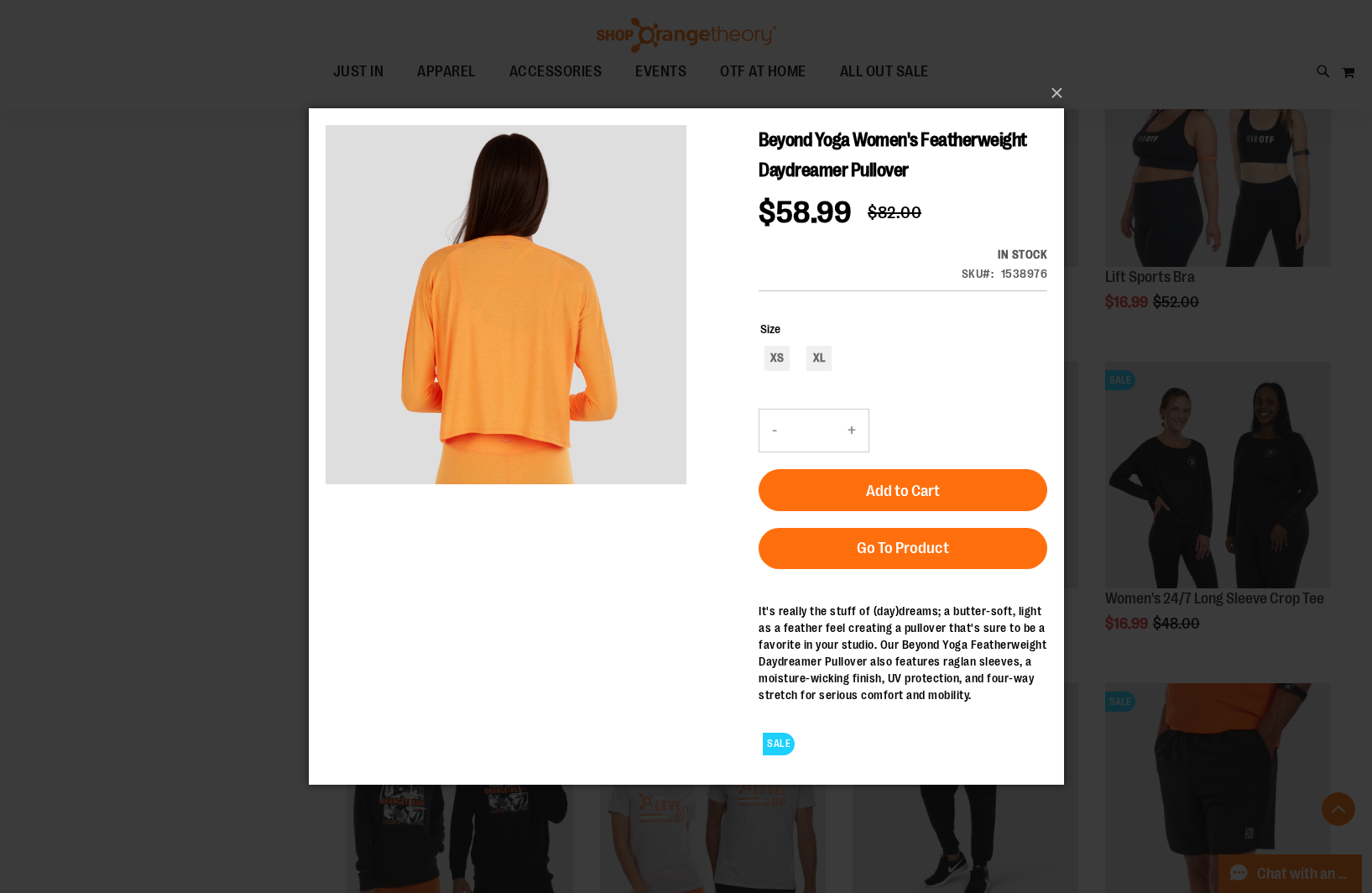
click at [310, 367] on main "Beyond Yoga Women's Featherweight Daydreamer Pullover $58.99 Regular Price $82.…" at bounding box center [686, 446] width 755 height 676
click at [61, 439] on div "×" at bounding box center [686, 446] width 1372 height 893
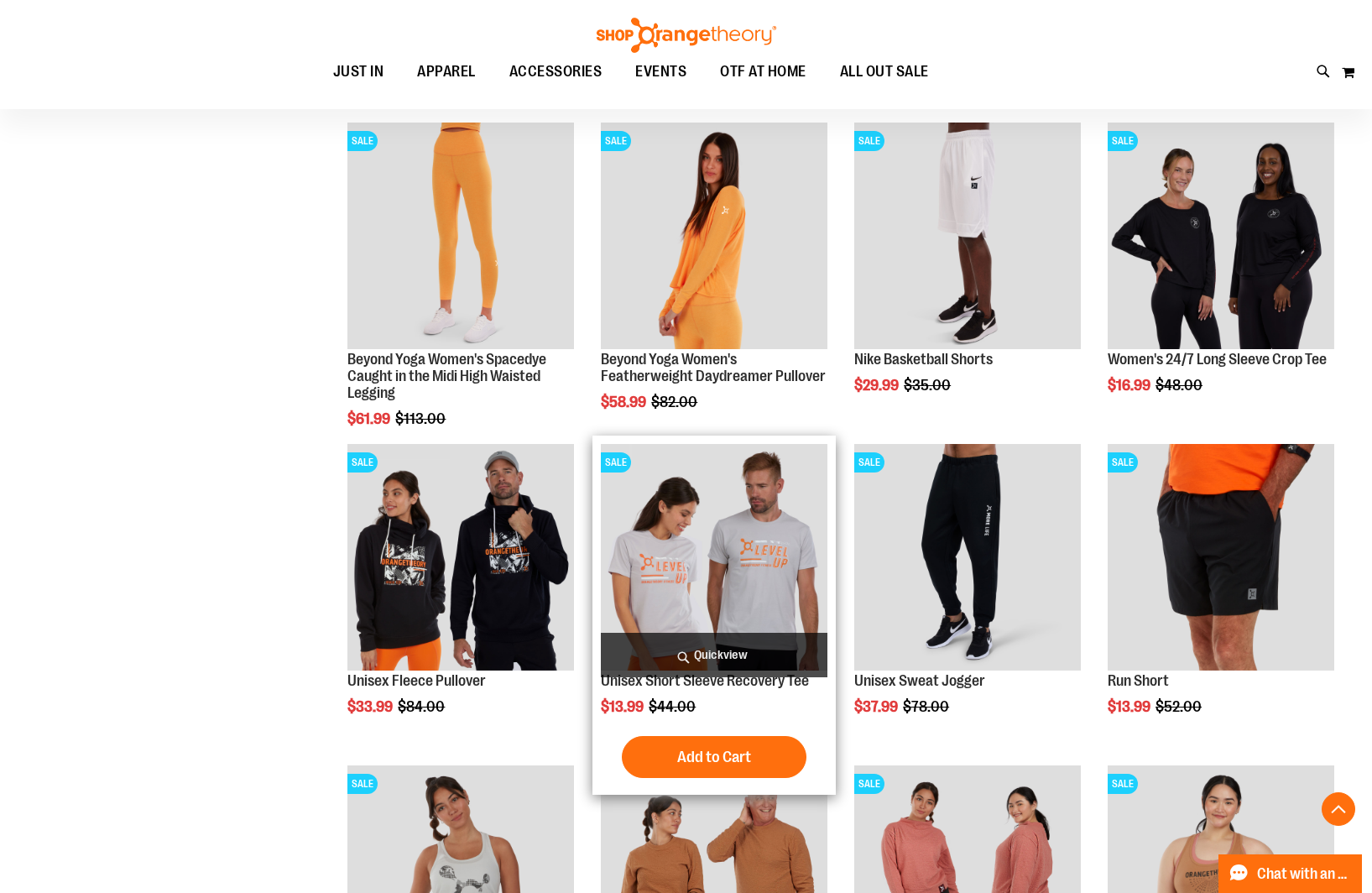
scroll to position [4965, 0]
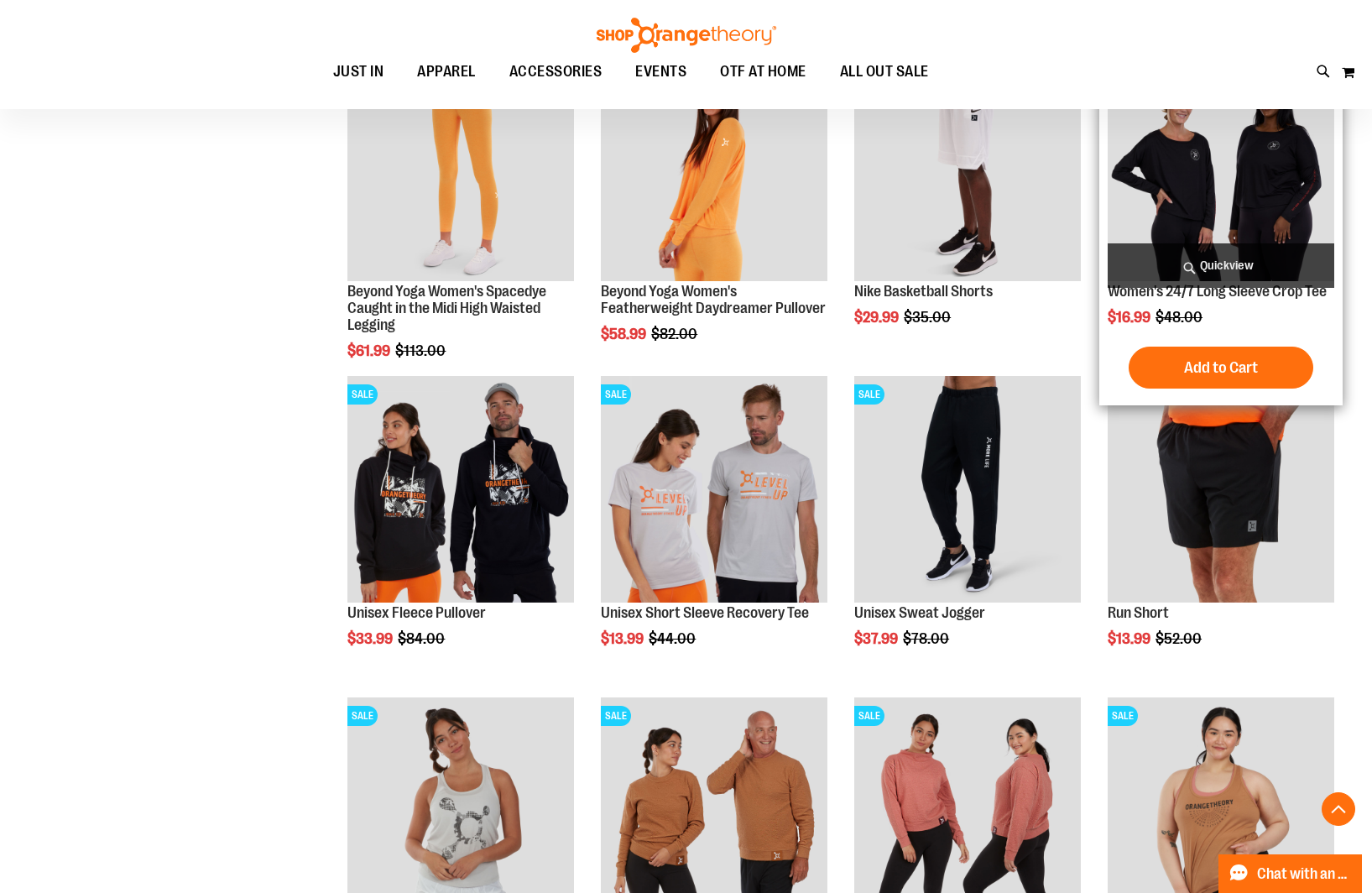
click at [1195, 261] on span "Quickview" at bounding box center [1220, 266] width 227 height 45
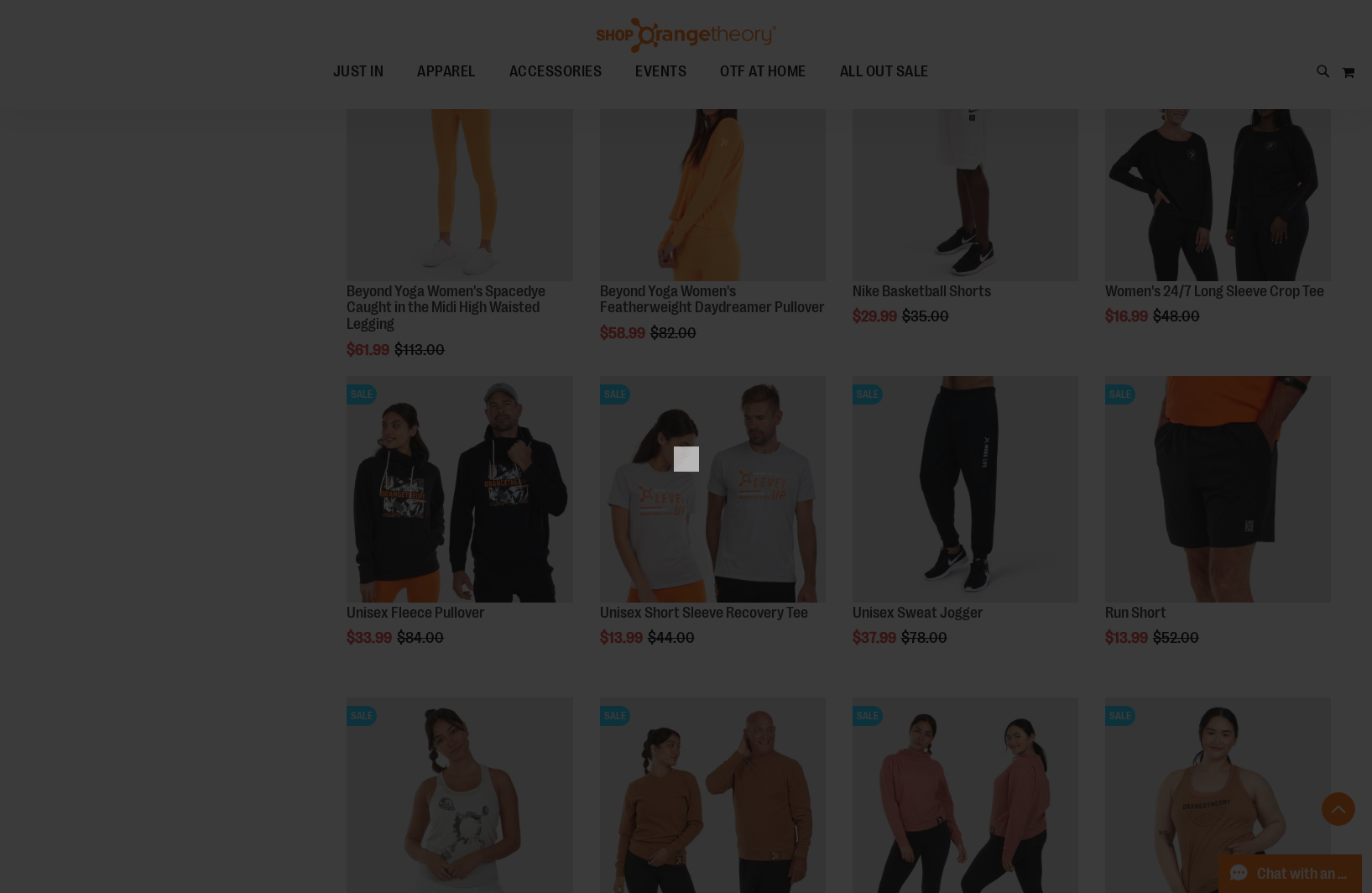
scroll to position [0, 0]
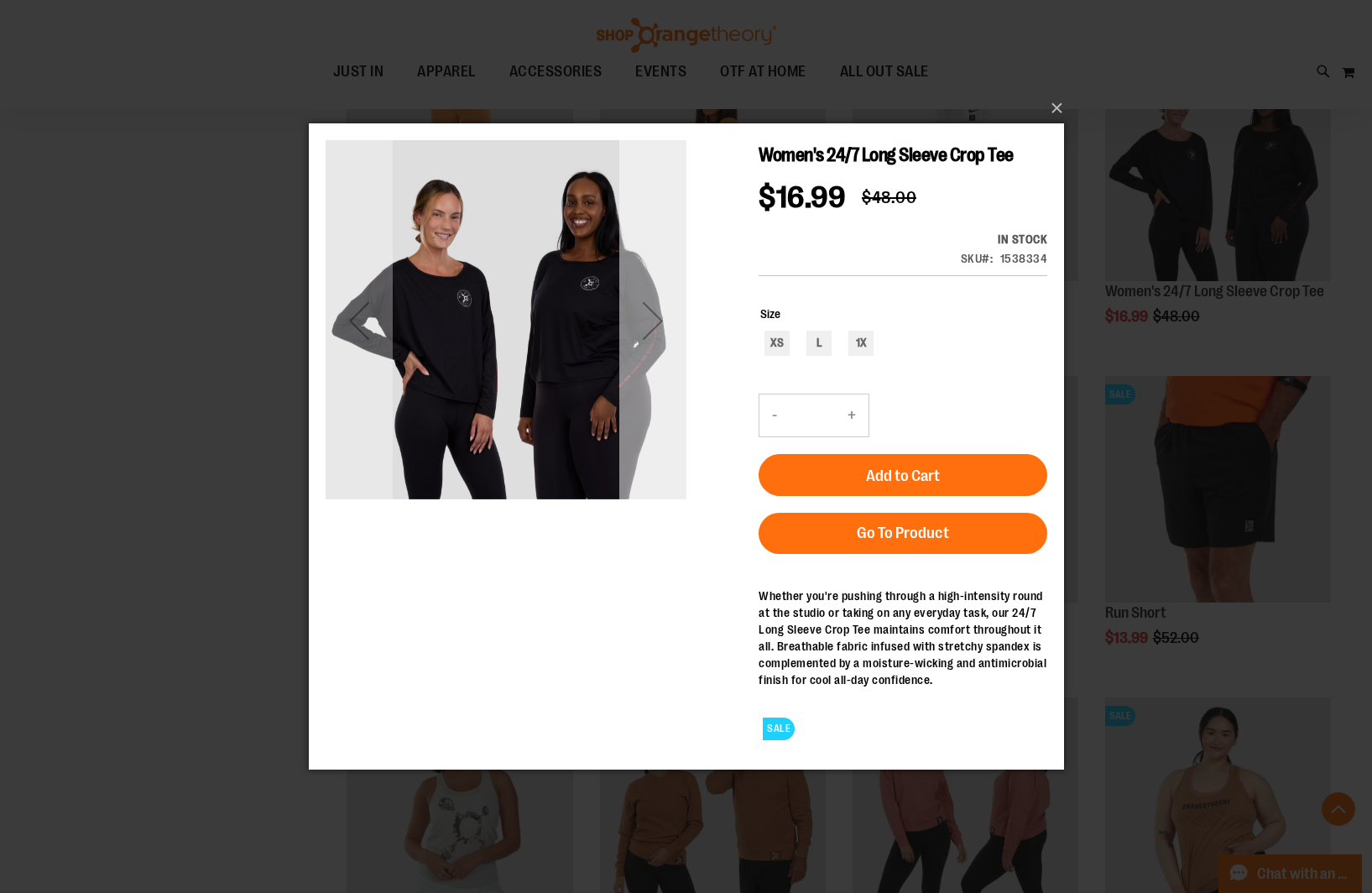
click at [655, 336] on div "Next" at bounding box center [651, 320] width 67 height 67
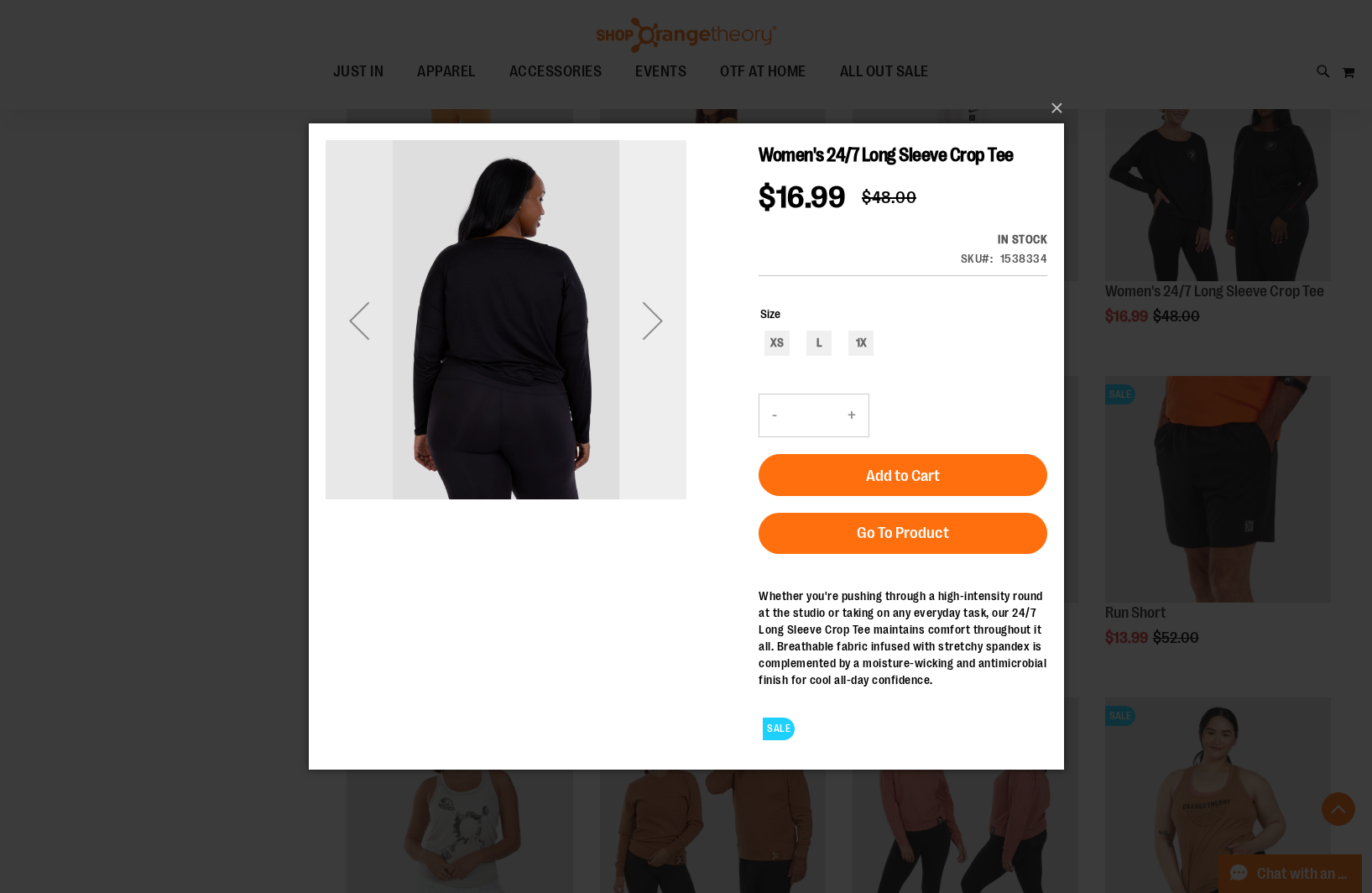
click at [655, 336] on div "Next" at bounding box center [651, 320] width 67 height 67
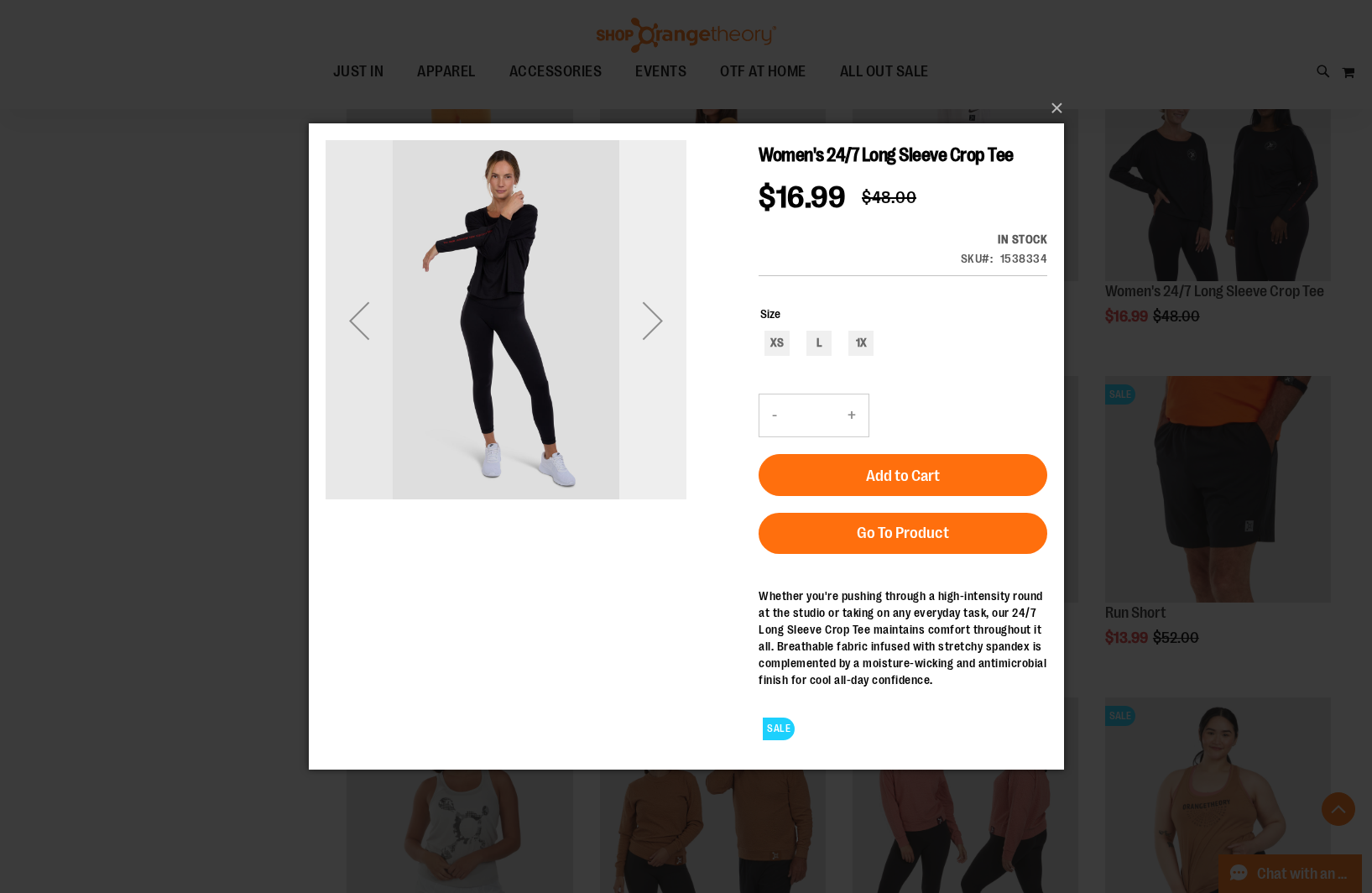
click at [654, 339] on div "Next" at bounding box center [651, 320] width 67 height 67
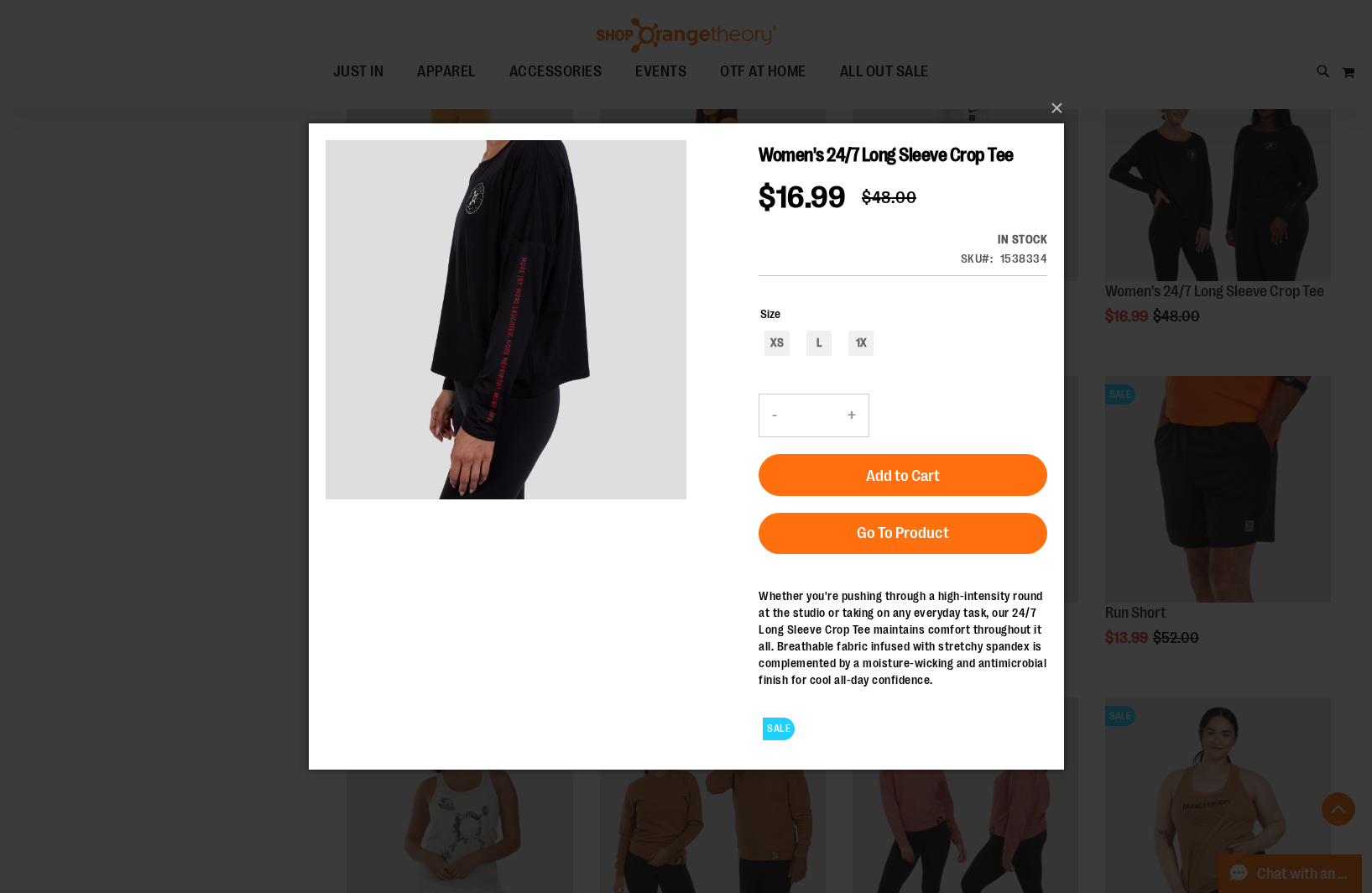
click at [267, 339] on div "×" at bounding box center [686, 446] width 1372 height 893
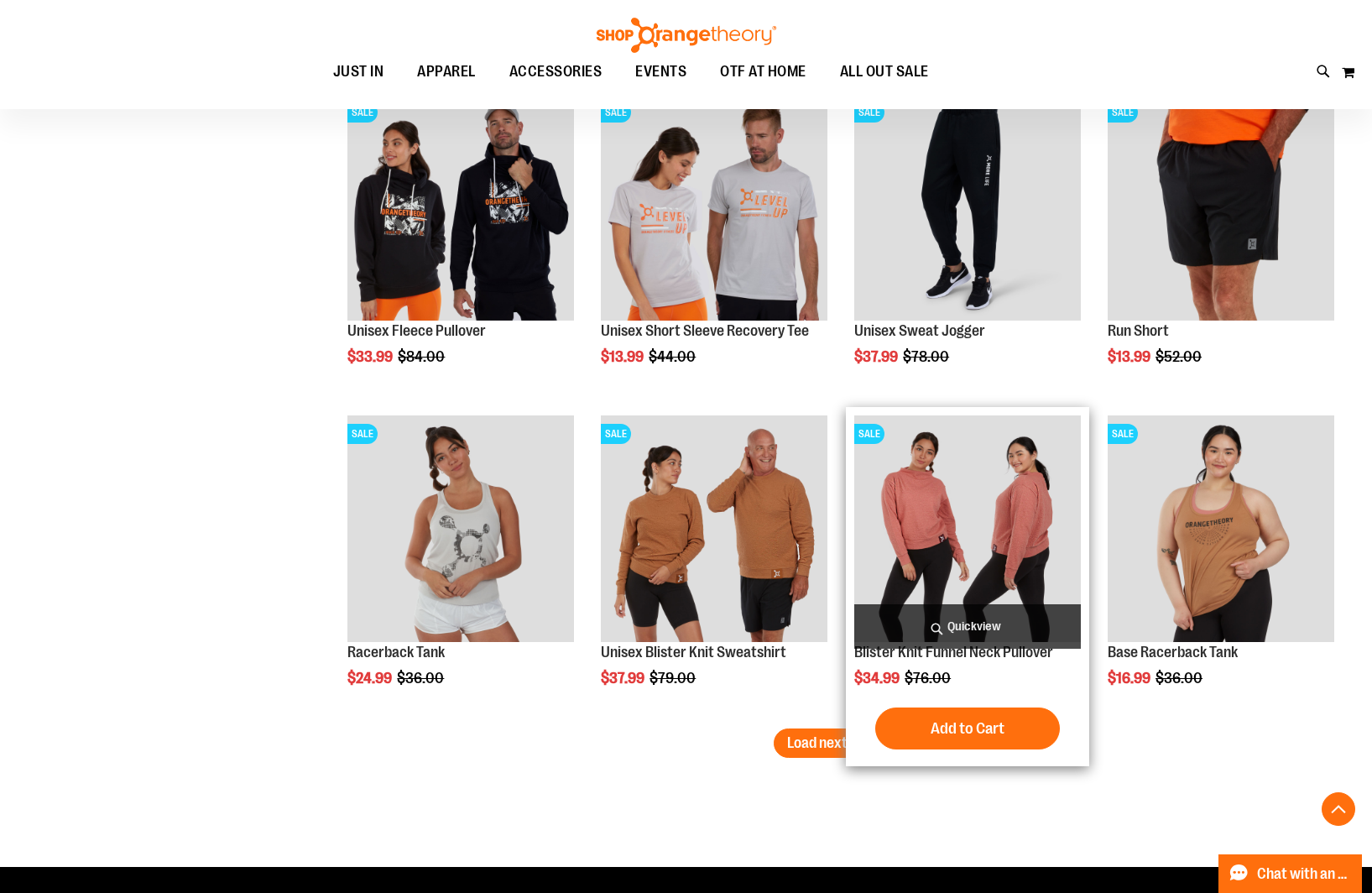
scroll to position [5258, 0]
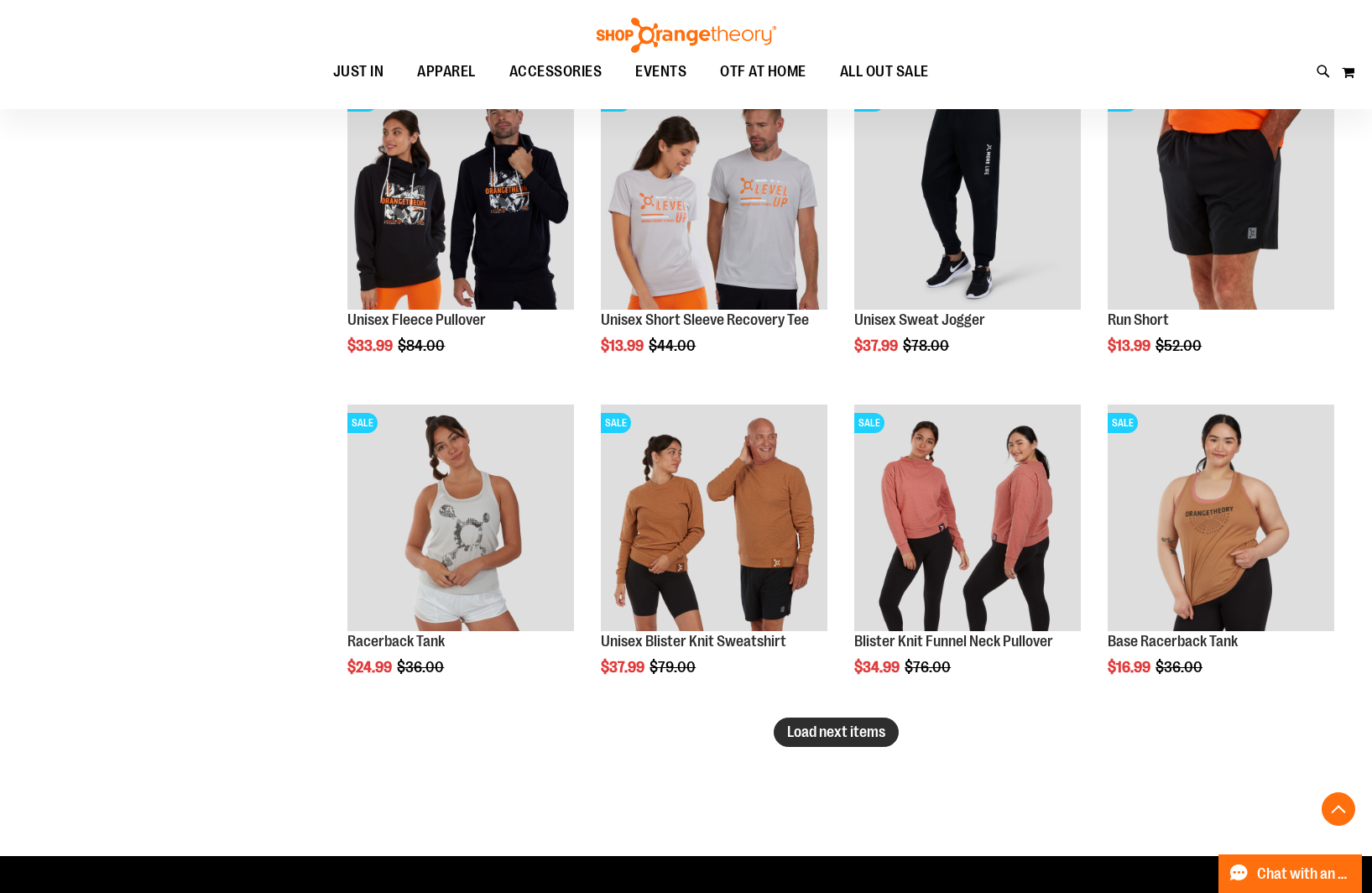
click at [806, 725] on span "Load next items" at bounding box center [835, 732] width 98 height 17
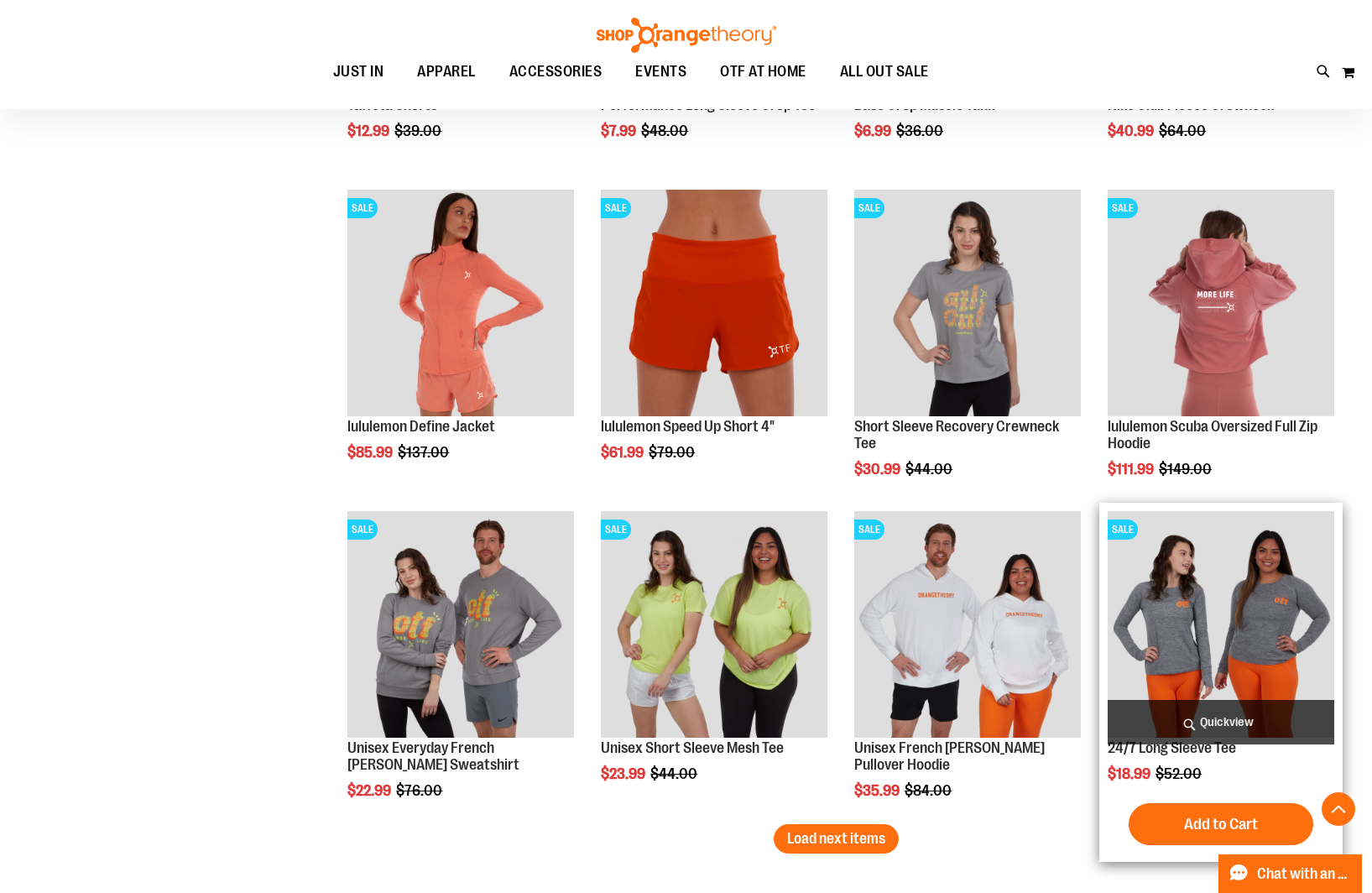
scroll to position [6114, 0]
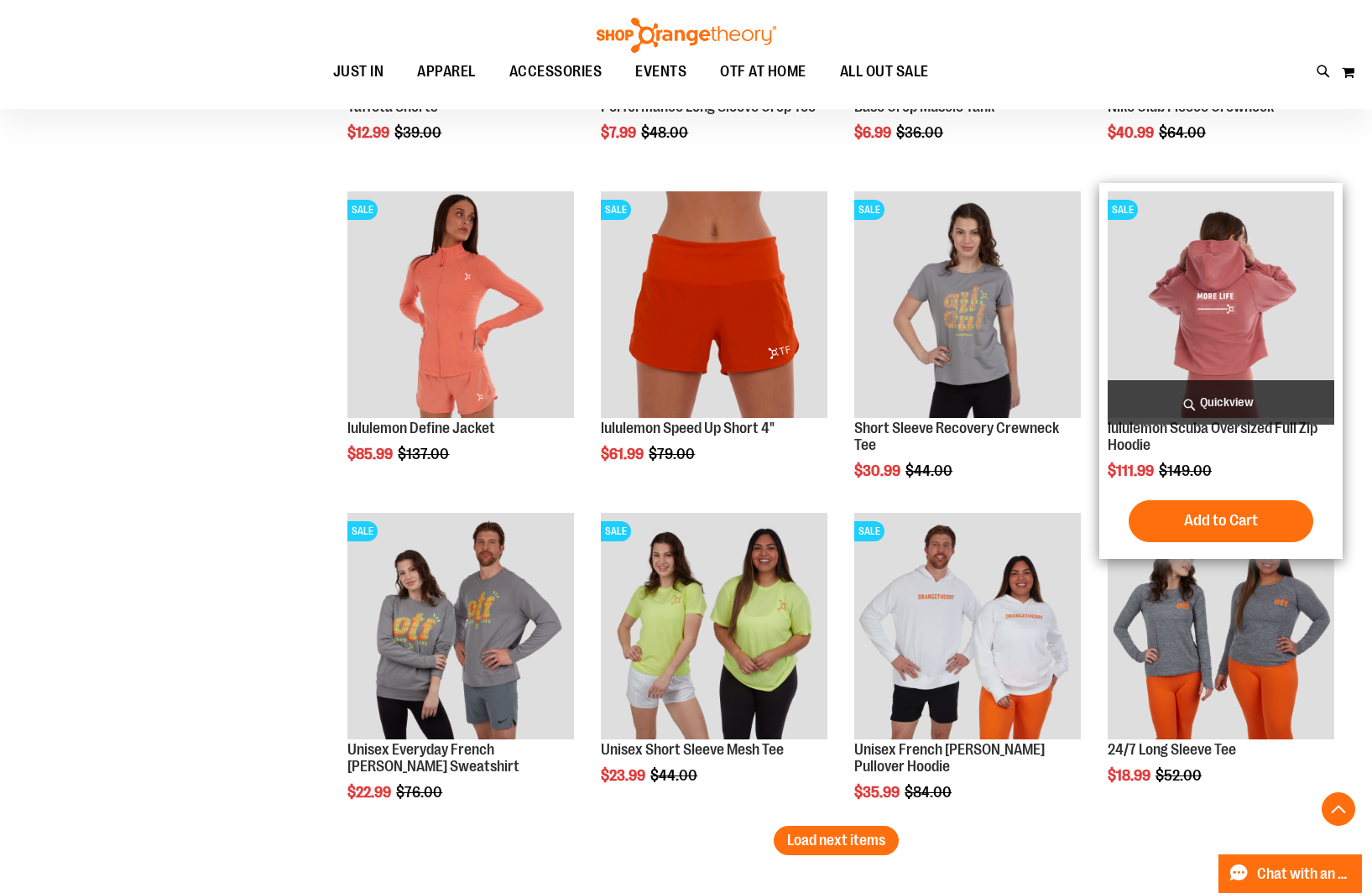
click at [1255, 387] on span "Quickview" at bounding box center [1220, 403] width 227 height 45
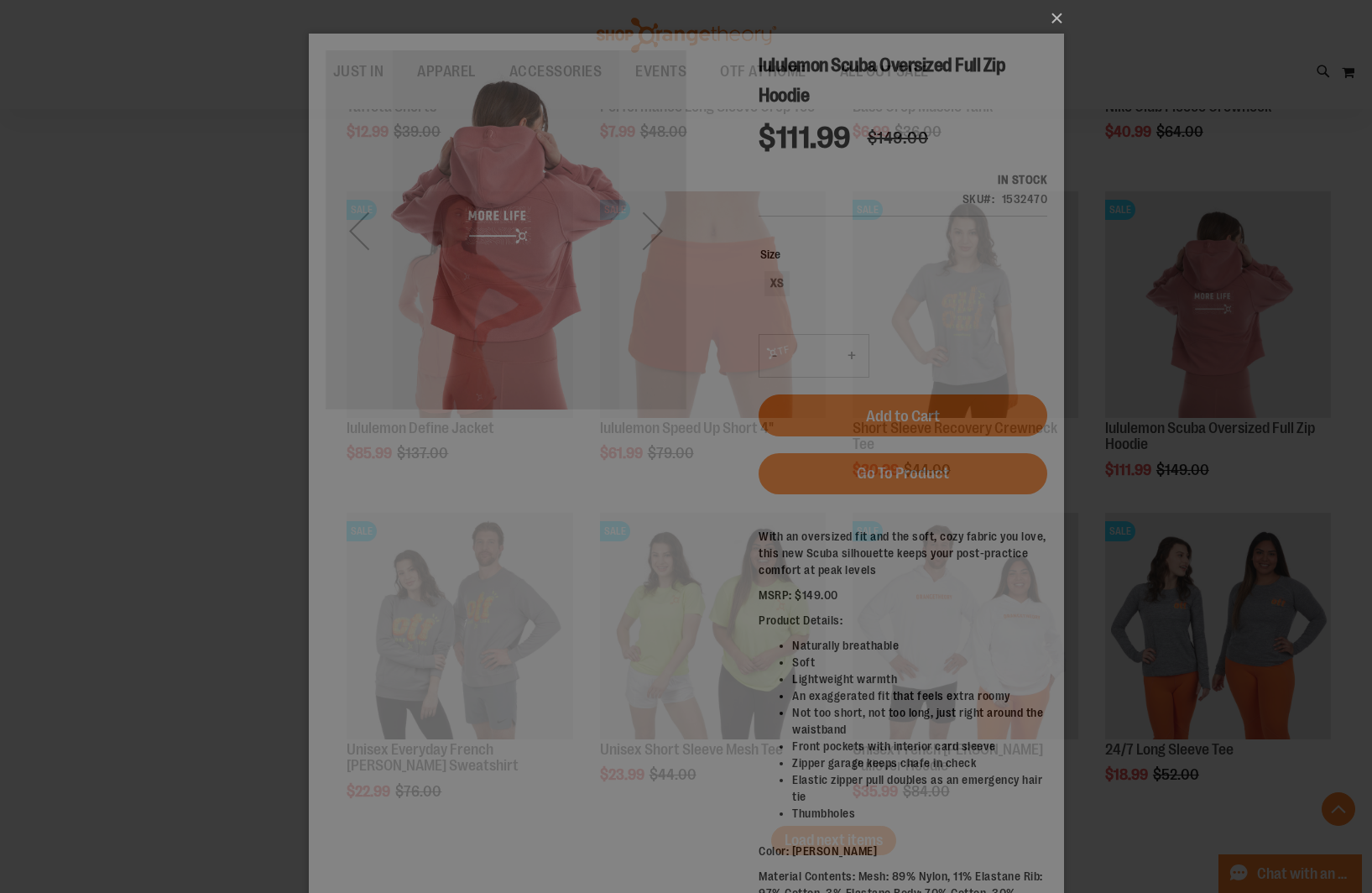
scroll to position [0, 0]
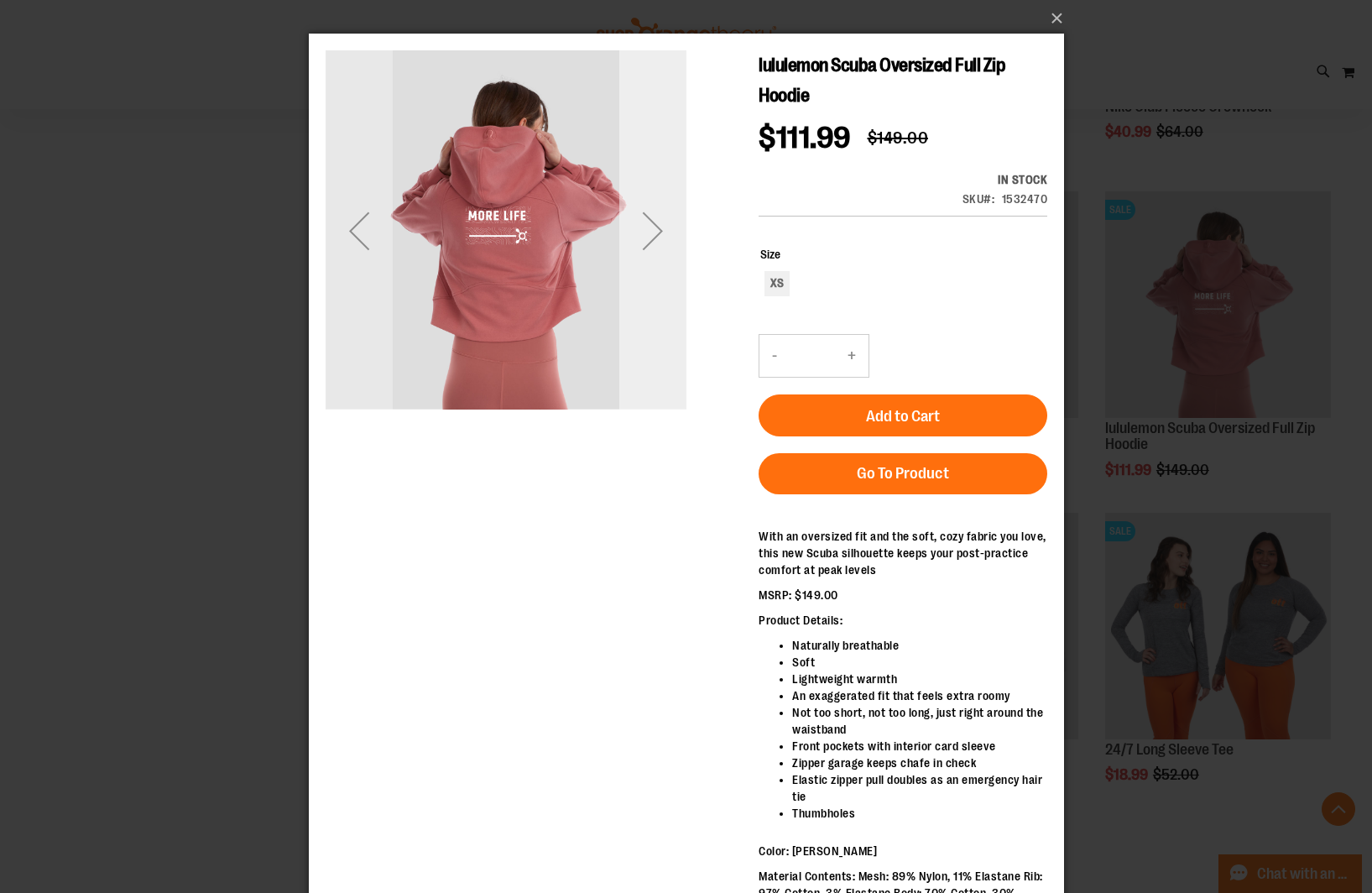
click at [650, 239] on div "Next" at bounding box center [651, 231] width 67 height 67
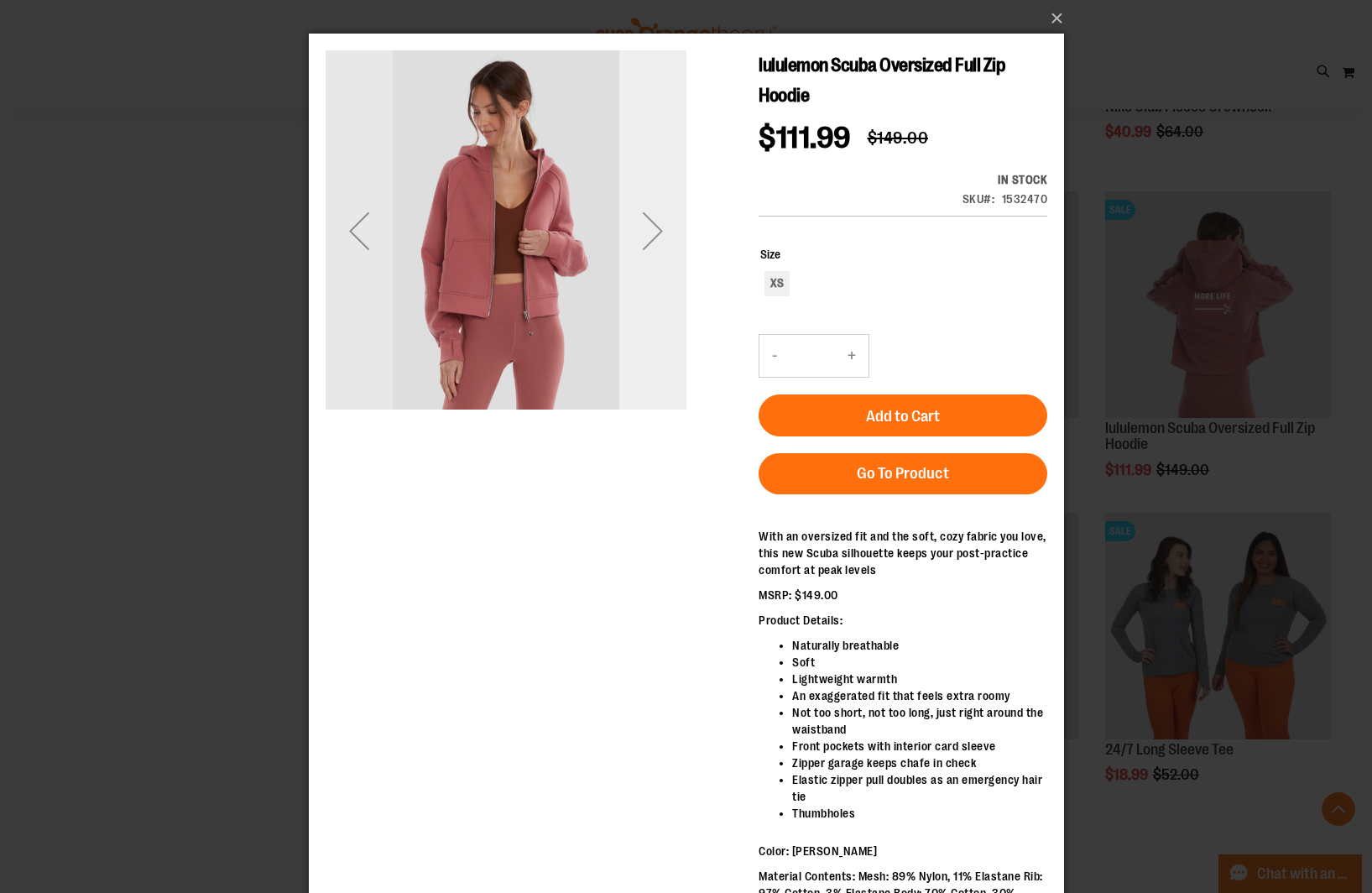
click at [650, 239] on div "Next" at bounding box center [651, 231] width 67 height 67
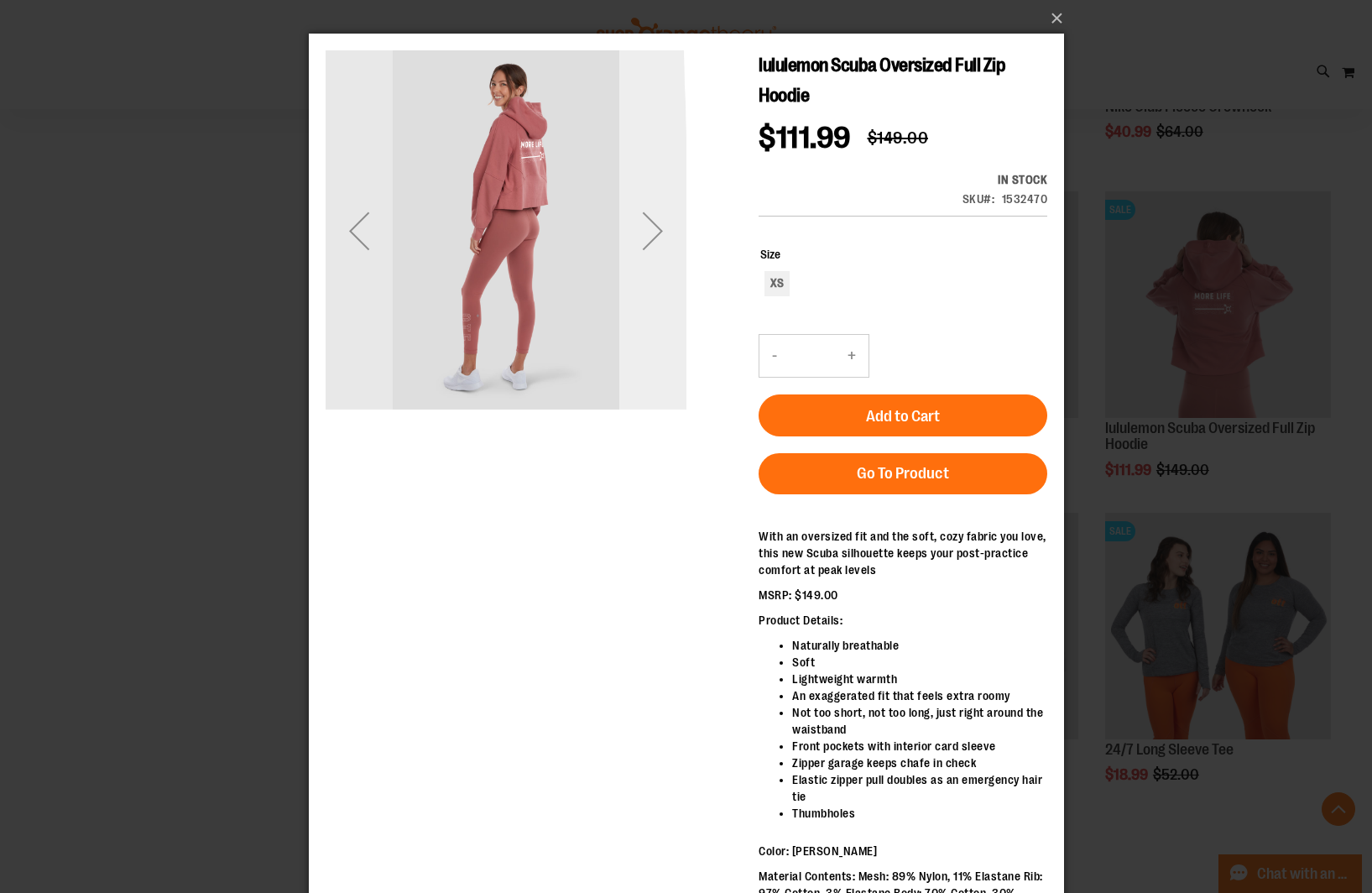
click at [650, 239] on div "Next" at bounding box center [651, 231] width 67 height 67
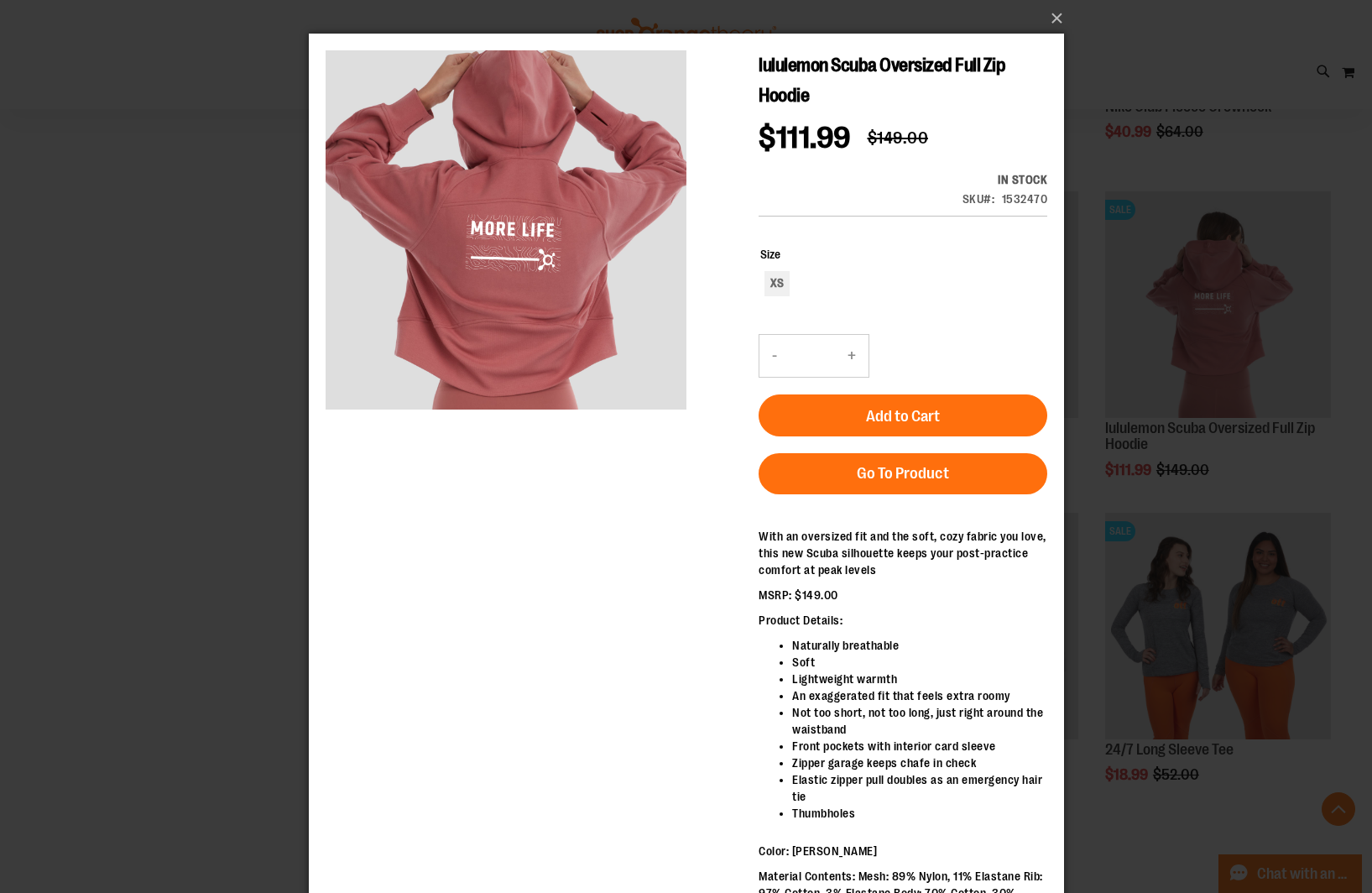
click at [182, 275] on div "×" at bounding box center [686, 446] width 1372 height 893
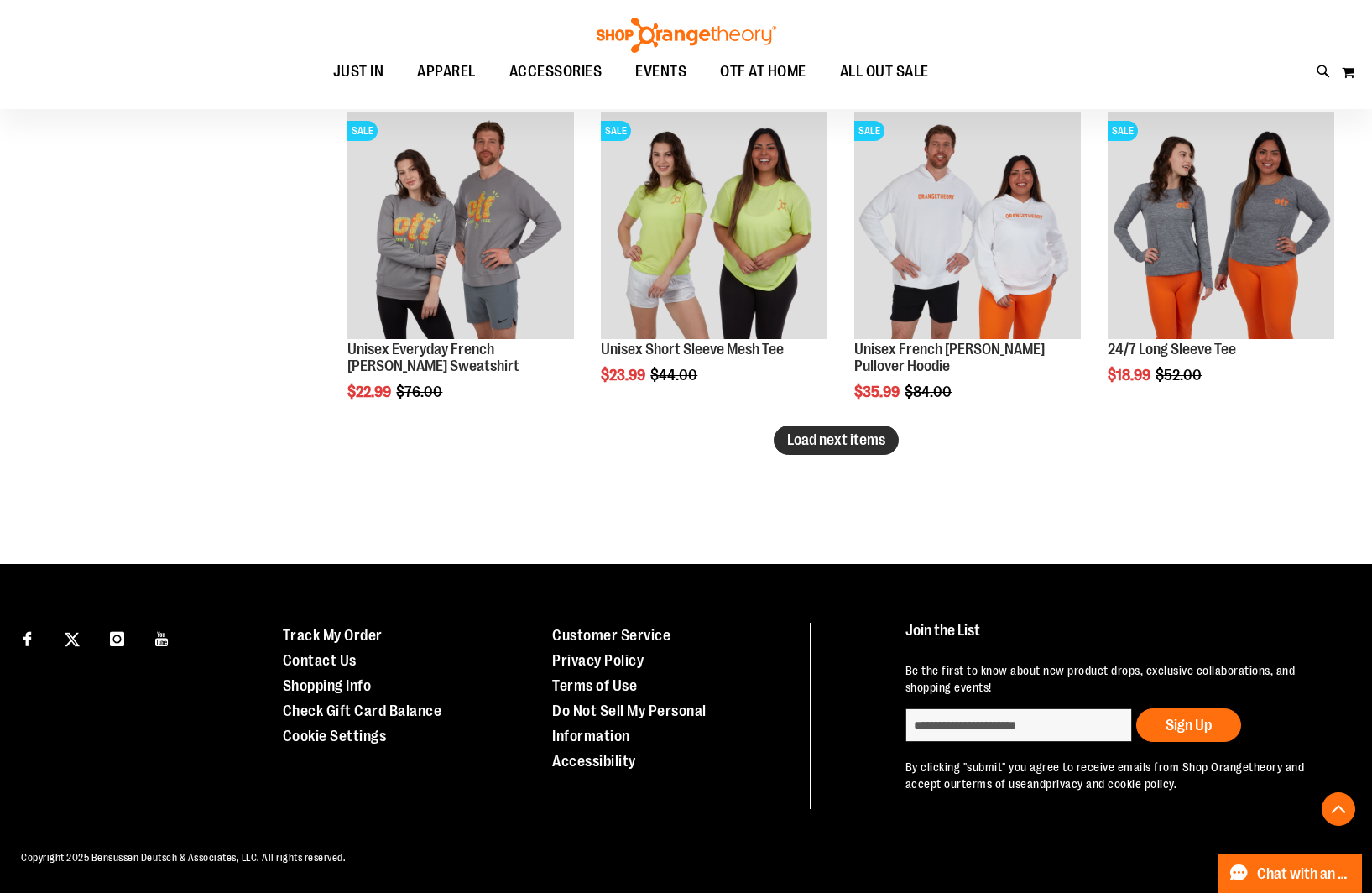
click at [814, 438] on span "Load next items" at bounding box center [835, 439] width 98 height 17
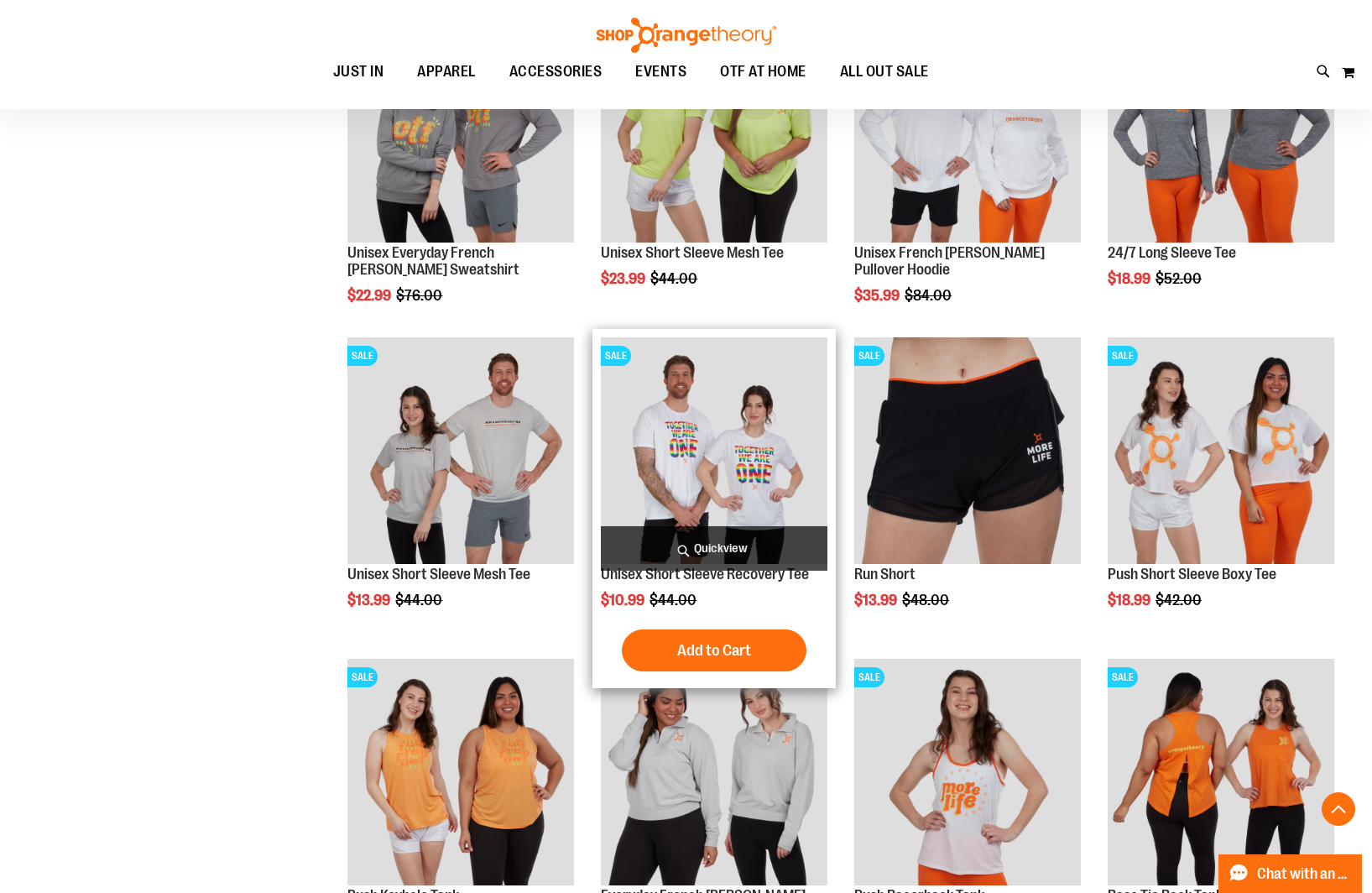
scroll to position [6626, 0]
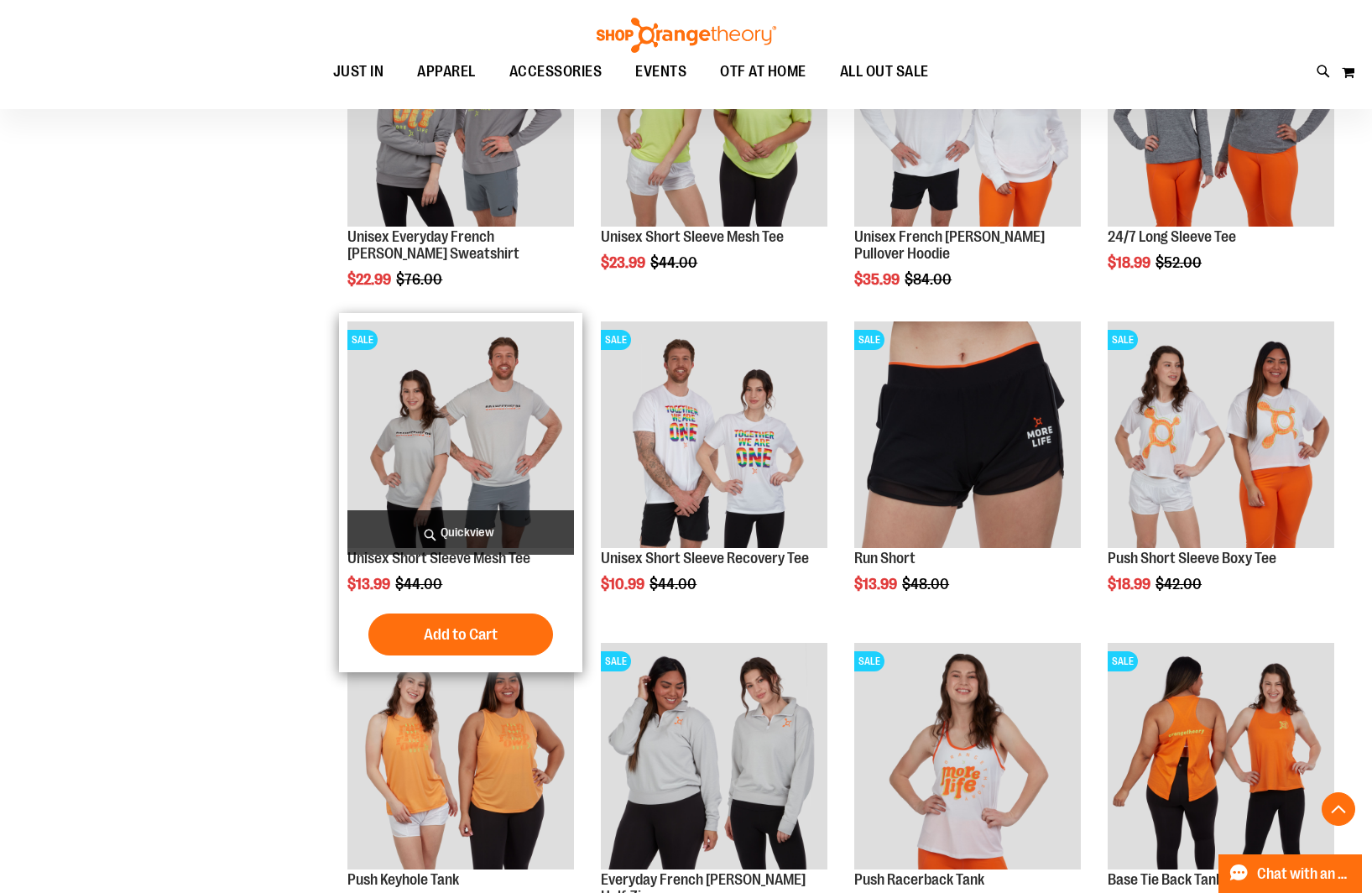
click at [498, 532] on span "Quickview" at bounding box center [460, 533] width 227 height 45
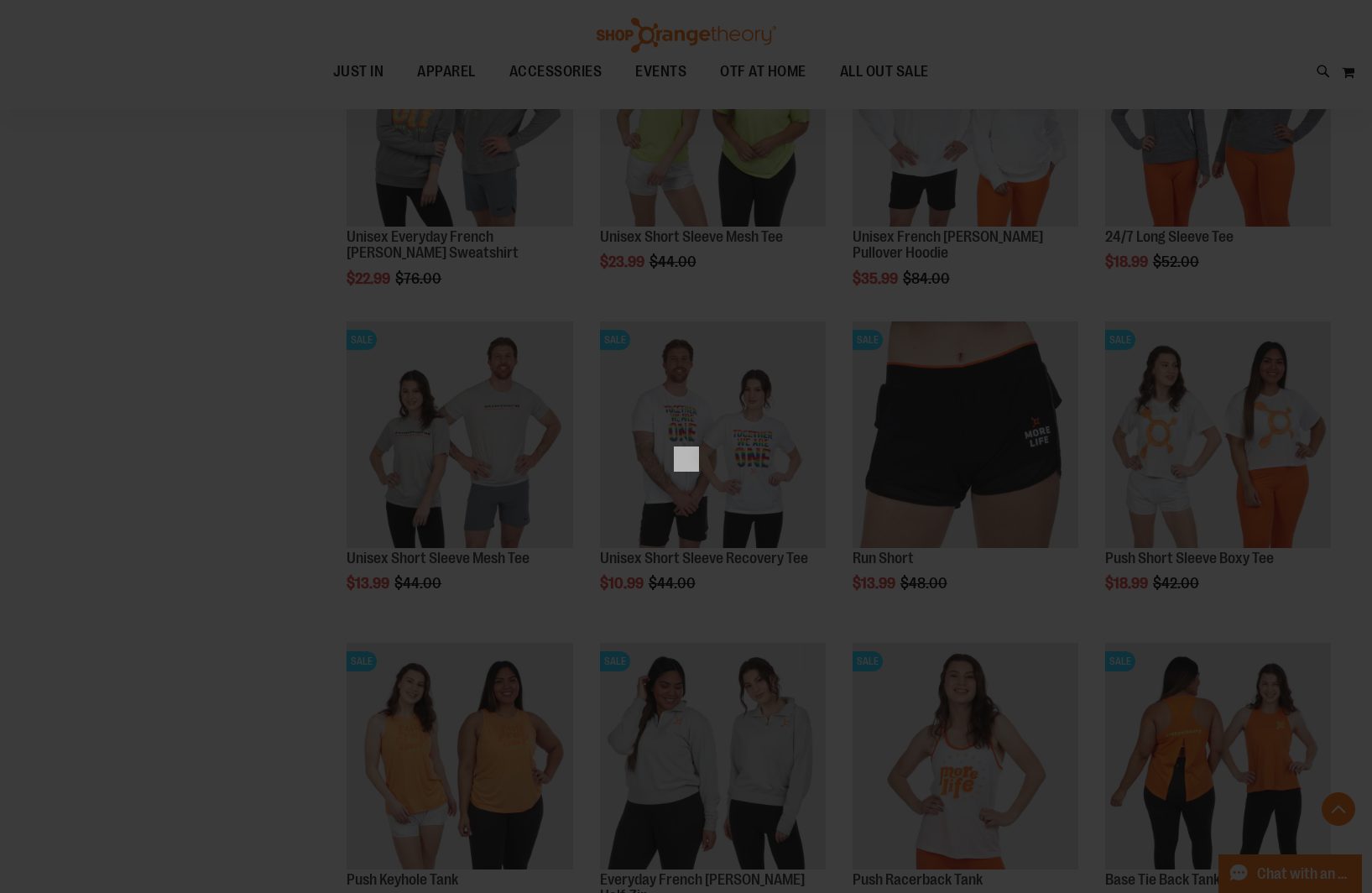
scroll to position [0, 0]
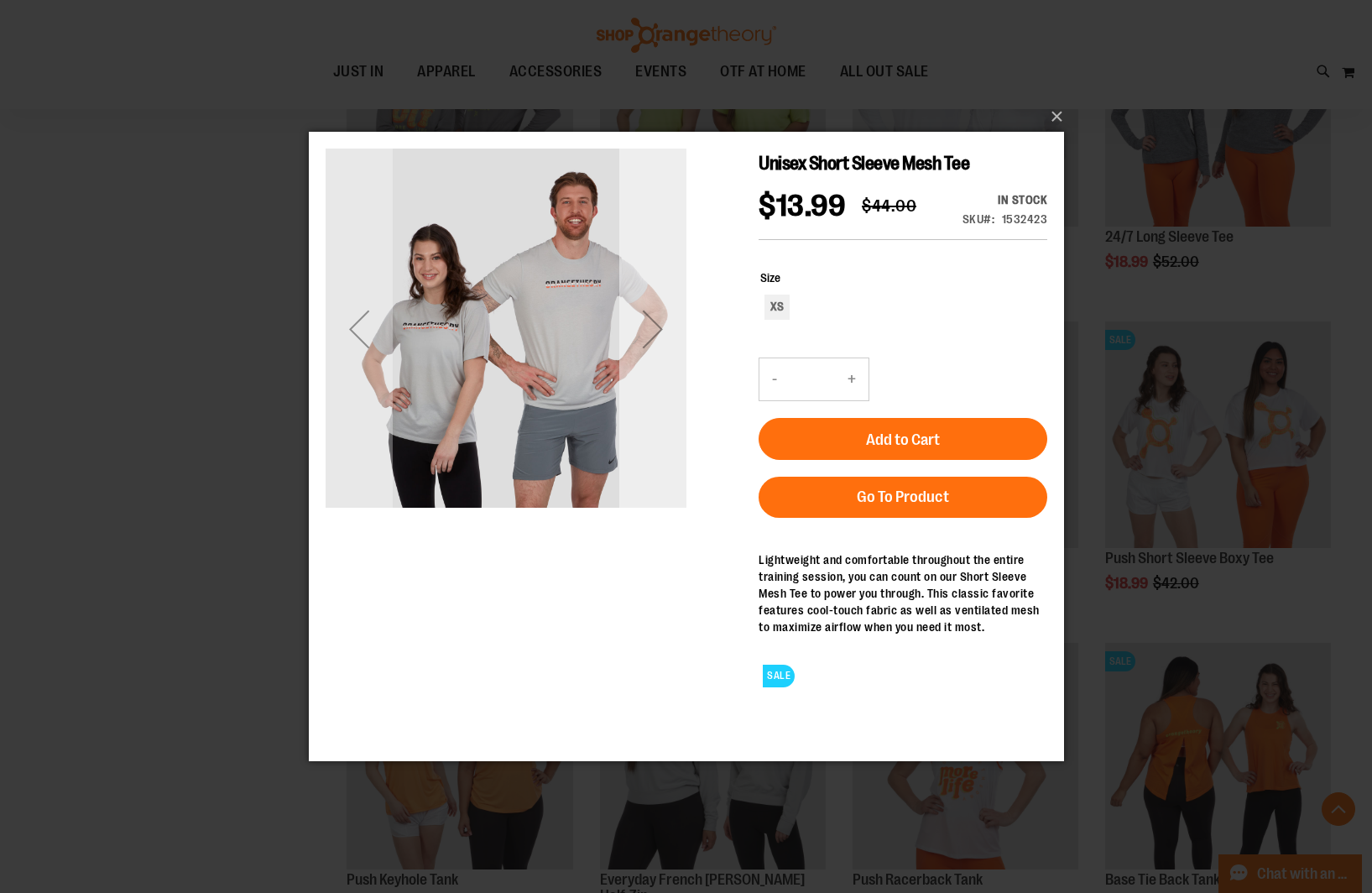
click at [657, 340] on div "Next" at bounding box center [651, 329] width 67 height 67
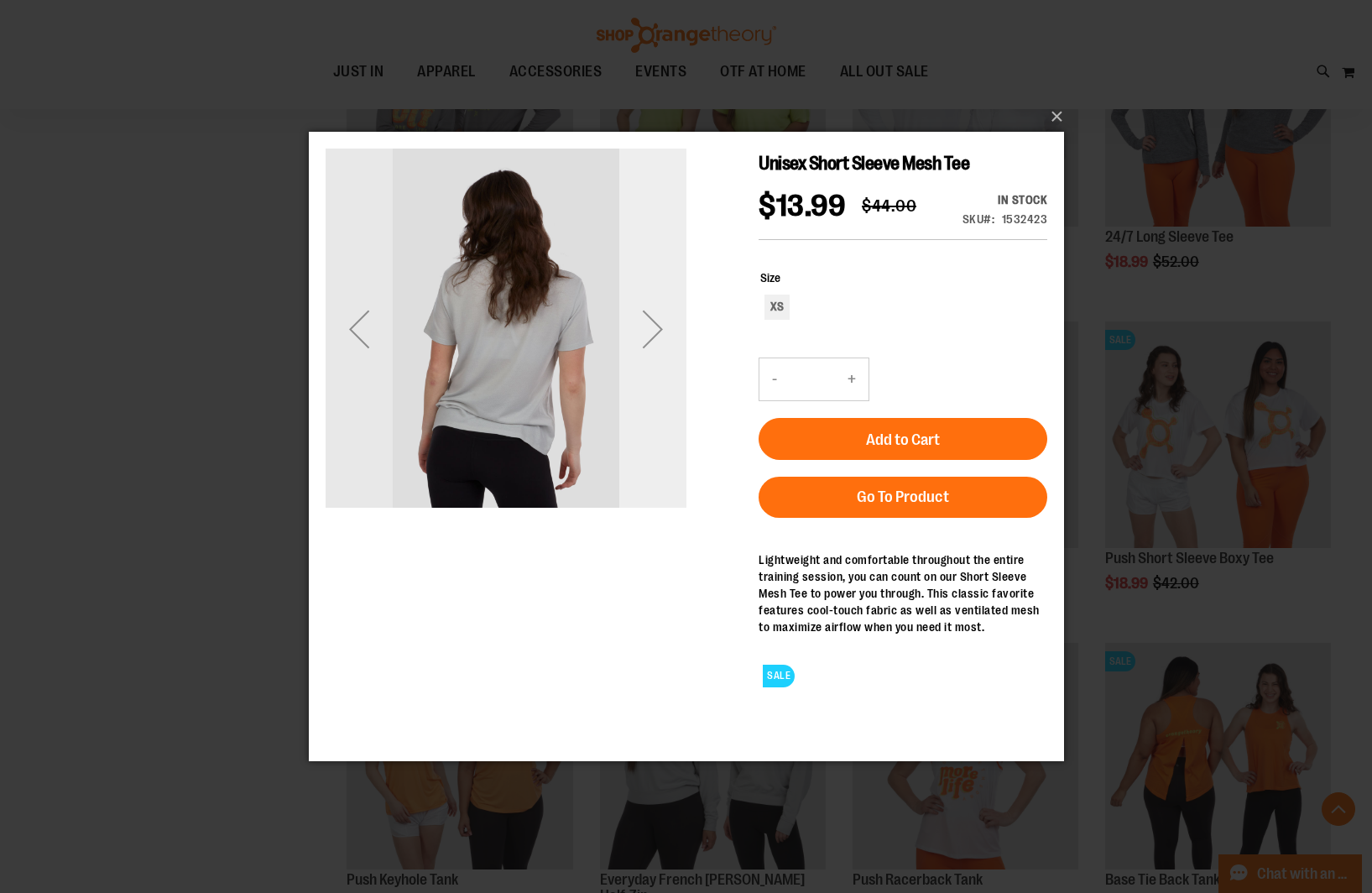
click at [657, 335] on div "Next" at bounding box center [651, 329] width 67 height 67
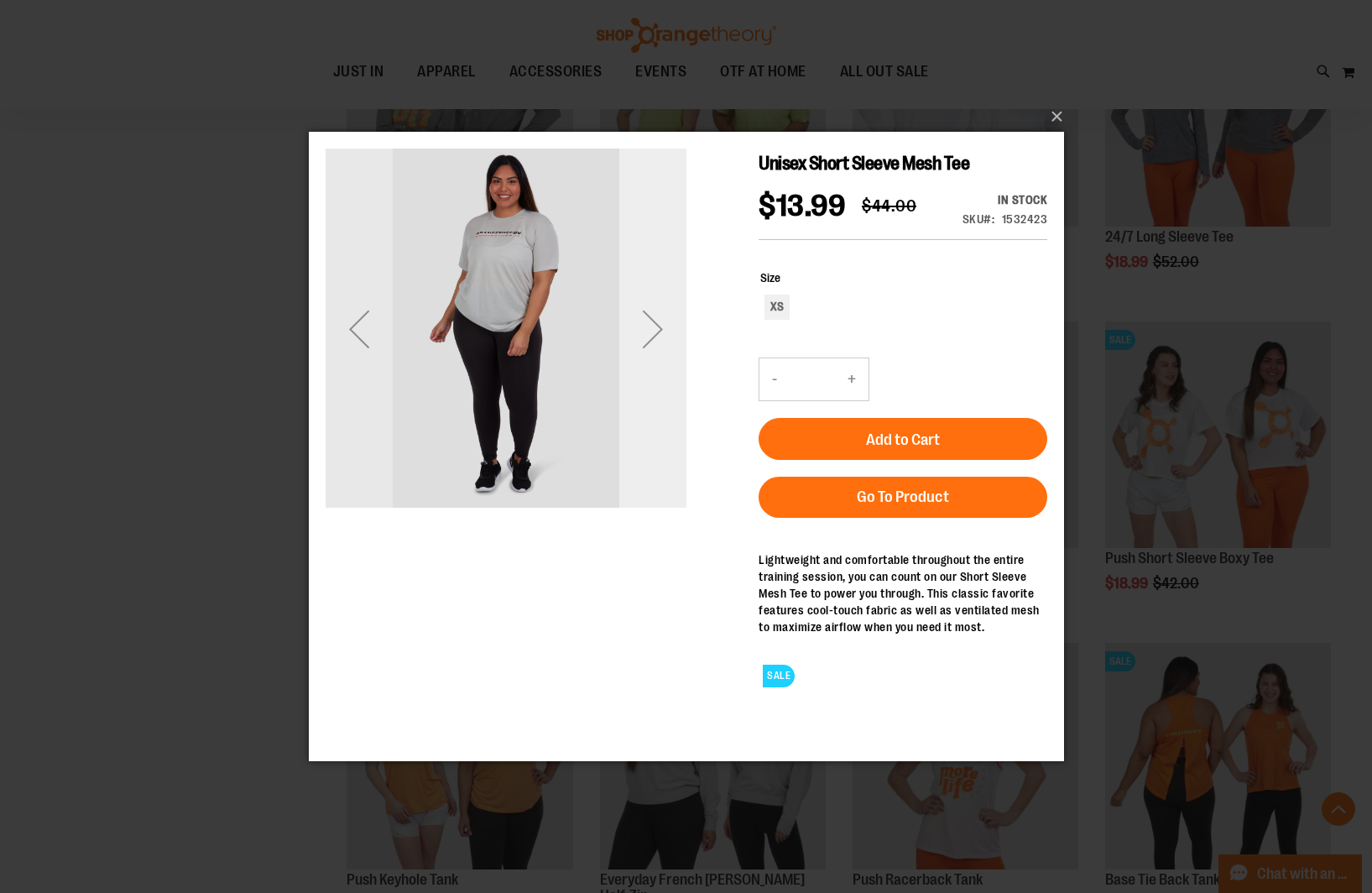
click at [657, 330] on div "Next" at bounding box center [651, 329] width 67 height 67
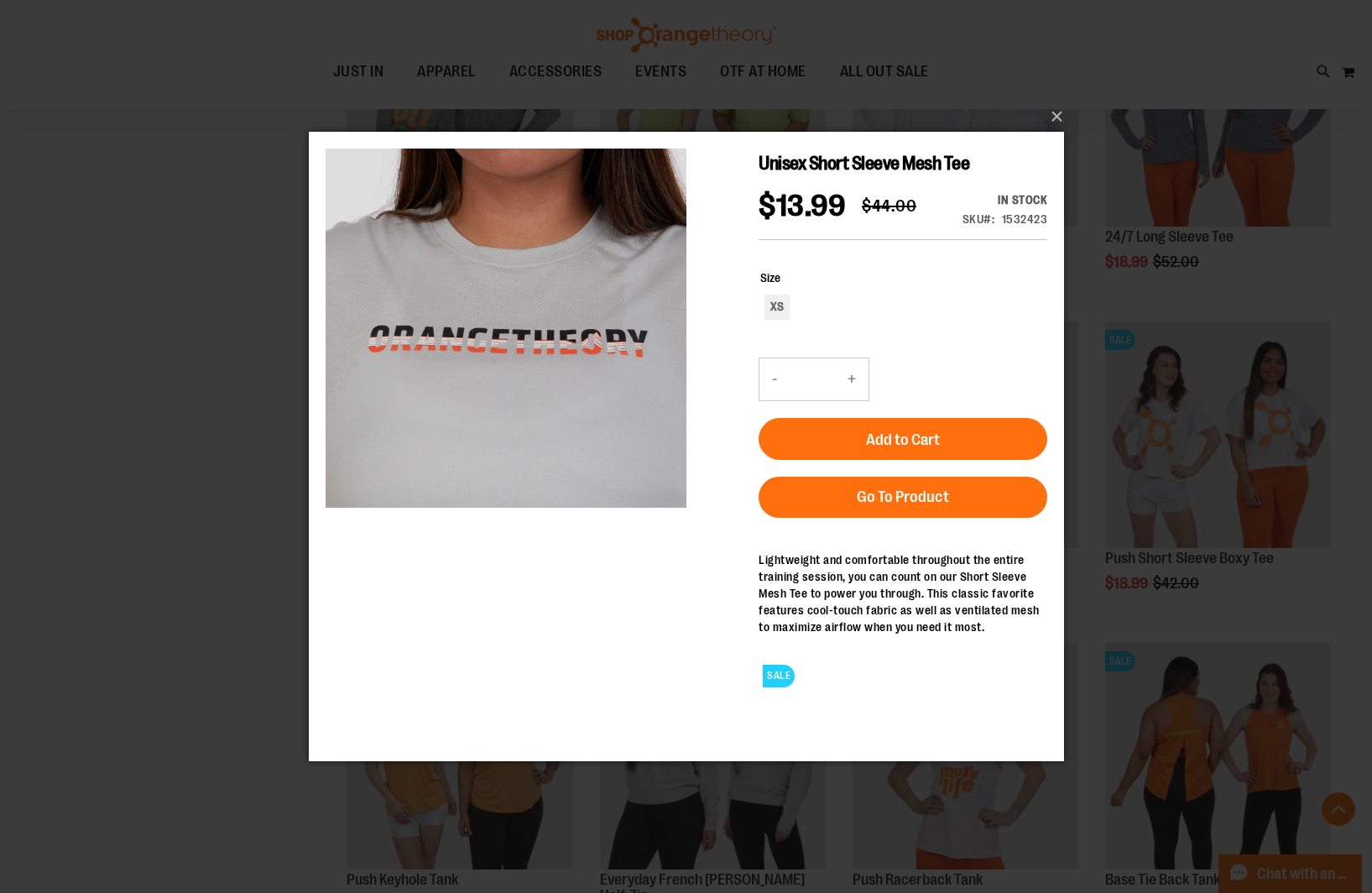
click at [225, 365] on div "×" at bounding box center [686, 446] width 1372 height 893
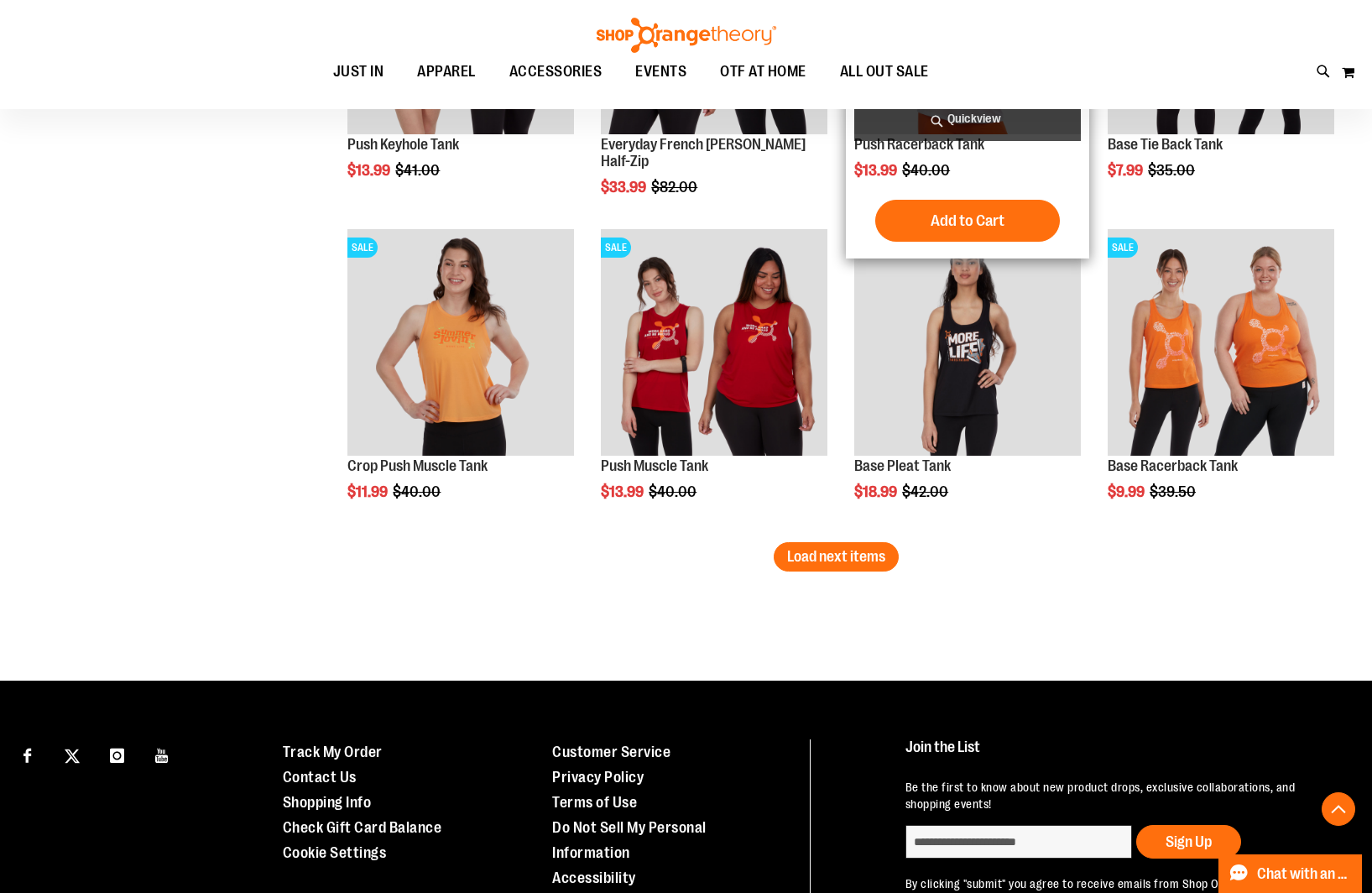
scroll to position [7399, 0]
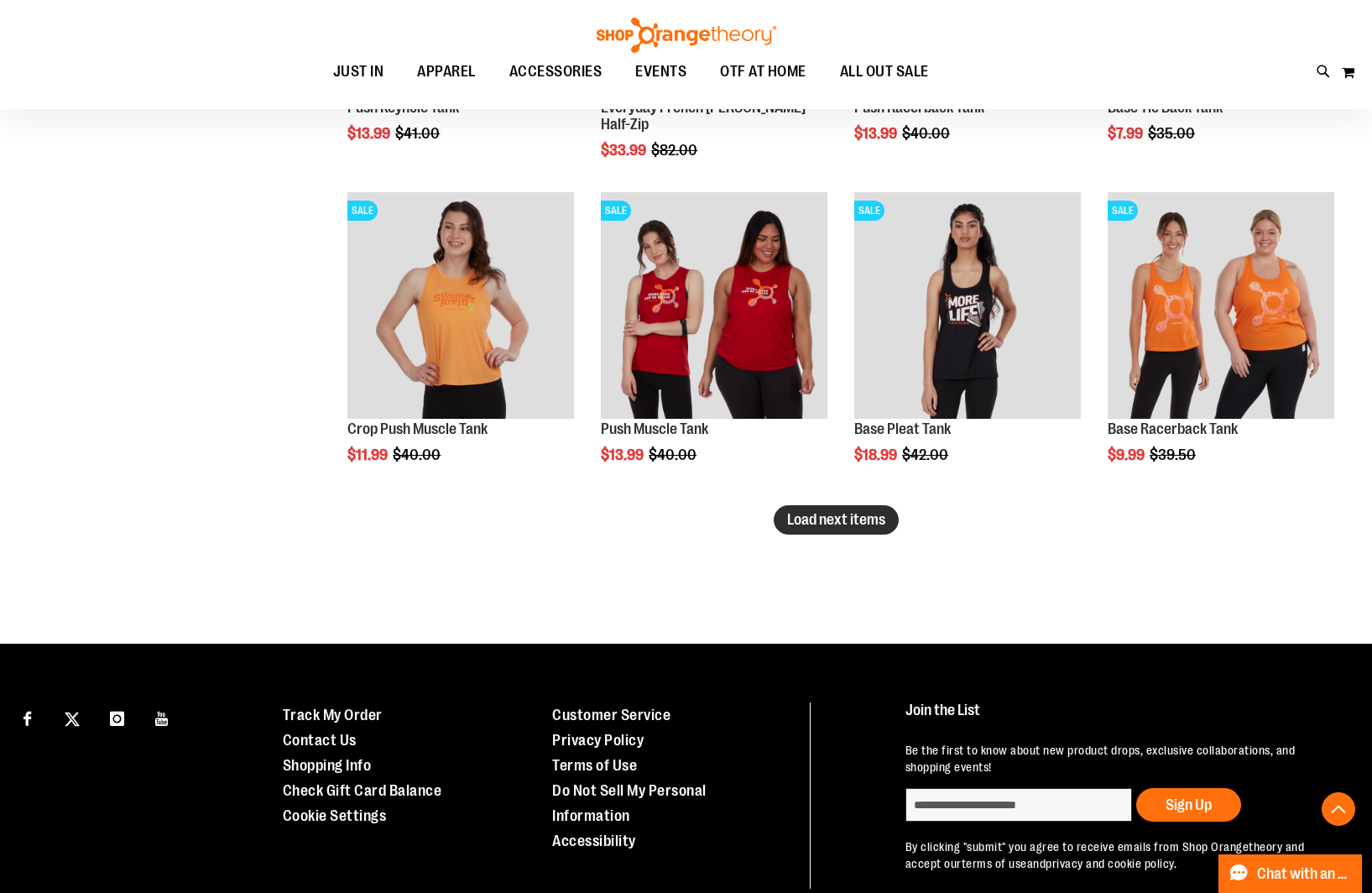
click at [825, 526] on span "Load next items" at bounding box center [835, 518] width 98 height 17
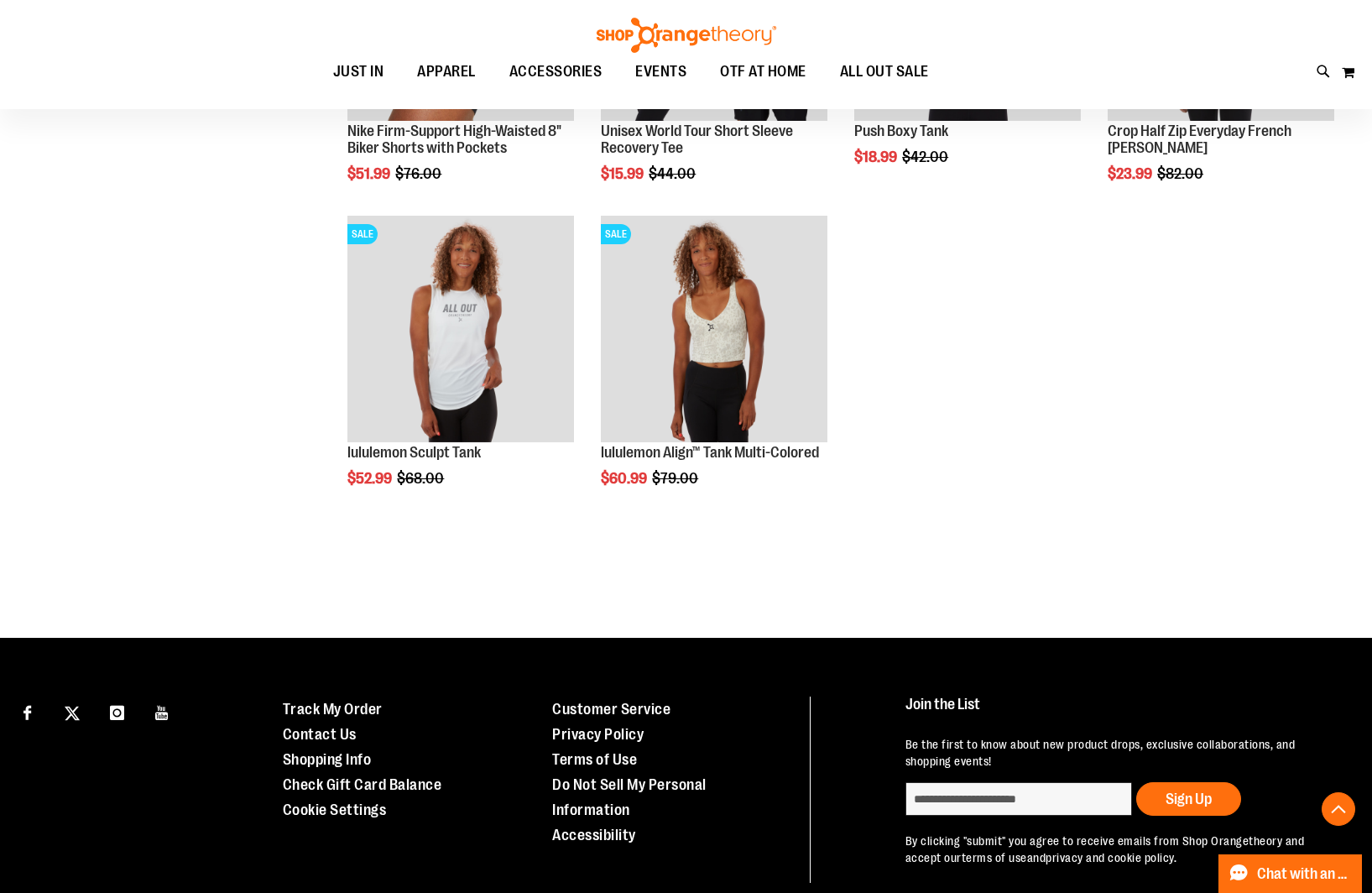
scroll to position [8341, 0]
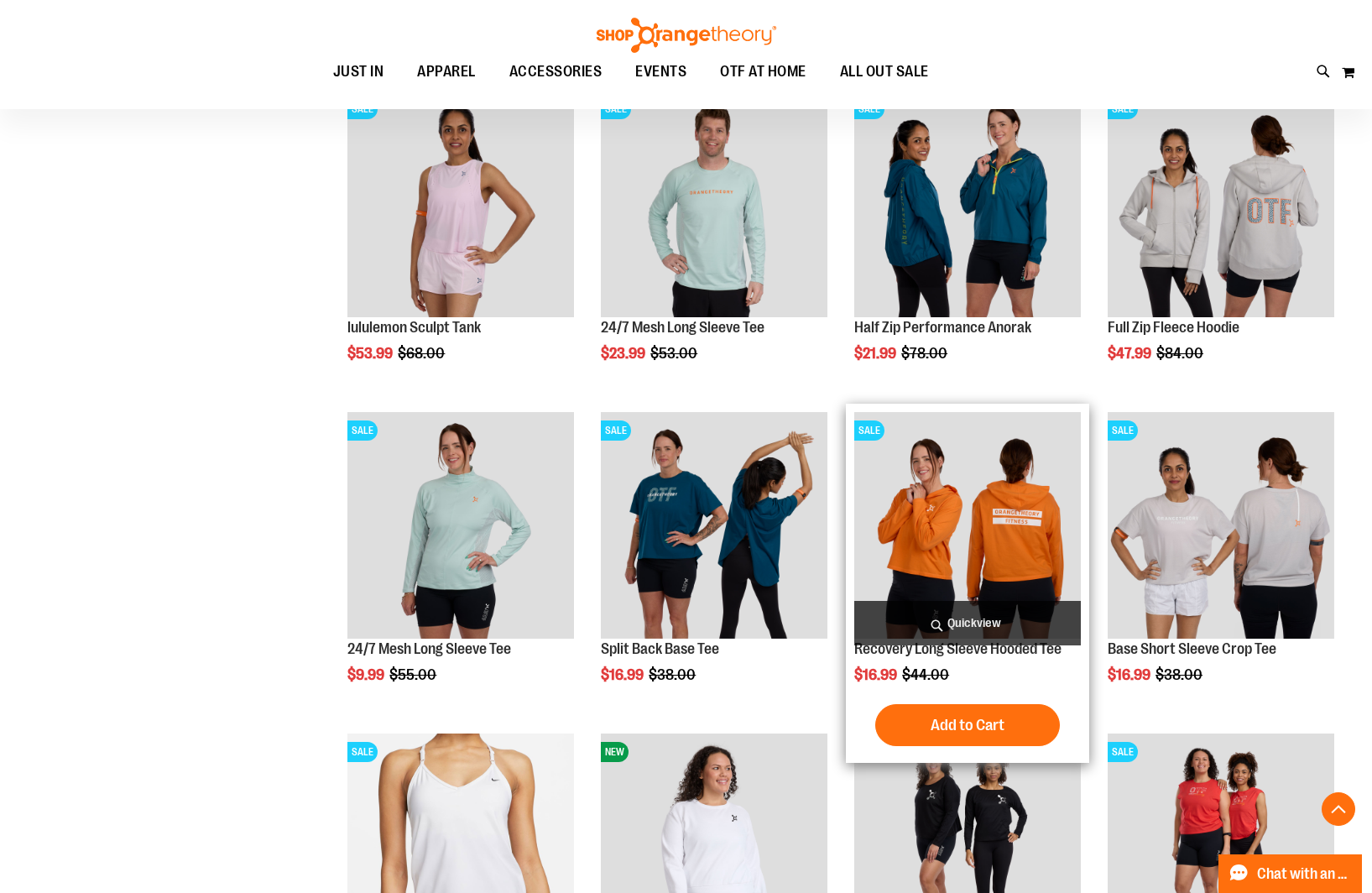
scroll to position [425, 0]
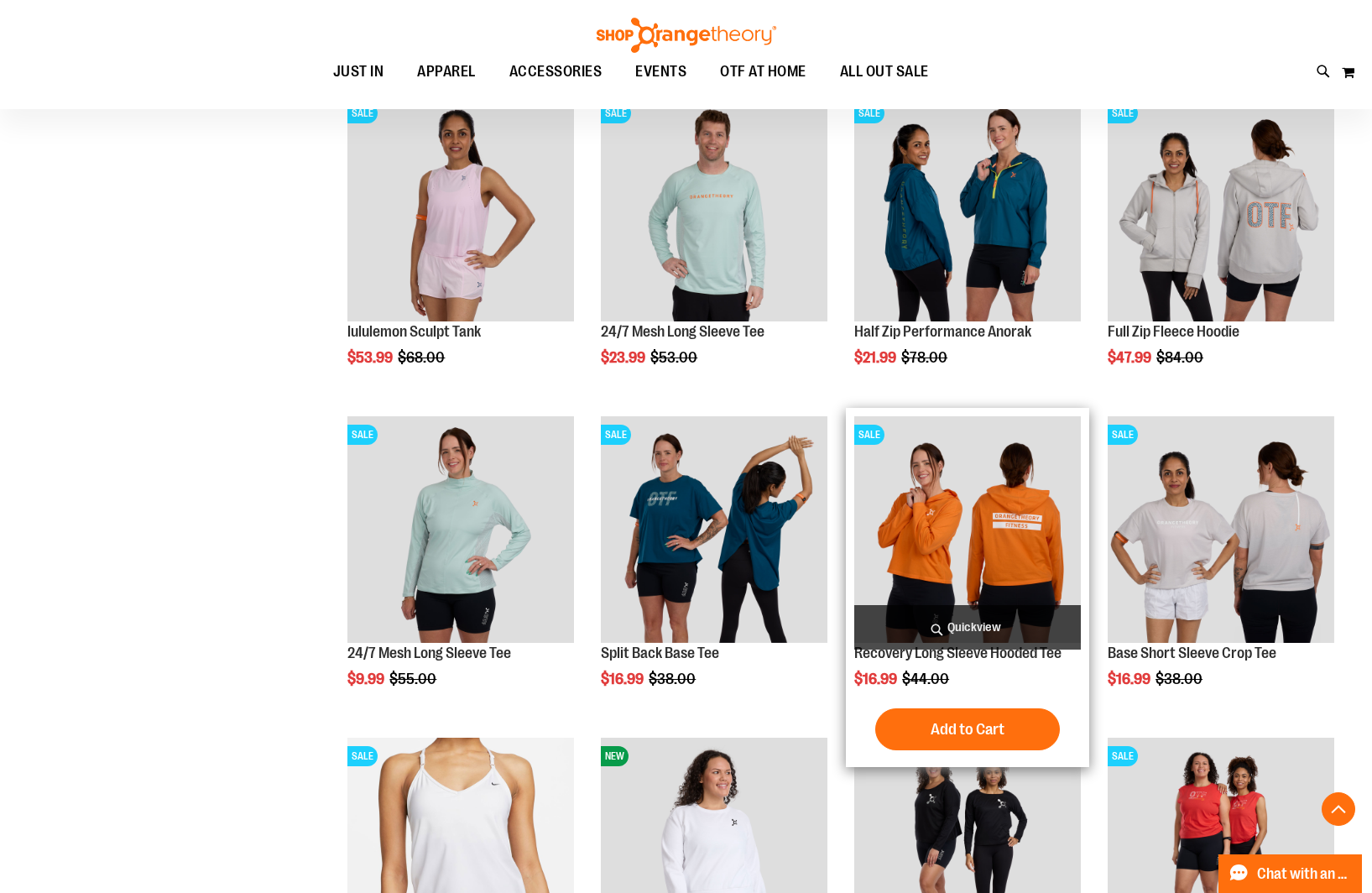
click at [994, 612] on span "Quickview" at bounding box center [967, 627] width 227 height 45
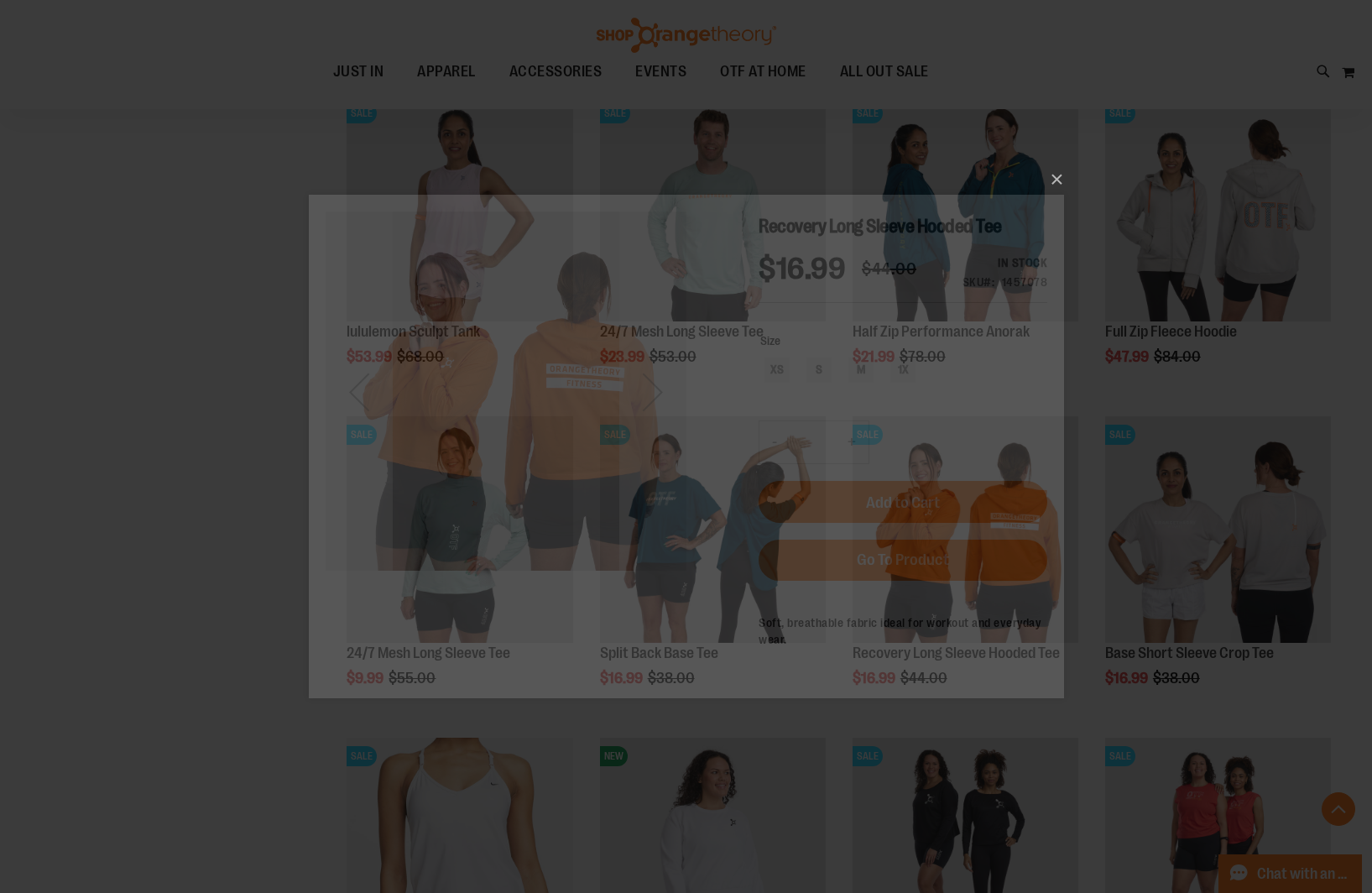
scroll to position [0, 0]
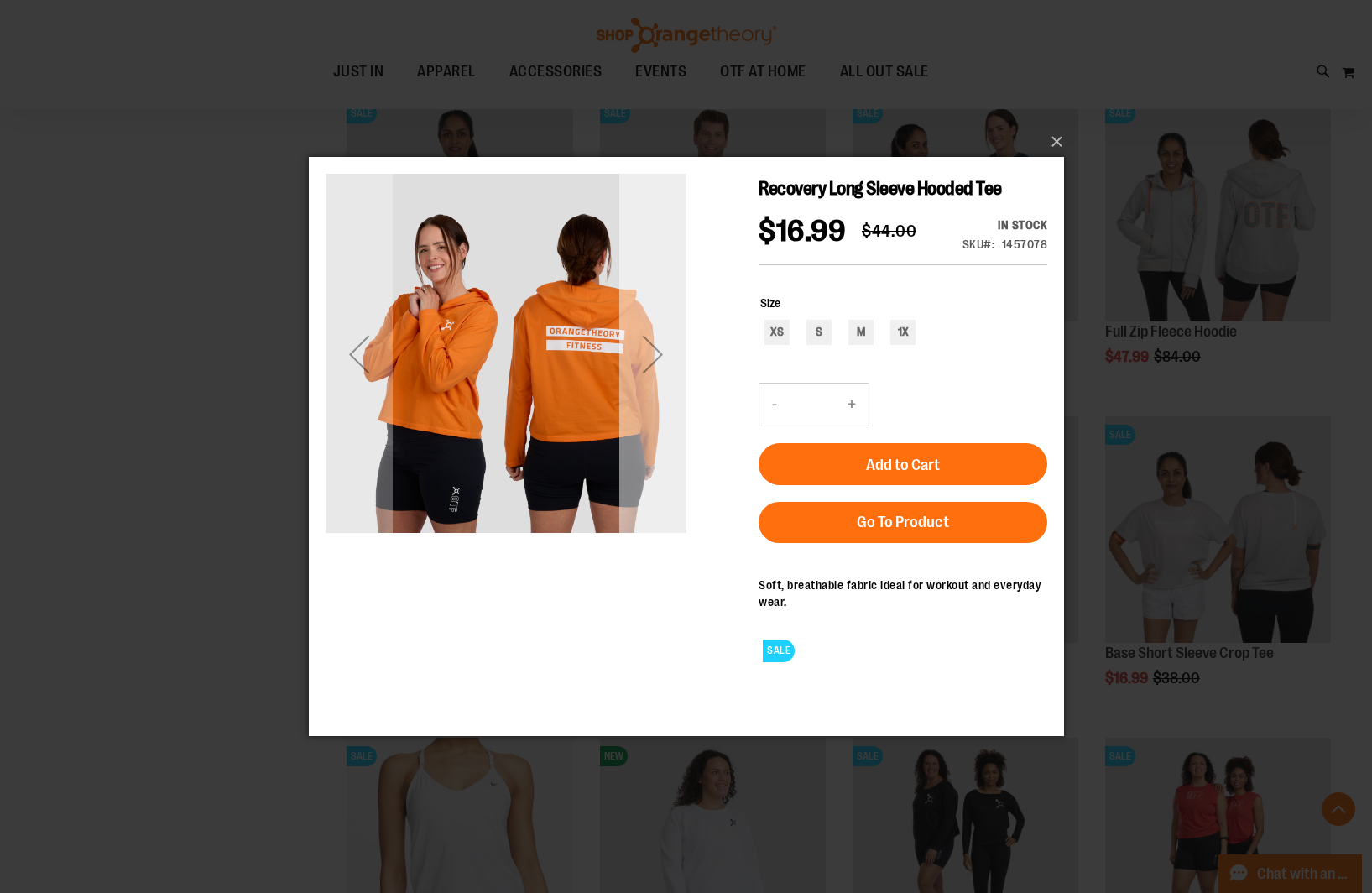
click at [632, 348] on div "Next" at bounding box center [651, 354] width 67 height 67
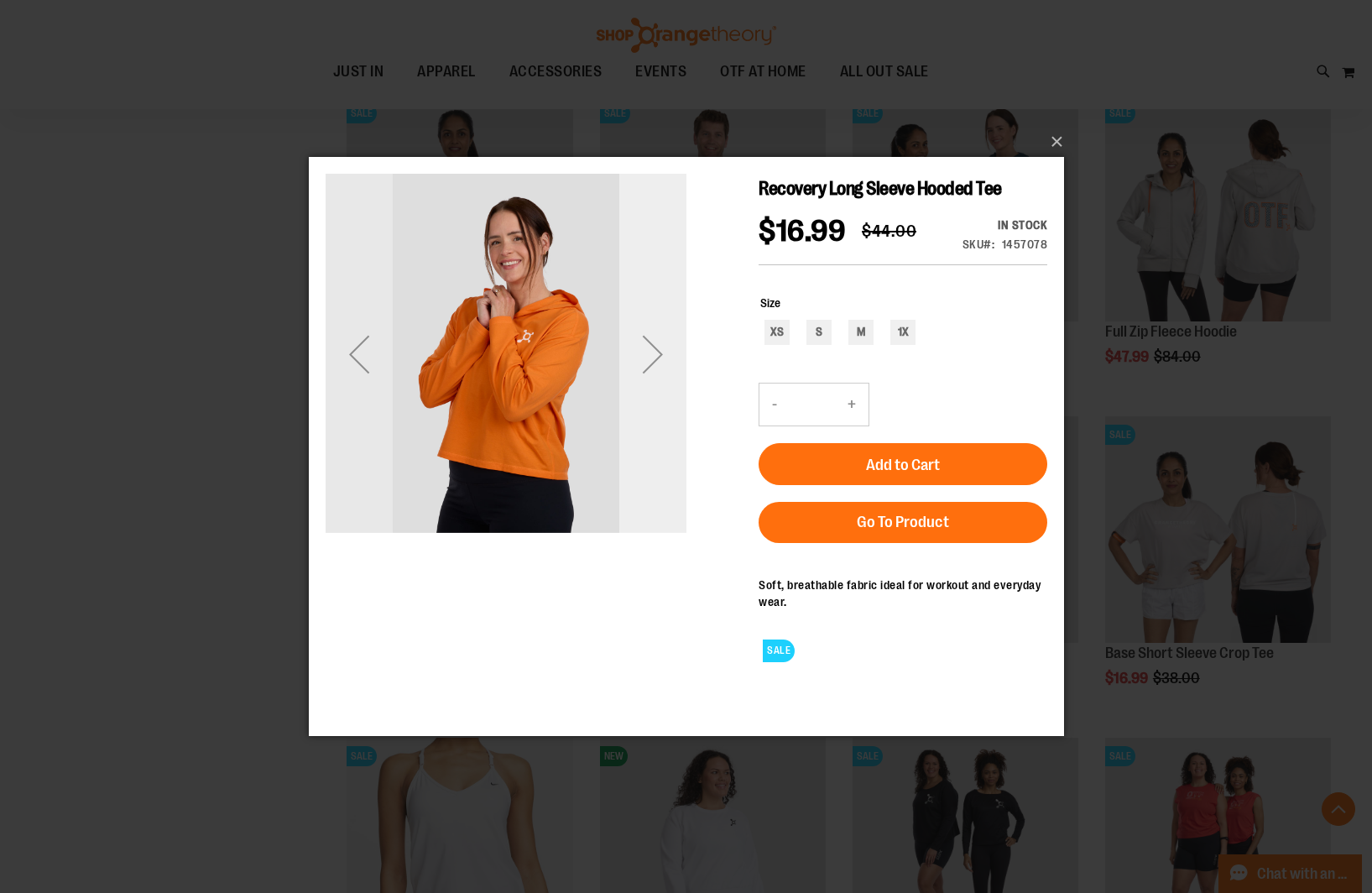
click at [631, 348] on div "Next" at bounding box center [651, 354] width 67 height 67
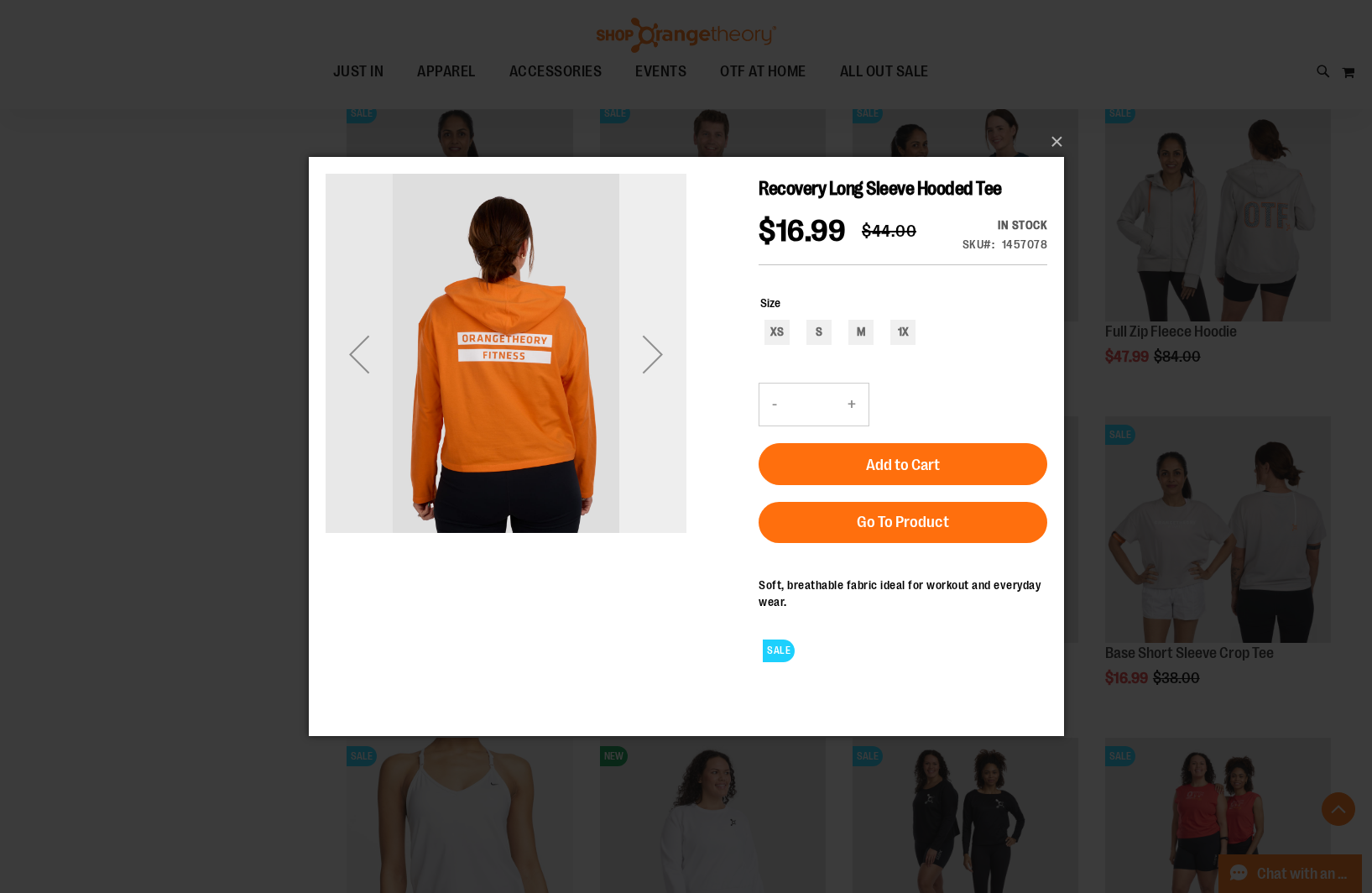
click at [631, 348] on div "Next" at bounding box center [651, 354] width 67 height 67
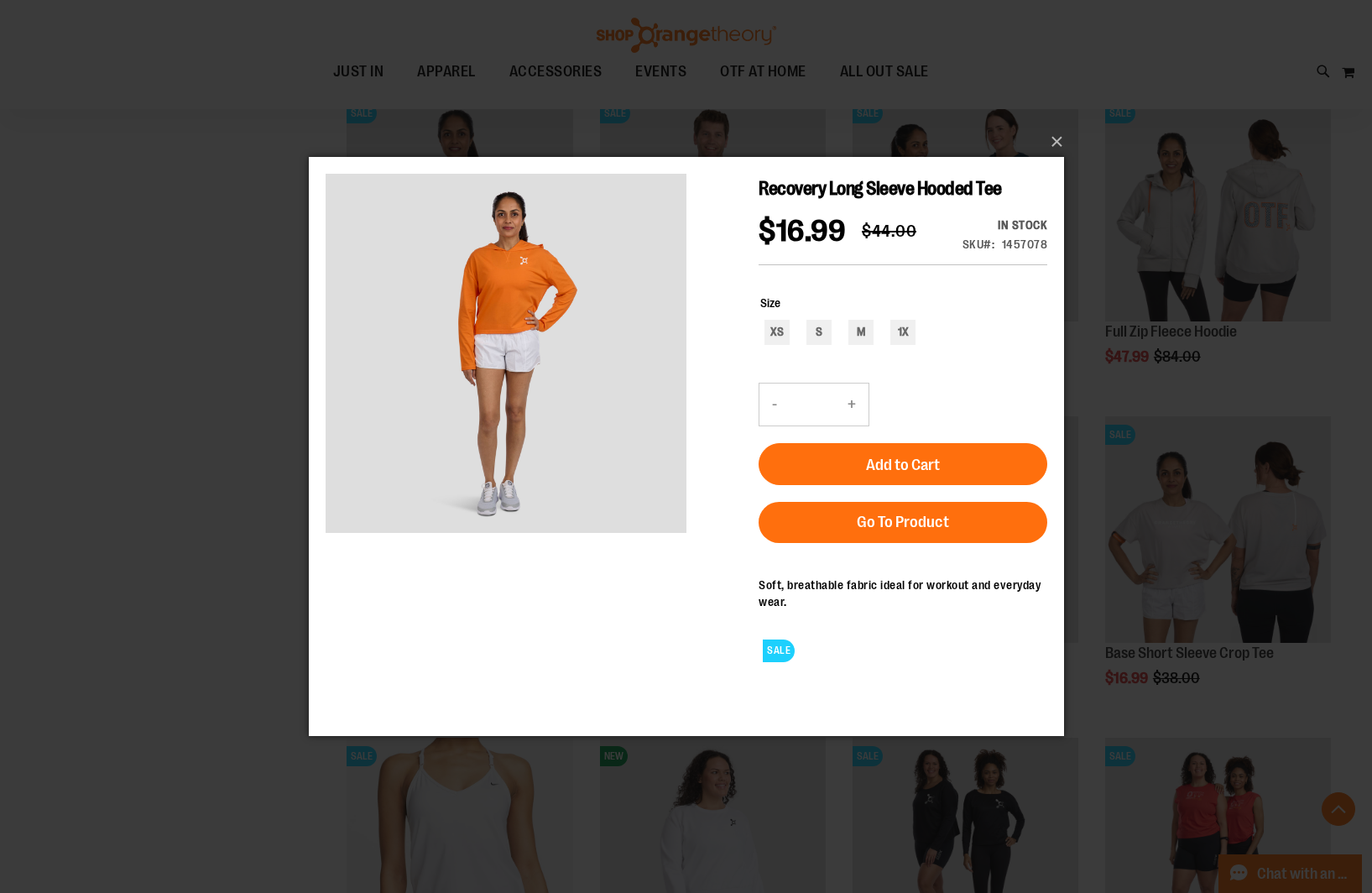
click at [287, 367] on div "×" at bounding box center [686, 446] width 1372 height 893
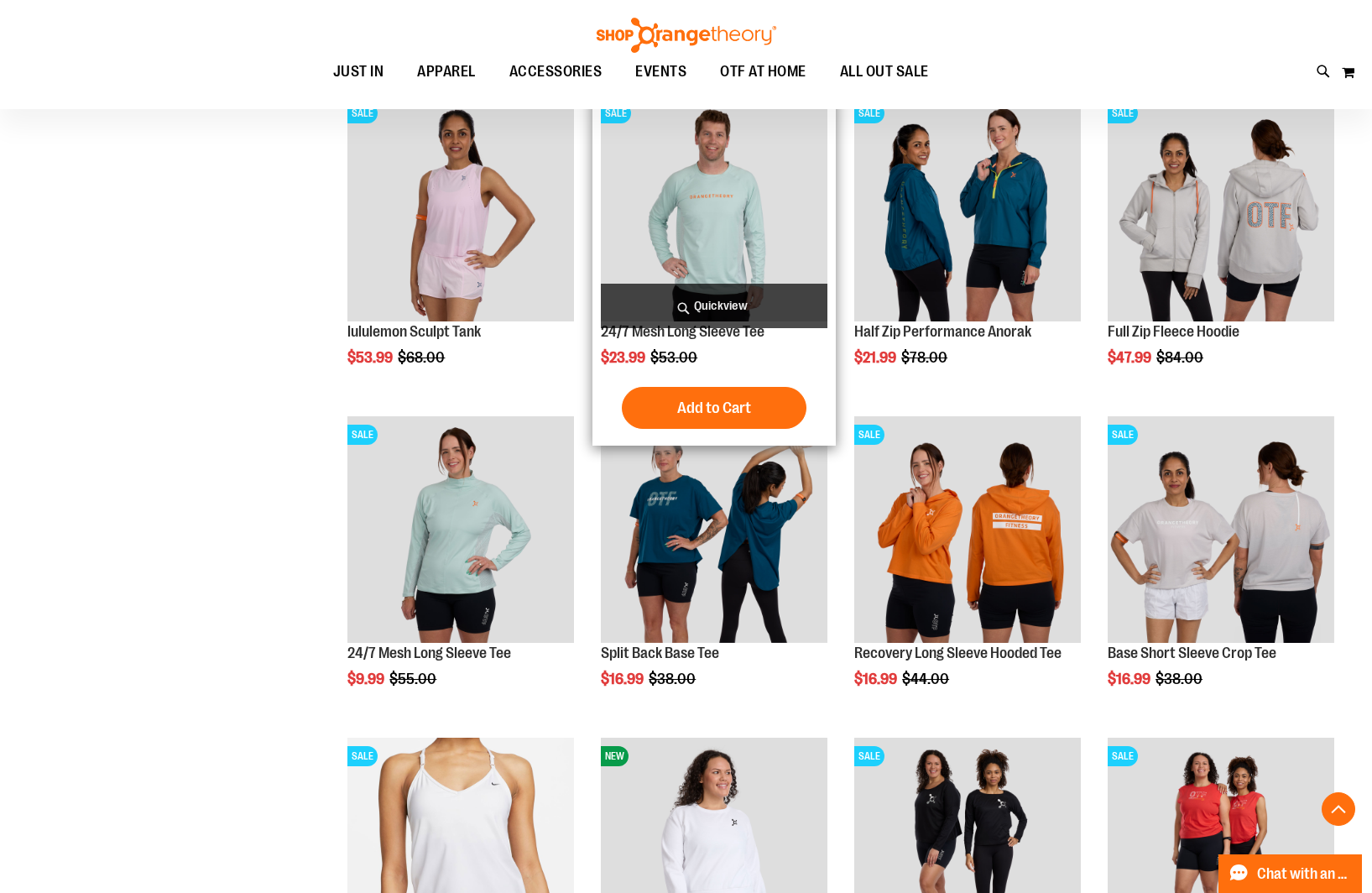
click at [724, 299] on span "Quickview" at bounding box center [714, 306] width 227 height 45
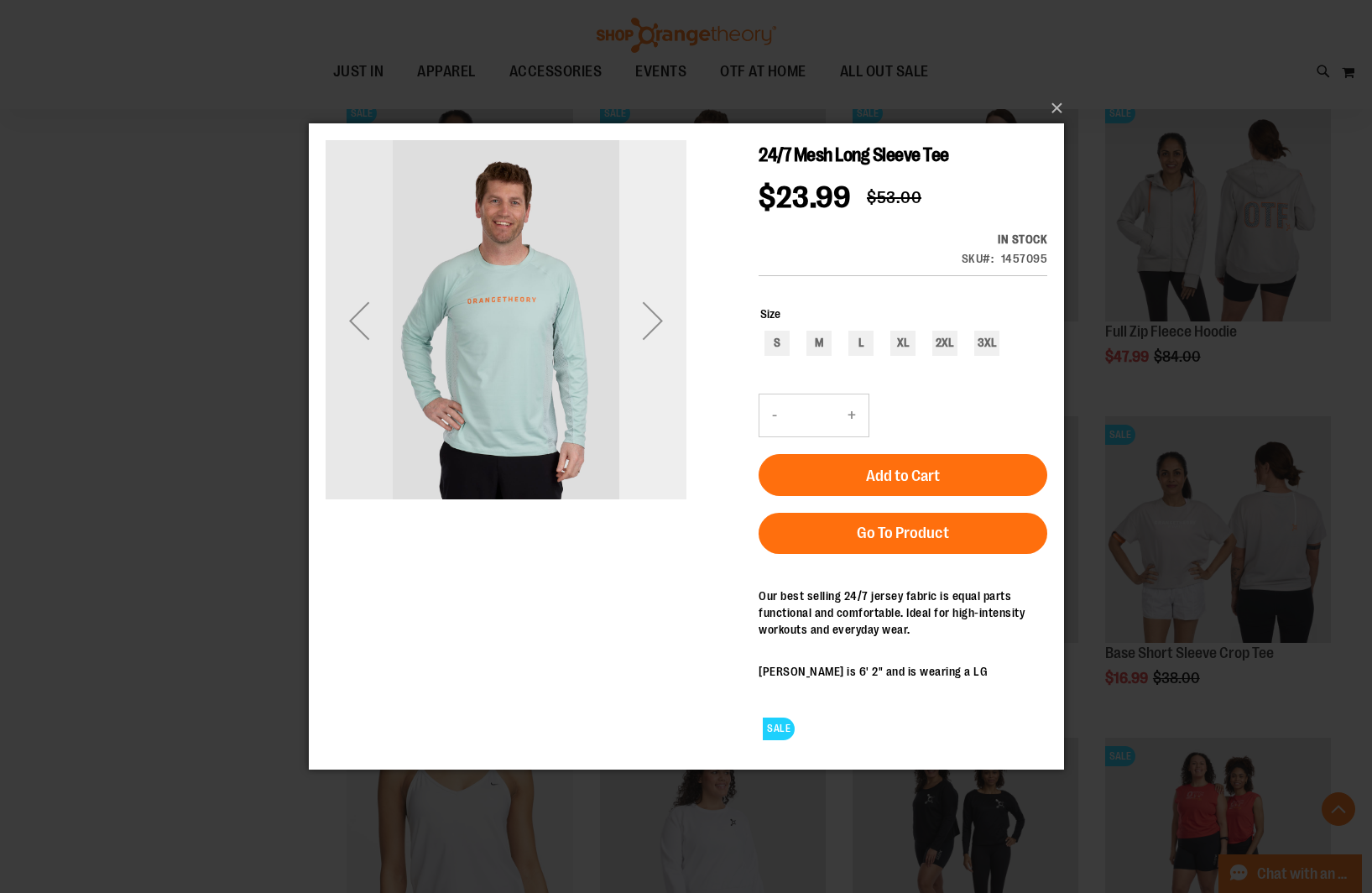
click at [682, 334] on div "Next" at bounding box center [651, 320] width 67 height 67
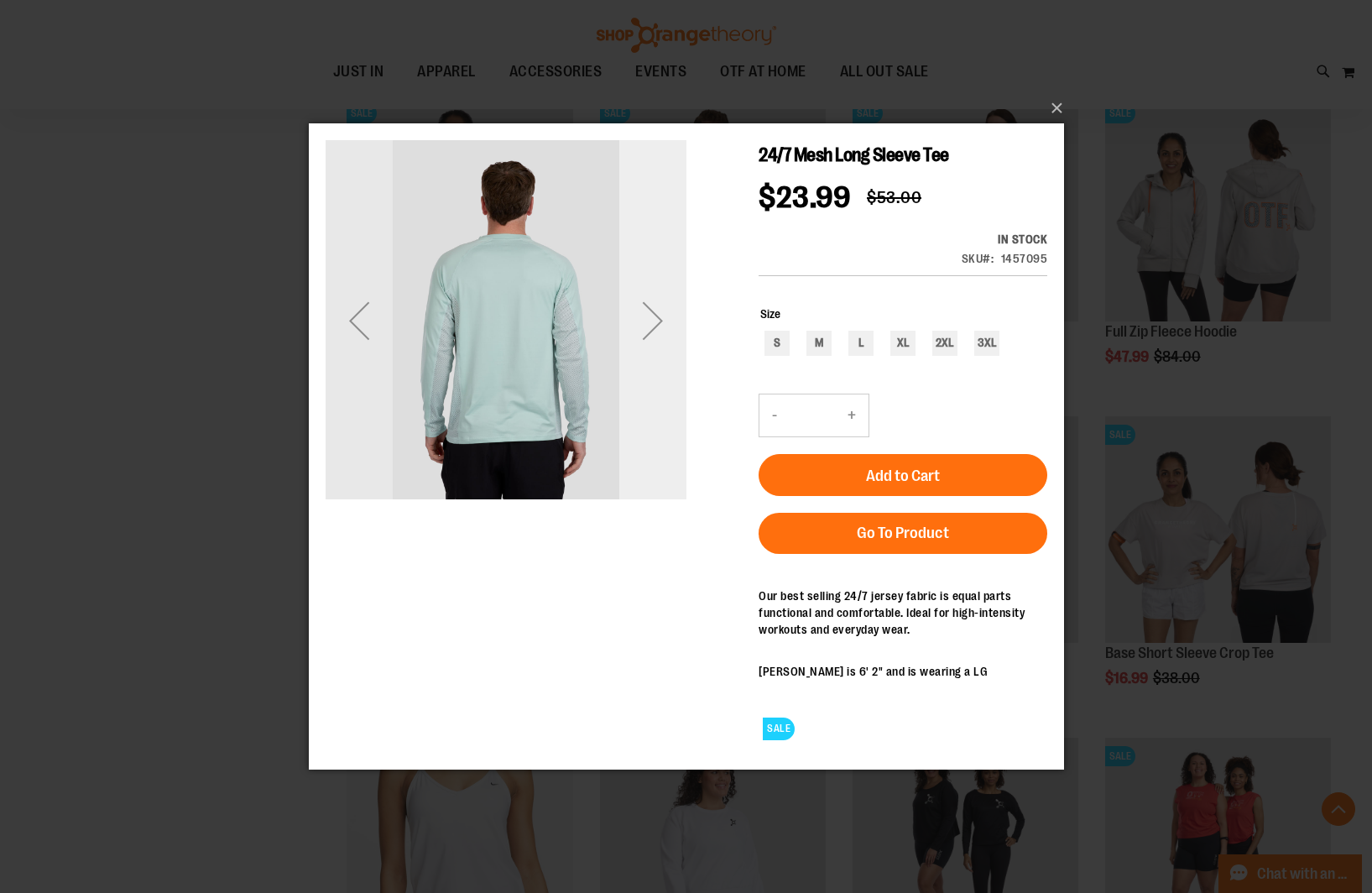
click at [682, 334] on div "Next" at bounding box center [651, 320] width 67 height 67
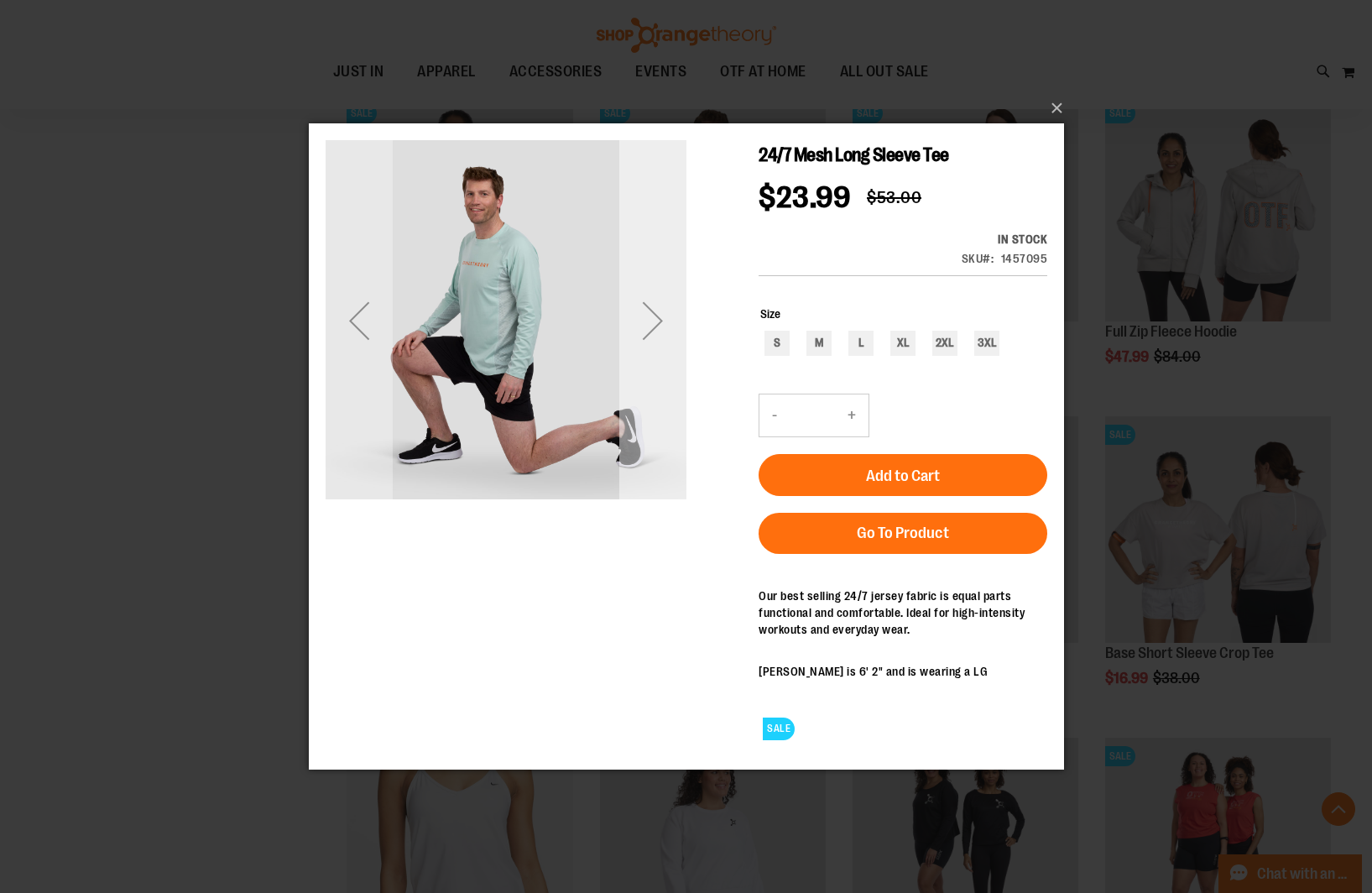
click at [682, 334] on div "Next" at bounding box center [651, 320] width 67 height 67
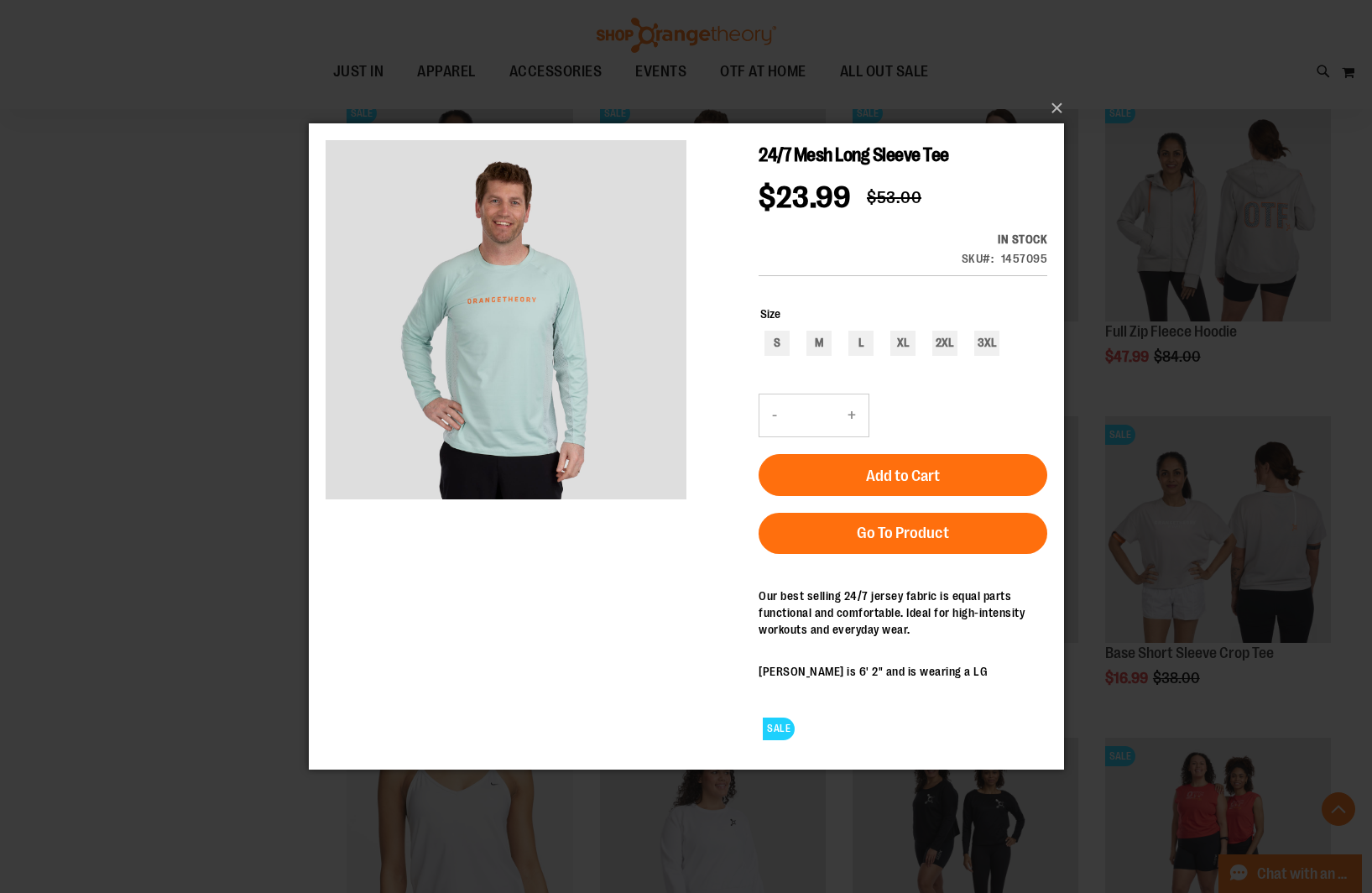
click at [198, 351] on div "×" at bounding box center [686, 446] width 1372 height 893
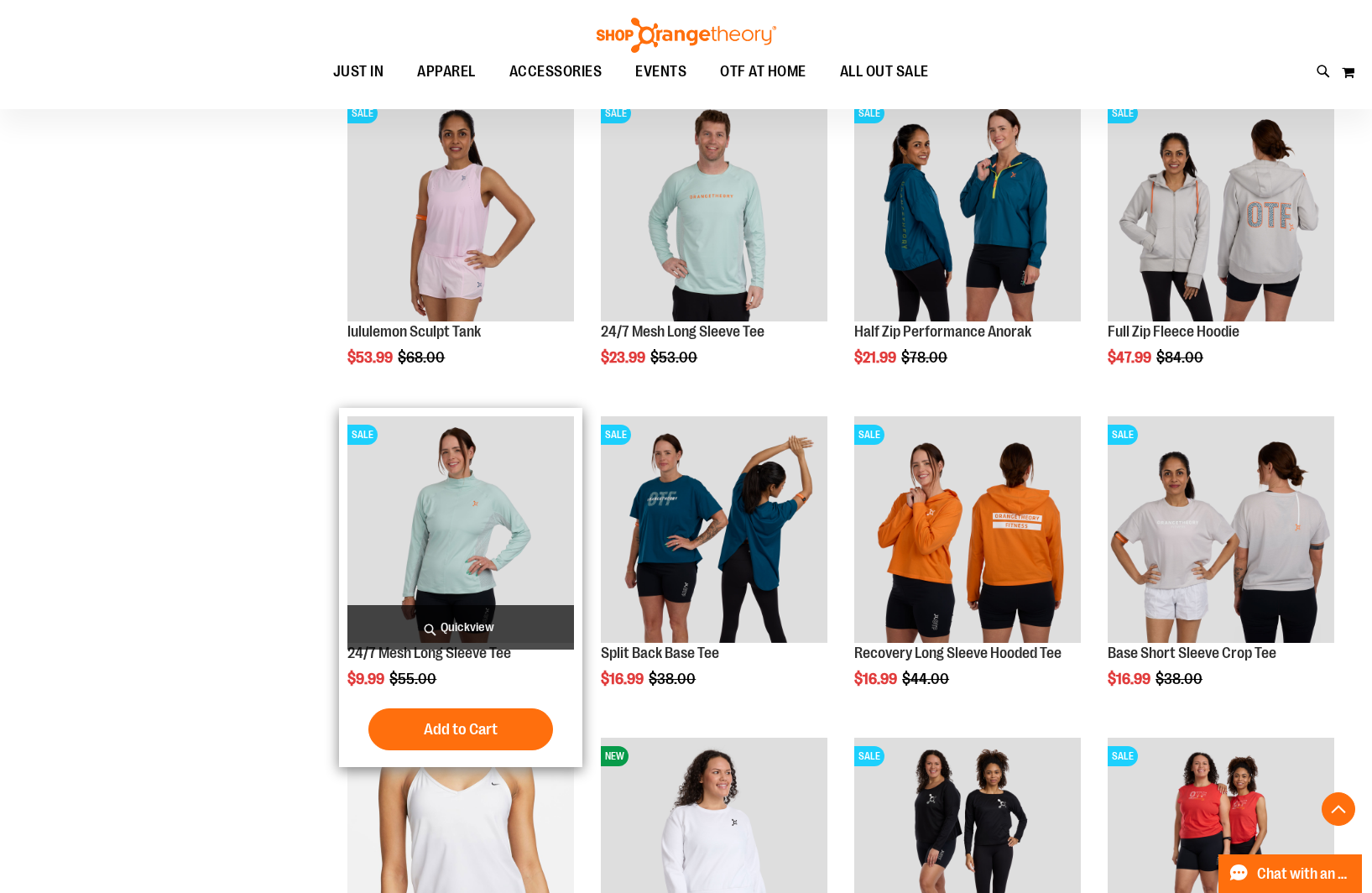
click at [468, 628] on span "Quickview" at bounding box center [460, 627] width 227 height 45
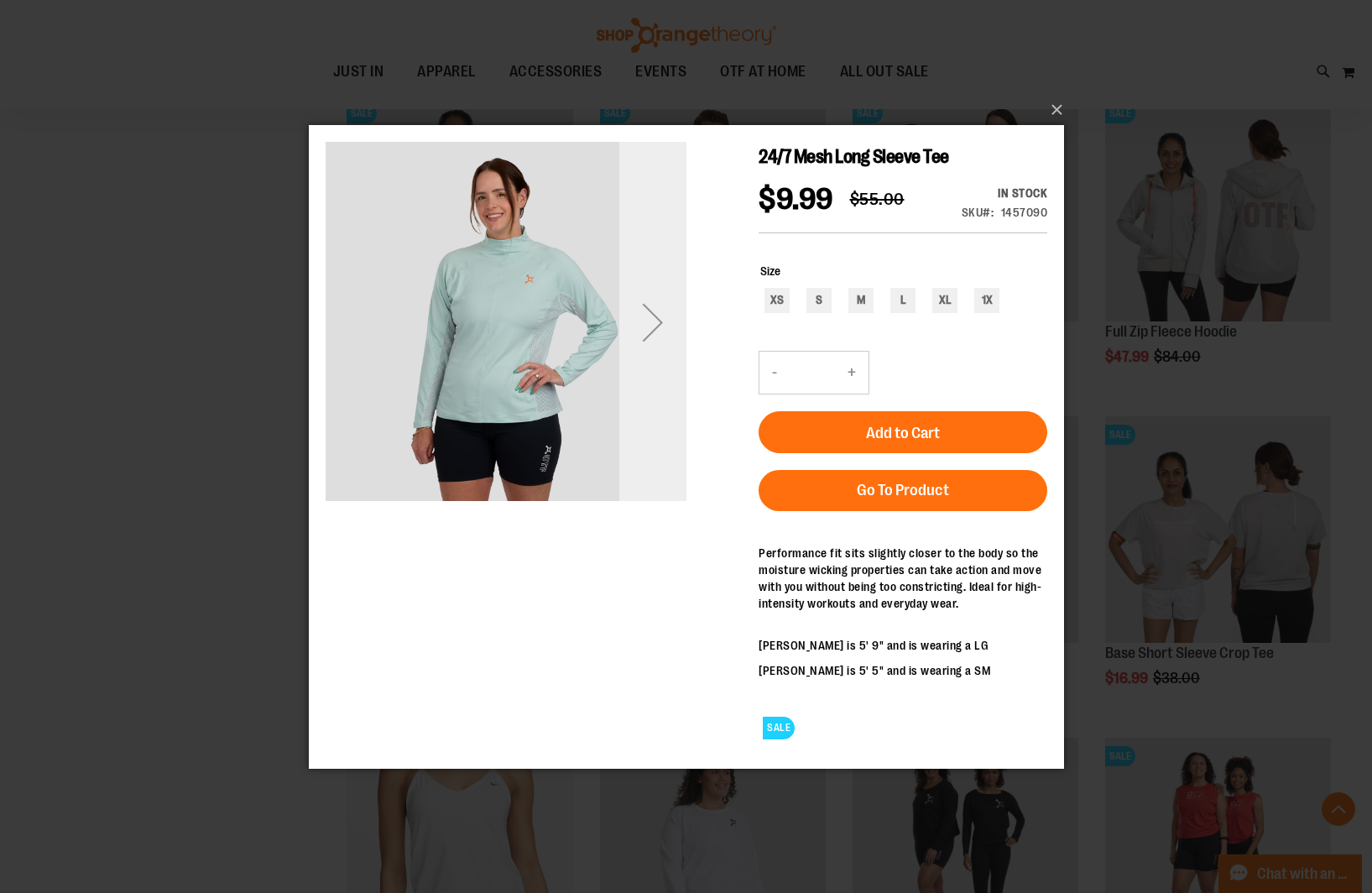
click at [652, 321] on div "Next" at bounding box center [651, 321] width 67 height 67
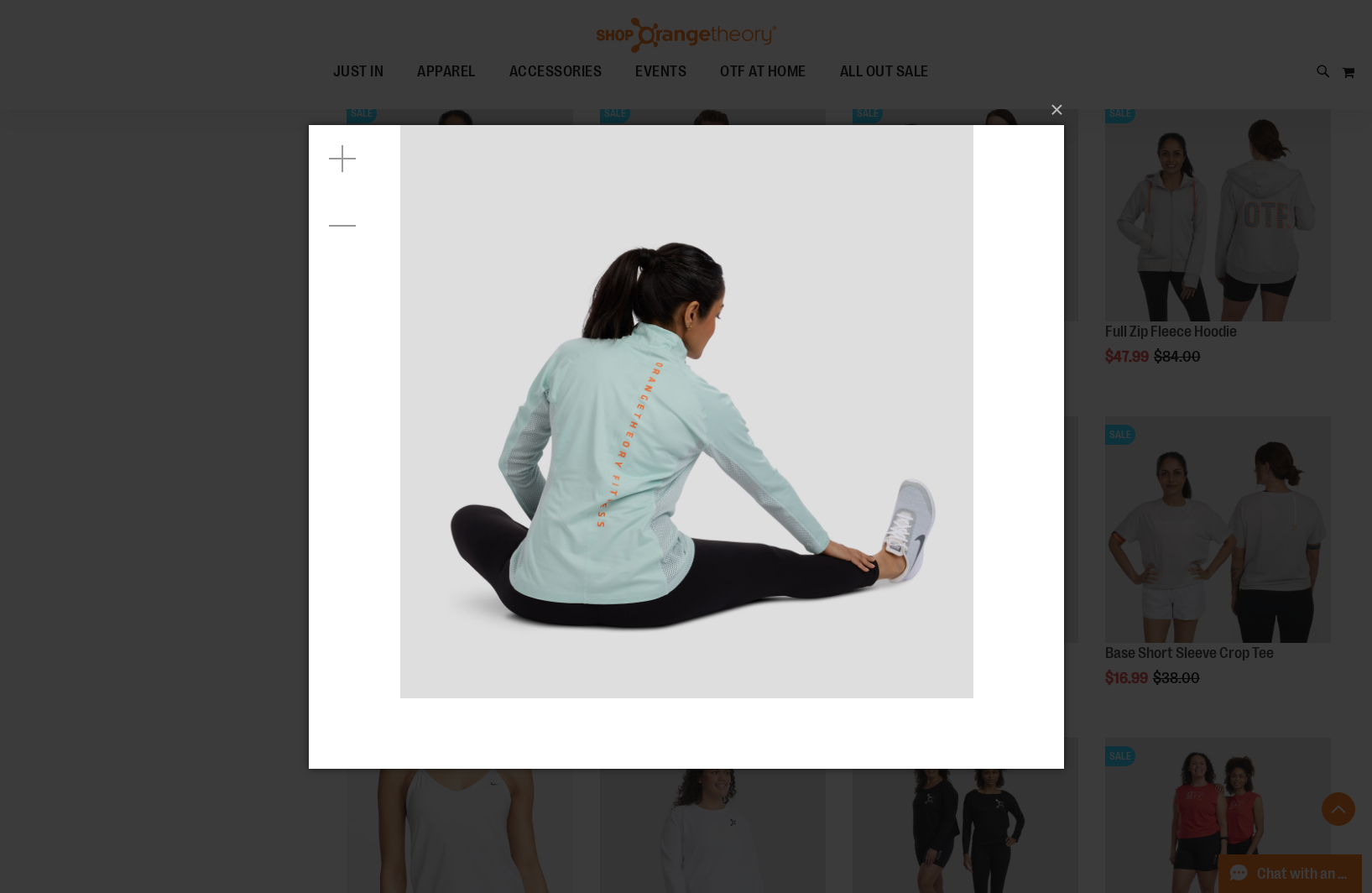
click at [123, 359] on div "×" at bounding box center [686, 446] width 1372 height 893
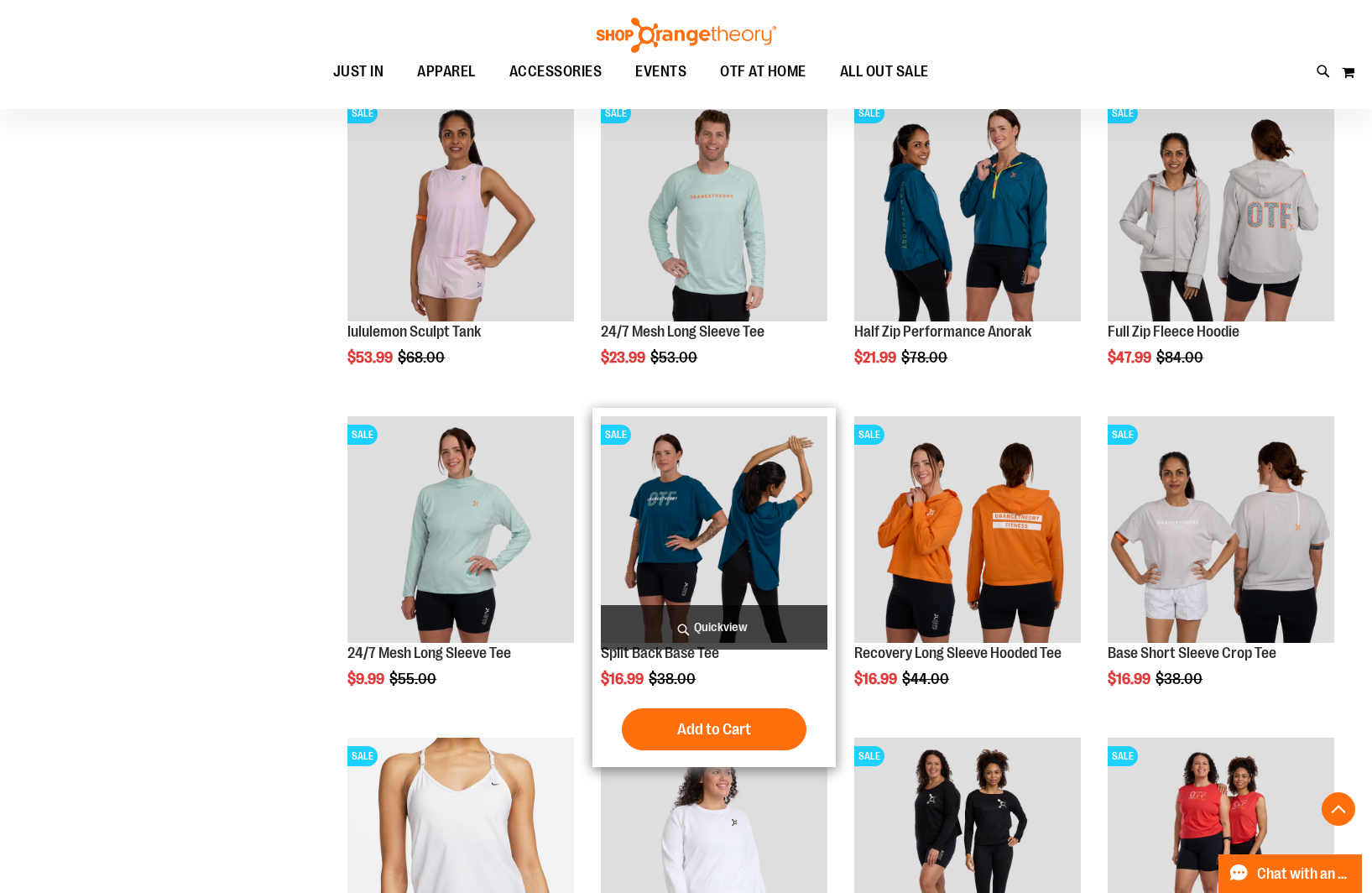
click at [651, 637] on span "Quickview" at bounding box center [714, 627] width 227 height 45
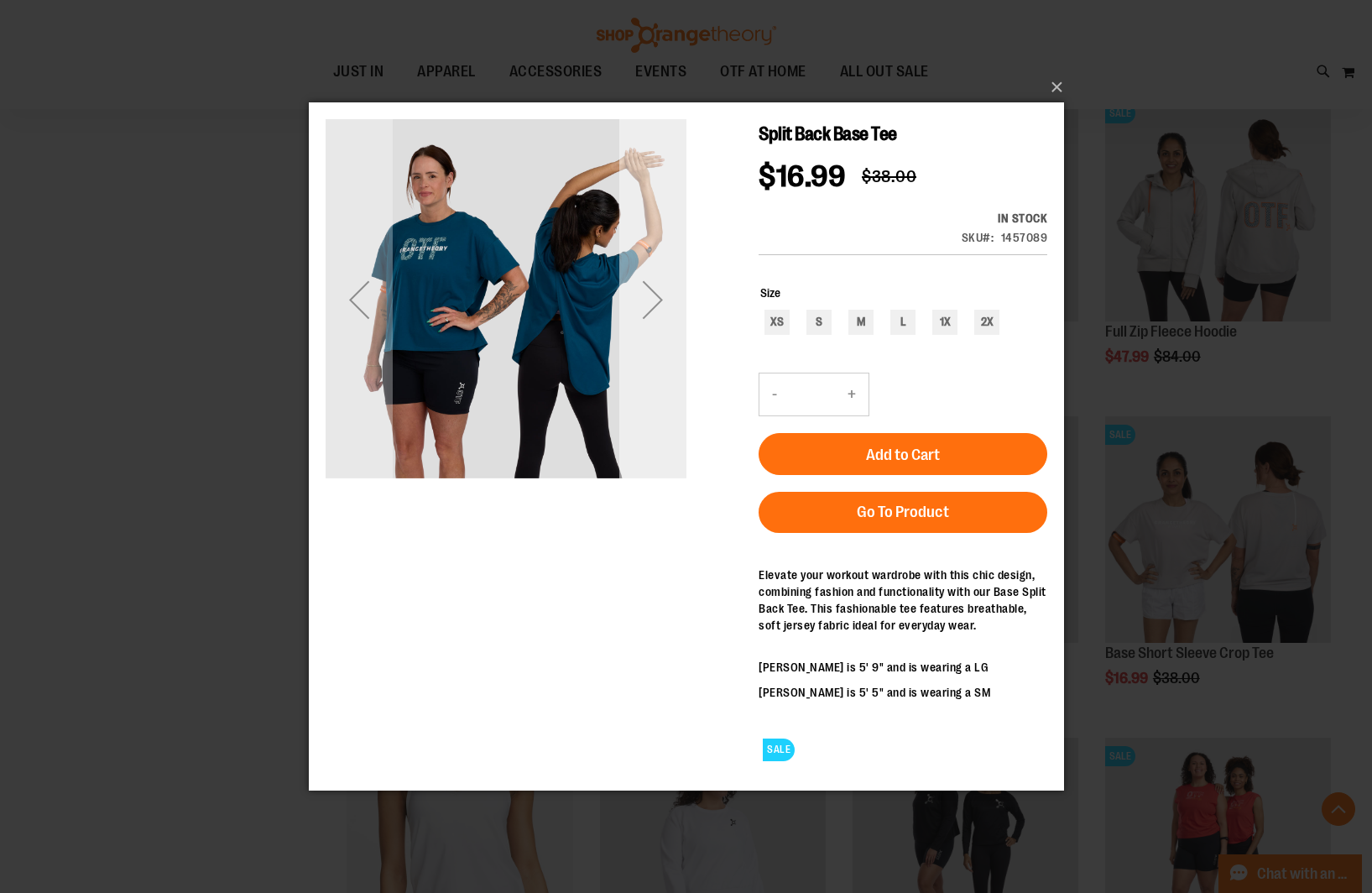
click at [653, 330] on div "Next" at bounding box center [651, 299] width 67 height 67
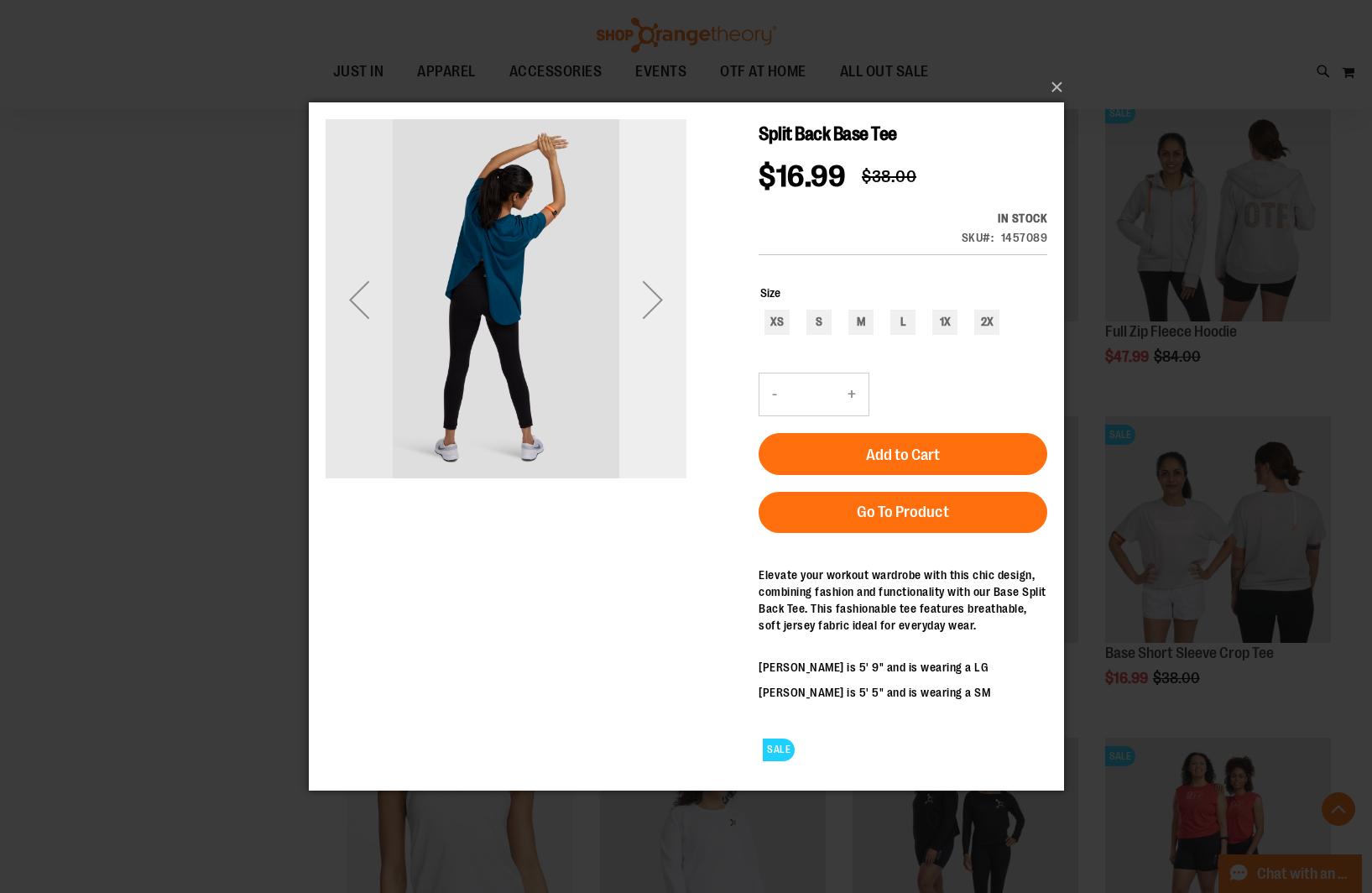
click at [653, 330] on div "Next" at bounding box center [651, 299] width 67 height 67
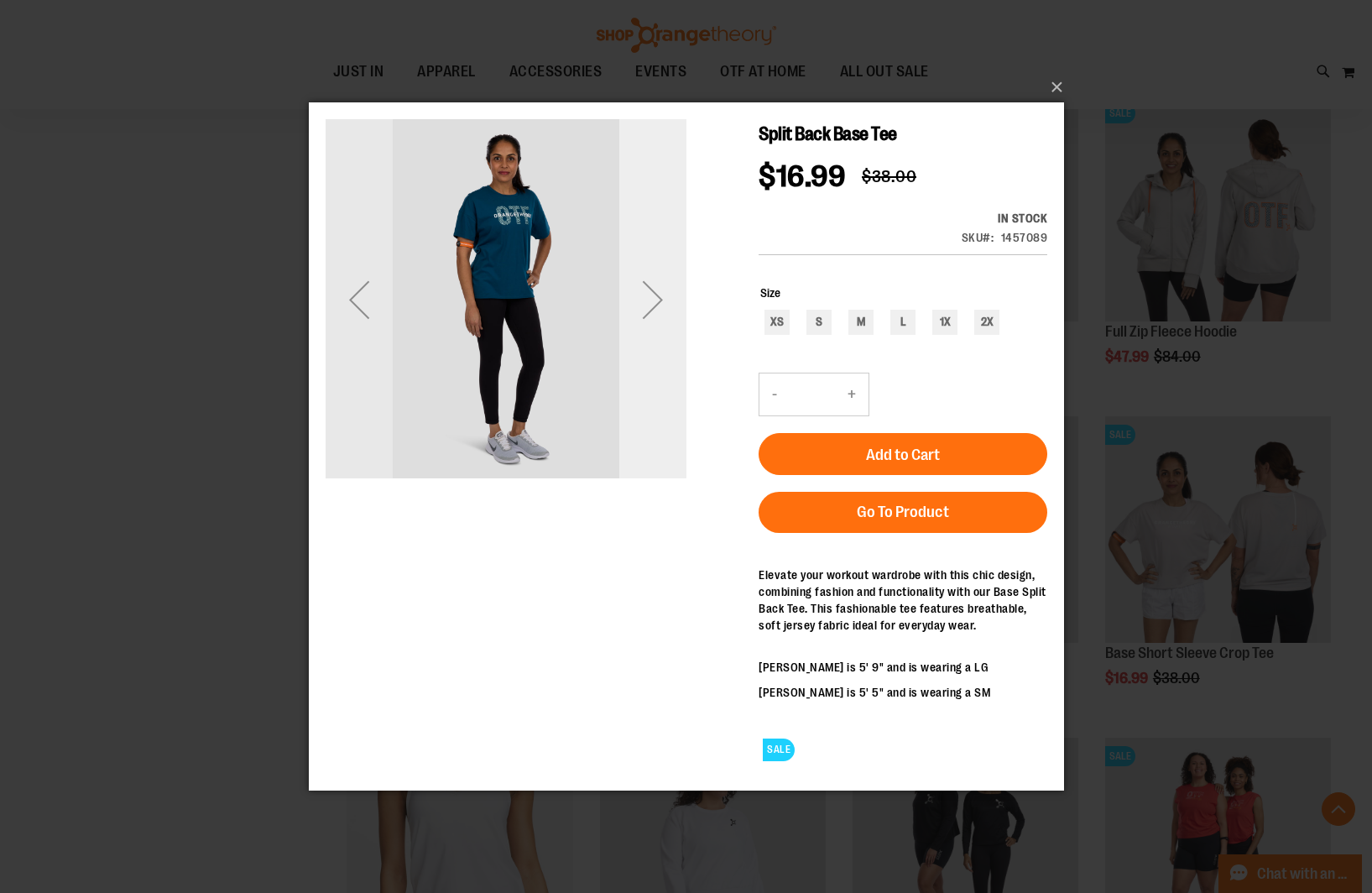
click at [653, 330] on div "Next" at bounding box center [651, 299] width 67 height 67
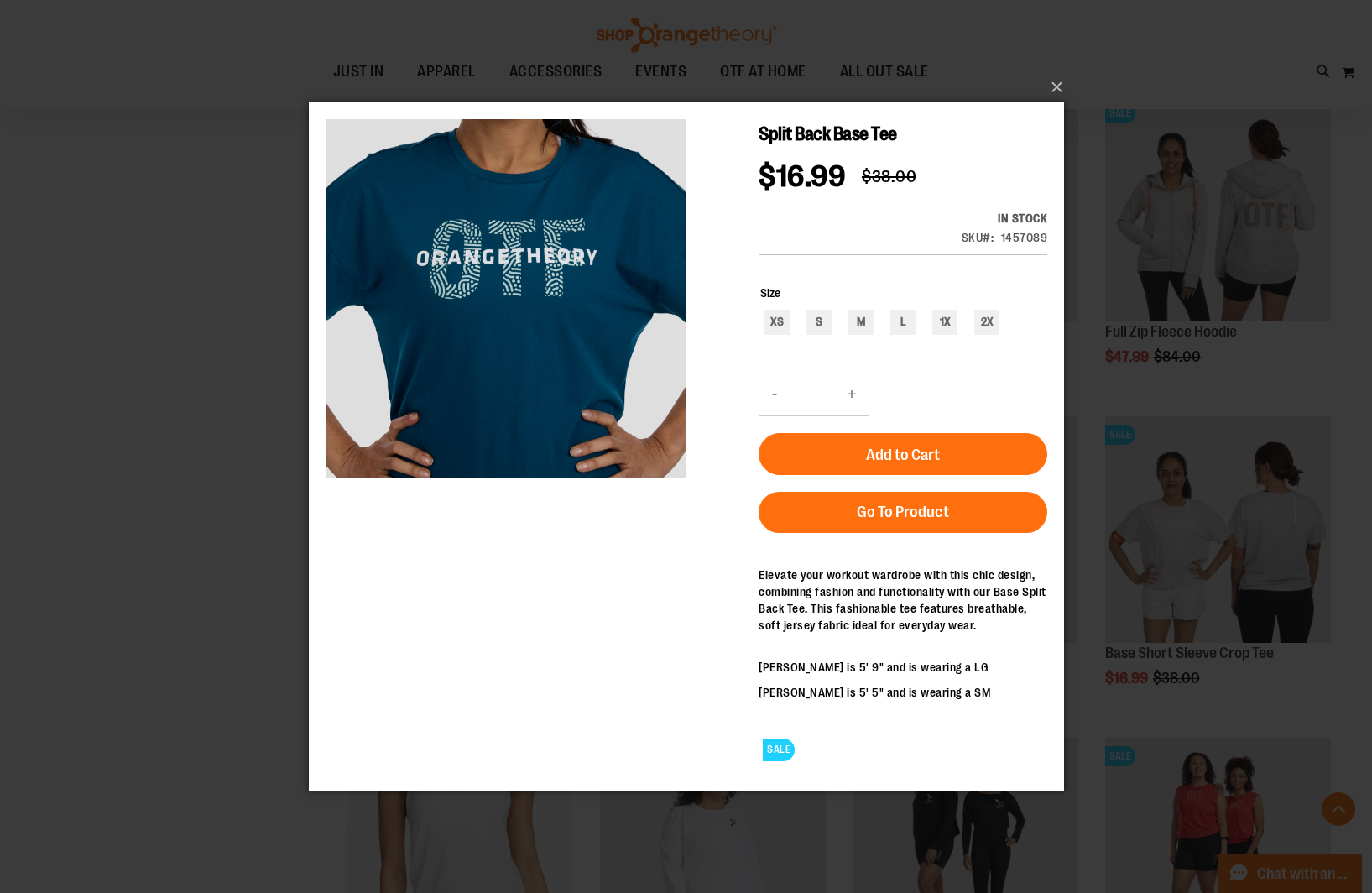
click at [216, 283] on div "×" at bounding box center [686, 446] width 1372 height 893
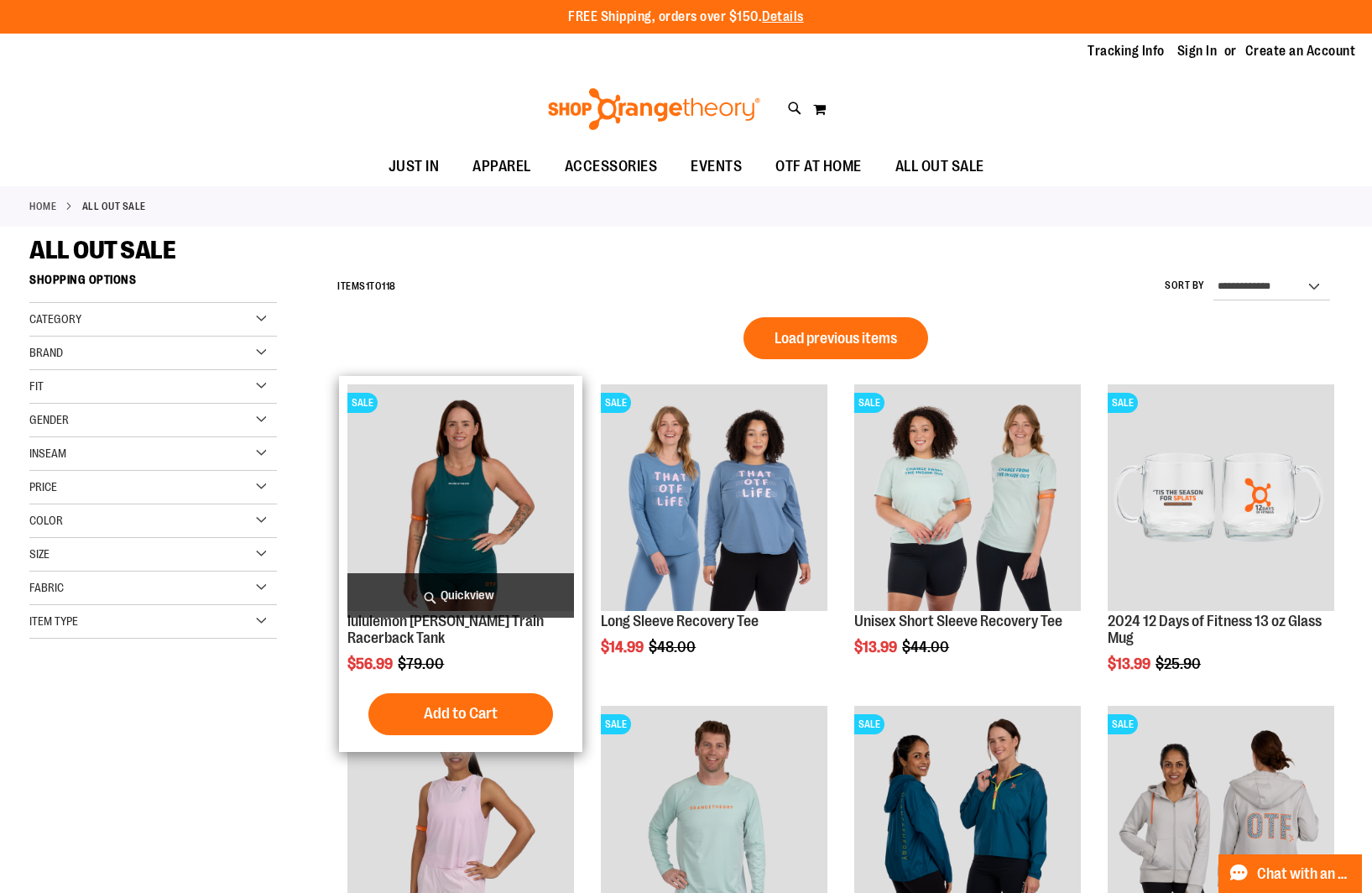
click at [448, 583] on span "Quickview" at bounding box center [460, 595] width 227 height 45
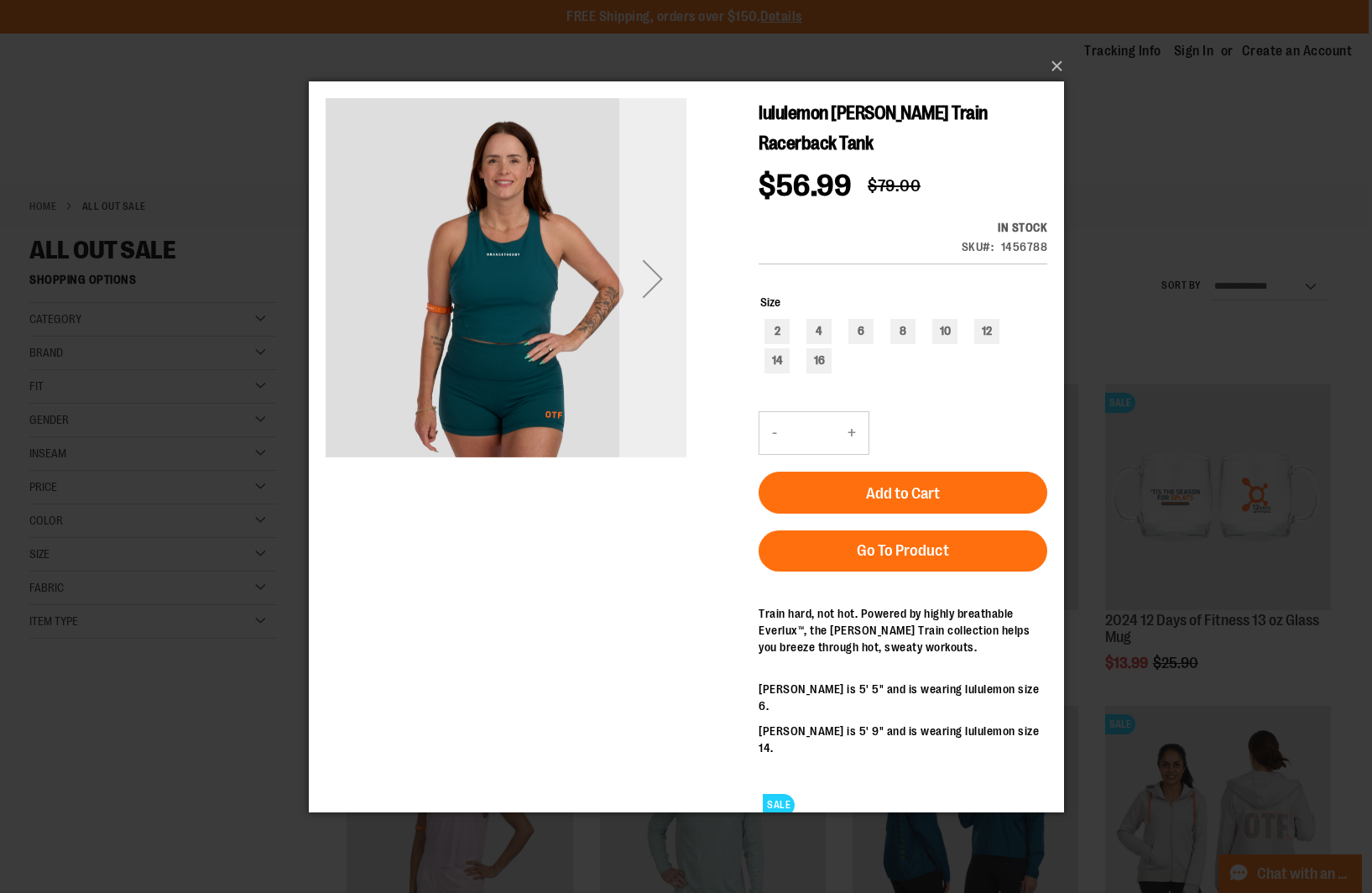
click at [651, 261] on div "Next" at bounding box center [651, 277] width 67 height 67
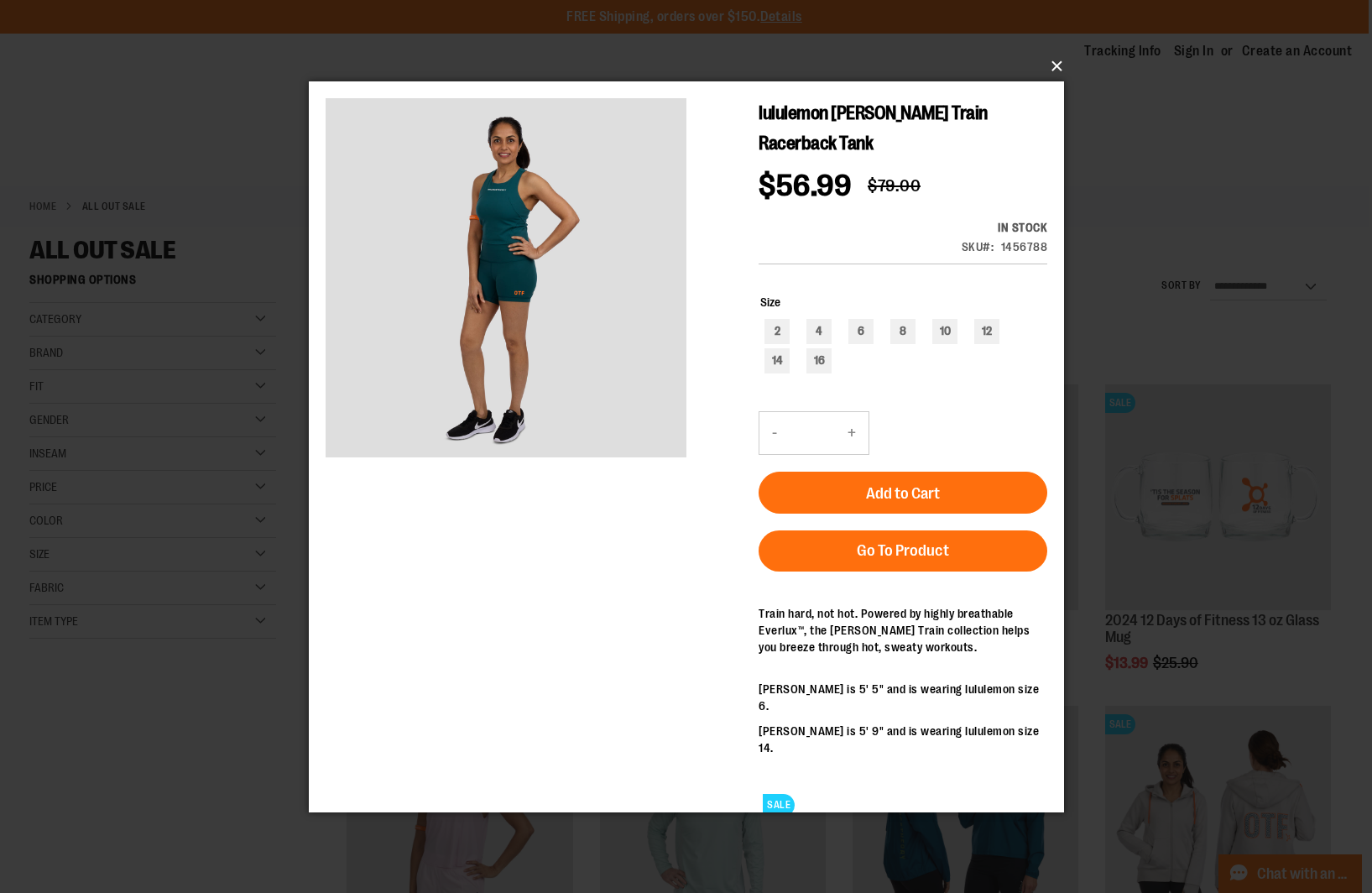
click at [1051, 76] on button "×" at bounding box center [691, 66] width 755 height 37
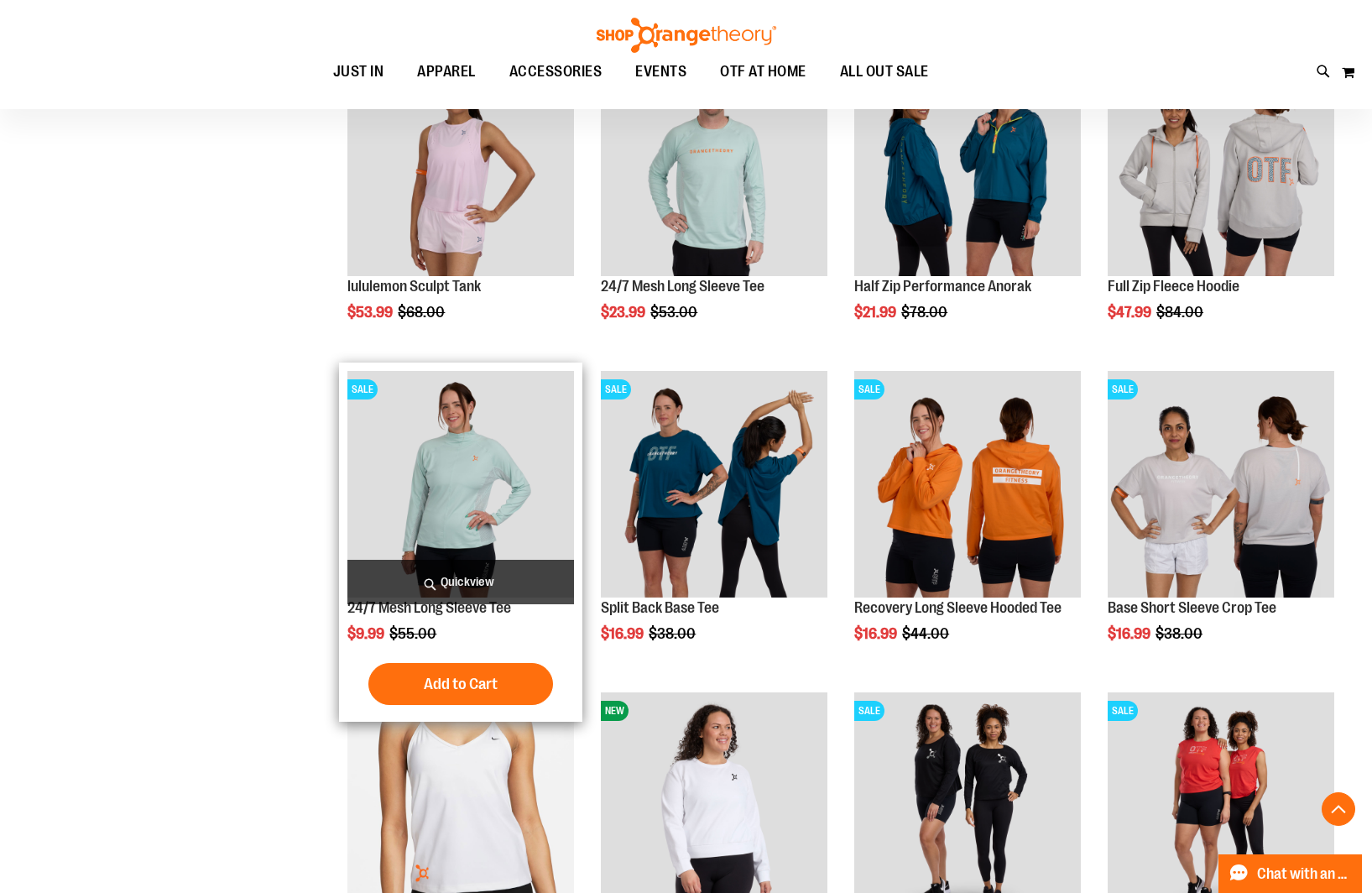
scroll to position [505, 0]
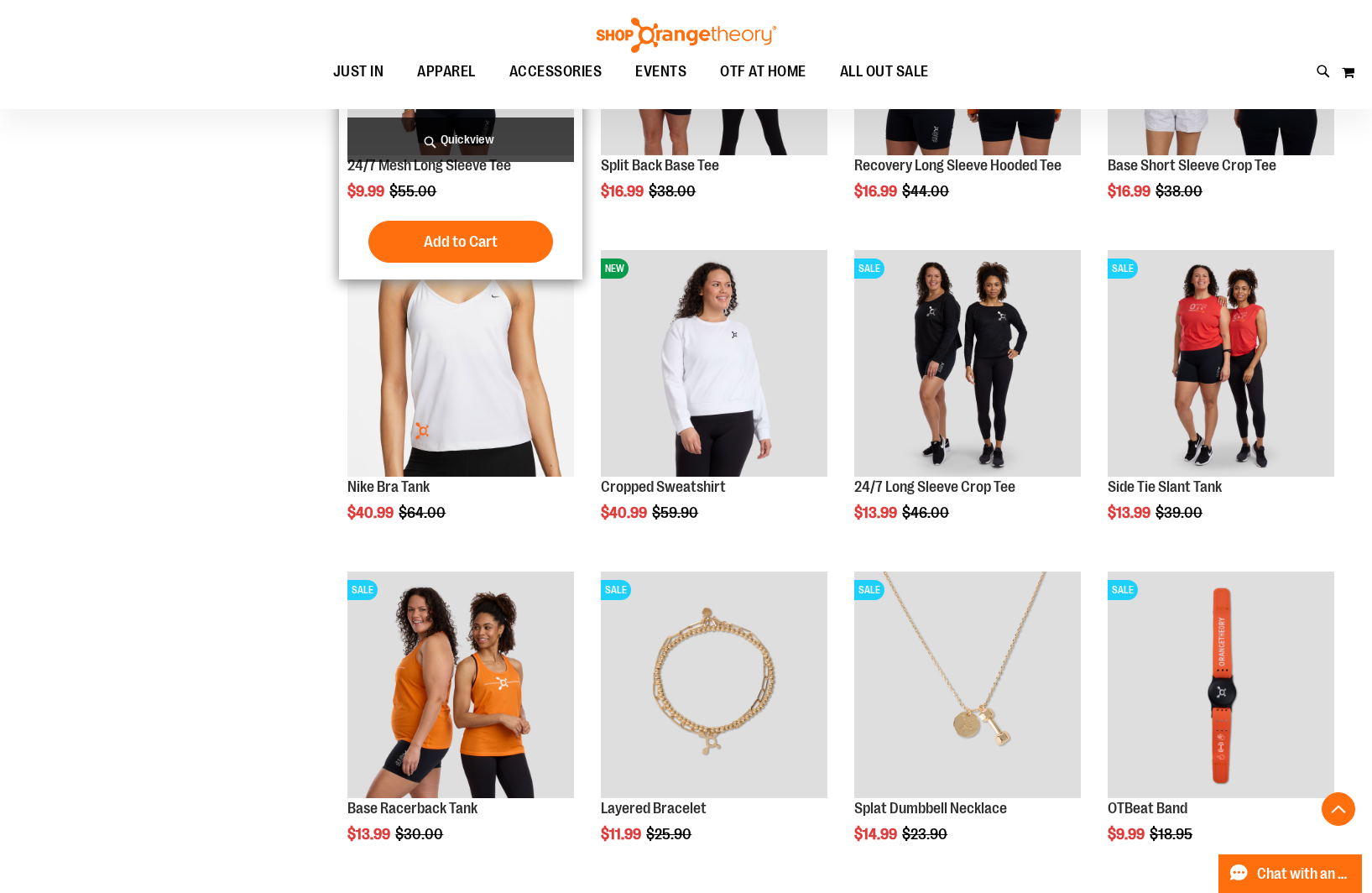
scroll to position [913, 0]
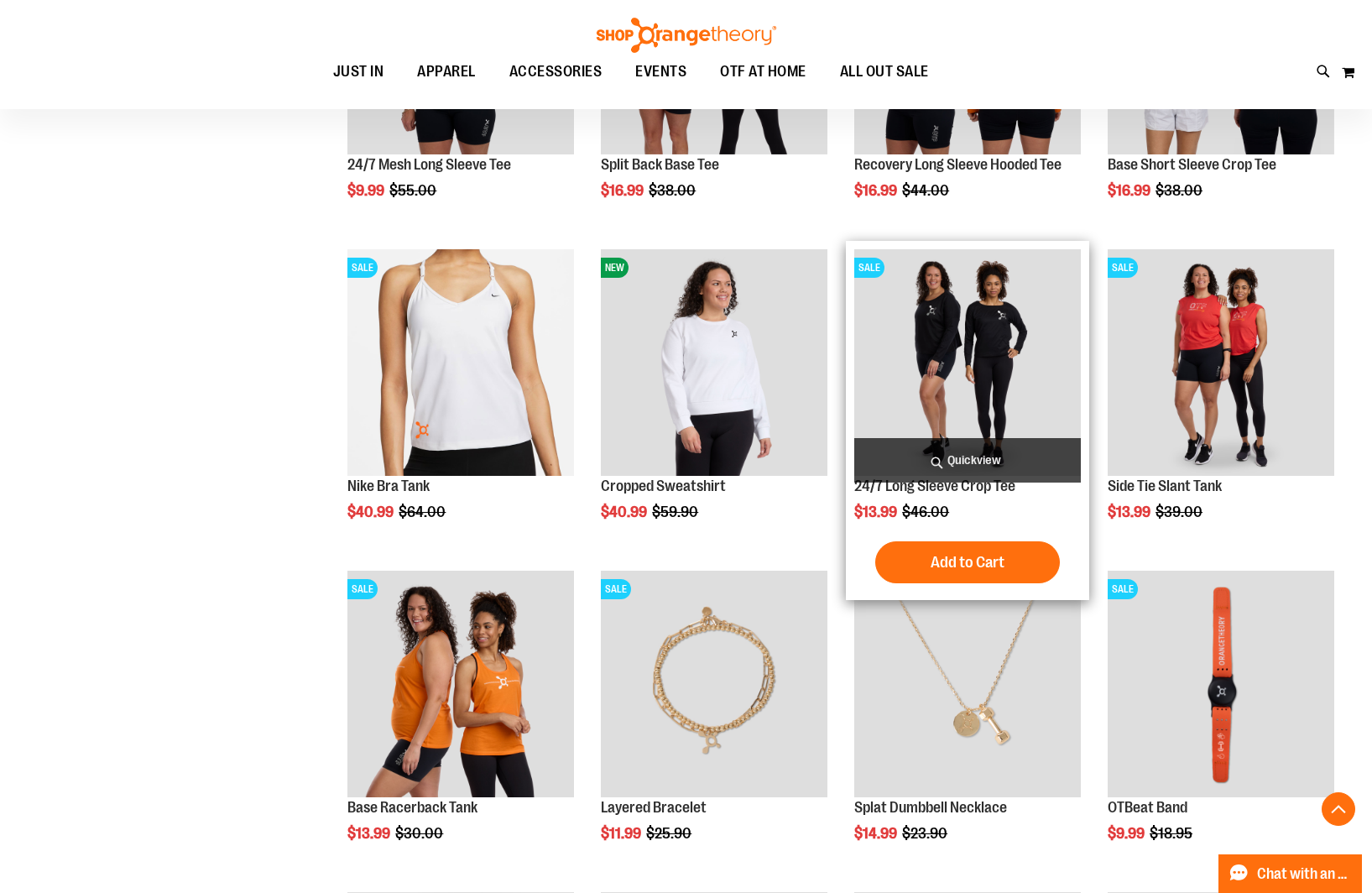
click at [978, 453] on span "Quickview" at bounding box center [967, 460] width 227 height 45
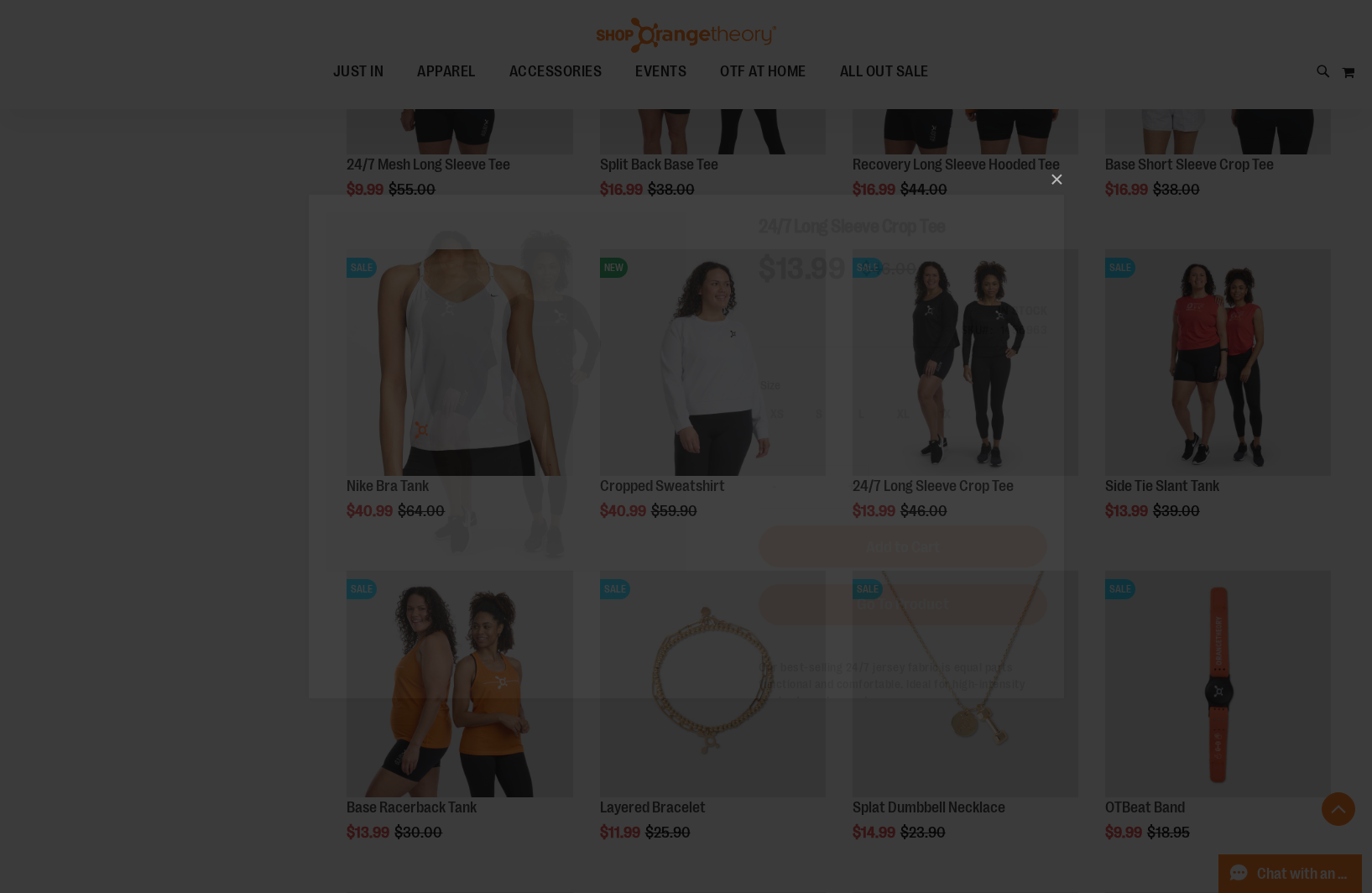
scroll to position [0, 0]
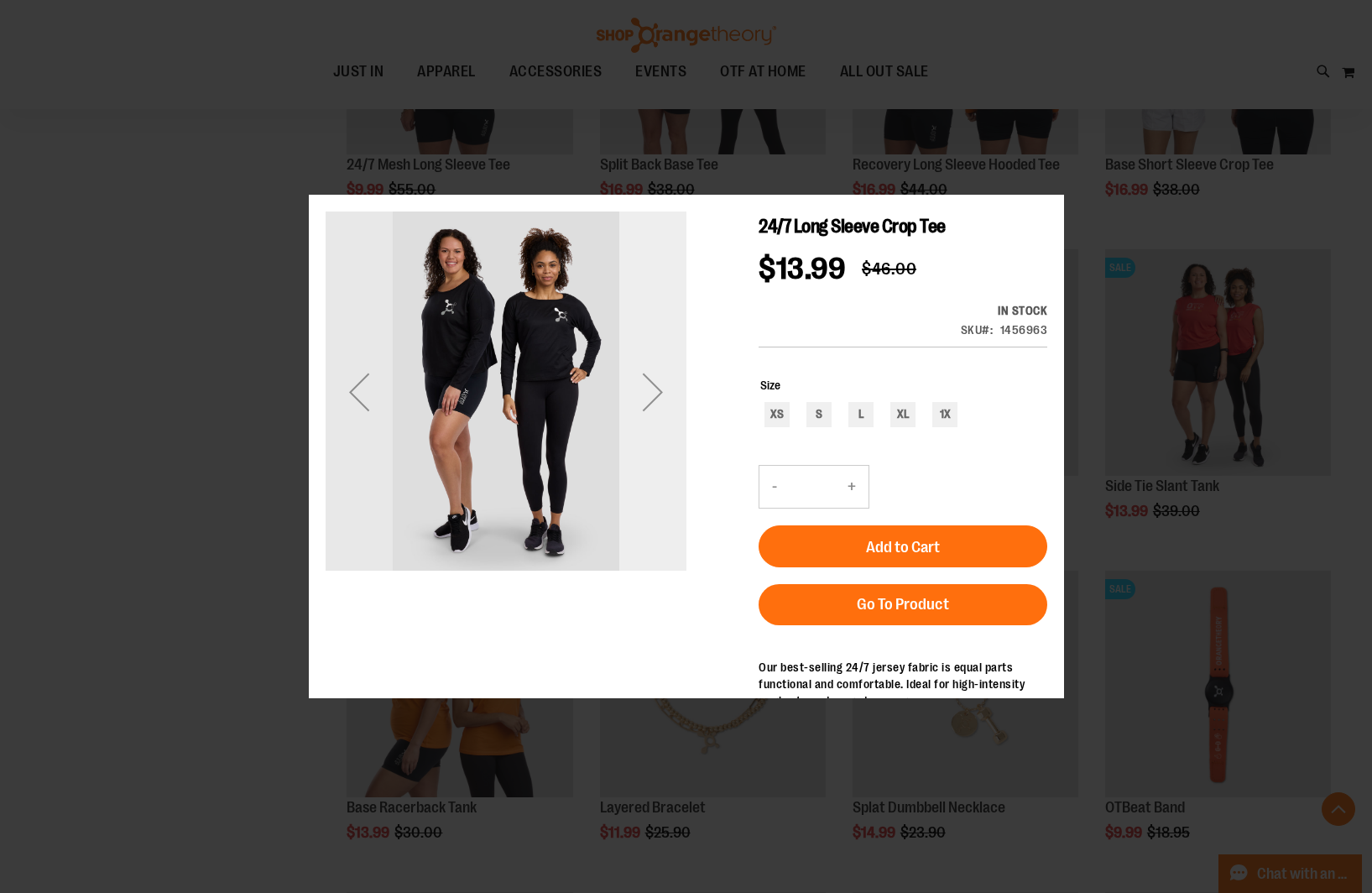
click at [665, 398] on div "Next" at bounding box center [651, 391] width 67 height 67
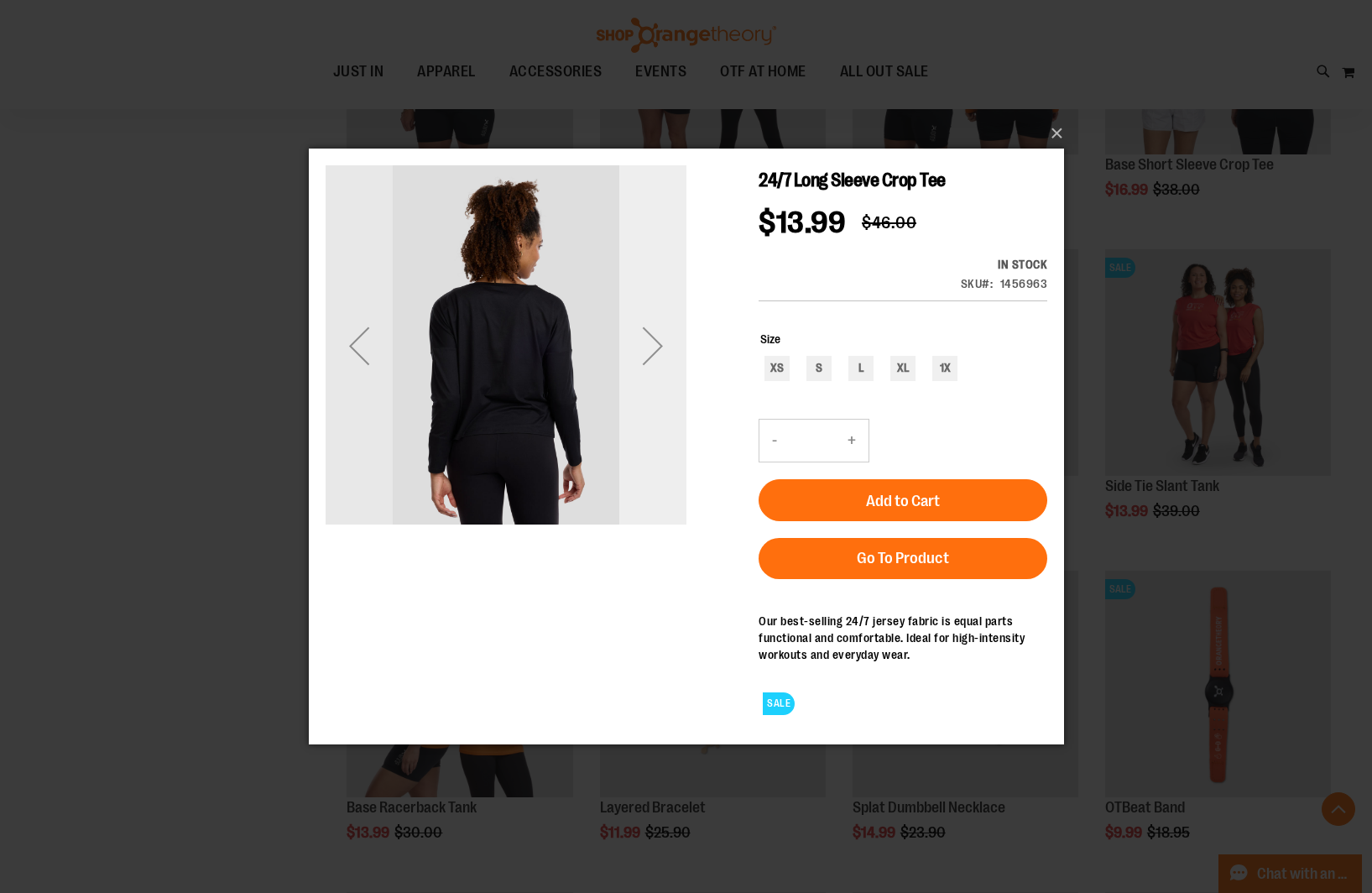
drag, startPoint x: 665, startPoint y: 337, endPoint x: 644, endPoint y: 369, distance: 38.3
click at [665, 369] on div "Next" at bounding box center [651, 345] width 67 height 67
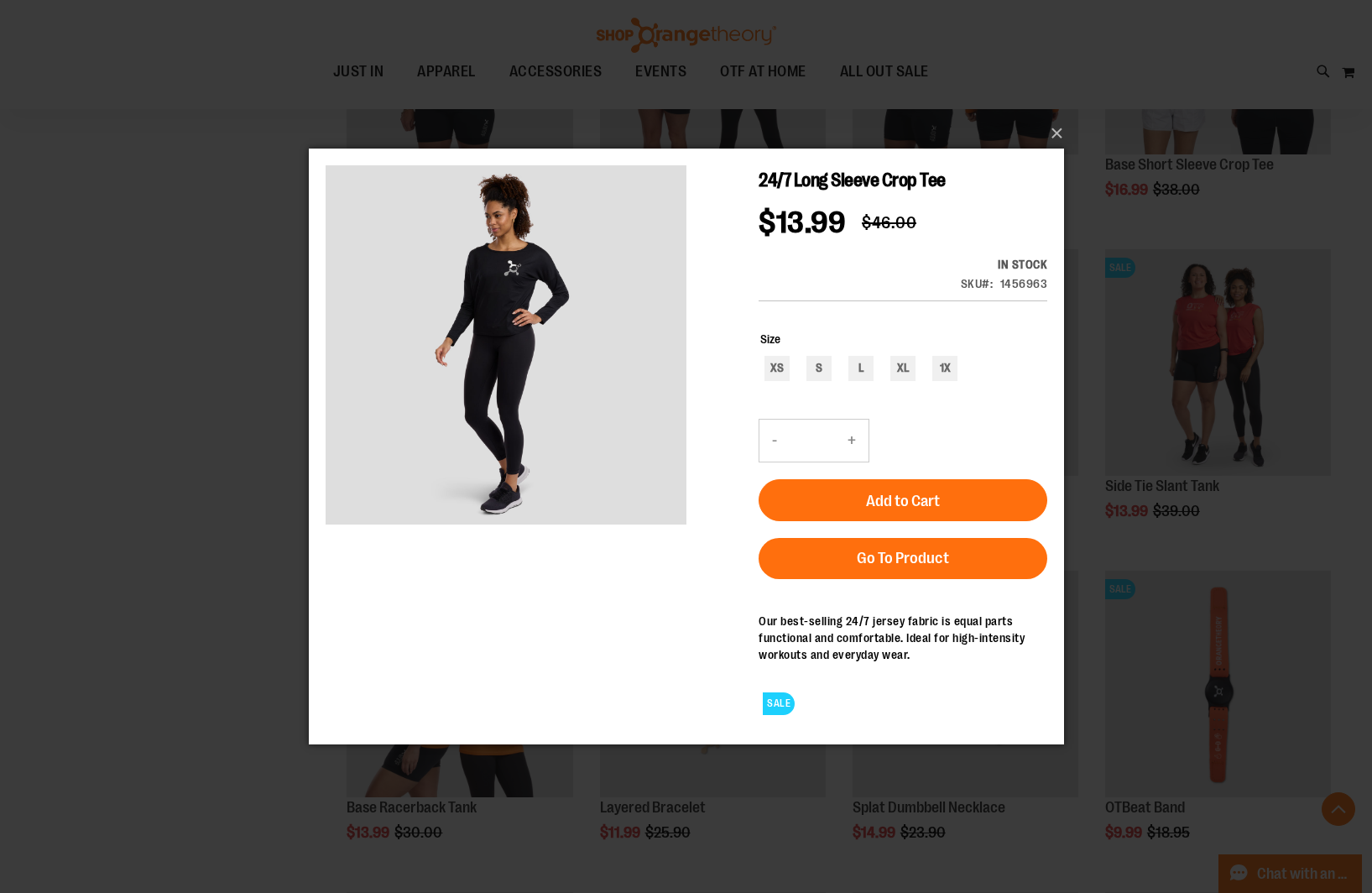
click at [165, 346] on div "×" at bounding box center [686, 446] width 1372 height 893
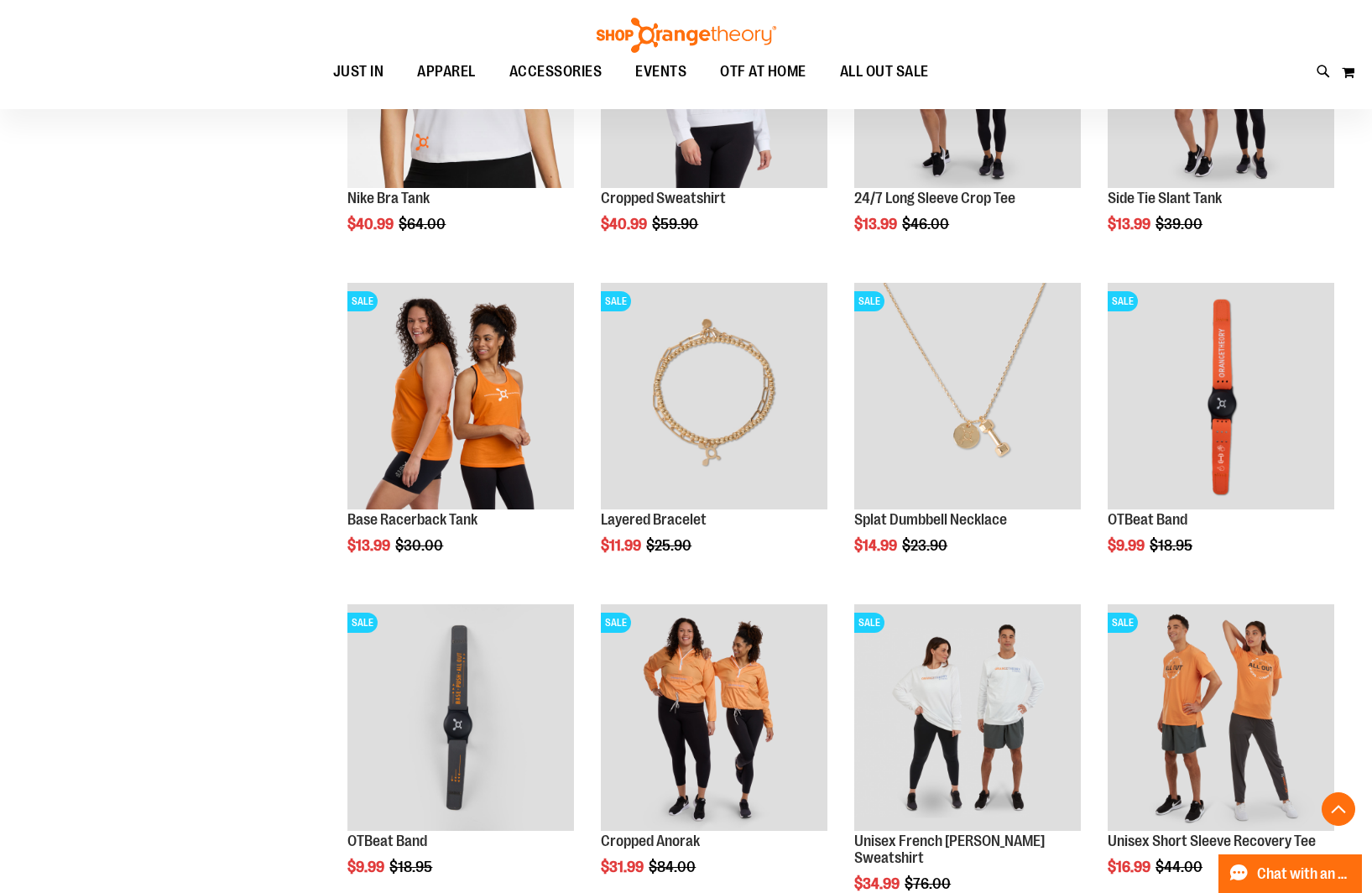
scroll to position [1294, 0]
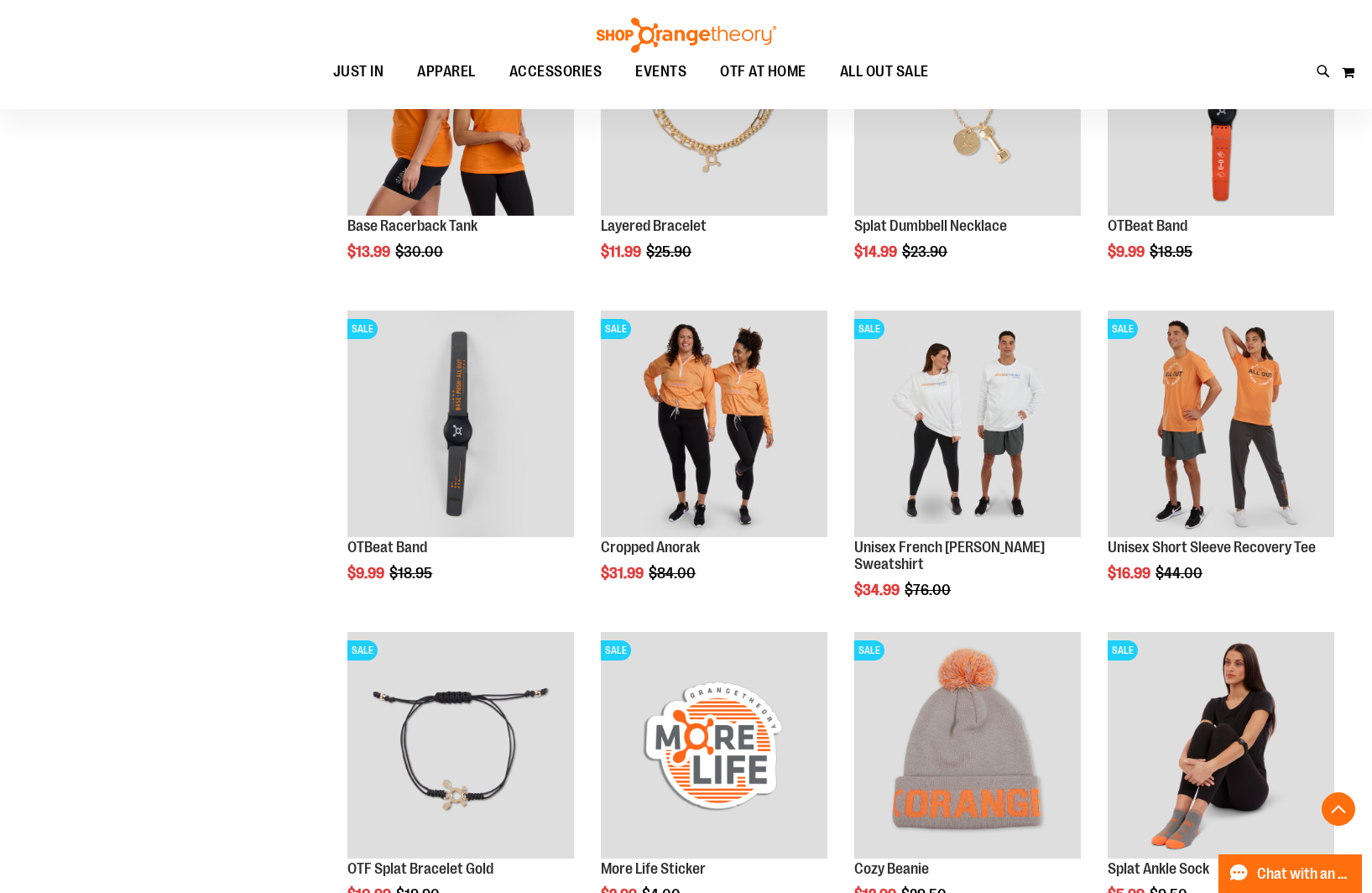
scroll to position [1497, 0]
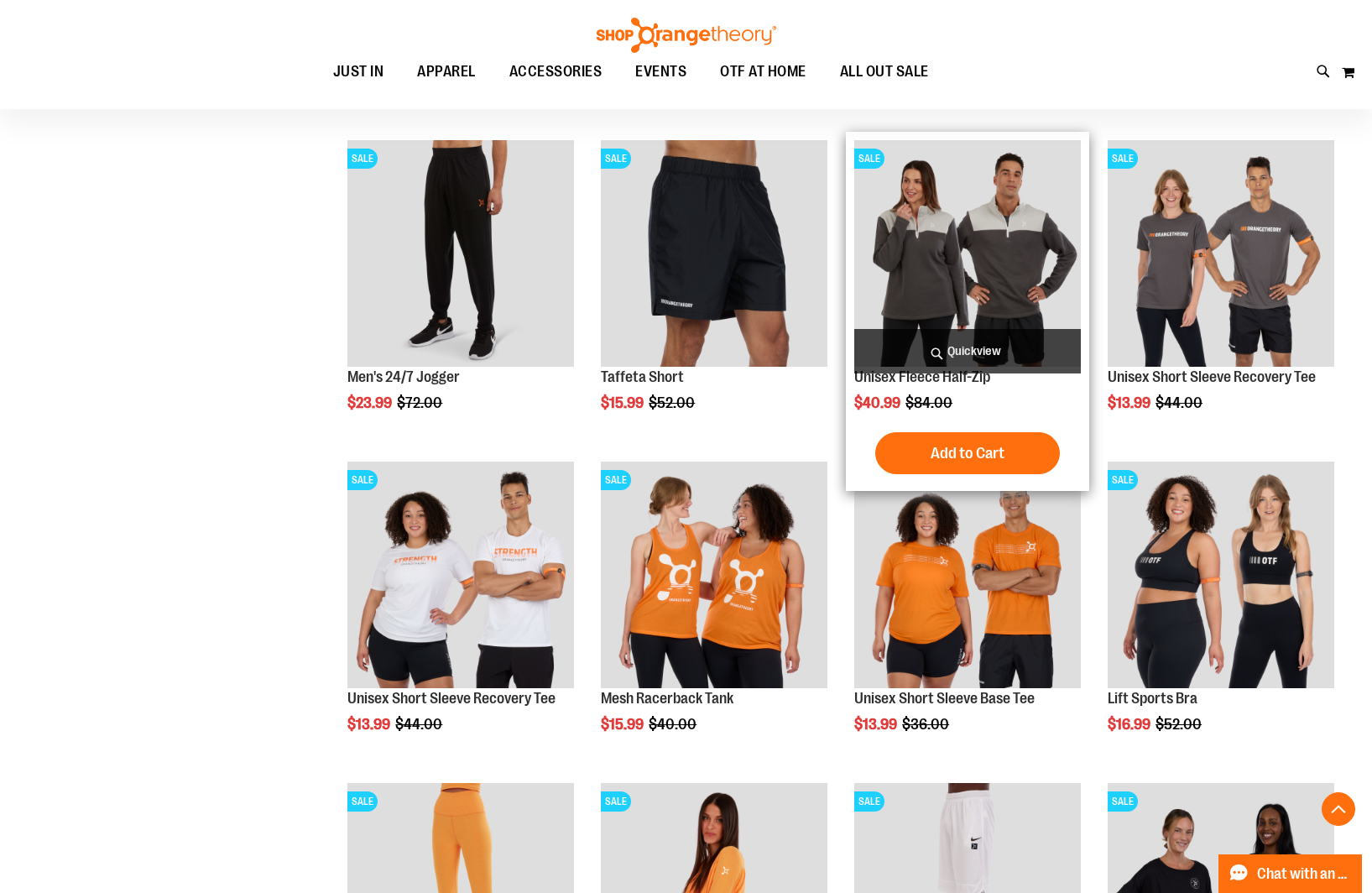
scroll to position [4238, 0]
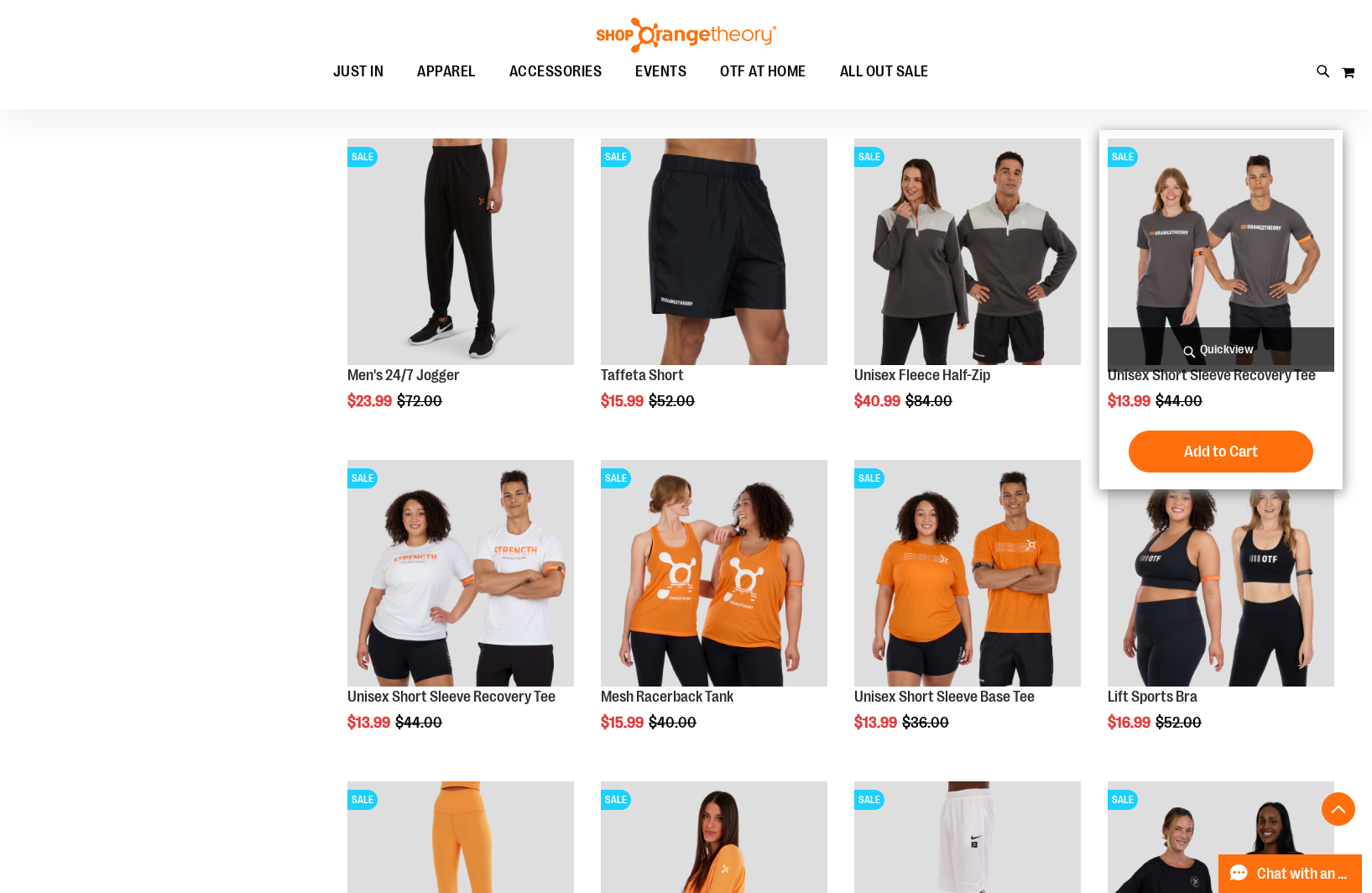
click at [1241, 350] on span "Quickview" at bounding box center [1220, 349] width 227 height 45
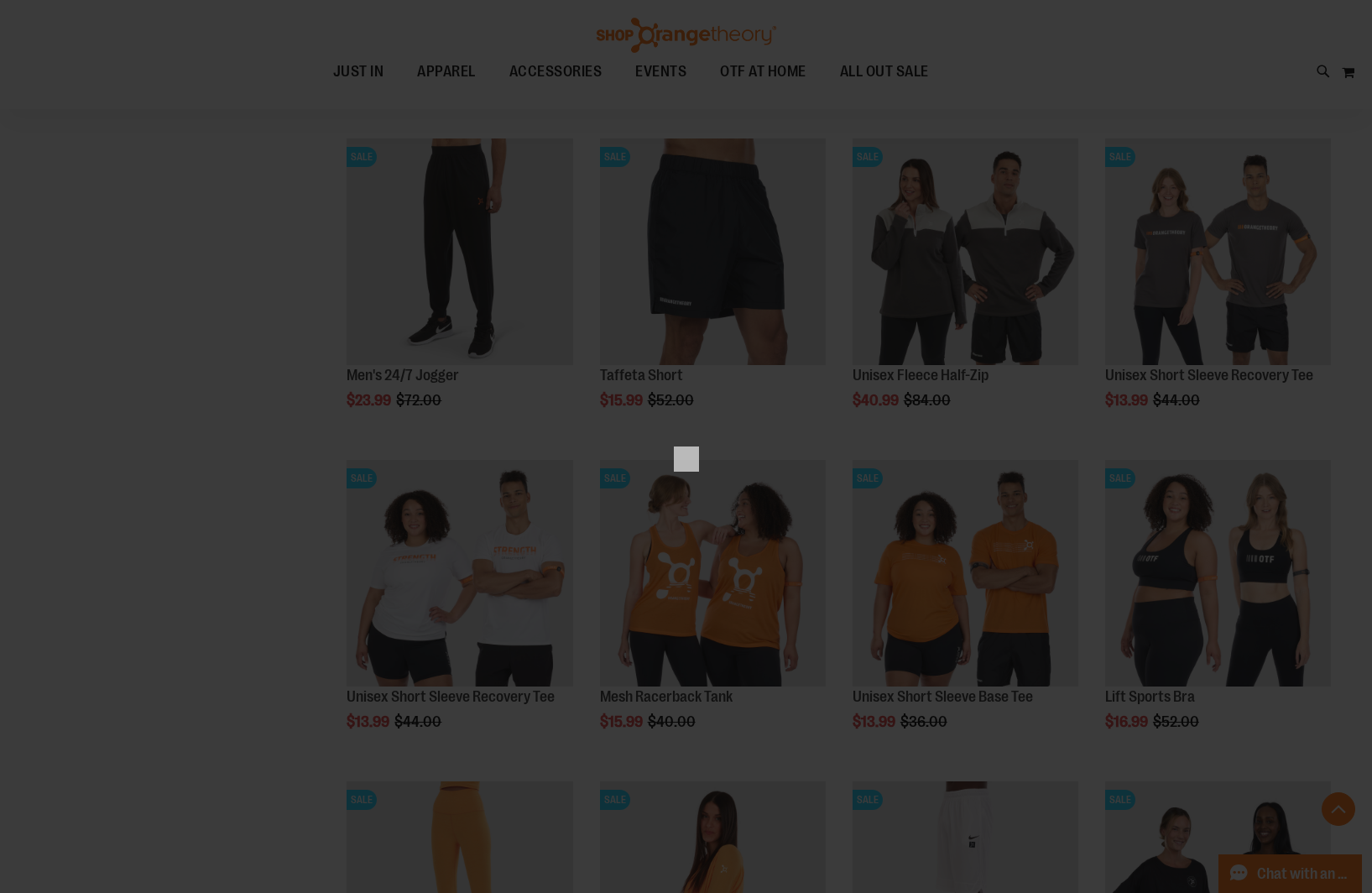
scroll to position [0, 0]
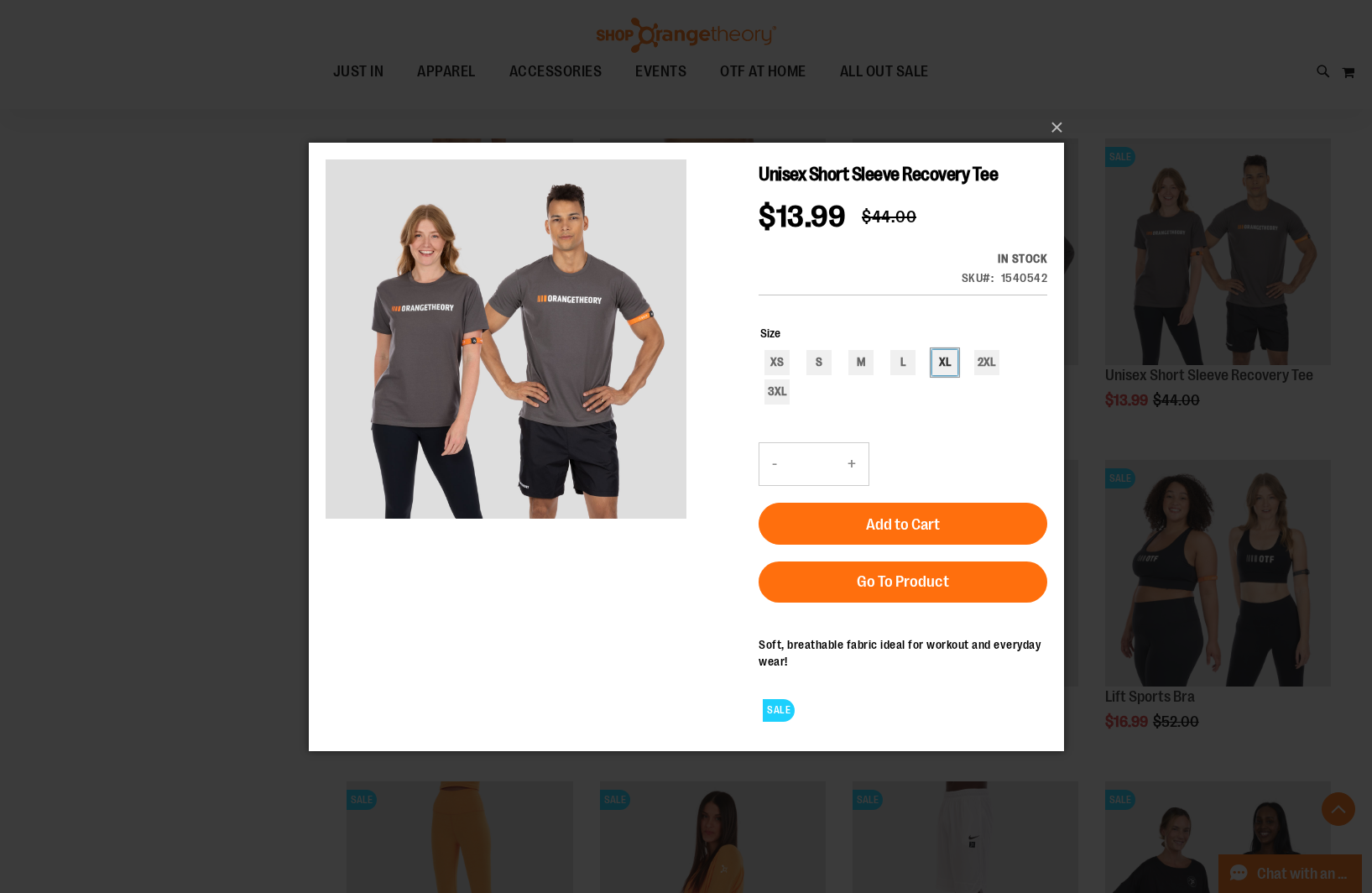
click at [942, 358] on div "XL" at bounding box center [944, 362] width 25 height 25
click at [905, 356] on div "L" at bounding box center [902, 362] width 25 height 25
click at [859, 372] on div "M" at bounding box center [860, 362] width 25 height 25
type input "***"
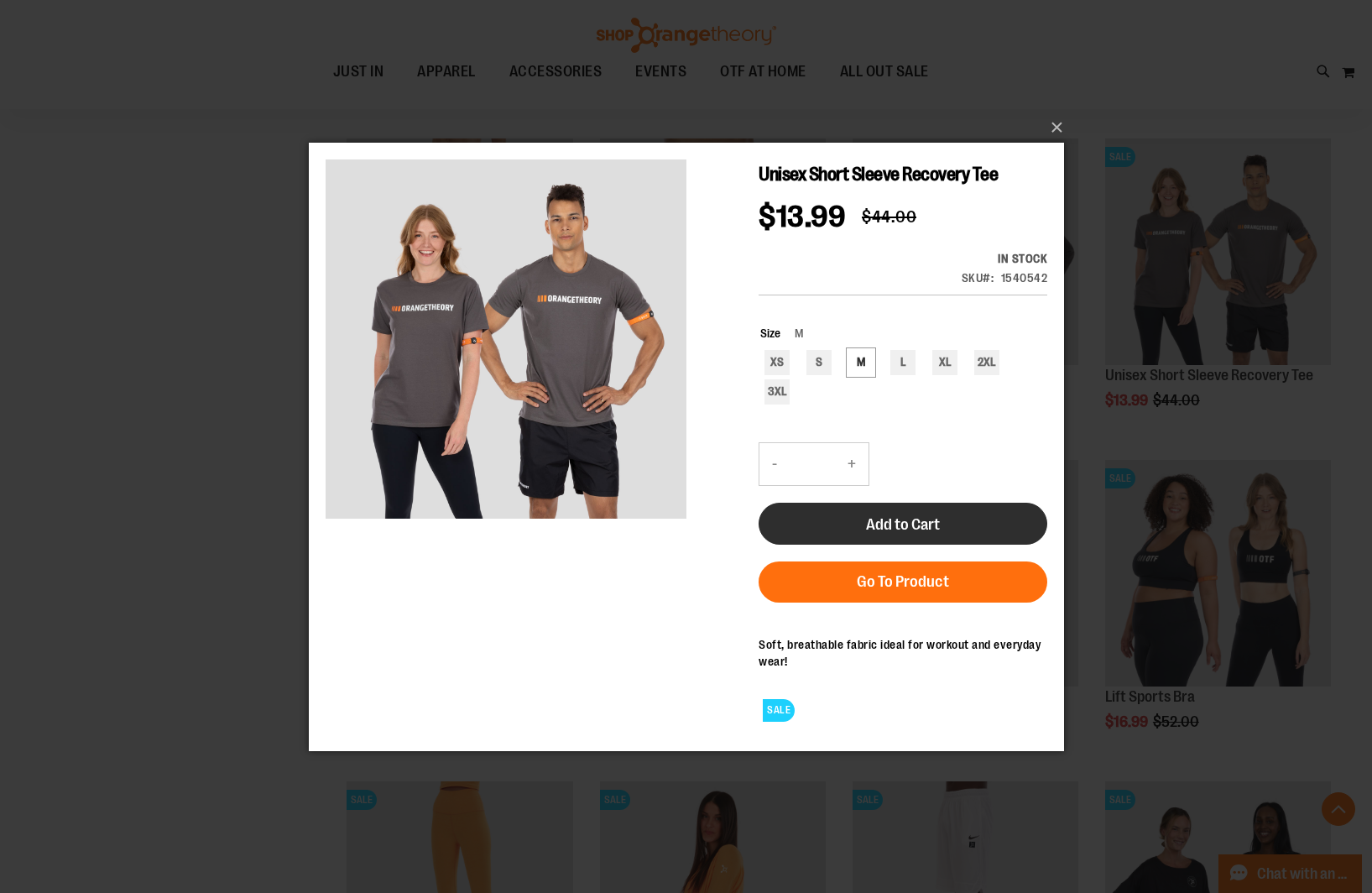
click at [831, 516] on button "Add to Cart" at bounding box center [901, 522] width 289 height 42
click at [1202, 61] on div "×" at bounding box center [686, 446] width 1372 height 893
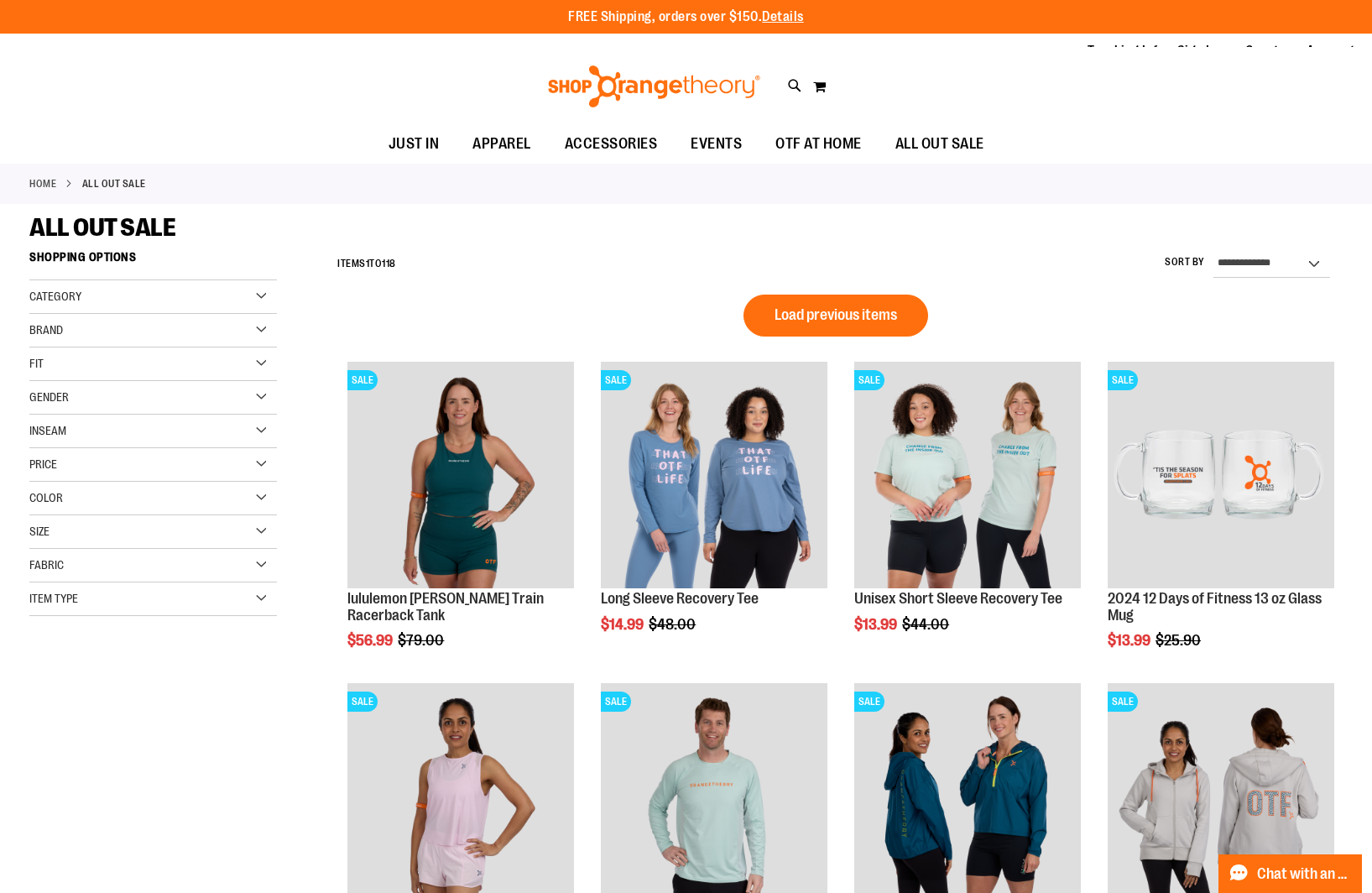
click at [1345, 70] on div "Toggle Nav Search Popular Suggestions Advanced Search" at bounding box center [686, 86] width 1372 height 77
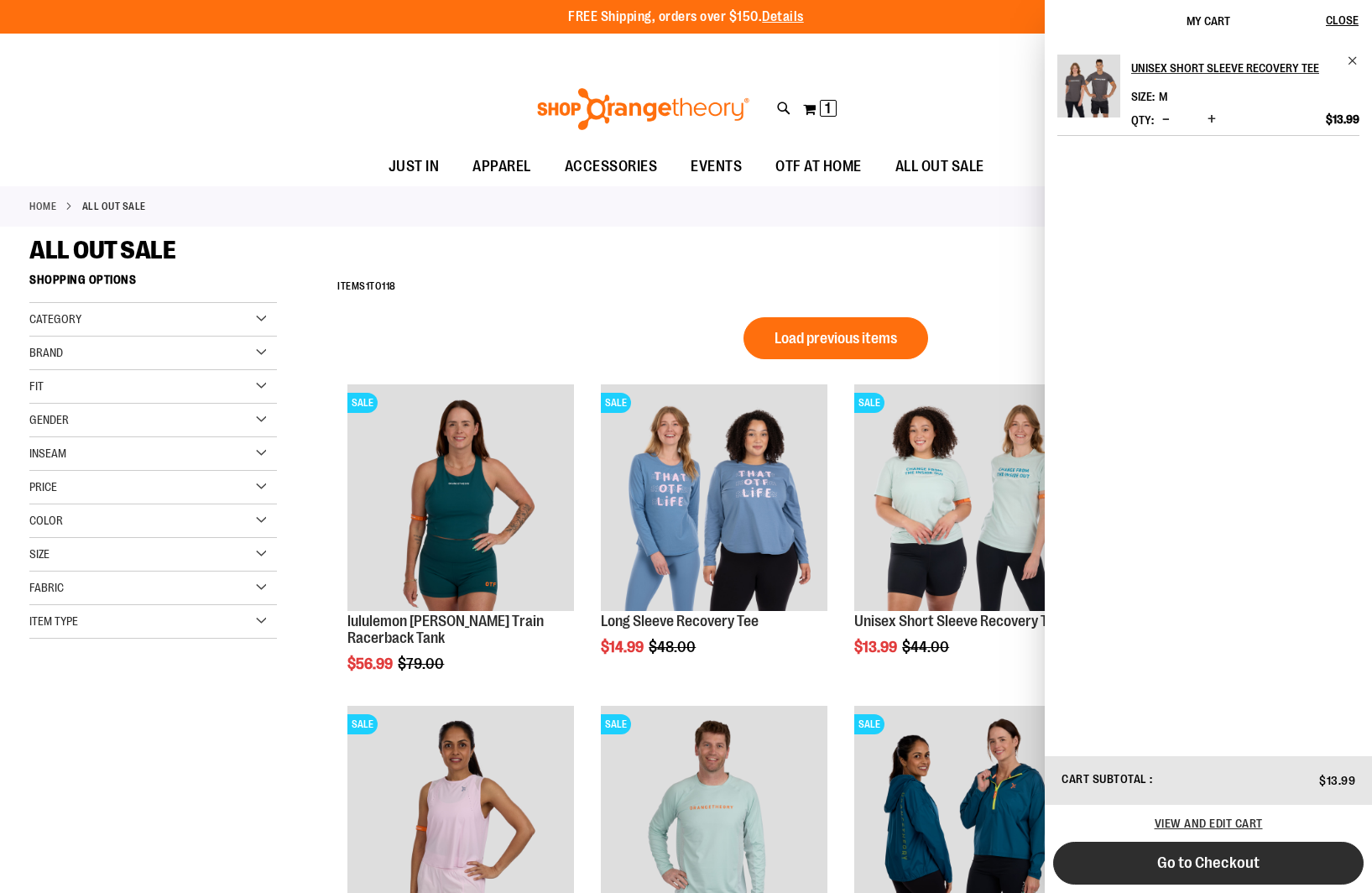
click at [1230, 859] on span "Go to Checkout" at bounding box center [1208, 862] width 102 height 18
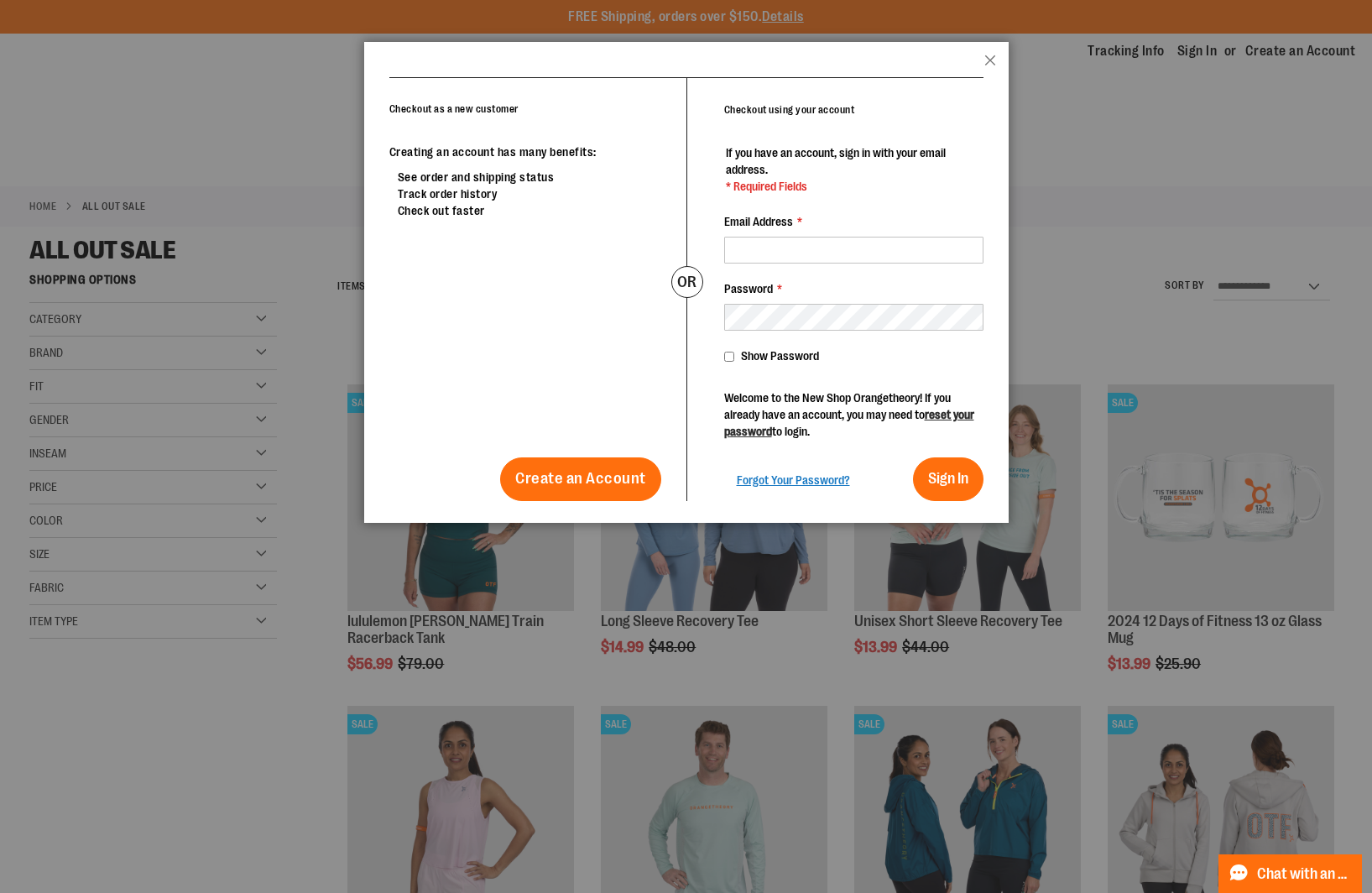
click at [520, 228] on div "Creating an account has many benefits: See order and shipping status Track orde…" at bounding box center [525, 323] width 272 height 358
click at [901, 252] on input "Email Address *" at bounding box center [854, 250] width 260 height 27
type input "**********"
click at [947, 479] on button "Sign In" at bounding box center [948, 479] width 70 height 44
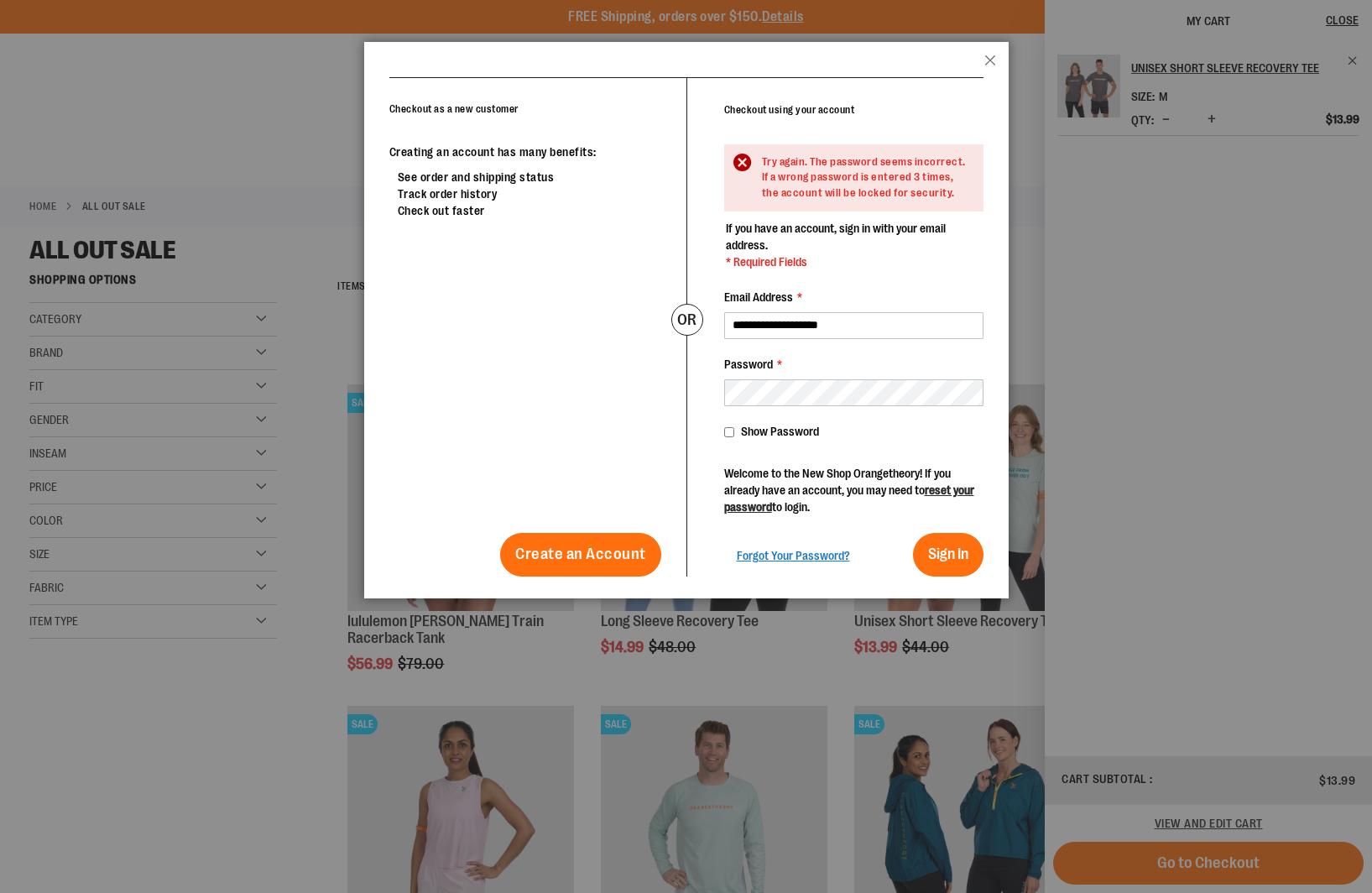
click at [792, 437] on div "Show Password" at bounding box center [854, 431] width 260 height 17
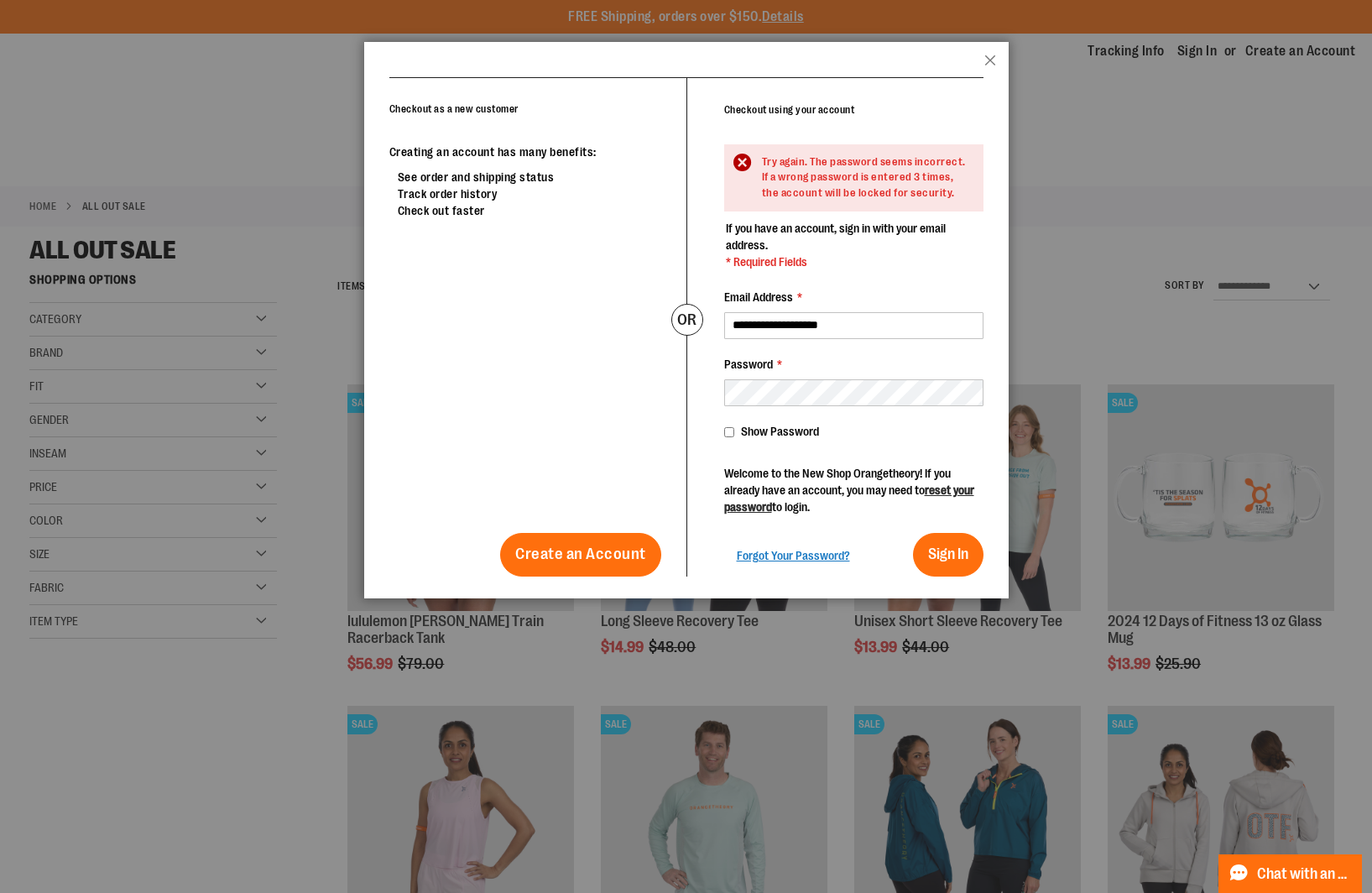
click at [749, 430] on span "Show Password" at bounding box center [780, 432] width 78 height 14
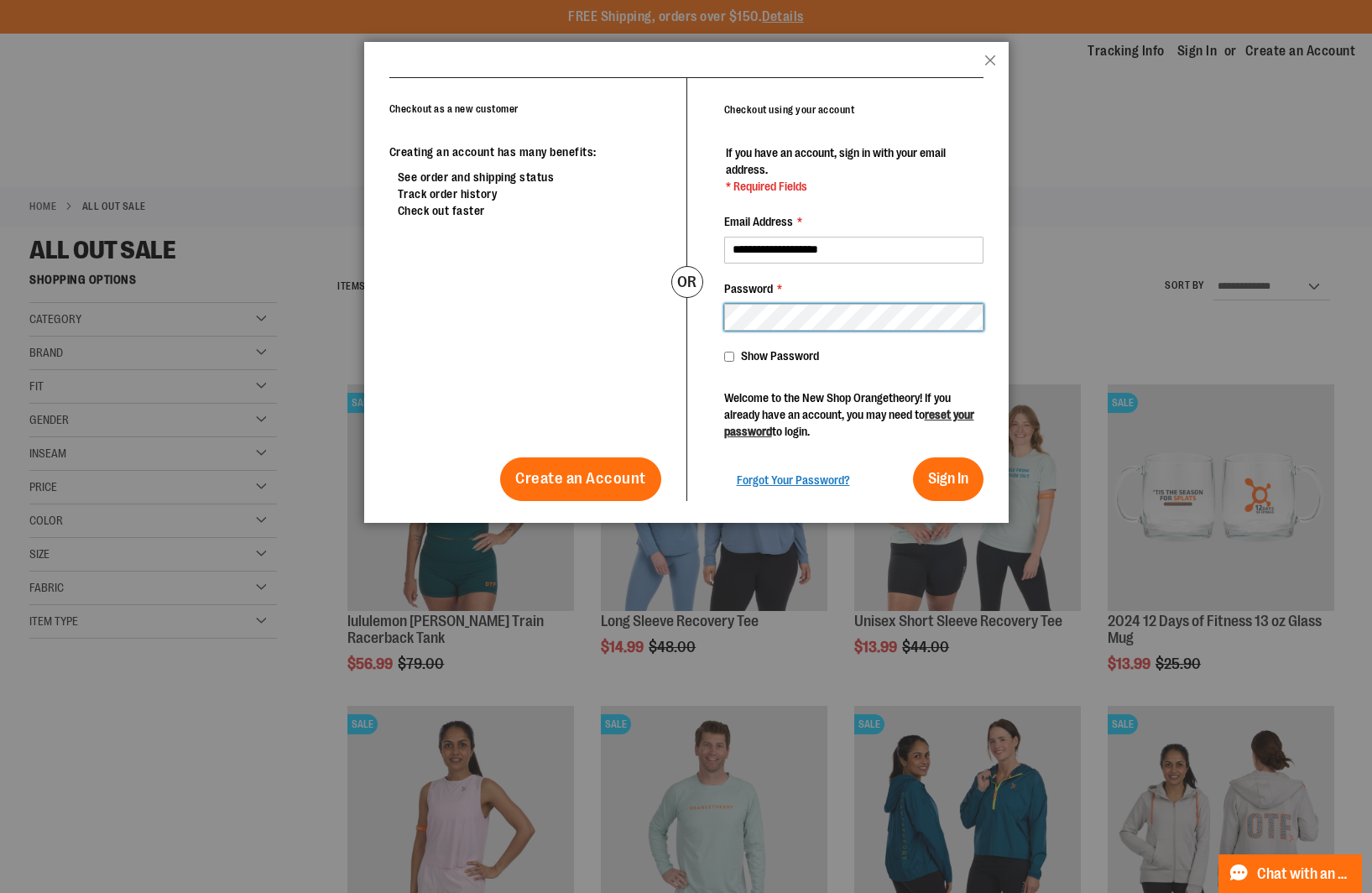
click at [947, 479] on button "Sign In" at bounding box center [948, 479] width 70 height 44
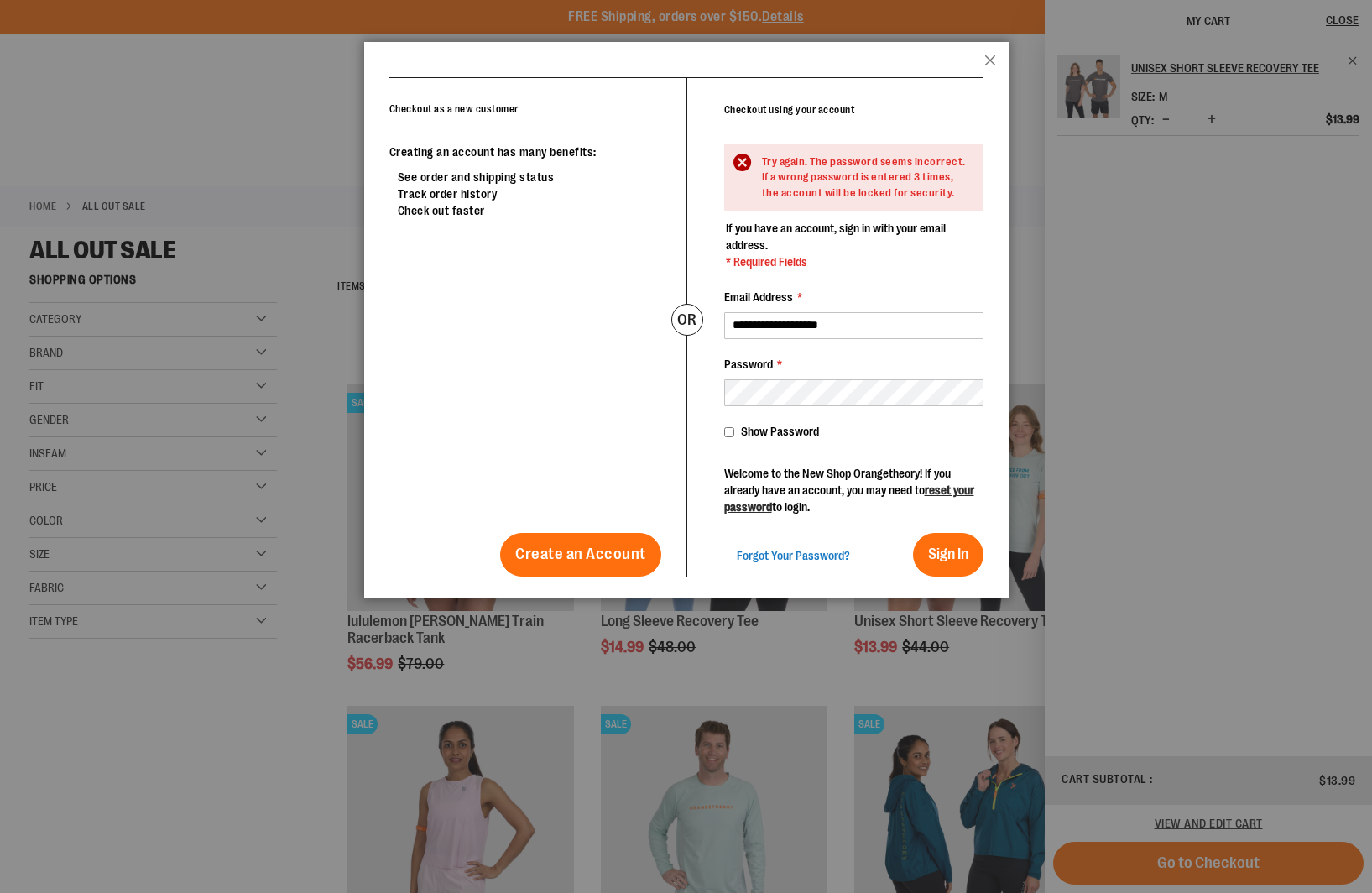
click at [978, 63] on header "popup-authentication popup Close" at bounding box center [686, 59] width 645 height 35
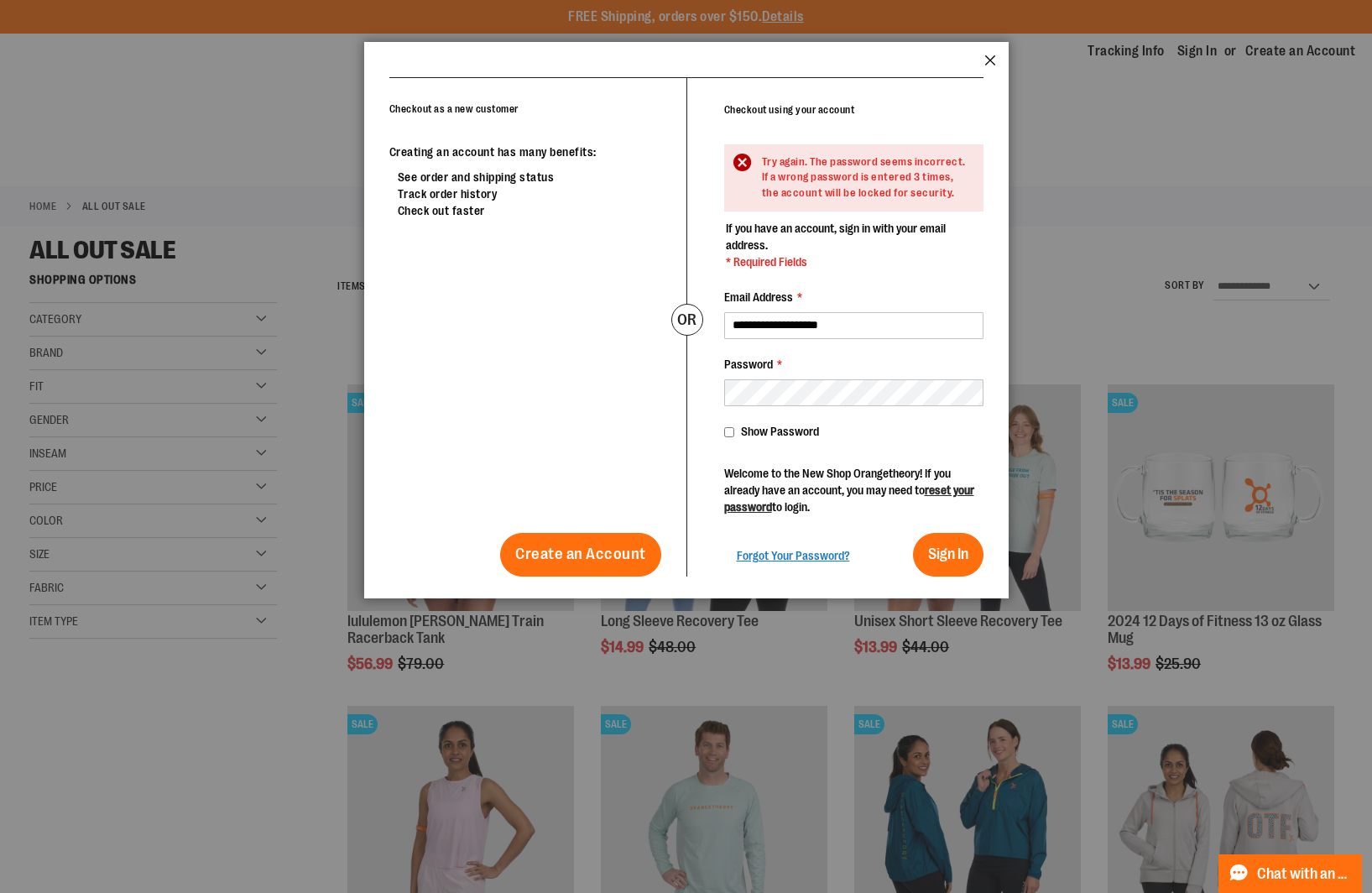
click at [984, 61] on header "popup-authentication popup Close" at bounding box center [686, 59] width 645 height 35
click at [988, 61] on button "Close" at bounding box center [990, 65] width 12 height 21
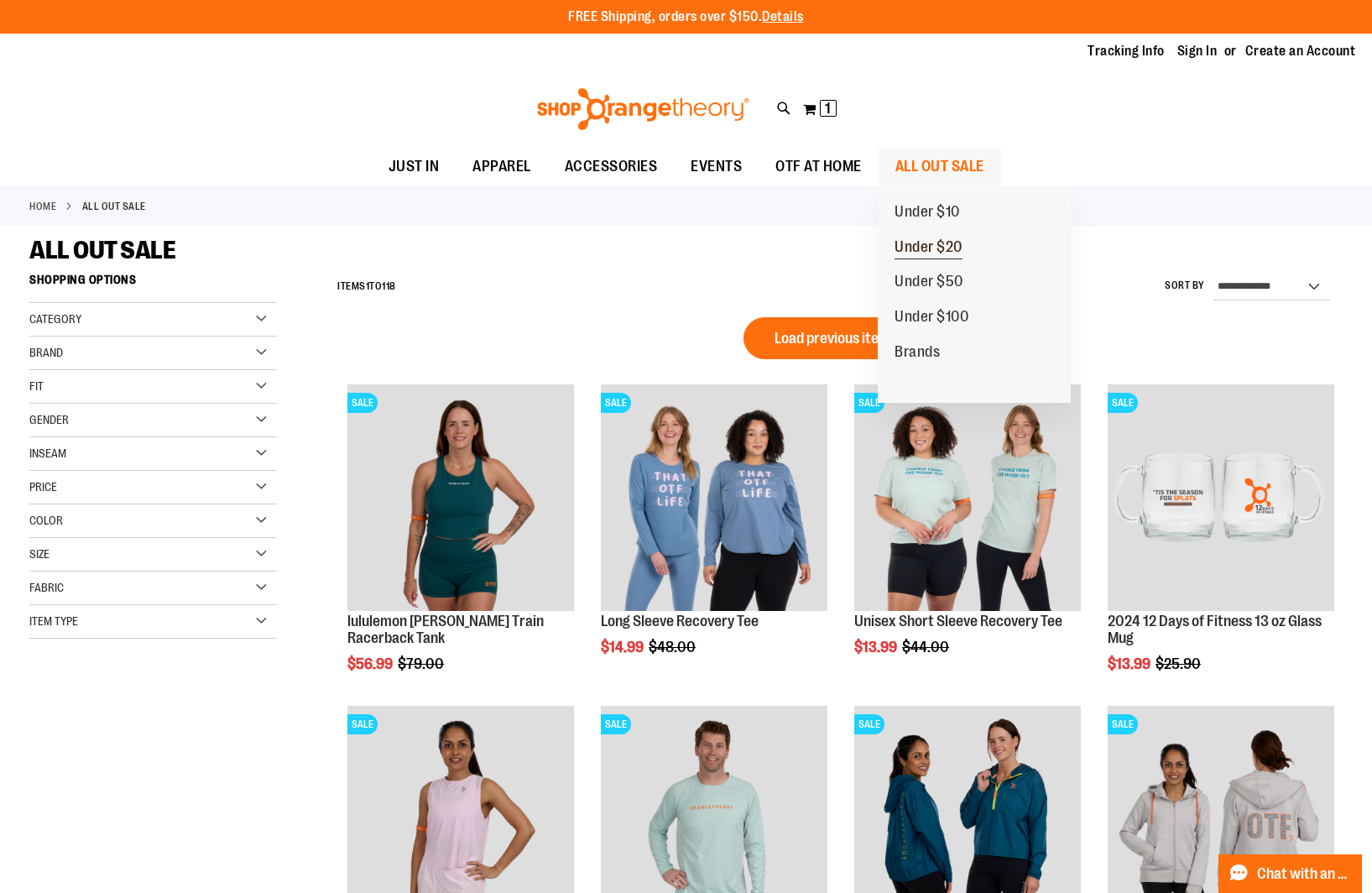
click at [959, 233] on link "Under $20" at bounding box center [928, 247] width 101 height 35
